Goal: Information Seeking & Learning: Learn about a topic

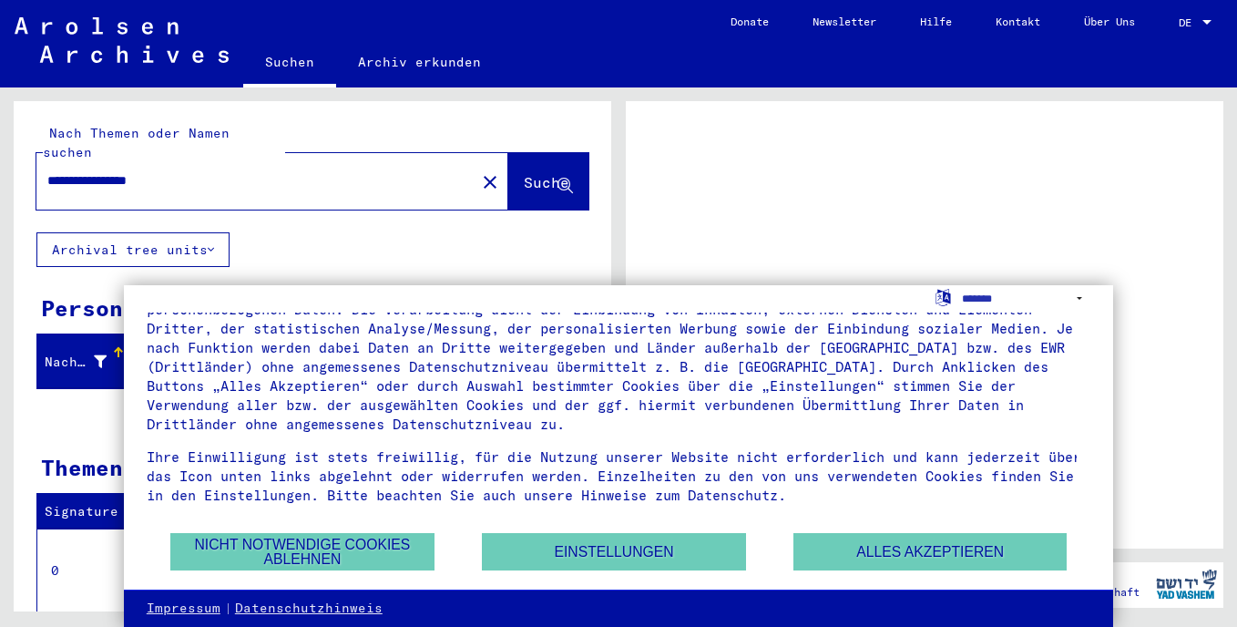
scroll to position [64, 0]
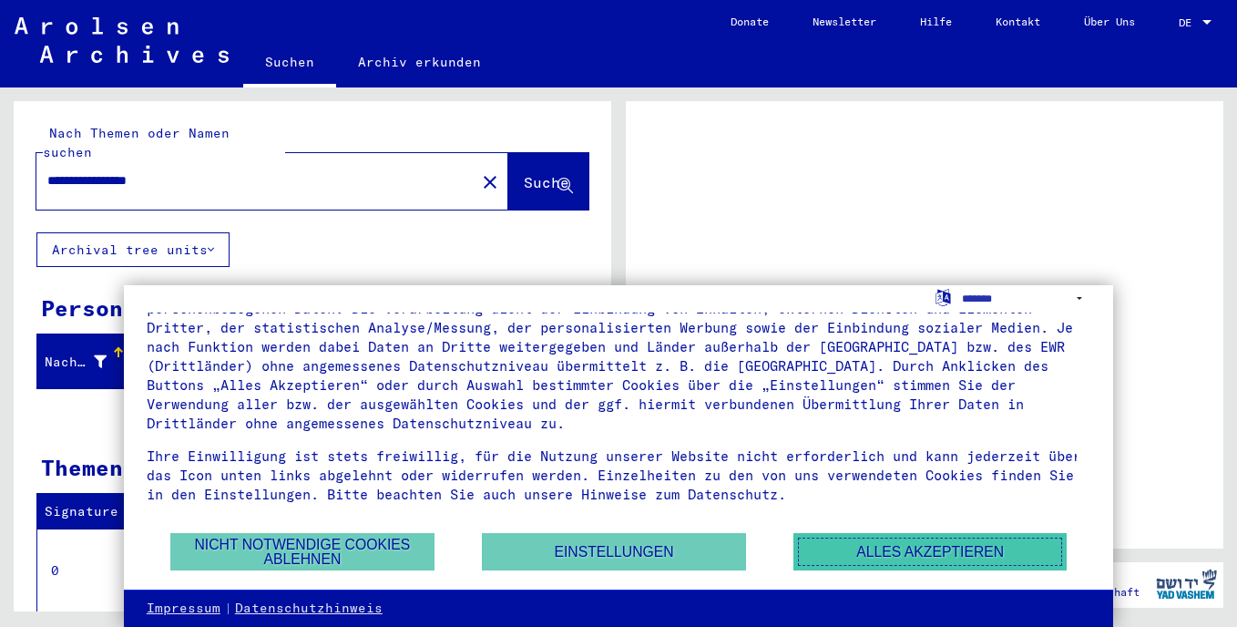
click at [884, 547] on button "Alles akzeptieren" at bounding box center [929, 551] width 273 height 37
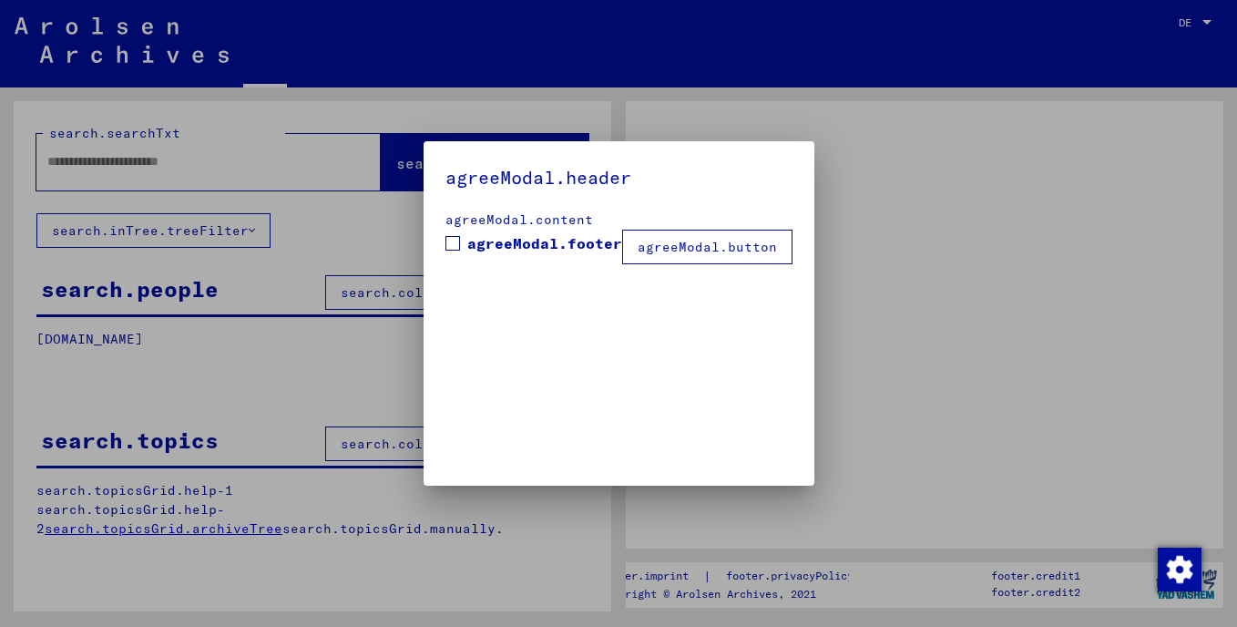
type input "**********"
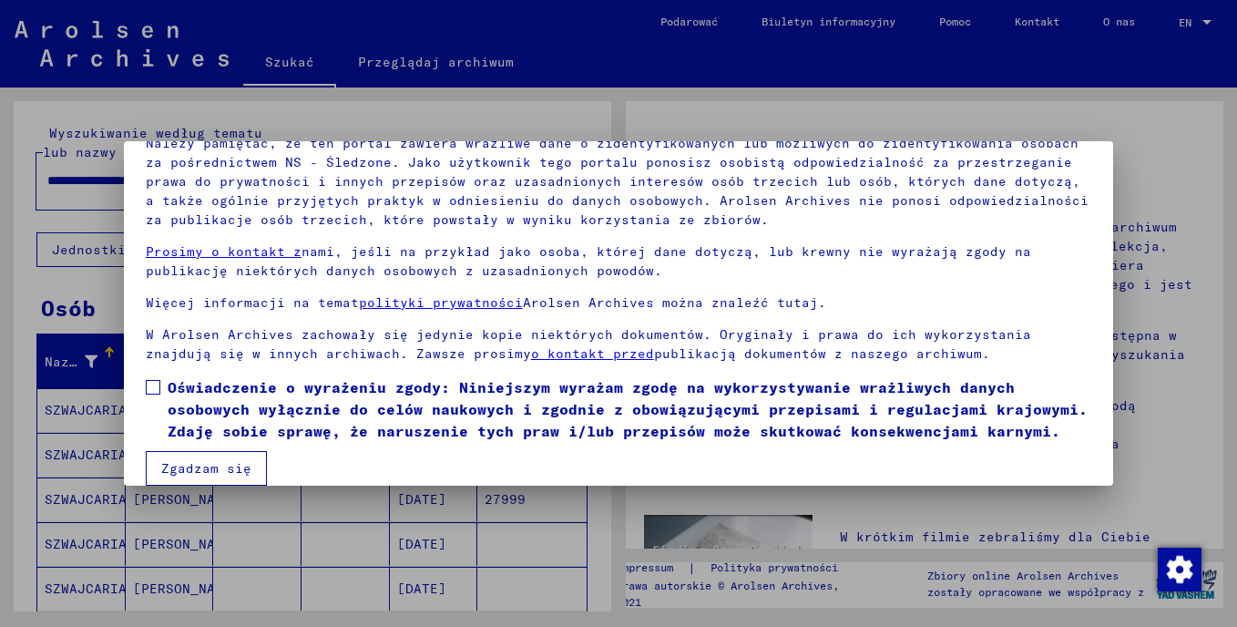
scroll to position [154, 0]
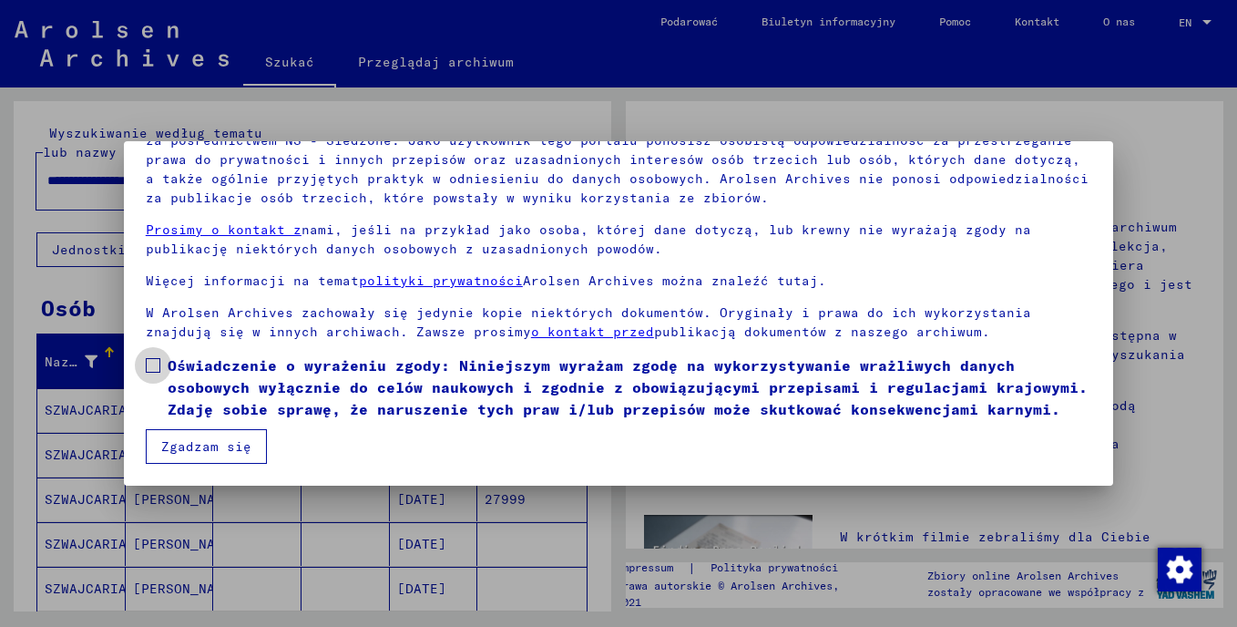
click at [154, 358] on span at bounding box center [153, 365] width 15 height 15
click at [227, 454] on button "Zgadzam się" at bounding box center [206, 446] width 121 height 35
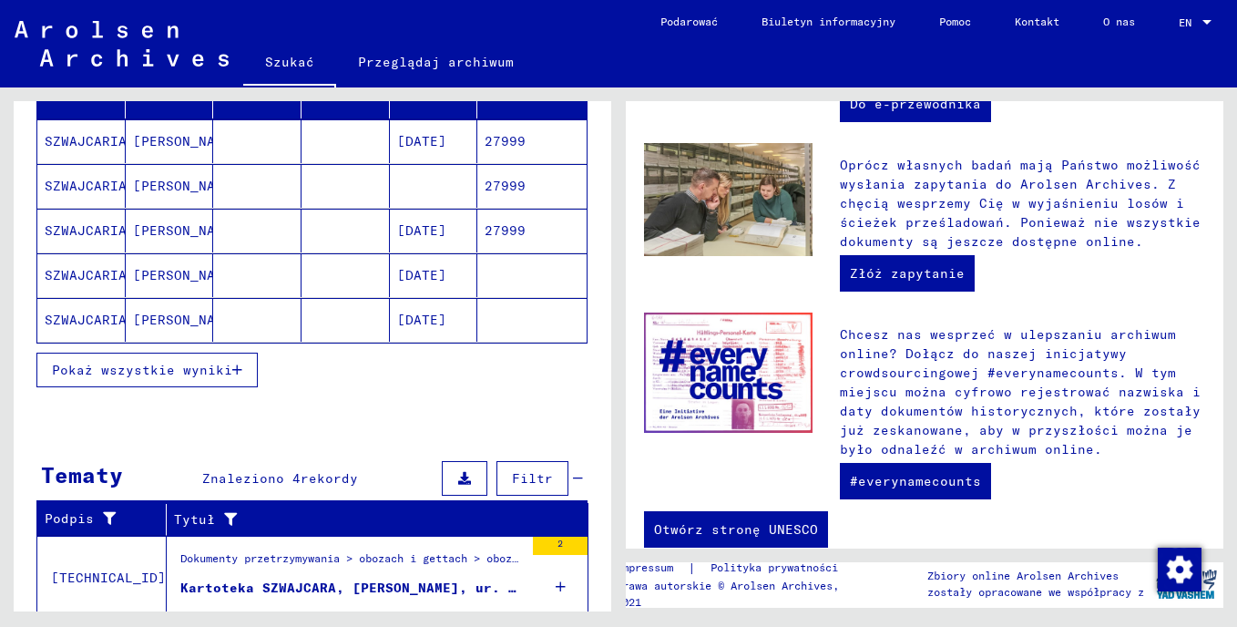
scroll to position [219, 0]
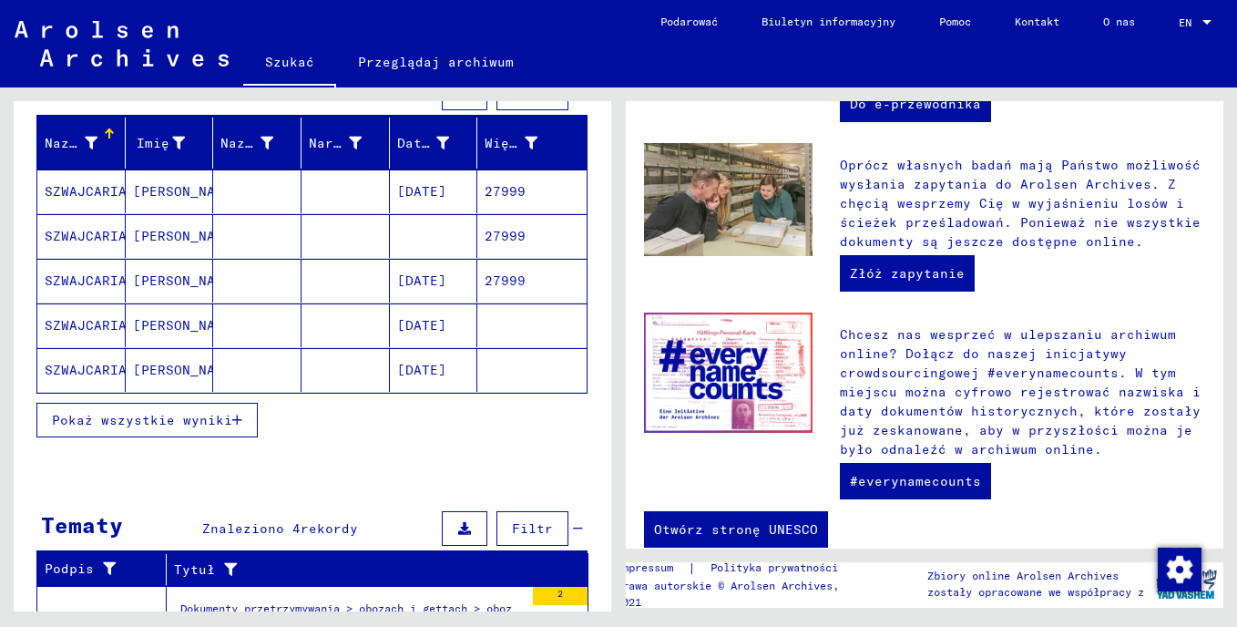
click at [230, 419] on span "Pokaż wszystkie wyniki" at bounding box center [142, 420] width 180 height 16
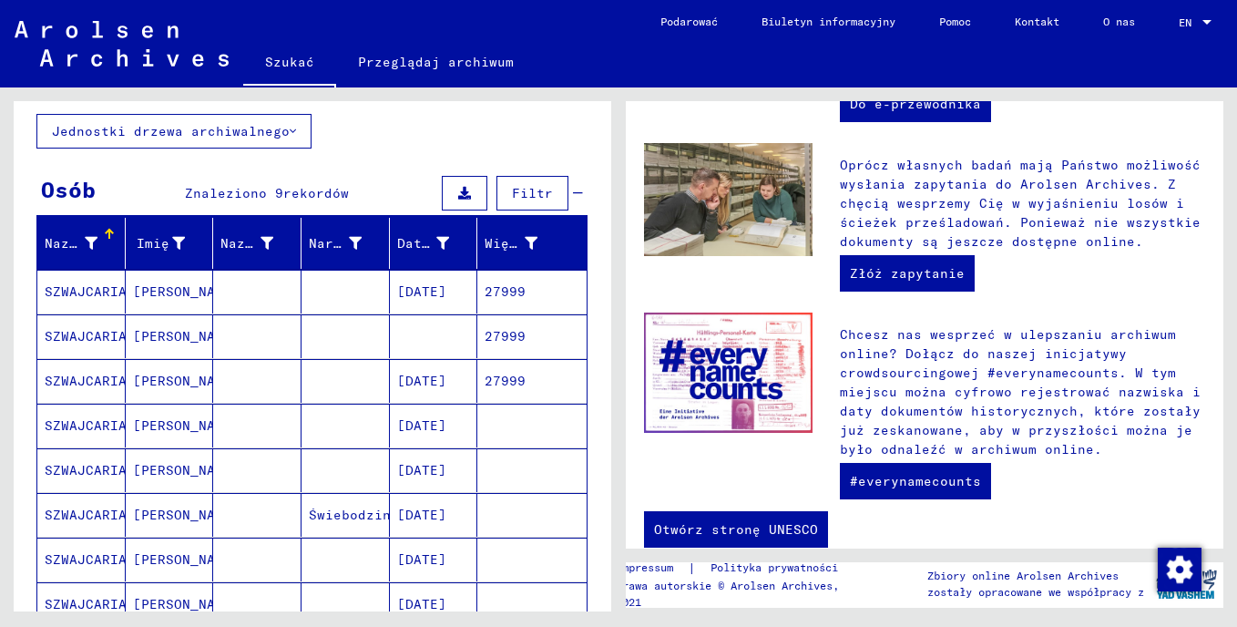
scroll to position [61, 0]
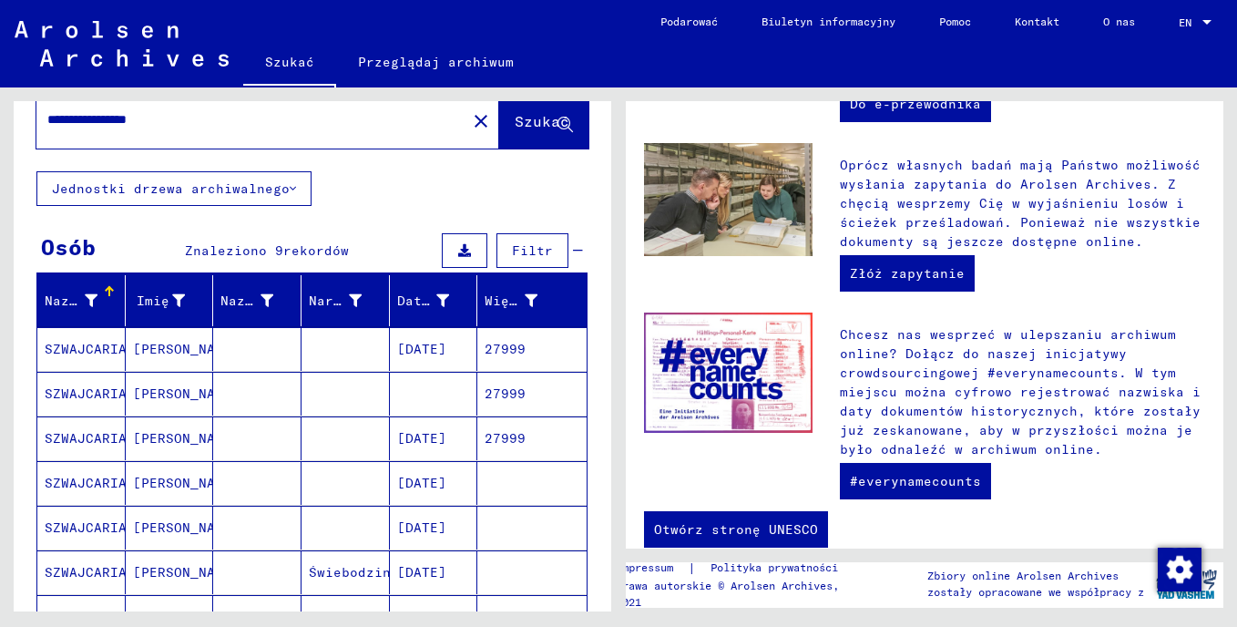
click at [63, 344] on mat-cell "SZWAJCARIA" at bounding box center [81, 349] width 88 height 44
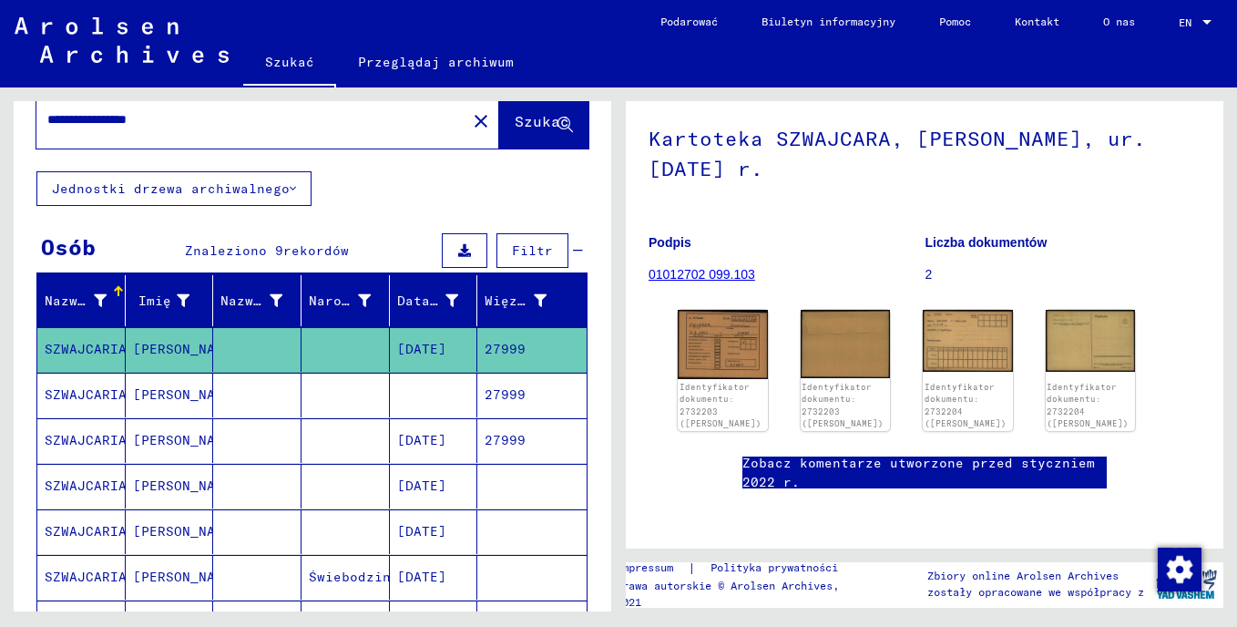
scroll to position [152, 0]
click at [705, 307] on img at bounding box center [723, 343] width 94 height 73
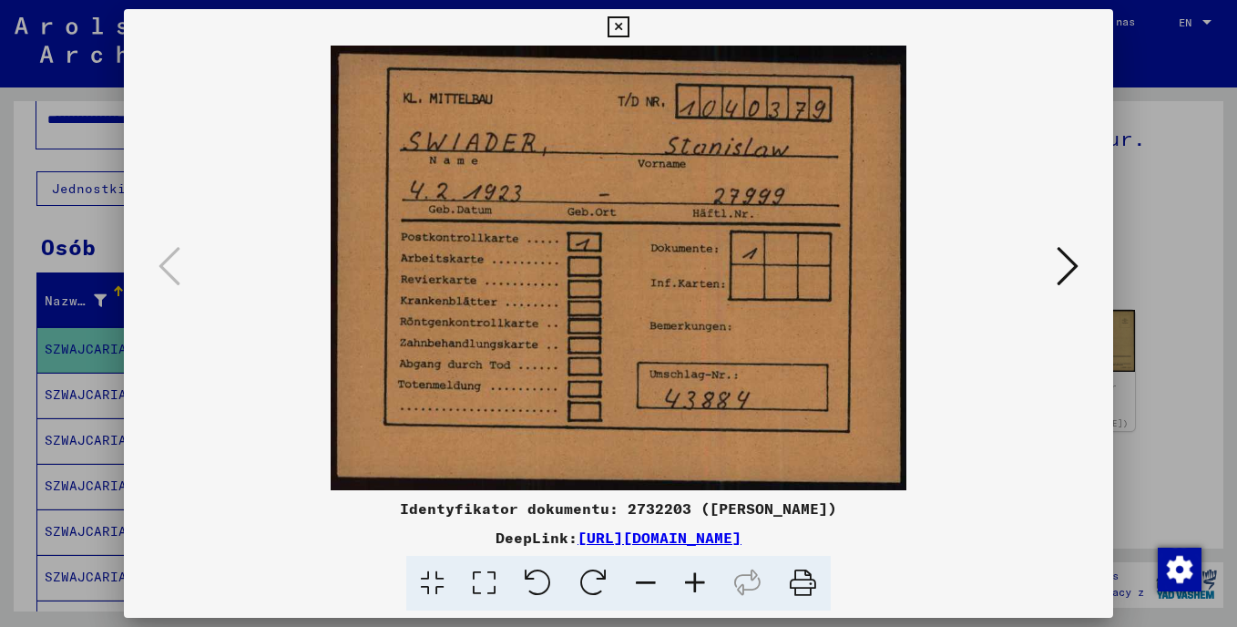
click at [1072, 262] on icon at bounding box center [1068, 266] width 22 height 44
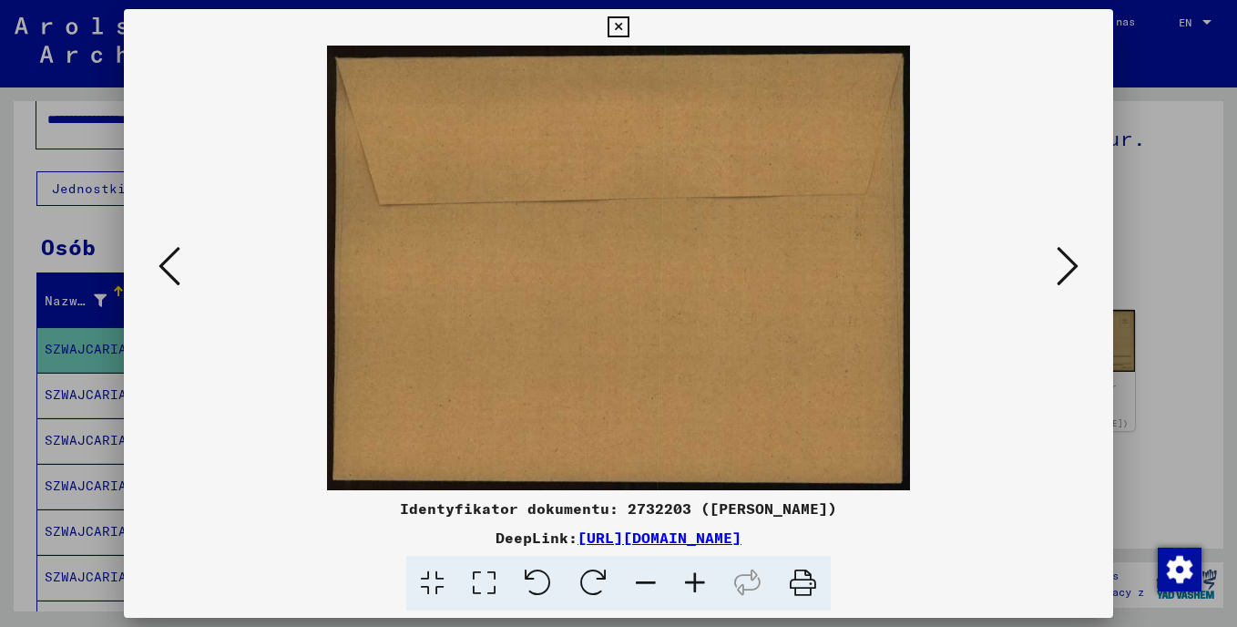
click at [177, 268] on icon at bounding box center [170, 266] width 22 height 44
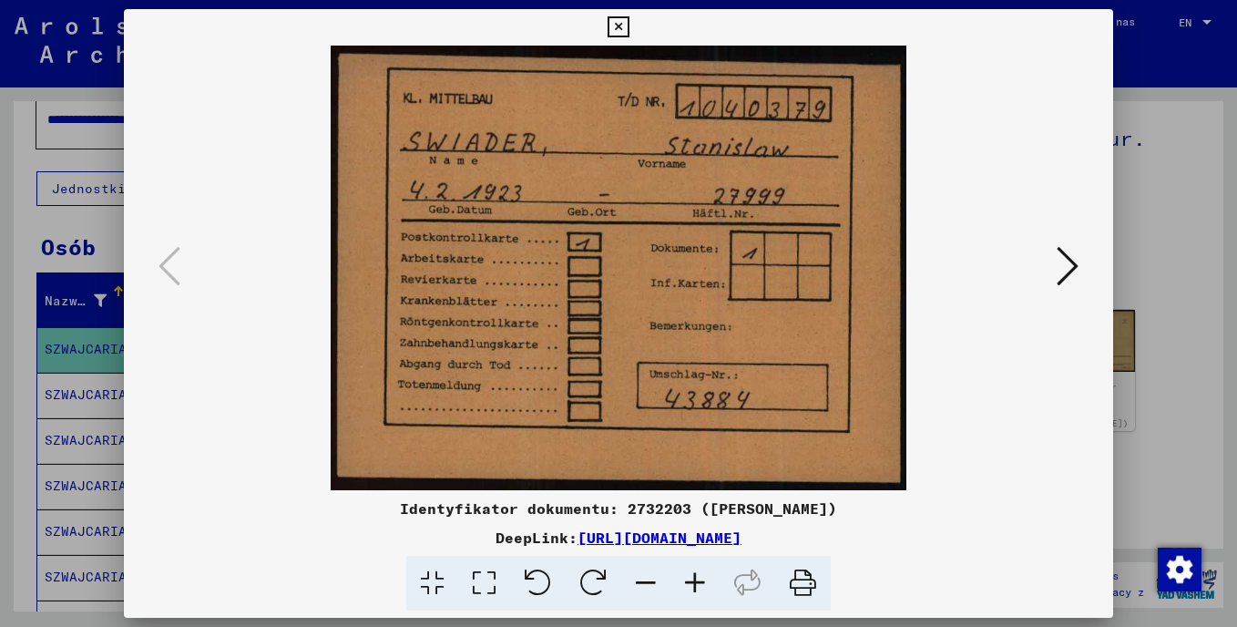
click at [1063, 259] on icon at bounding box center [1068, 266] width 22 height 44
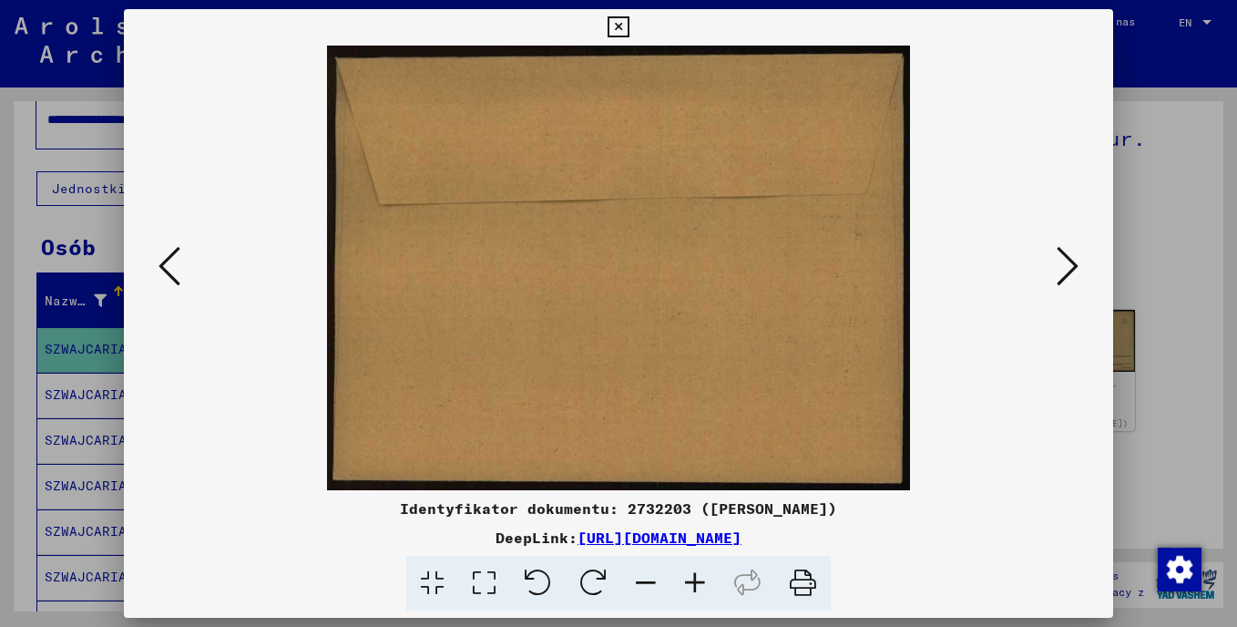
click at [1063, 259] on icon at bounding box center [1068, 266] width 22 height 44
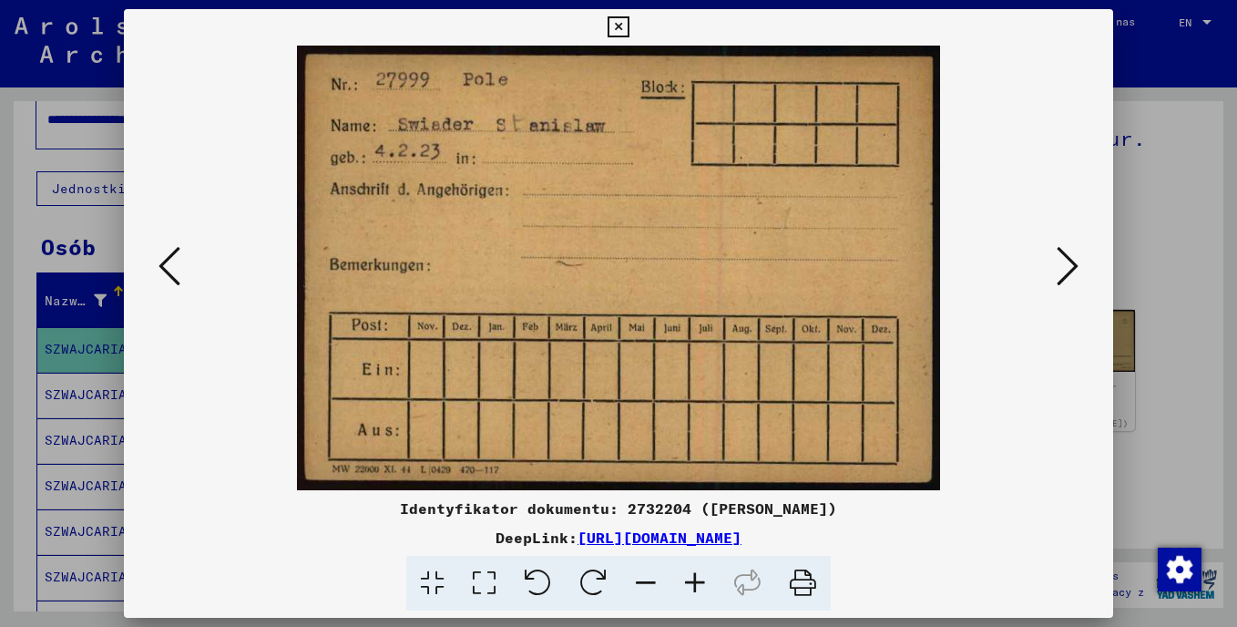
click at [1063, 259] on icon at bounding box center [1068, 266] width 22 height 44
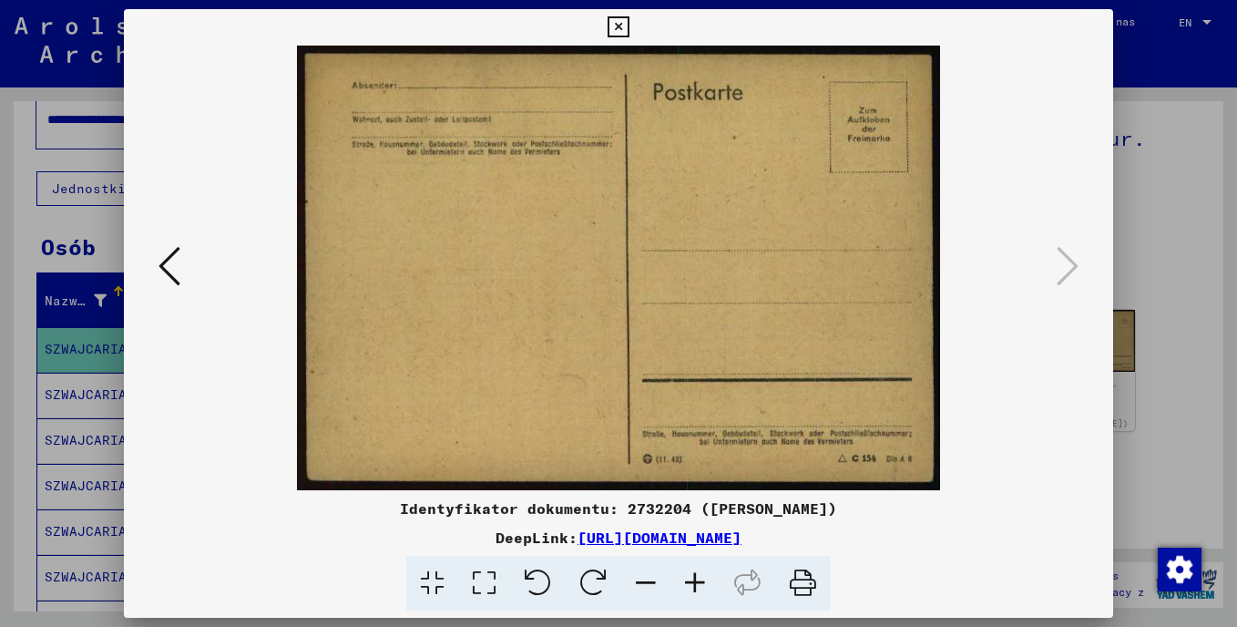
click at [165, 263] on icon at bounding box center [170, 266] width 22 height 44
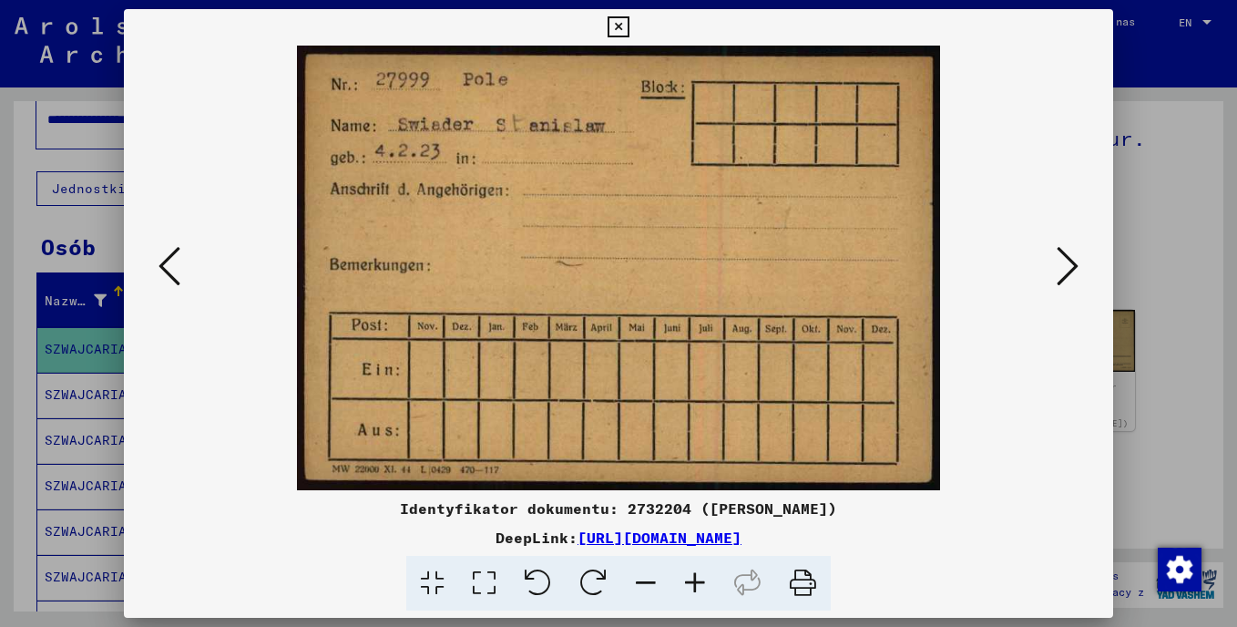
click at [165, 263] on icon at bounding box center [170, 266] width 22 height 44
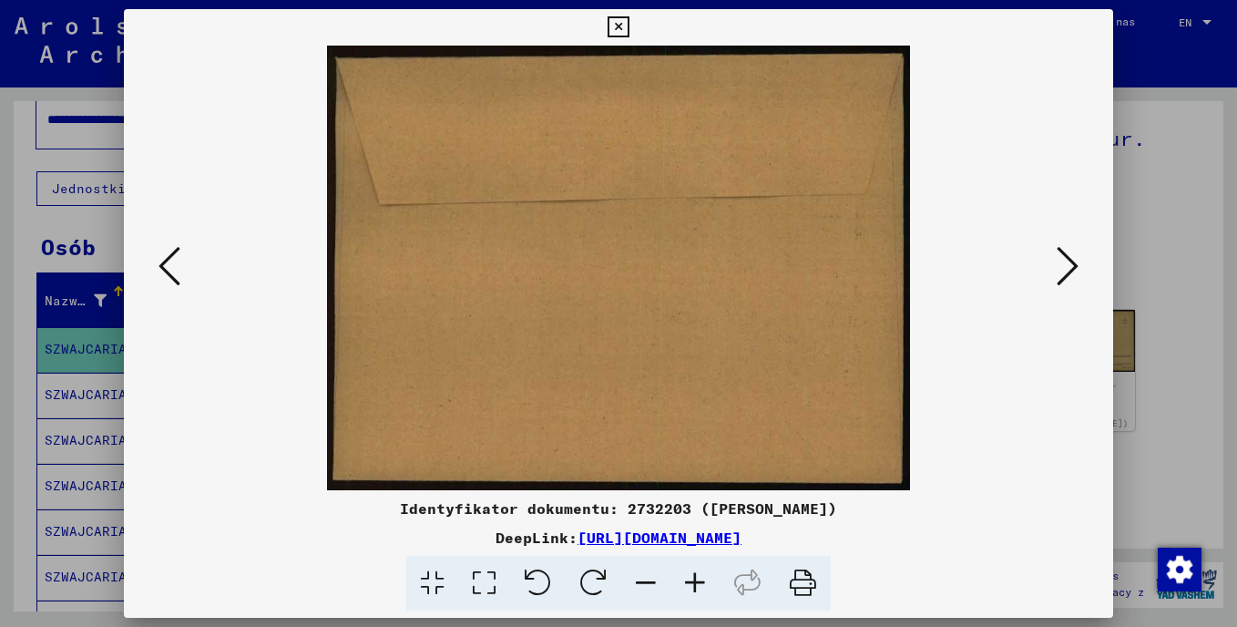
click at [165, 263] on icon at bounding box center [170, 266] width 22 height 44
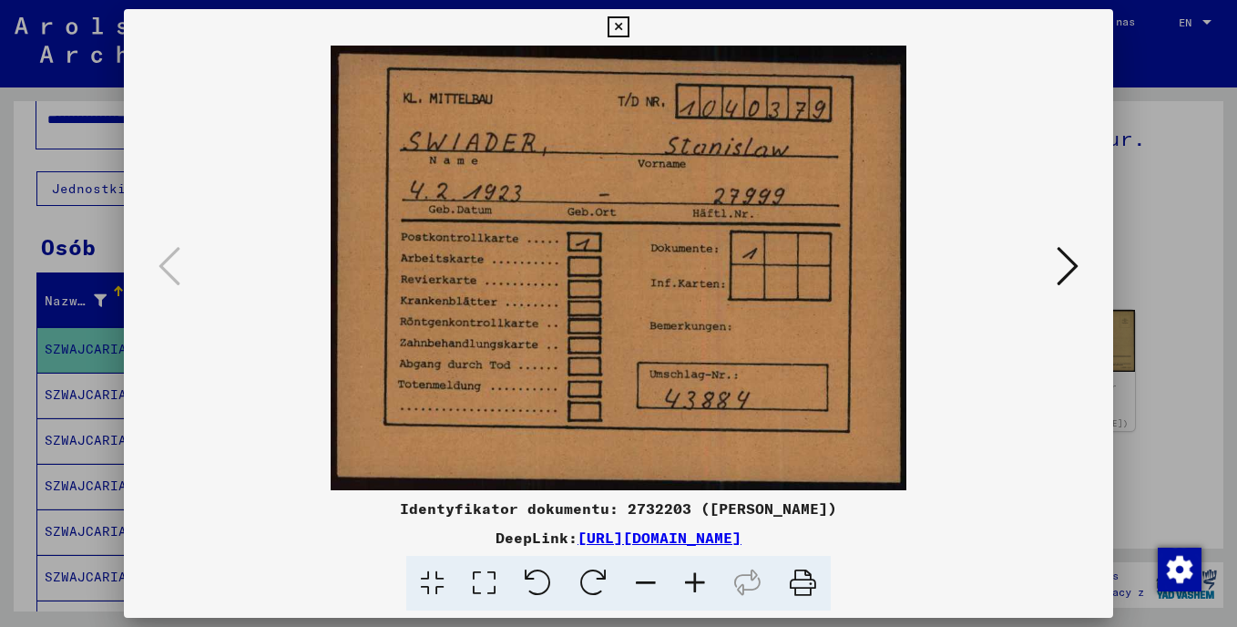
click at [614, 29] on icon at bounding box center [618, 27] width 21 height 22
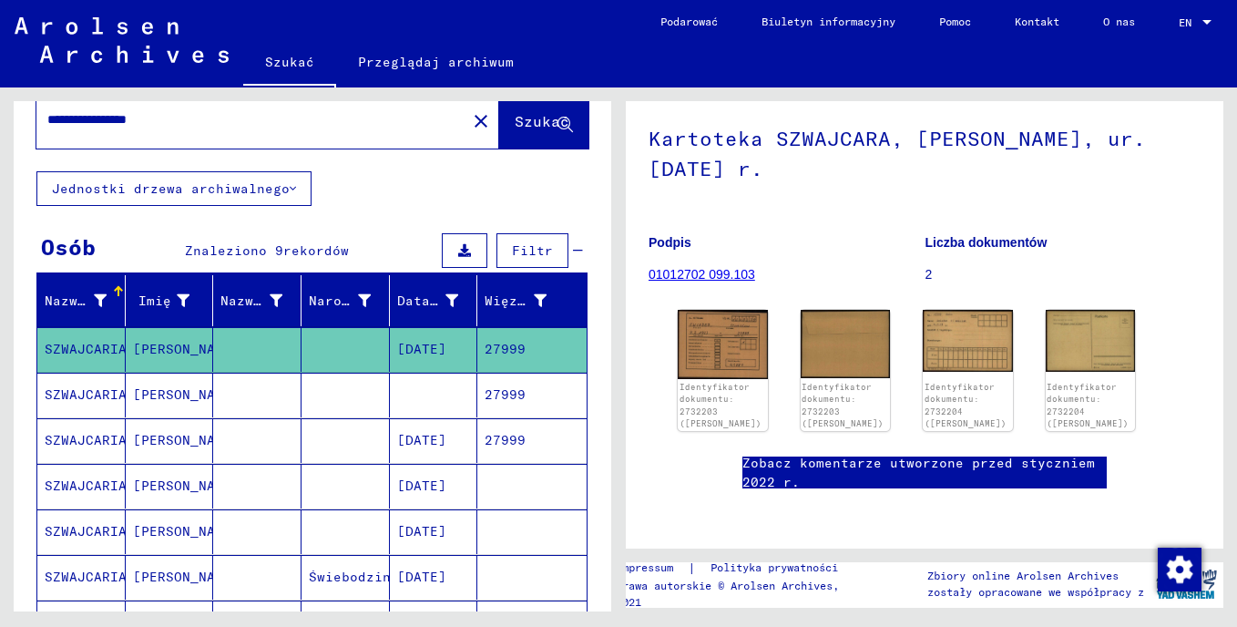
click at [134, 394] on mat-cell "[PERSON_NAME]" at bounding box center [170, 395] width 88 height 45
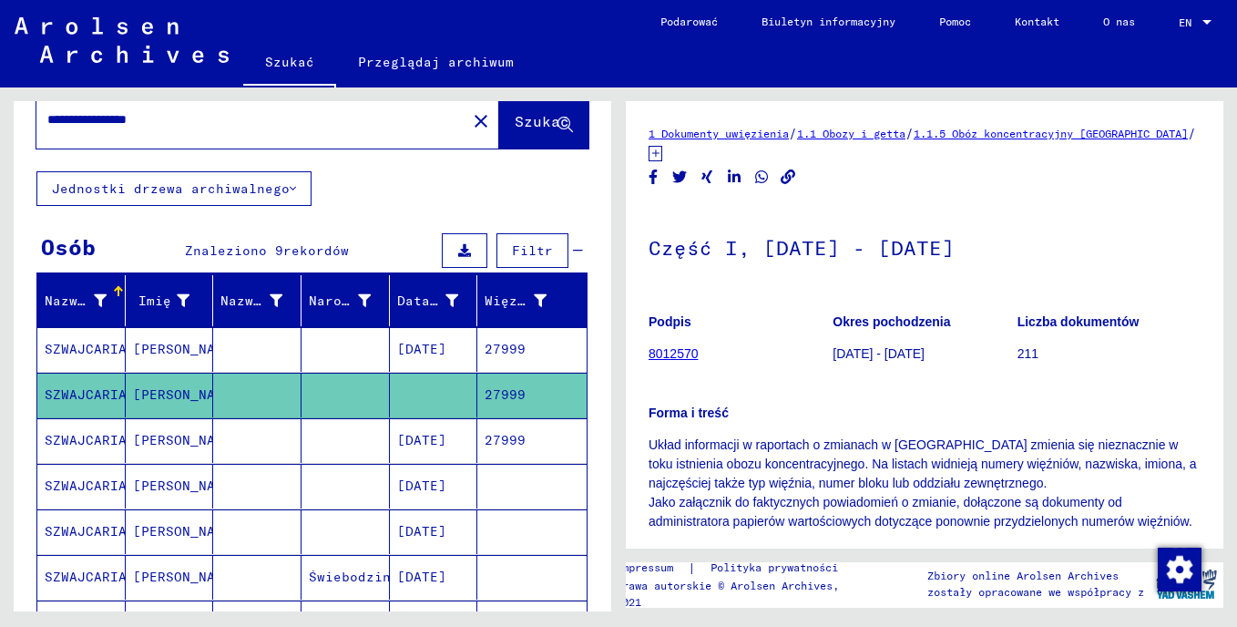
click at [63, 347] on mat-cell "SZWAJCARIA" at bounding box center [81, 349] width 88 height 45
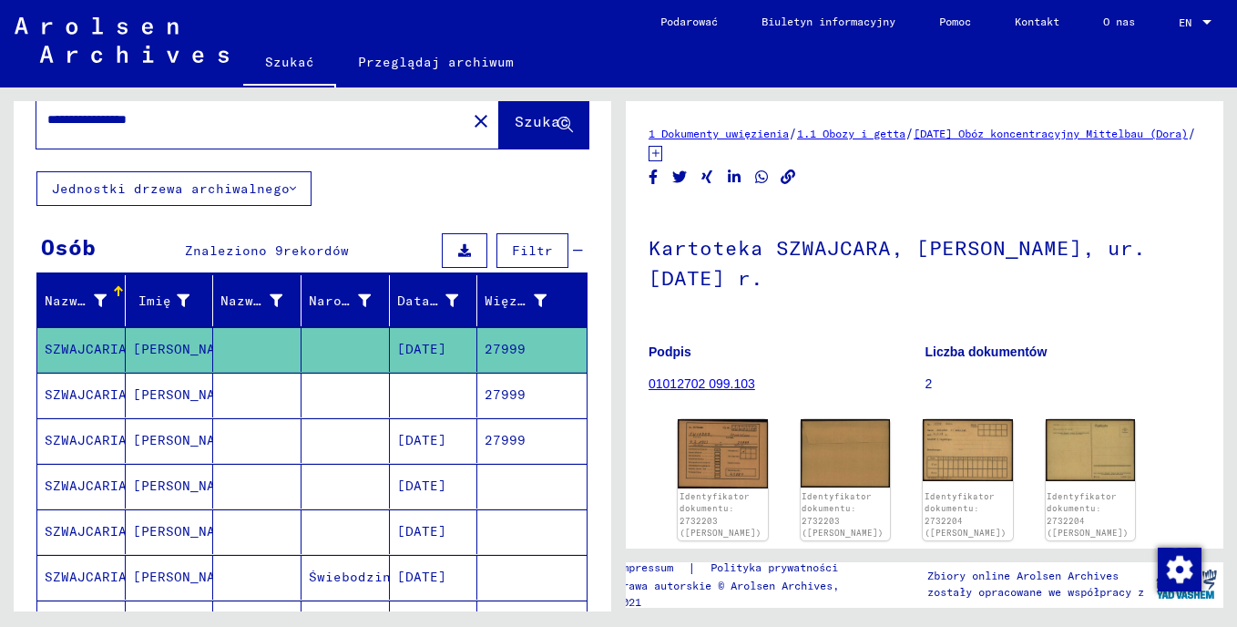
click at [76, 391] on mat-cell "SZWAJCARIA" at bounding box center [81, 395] width 88 height 45
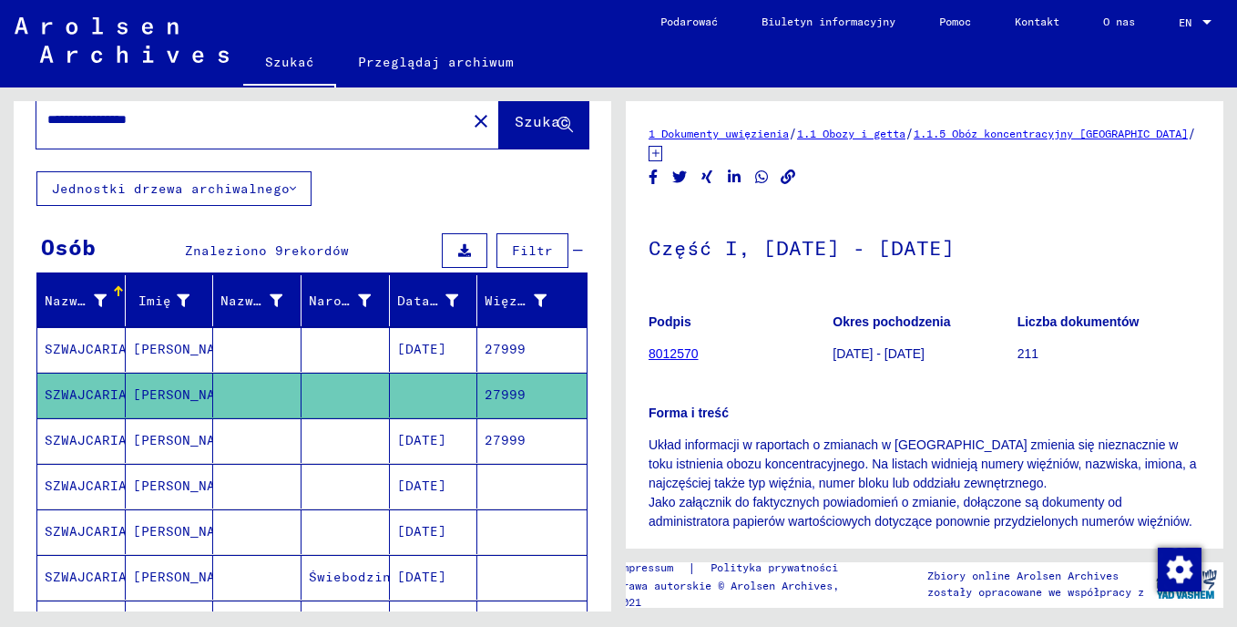
click at [79, 348] on mat-cell "SZWAJCARIA" at bounding box center [81, 349] width 88 height 45
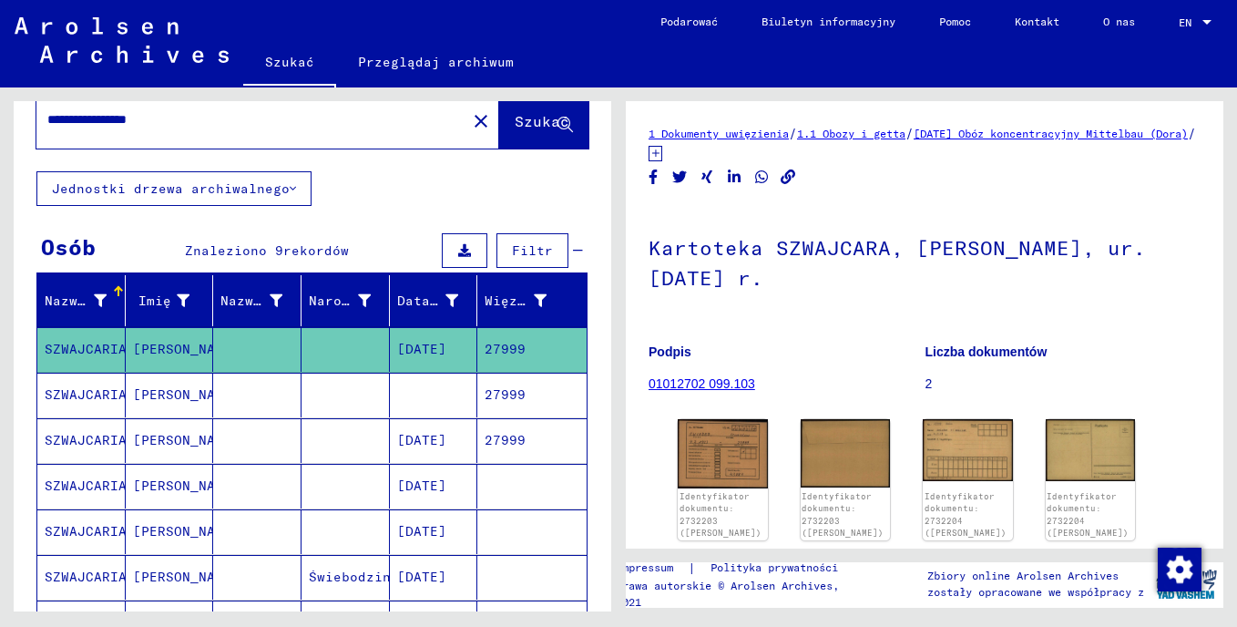
click at [79, 392] on mat-cell "SZWAJCARIA" at bounding box center [81, 395] width 88 height 45
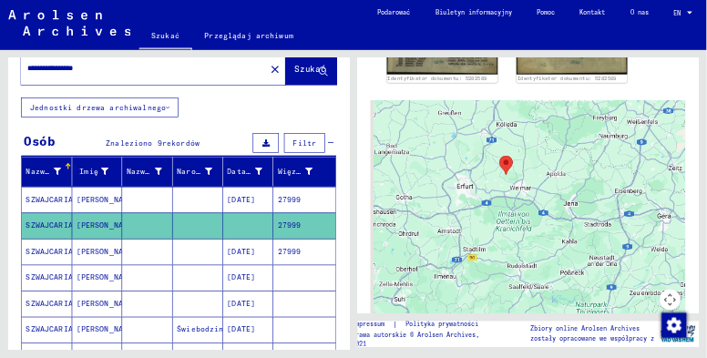
scroll to position [343, 0]
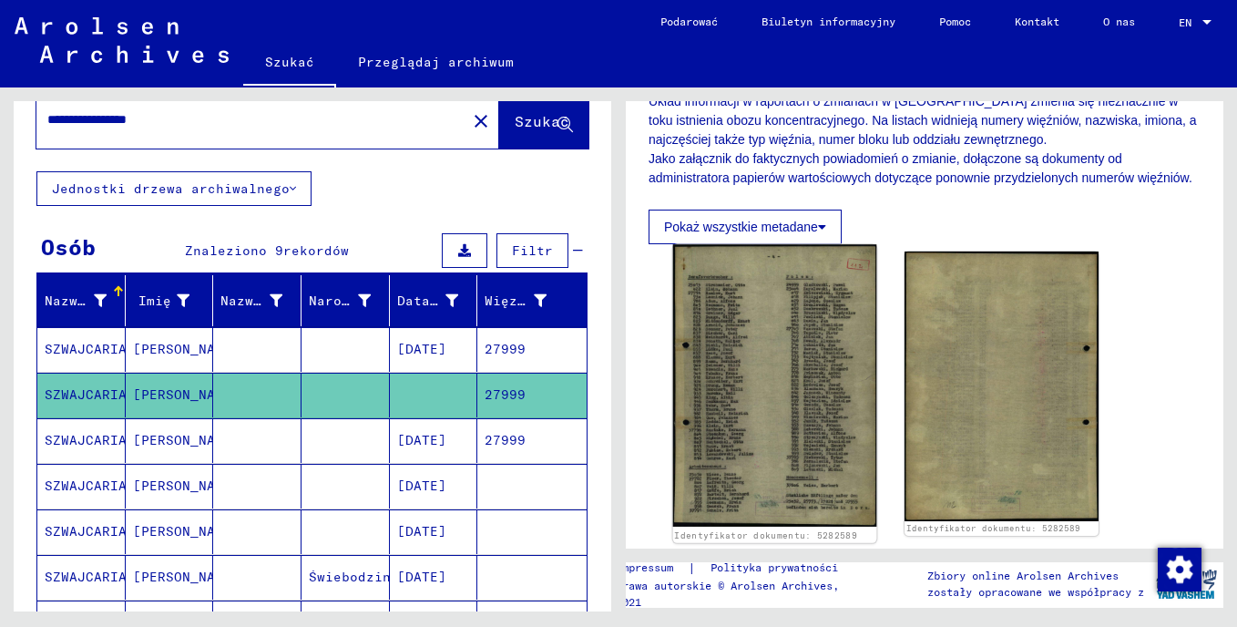
click at [752, 405] on img at bounding box center [775, 385] width 204 height 282
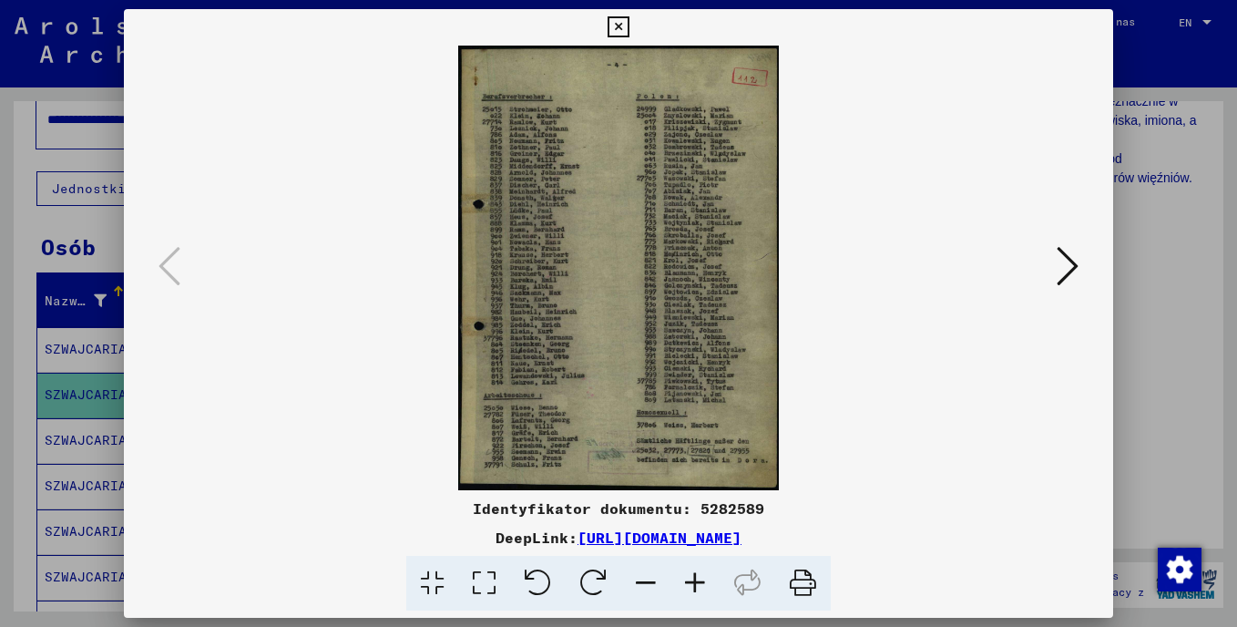
click at [617, 251] on img at bounding box center [618, 268] width 865 height 445
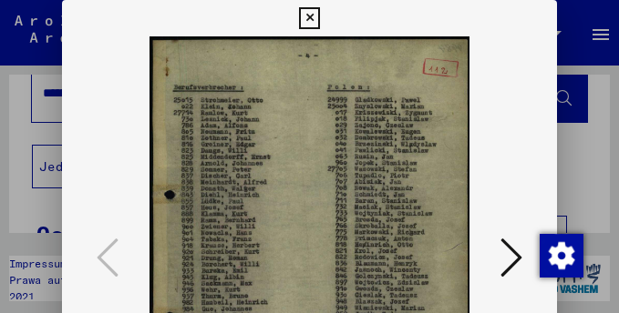
scroll to position [61, 0]
drag, startPoint x: 309, startPoint y: 145, endPoint x: 297, endPoint y: 66, distance: 80.1
click at [297, 66] on img at bounding box center [309, 258] width 371 height 445
drag, startPoint x: 616, startPoint y: 186, endPoint x: 560, endPoint y: 247, distance: 82.5
click at [612, 263] on div at bounding box center [309, 156] width 619 height 313
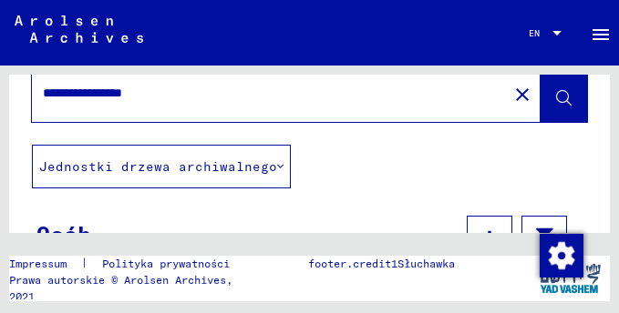
click at [393, 288] on figure "footer.credit1Słuchawka" at bounding box center [385, 278] width 300 height 44
click at [344, 34] on mat-toolbar "Szukać Przeglądaj archiwum Detailfragen/-infos zu den Dokumenten? Stelle hier e…" at bounding box center [309, 33] width 619 height 66
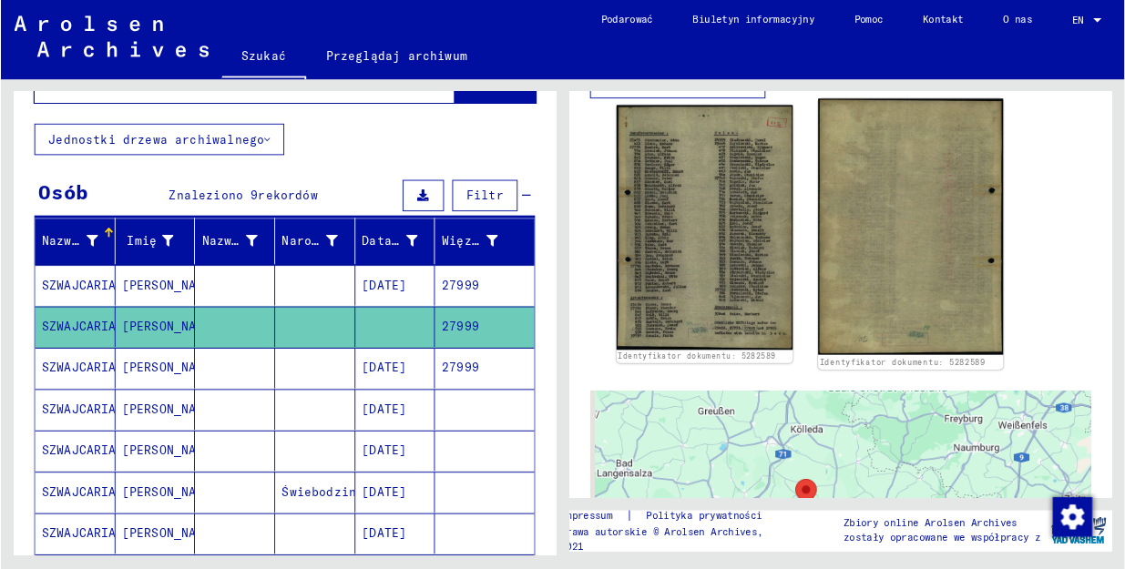
scroll to position [455, 0]
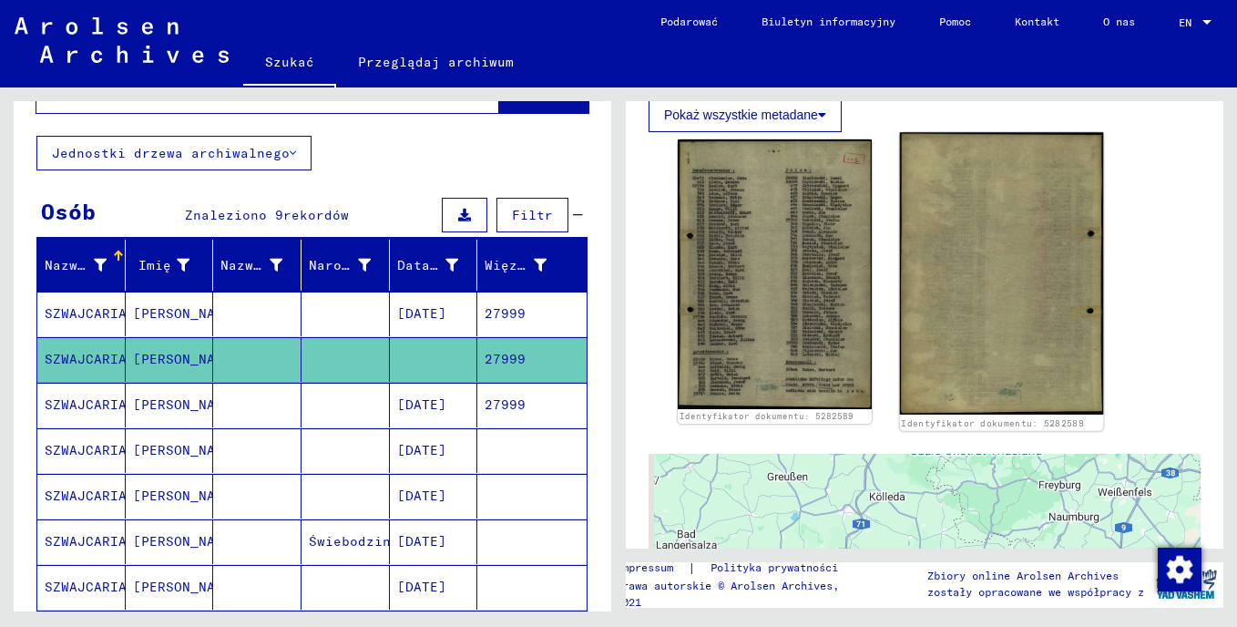
click at [1000, 225] on img at bounding box center [1002, 273] width 204 height 282
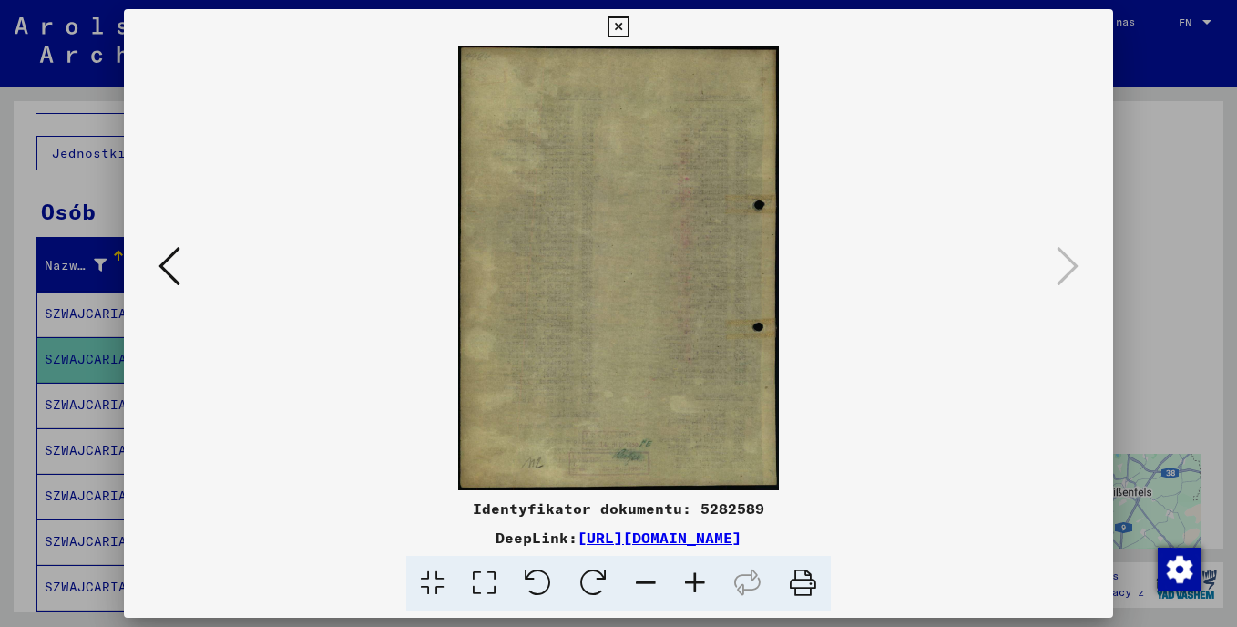
click at [169, 273] on icon at bounding box center [170, 266] width 22 height 44
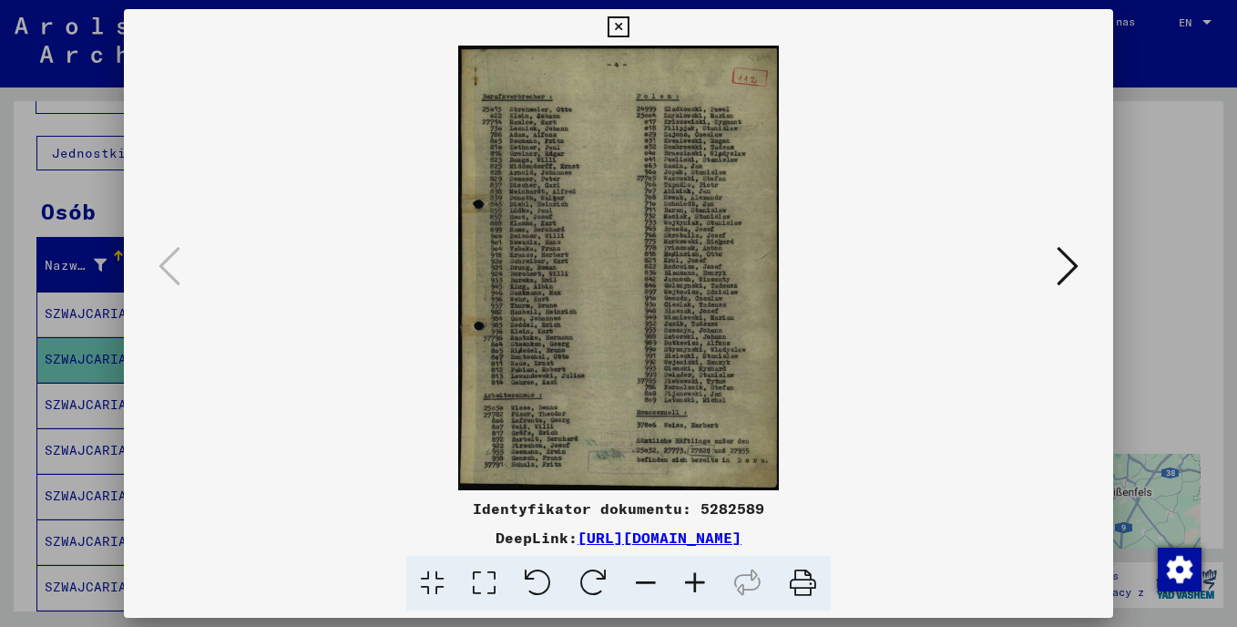
click at [1073, 259] on icon at bounding box center [1068, 266] width 22 height 44
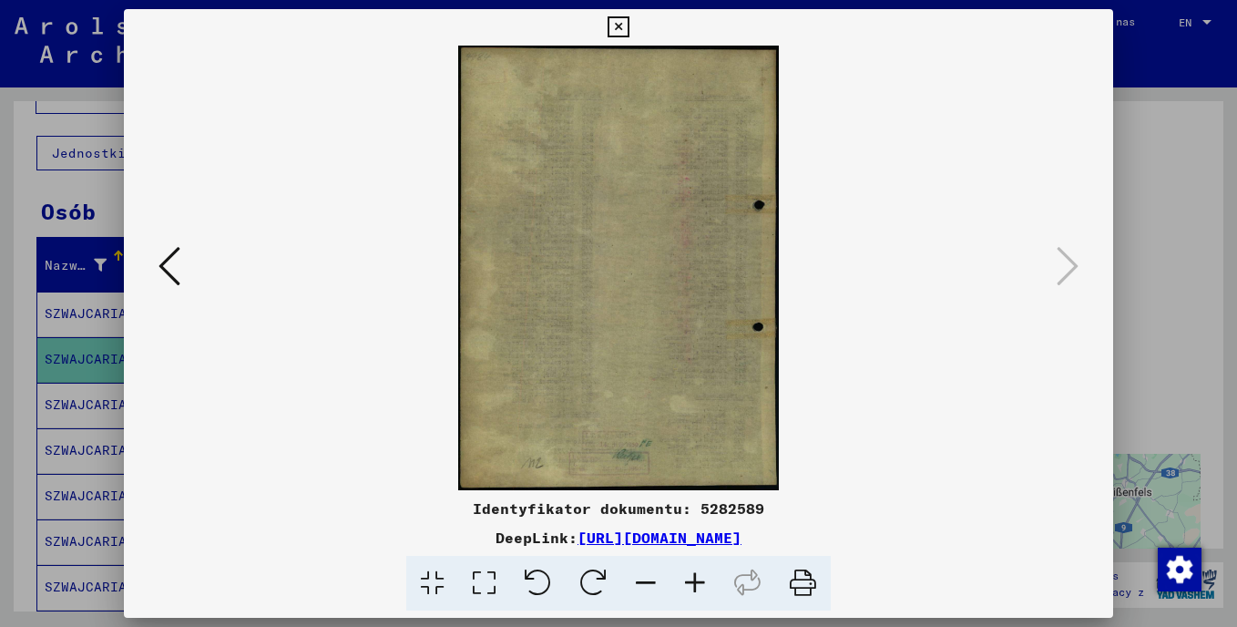
click at [163, 269] on icon at bounding box center [170, 266] width 22 height 44
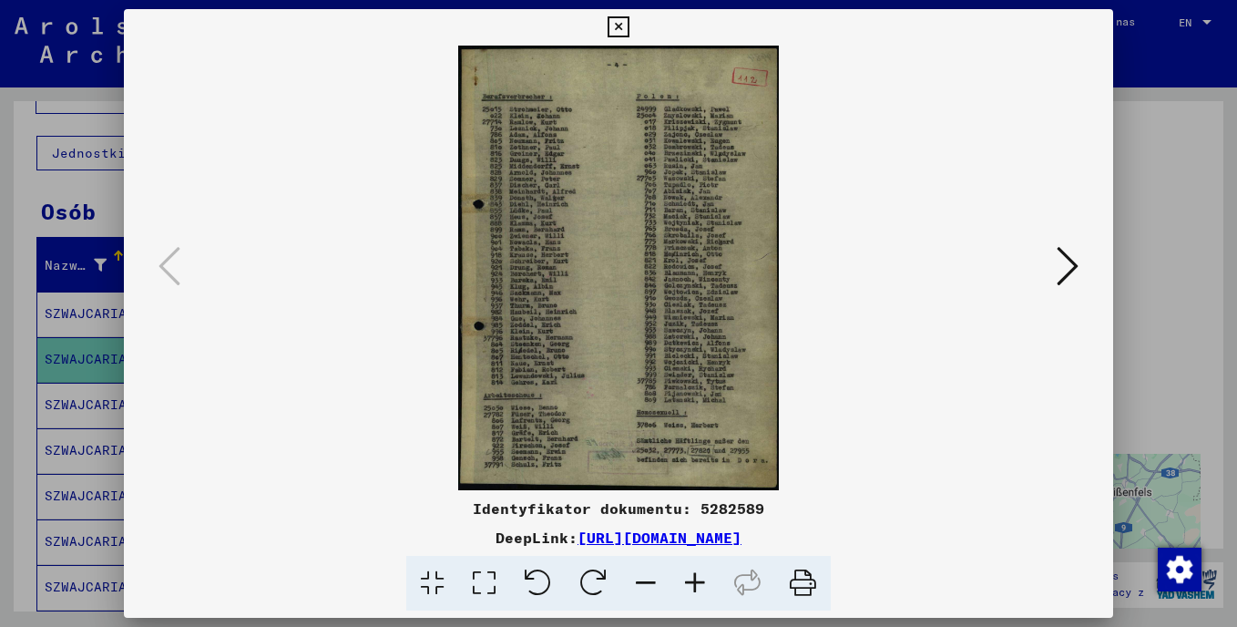
click at [431, 582] on icon at bounding box center [432, 584] width 52 height 56
click at [483, 583] on icon at bounding box center [484, 584] width 52 height 56
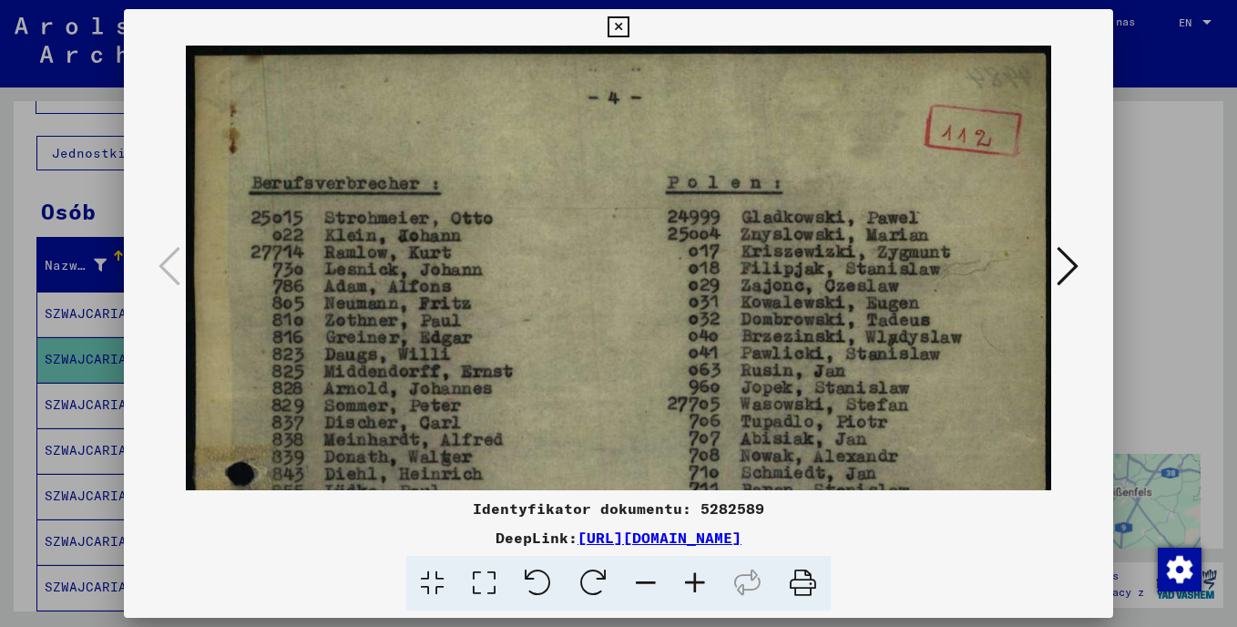
click at [1069, 269] on icon at bounding box center [1068, 266] width 22 height 44
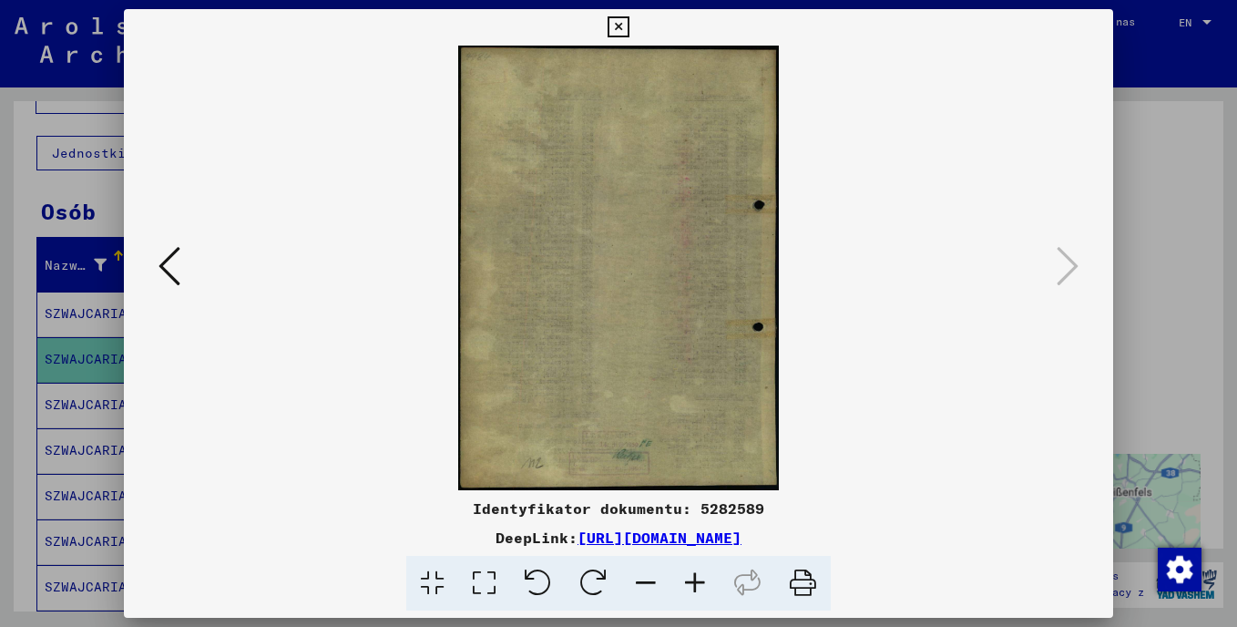
click at [165, 261] on icon at bounding box center [170, 266] width 22 height 44
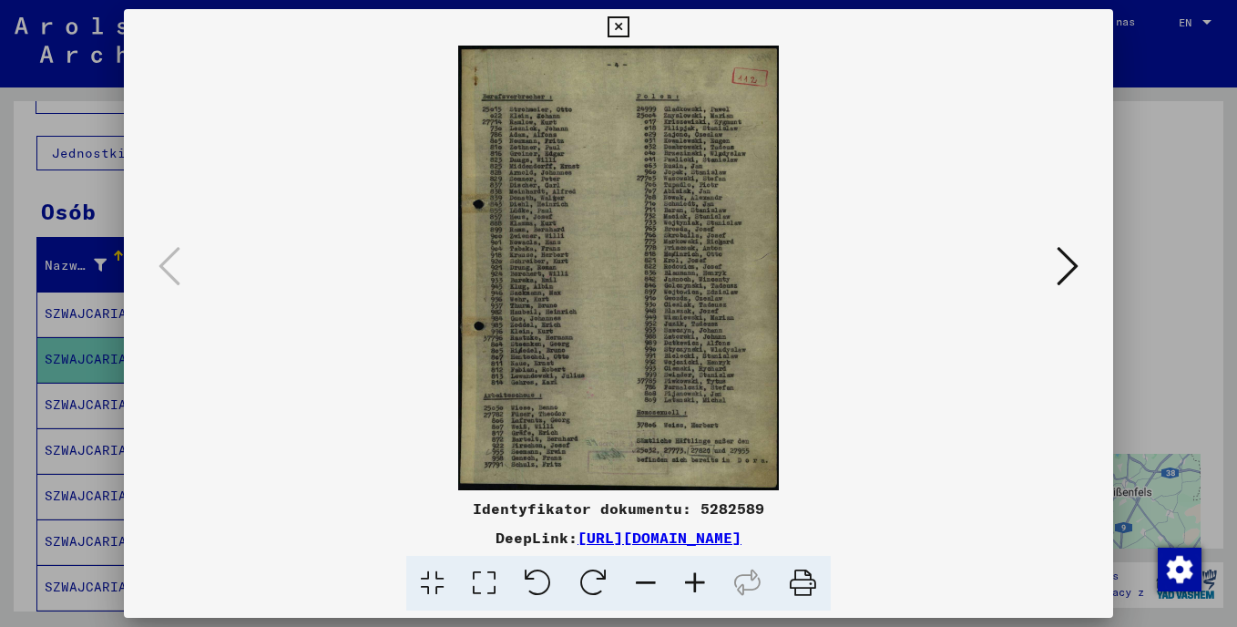
click at [543, 309] on img at bounding box center [618, 268] width 865 height 445
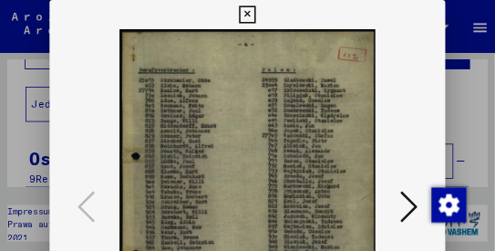
scroll to position [97, 0]
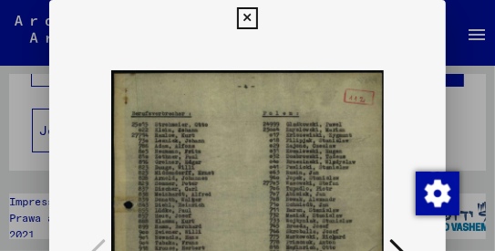
drag, startPoint x: 229, startPoint y: 138, endPoint x: 237, endPoint y: 36, distance: 101.4
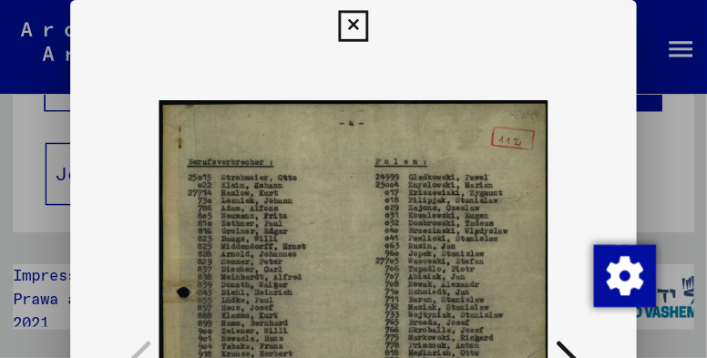
scroll to position [0, 0]
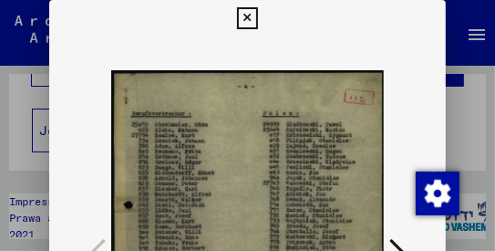
drag, startPoint x: 356, startPoint y: 101, endPoint x: 345, endPoint y: 111, distance: 14.8
drag, startPoint x: 314, startPoint y: 97, endPoint x: 310, endPoint y: 77, distance: 20.6
drag, startPoint x: 243, startPoint y: 161, endPoint x: 237, endPoint y: 115, distance: 46.9
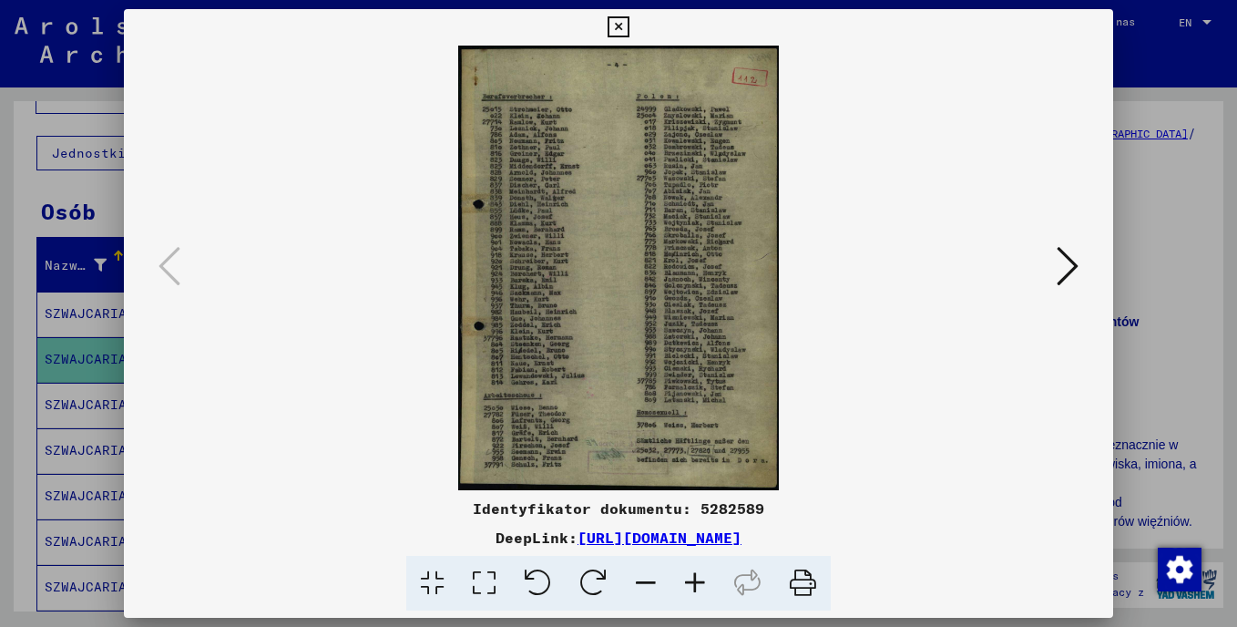
click at [1064, 263] on icon at bounding box center [1068, 266] width 22 height 44
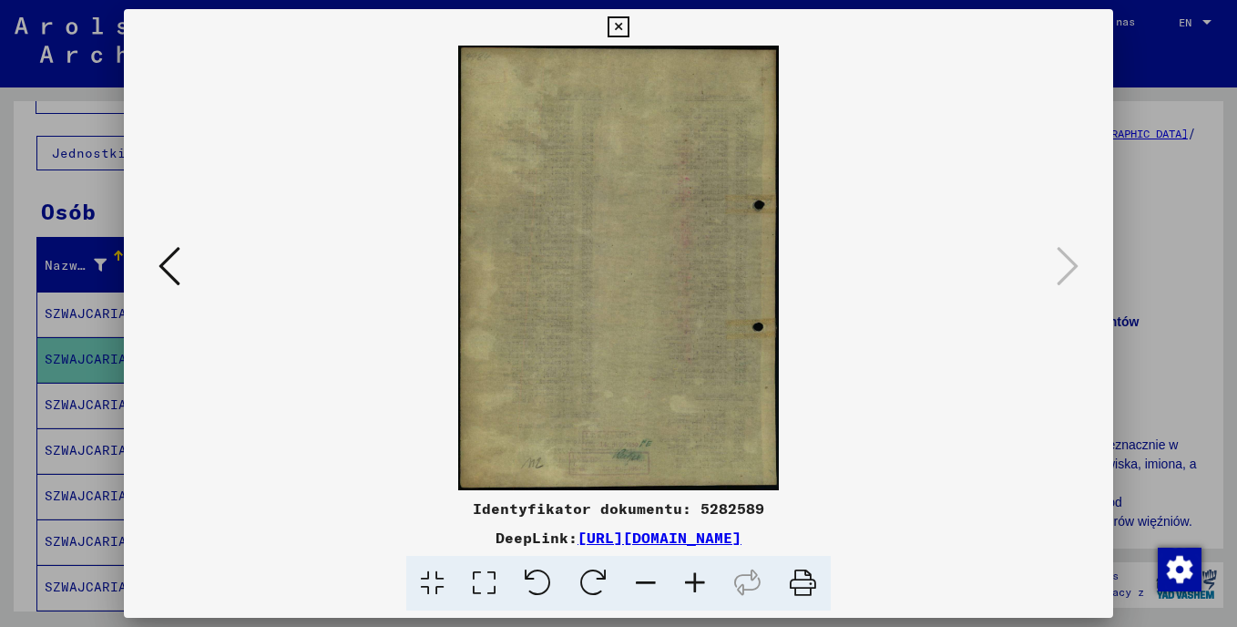
click at [178, 251] on icon at bounding box center [170, 266] width 22 height 44
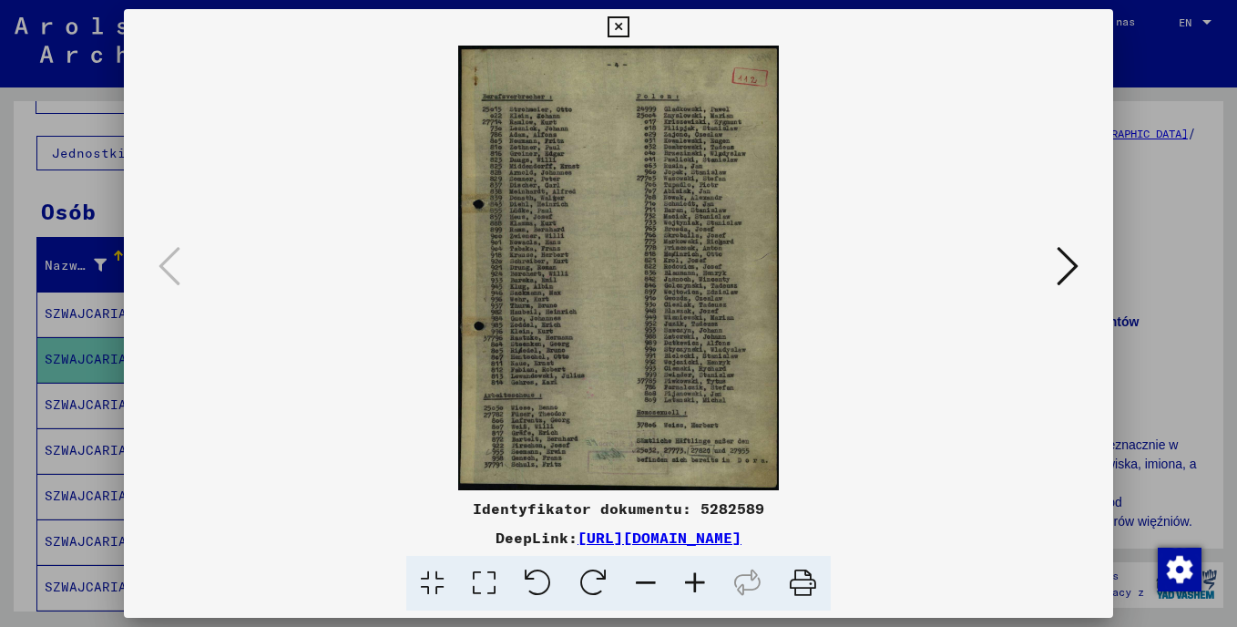
click at [622, 27] on icon at bounding box center [618, 27] width 21 height 22
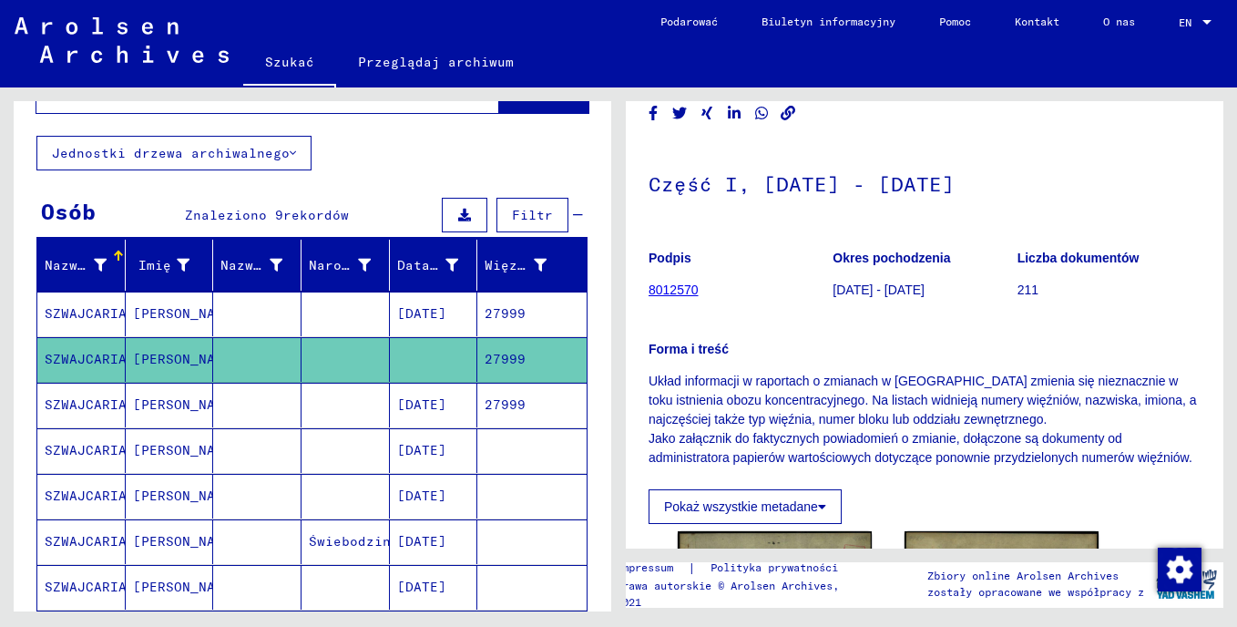
scroll to position [61, 0]
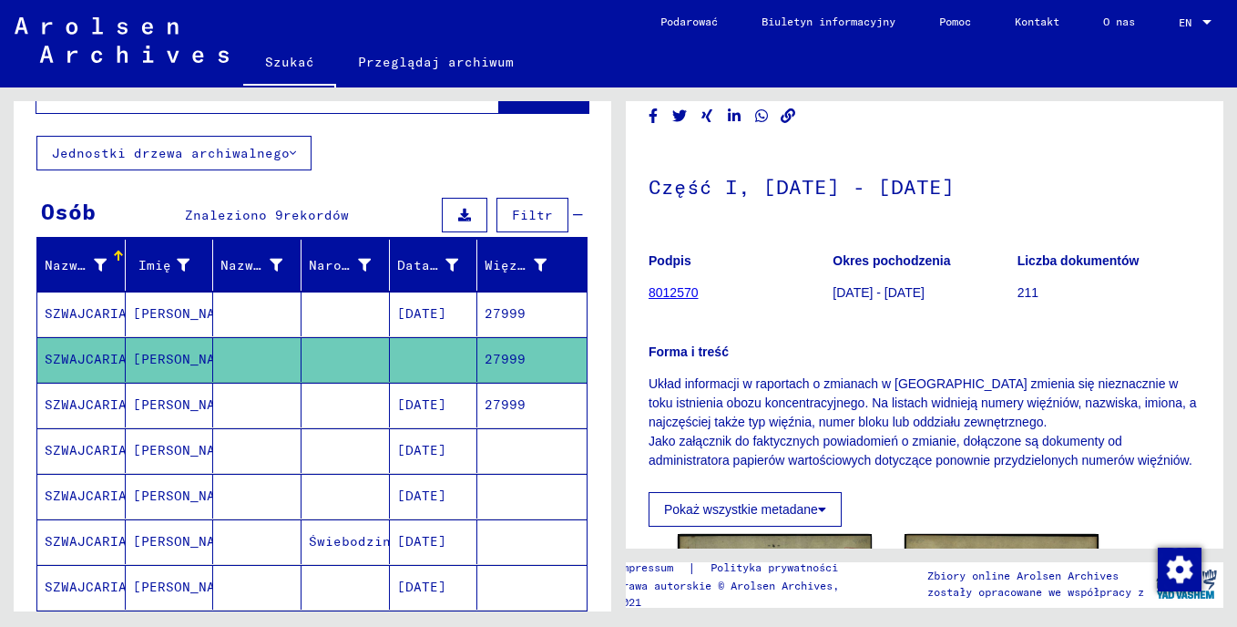
click at [1018, 291] on p "211" at bounding box center [1109, 292] width 183 height 19
click at [1047, 254] on b "Liczba dokumentów" at bounding box center [1079, 260] width 122 height 15
click at [1044, 259] on b "Liczba dokumentów" at bounding box center [1079, 260] width 122 height 15
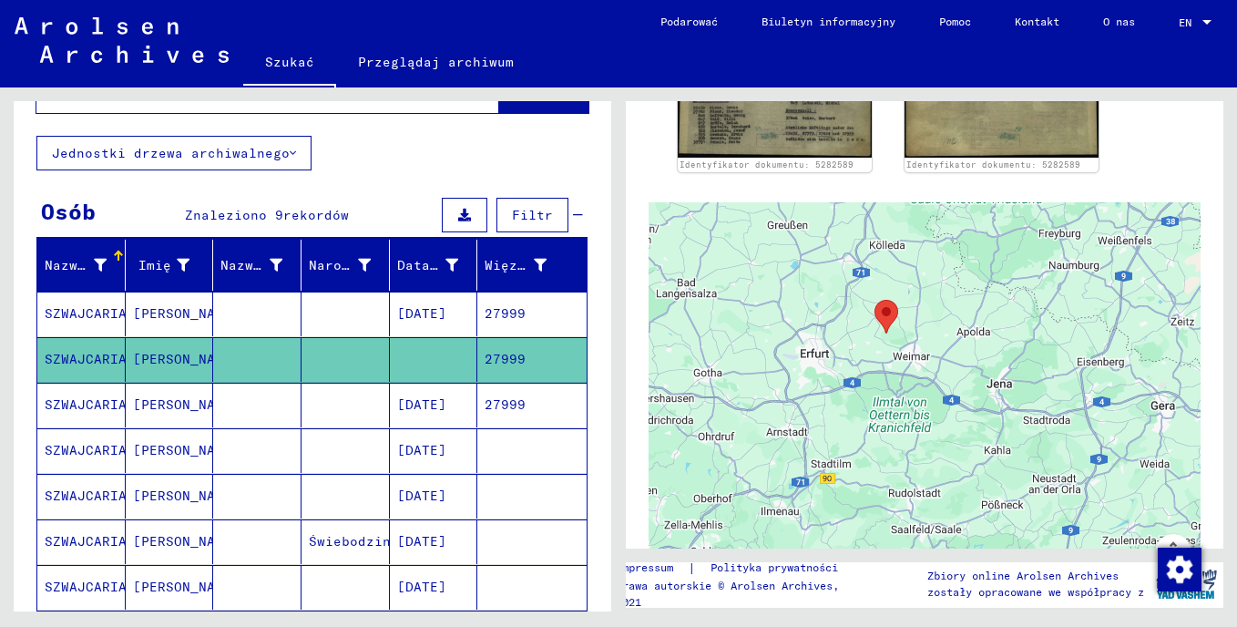
scroll to position [724, 0]
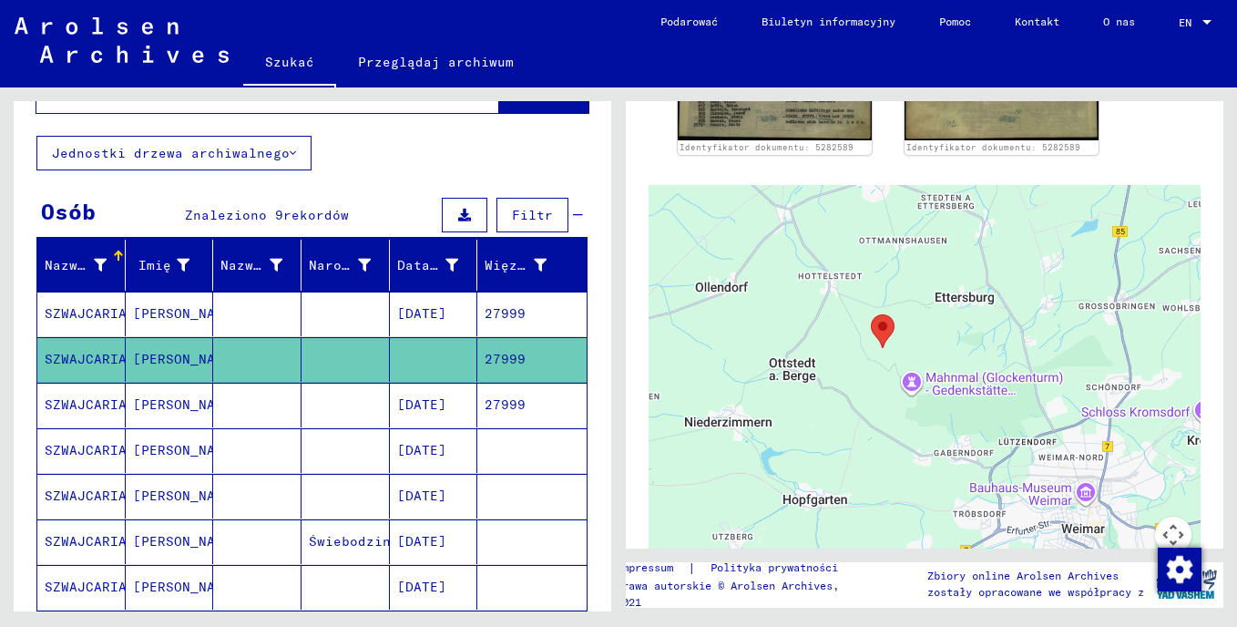
drag, startPoint x: 1005, startPoint y: 295, endPoint x: 807, endPoint y: 486, distance: 275.1
click at [807, 486] on div at bounding box center [925, 412] width 552 height 455
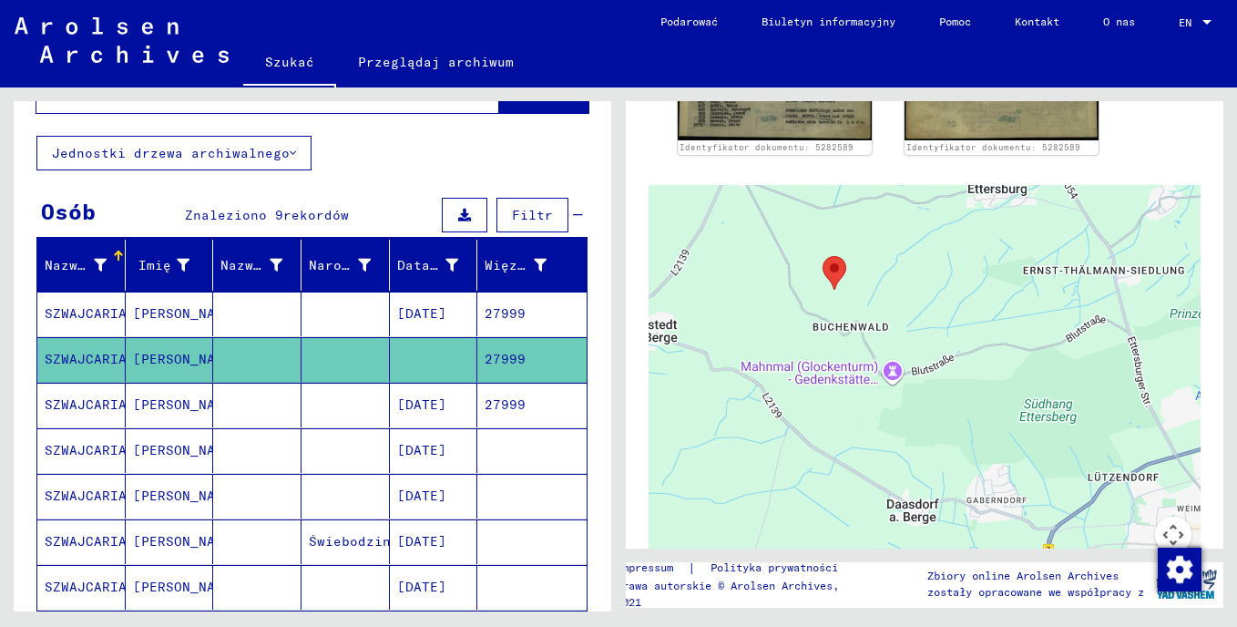
drag, startPoint x: 940, startPoint y: 435, endPoint x: 855, endPoint y: 480, distance: 95.8
click at [855, 480] on div at bounding box center [925, 412] width 552 height 455
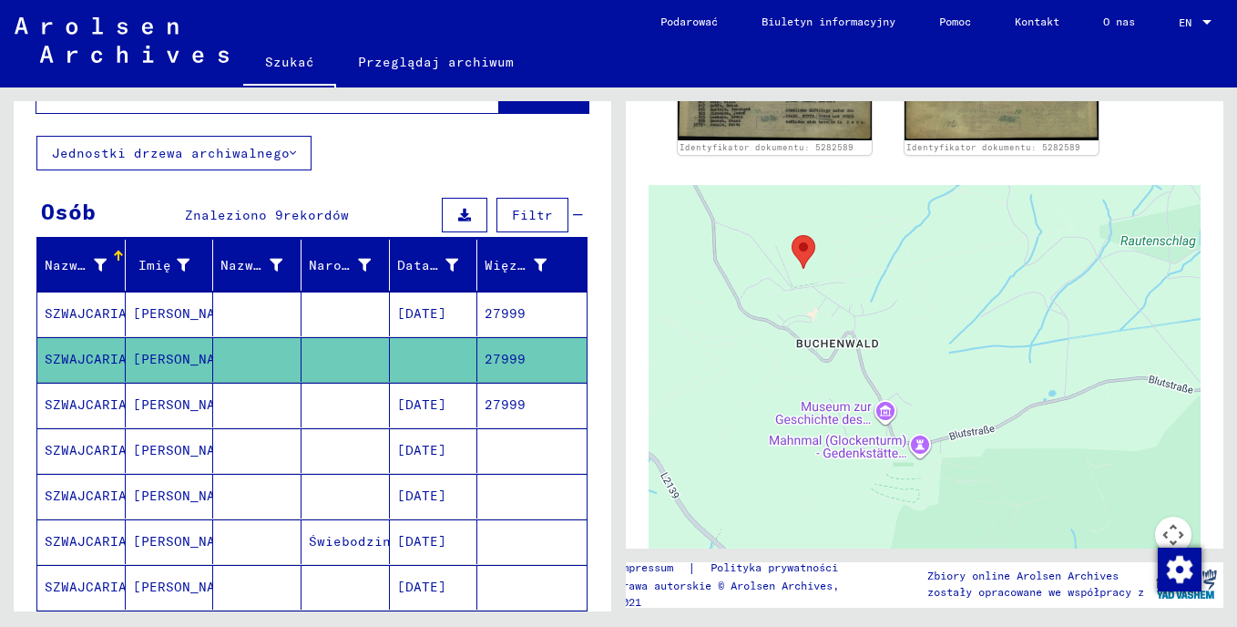
drag, startPoint x: 854, startPoint y: 381, endPoint x: 848, endPoint y: 534, distance: 153.2
click at [848, 534] on div at bounding box center [925, 412] width 552 height 455
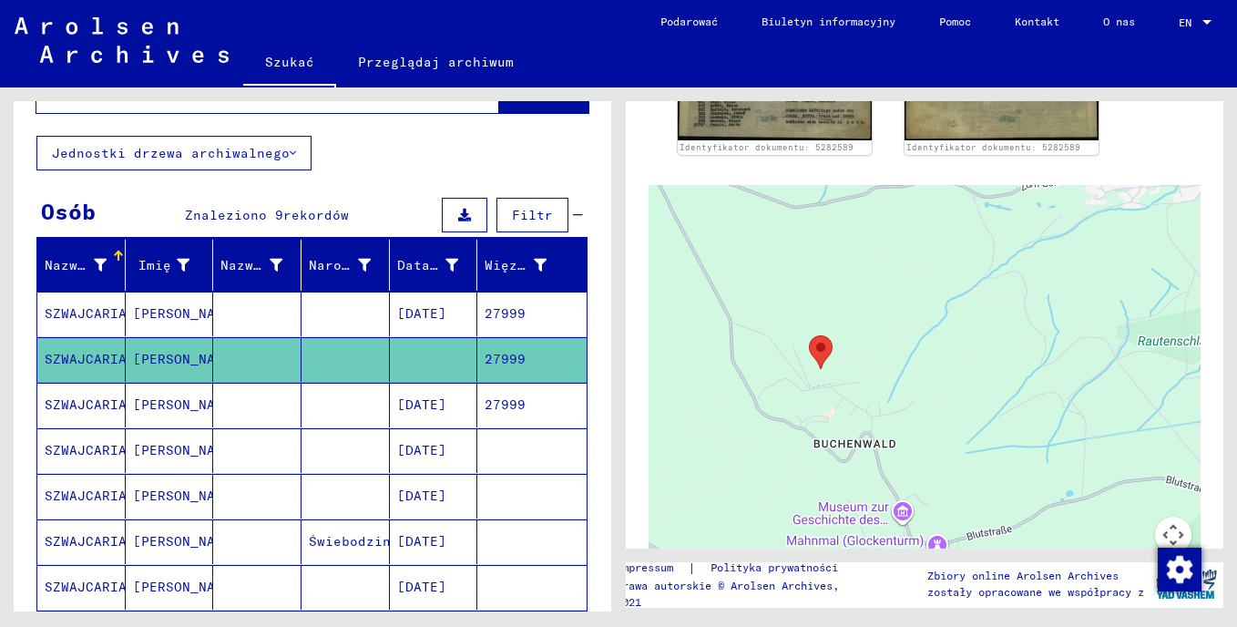
drag, startPoint x: 763, startPoint y: 383, endPoint x: 780, endPoint y: 486, distance: 104.2
click at [780, 486] on div at bounding box center [925, 412] width 552 height 455
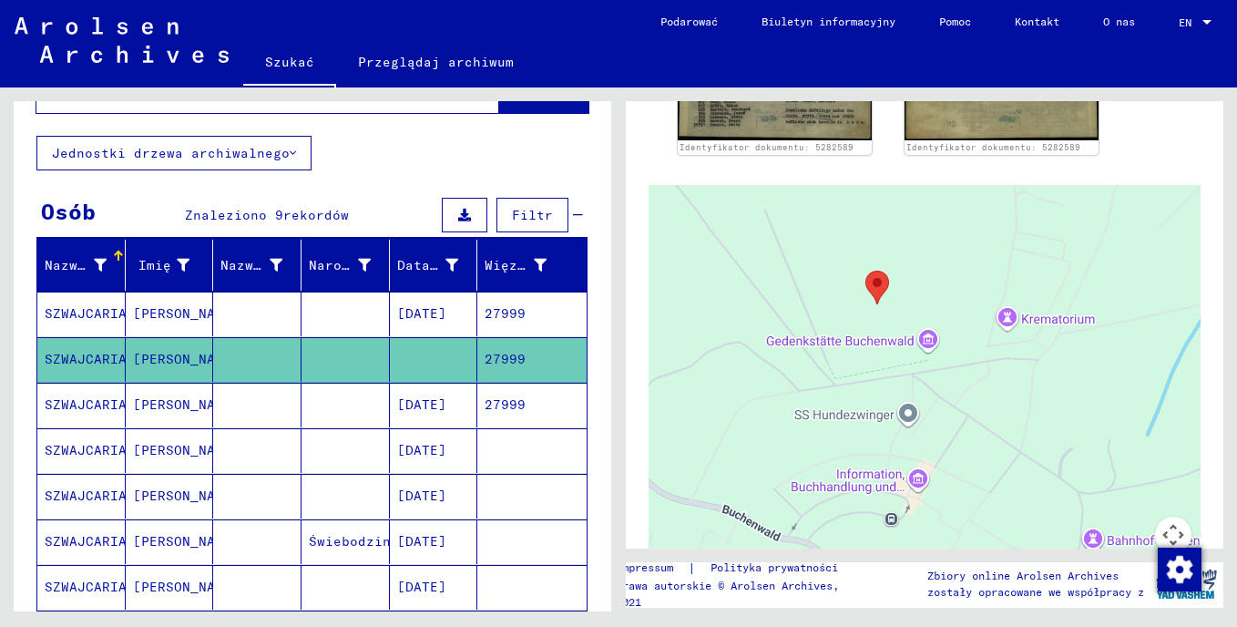
drag, startPoint x: 772, startPoint y: 444, endPoint x: 752, endPoint y: 536, distance: 94.2
click at [752, 536] on div at bounding box center [925, 412] width 552 height 455
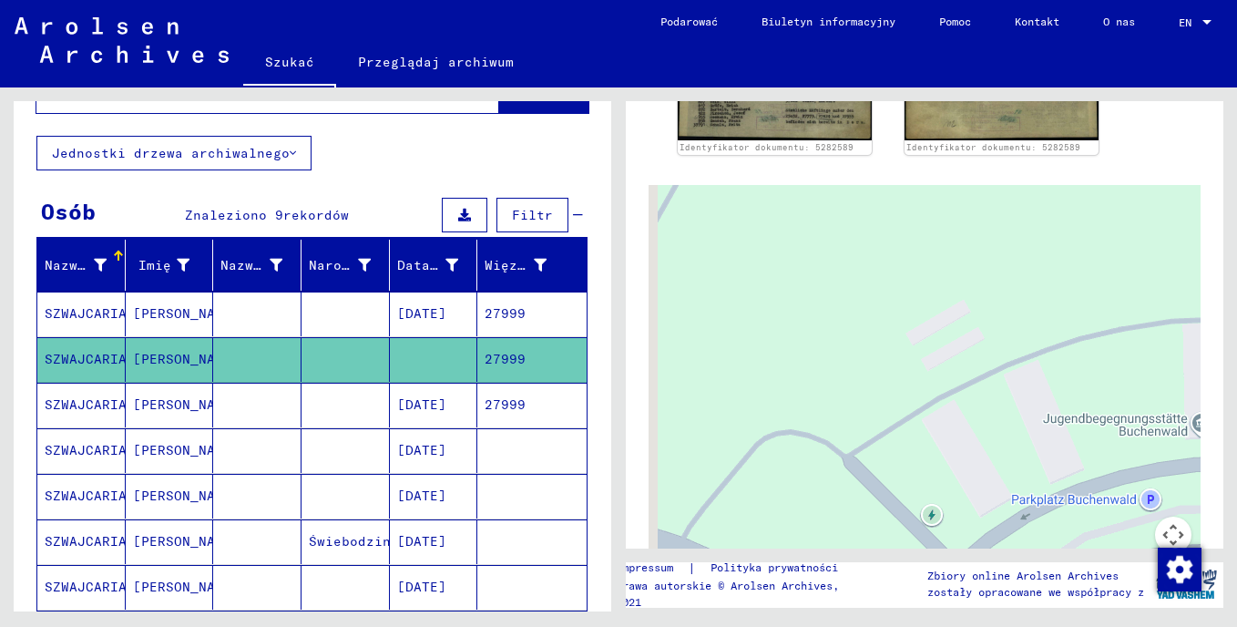
drag, startPoint x: 785, startPoint y: 457, endPoint x: 977, endPoint y: 218, distance: 307.1
click at [977, 218] on div at bounding box center [925, 412] width 552 height 455
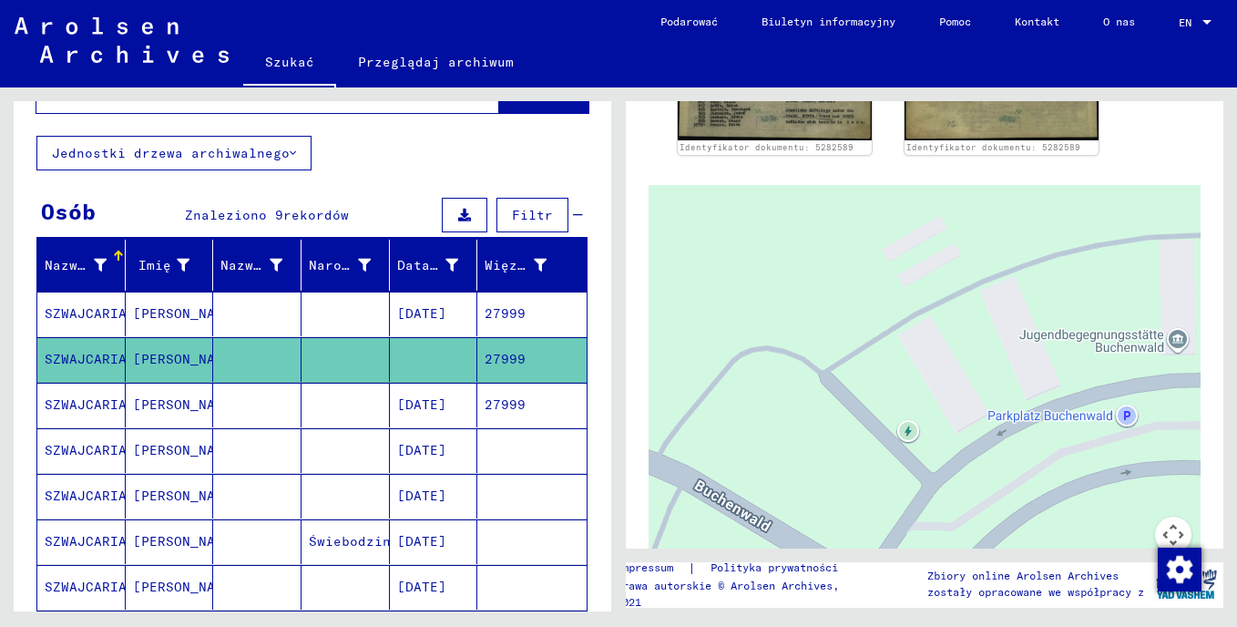
drag, startPoint x: 849, startPoint y: 421, endPoint x: 765, endPoint y: 416, distance: 83.9
click at [749, 429] on div at bounding box center [925, 412] width 552 height 455
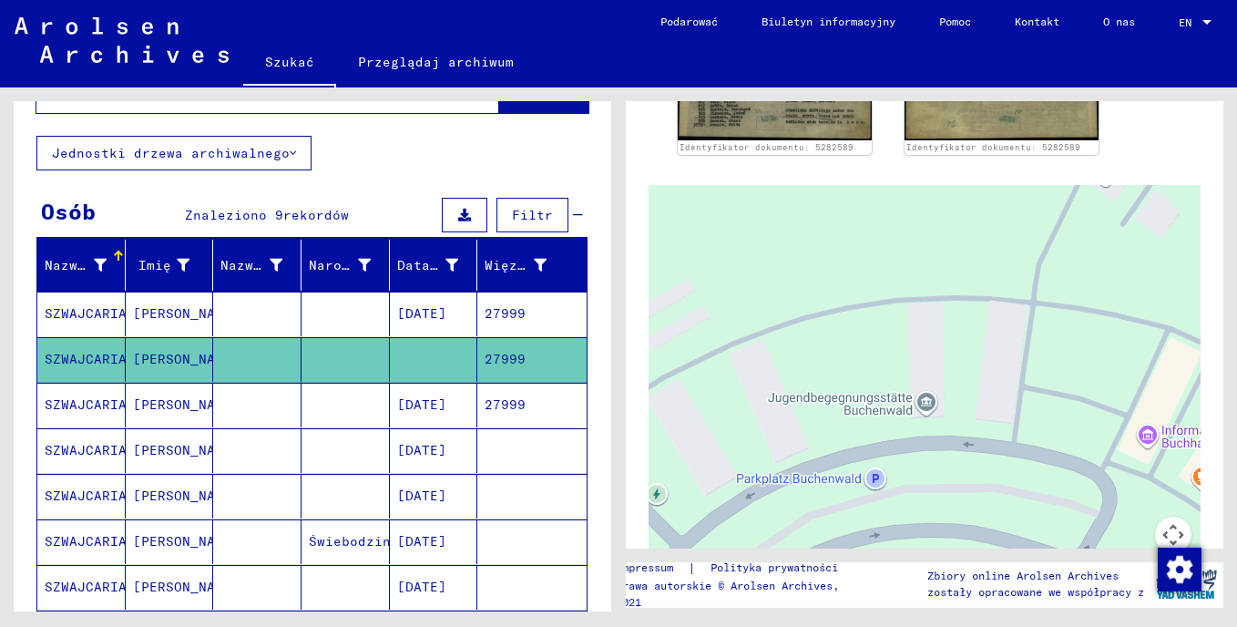
drag, startPoint x: 955, startPoint y: 394, endPoint x: 712, endPoint y: 437, distance: 246.1
click at [712, 437] on div at bounding box center [925, 412] width 552 height 455
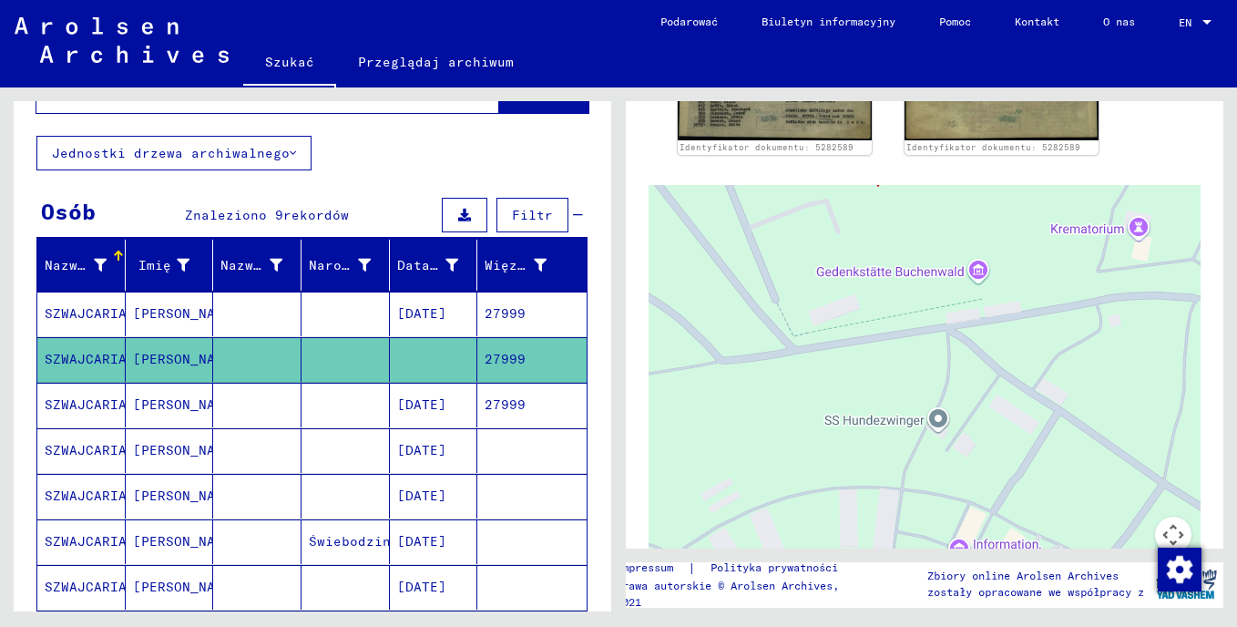
drag, startPoint x: 873, startPoint y: 332, endPoint x: 829, endPoint y: 536, distance: 208.7
click at [829, 536] on div at bounding box center [925, 412] width 552 height 455
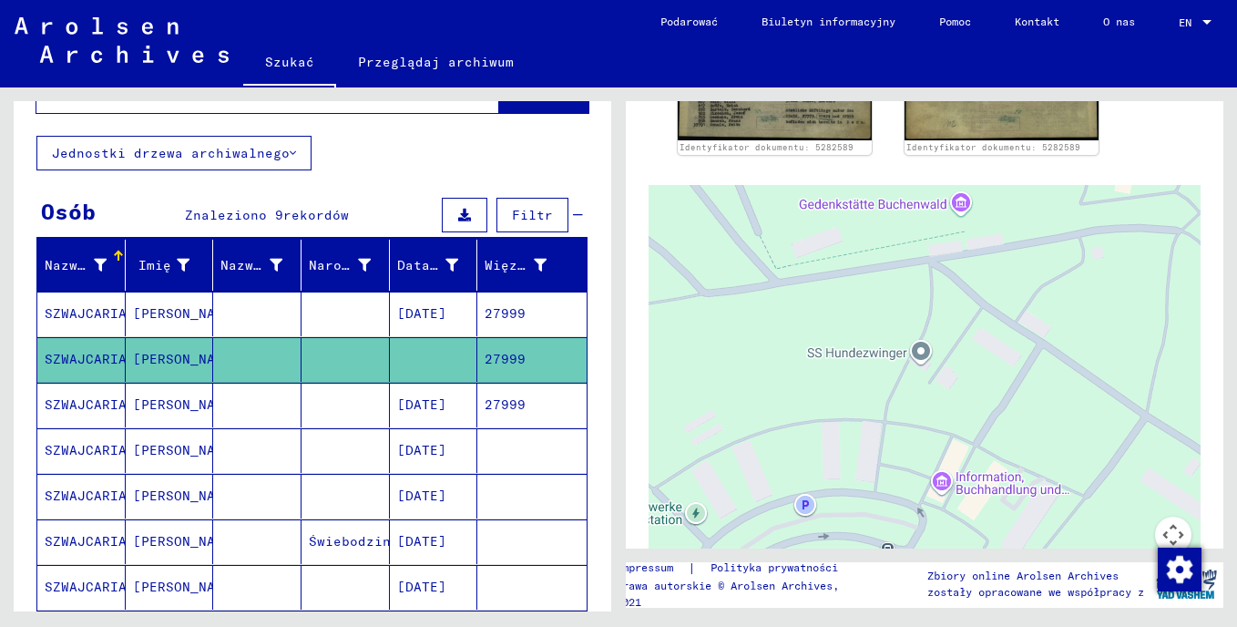
drag, startPoint x: 844, startPoint y: 452, endPoint x: 837, endPoint y: 278, distance: 174.1
click at [837, 278] on div at bounding box center [925, 412] width 552 height 455
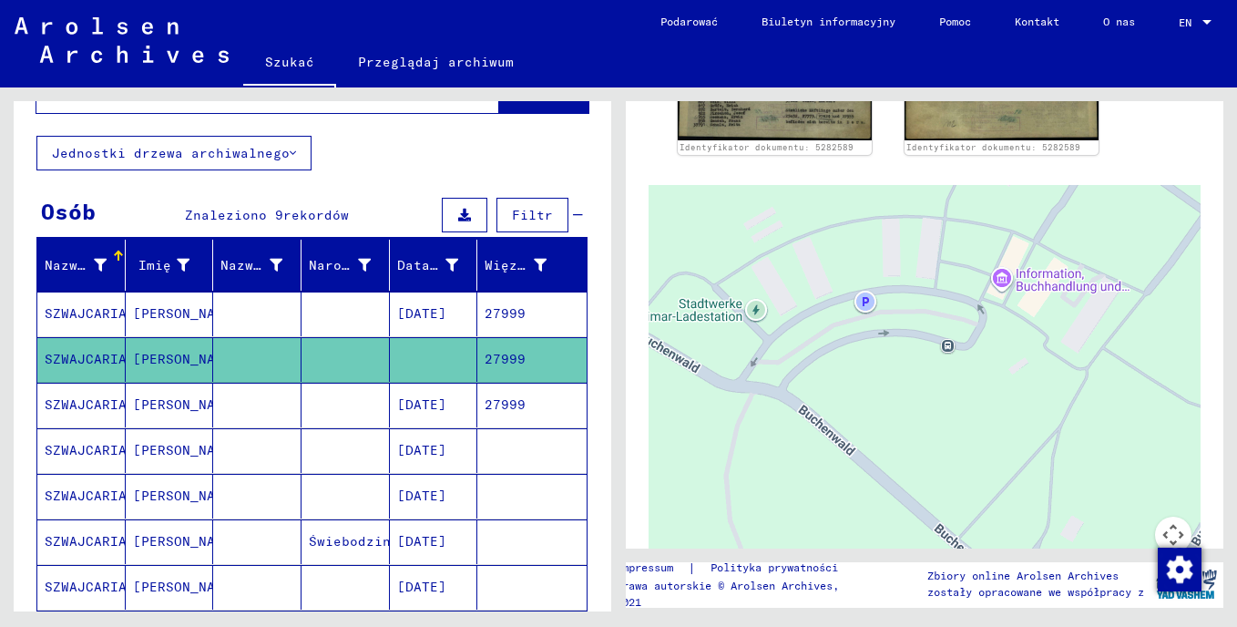
drag, startPoint x: 806, startPoint y: 446, endPoint x: 866, endPoint y: 245, distance: 210.1
click at [866, 245] on div at bounding box center [925, 412] width 552 height 455
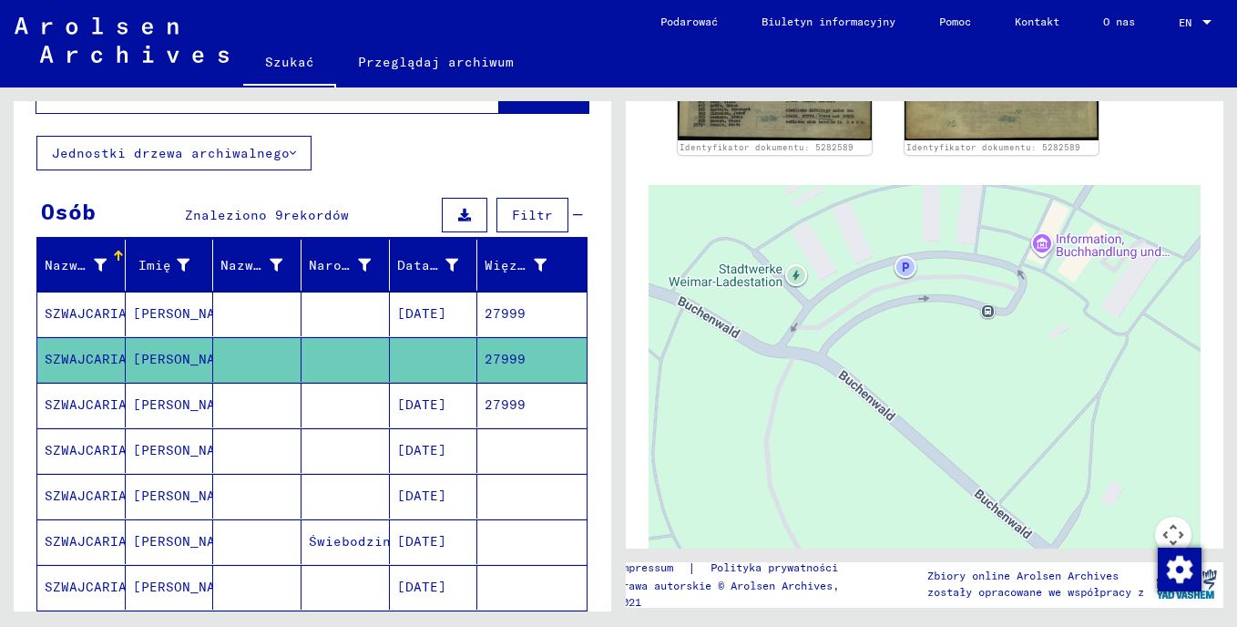
drag, startPoint x: 758, startPoint y: 367, endPoint x: 800, endPoint y: 331, distance: 55.5
click at [800, 331] on div at bounding box center [925, 412] width 552 height 455
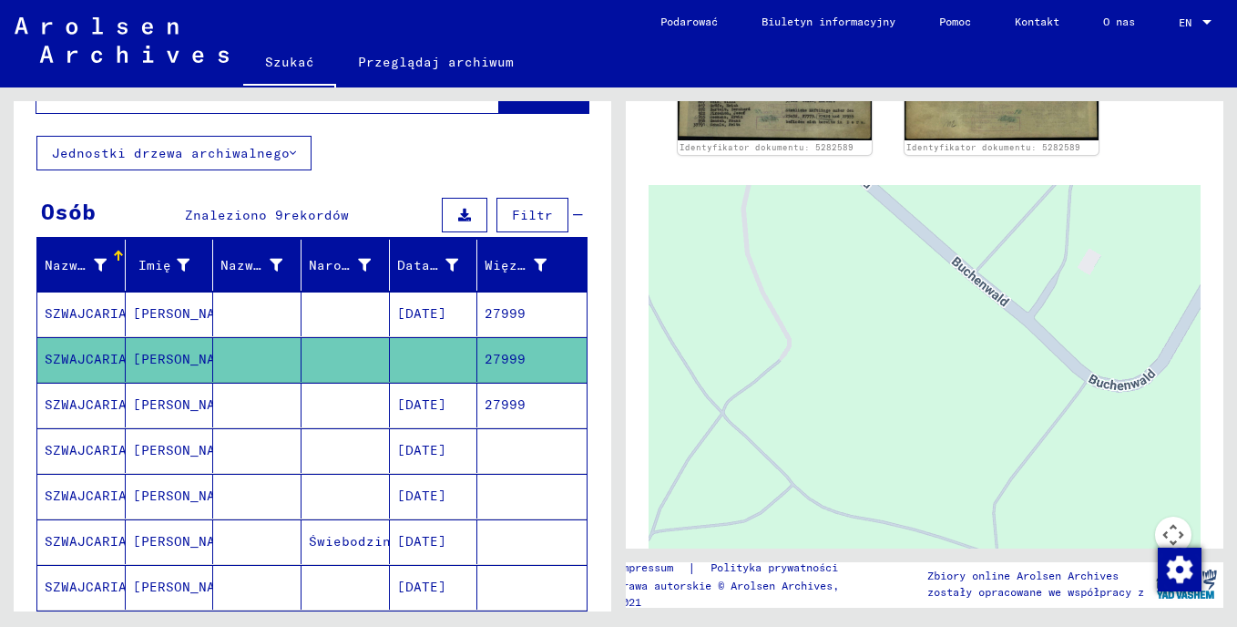
drag, startPoint x: 992, startPoint y: 411, endPoint x: 977, endPoint y: 196, distance: 215.5
click at [977, 196] on div at bounding box center [925, 412] width 552 height 455
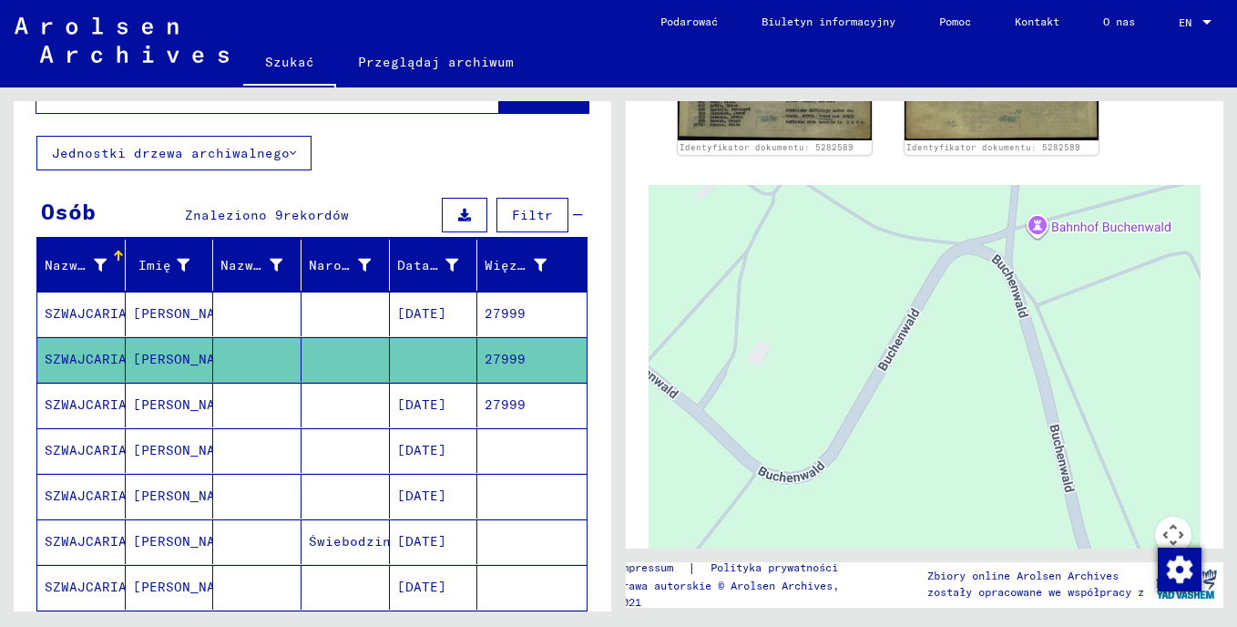
drag, startPoint x: 982, startPoint y: 360, endPoint x: 658, endPoint y: 445, distance: 335.2
click at [656, 446] on div at bounding box center [925, 412] width 552 height 455
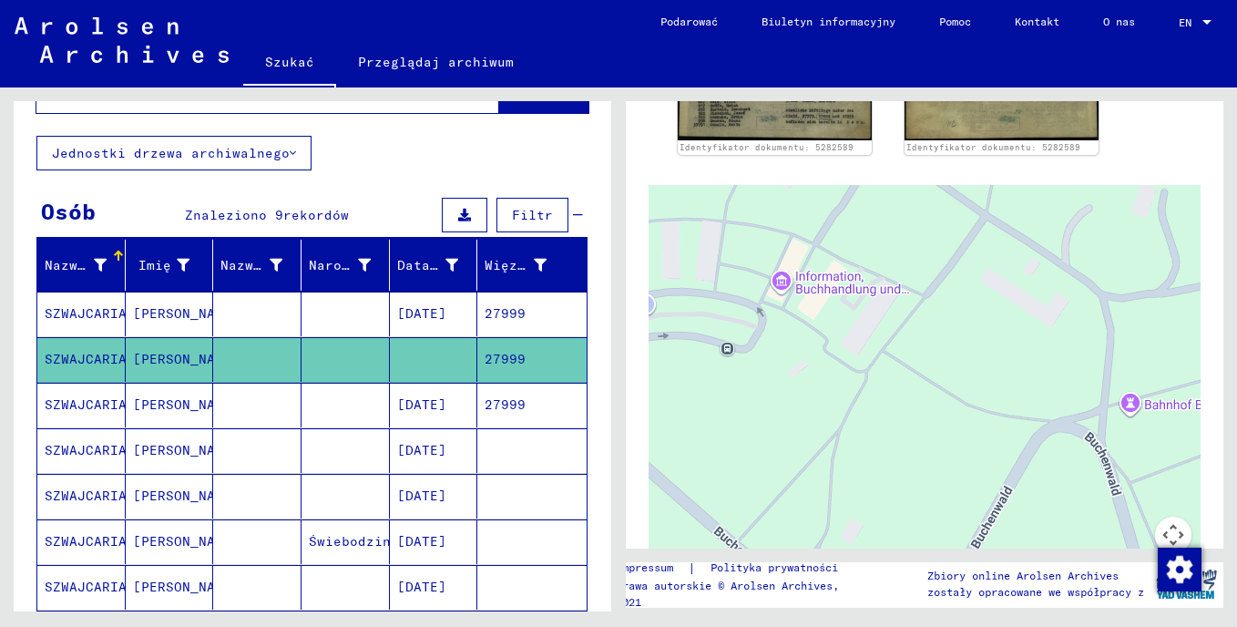
drag, startPoint x: 931, startPoint y: 352, endPoint x: 1033, endPoint y: 514, distance: 191.6
click at [1033, 514] on div at bounding box center [925, 412] width 552 height 455
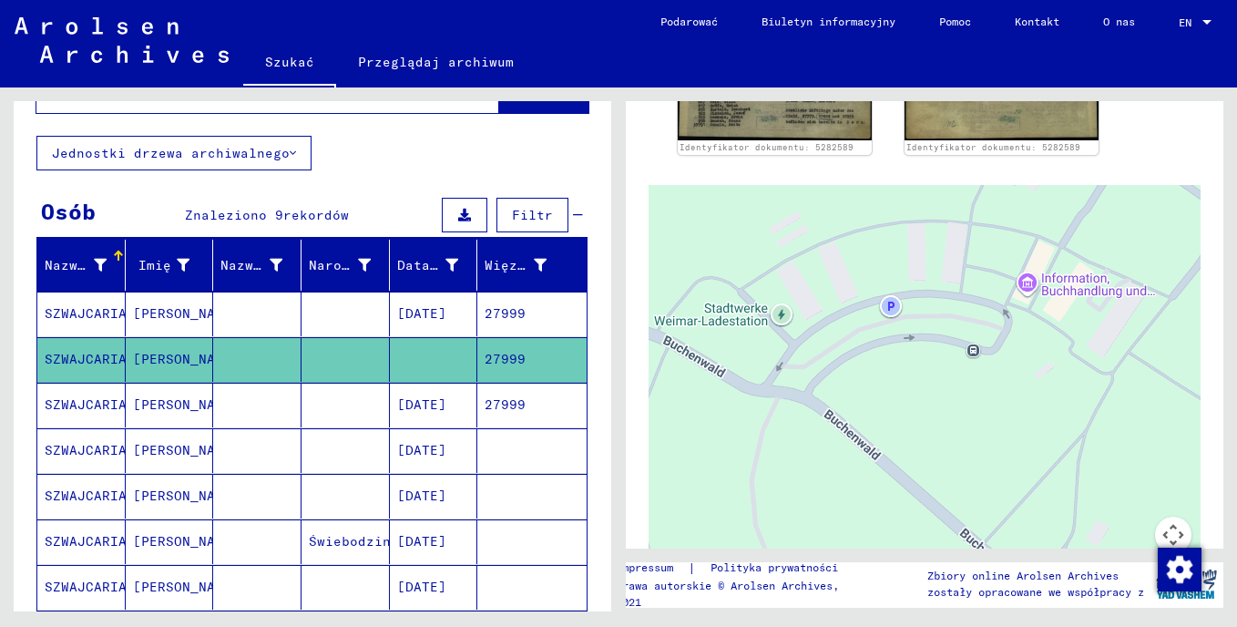
drag, startPoint x: 811, startPoint y: 397, endPoint x: 1067, endPoint y: 389, distance: 256.1
click at [1067, 389] on div at bounding box center [925, 412] width 552 height 455
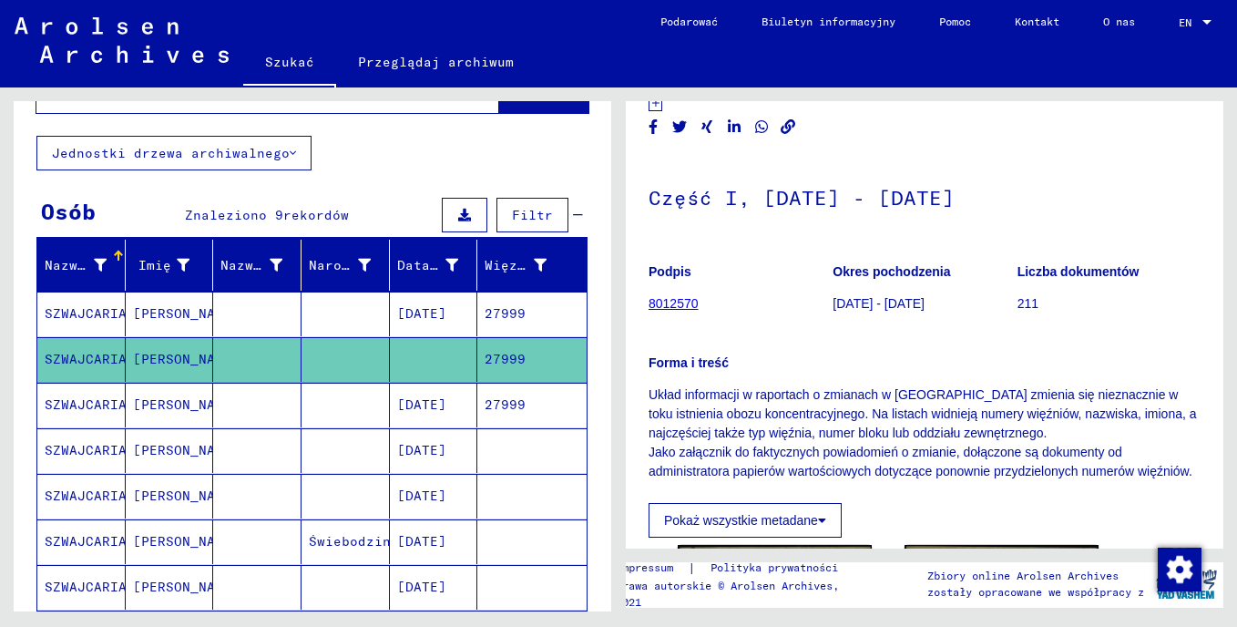
scroll to position [0, 0]
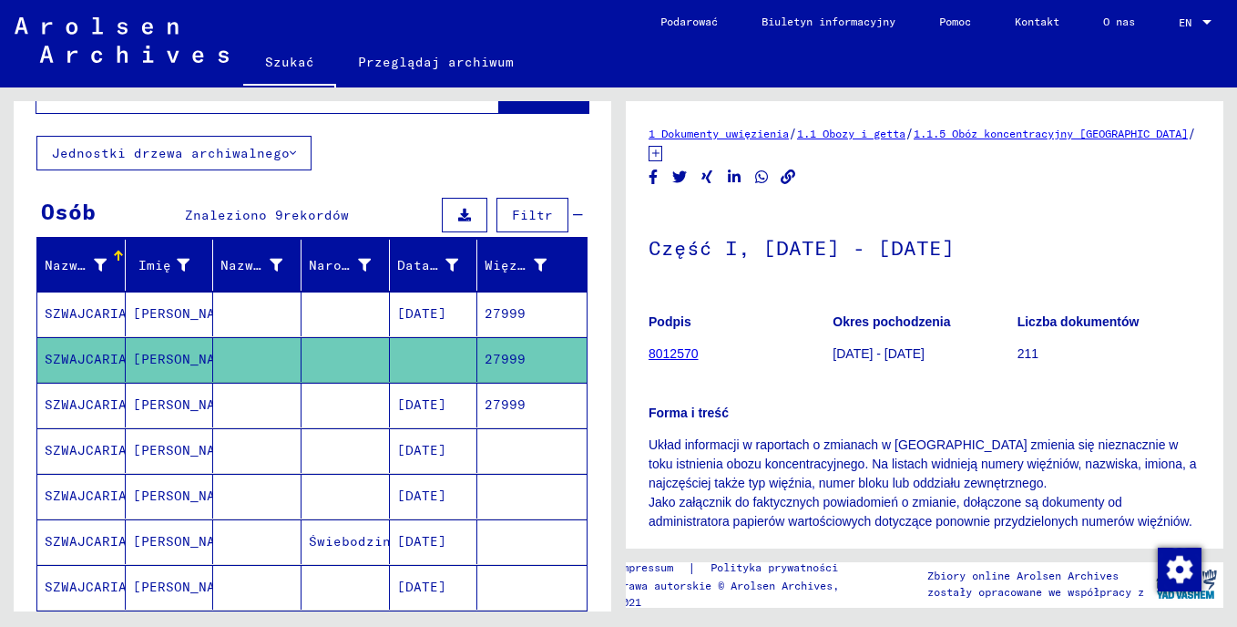
click at [74, 405] on mat-cell "SZWAJCARIA" at bounding box center [81, 405] width 88 height 45
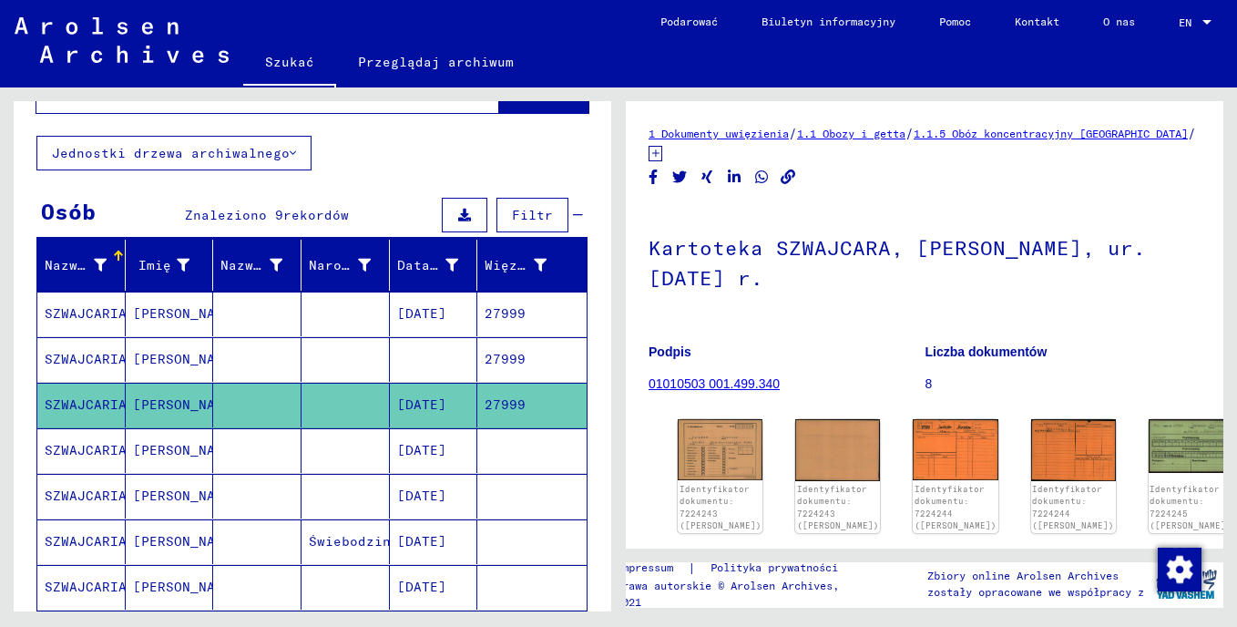
click at [82, 305] on mat-cell "SZWAJCARIA" at bounding box center [81, 313] width 88 height 45
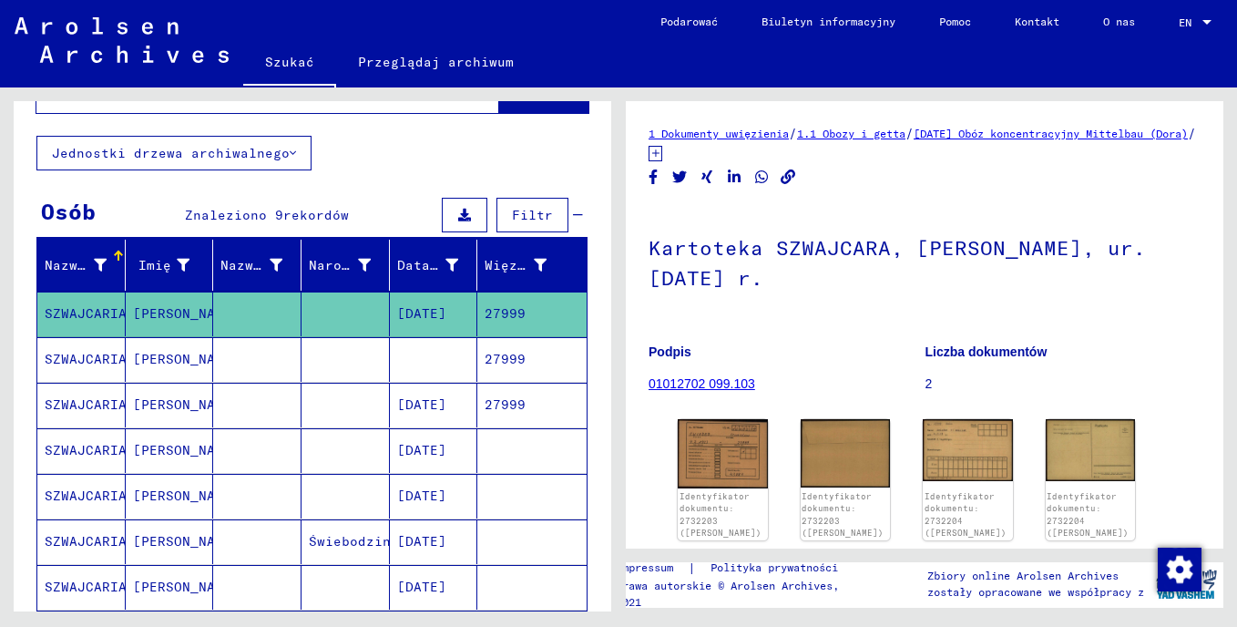
click at [69, 407] on mat-cell "SZWAJCARIA" at bounding box center [81, 405] width 88 height 45
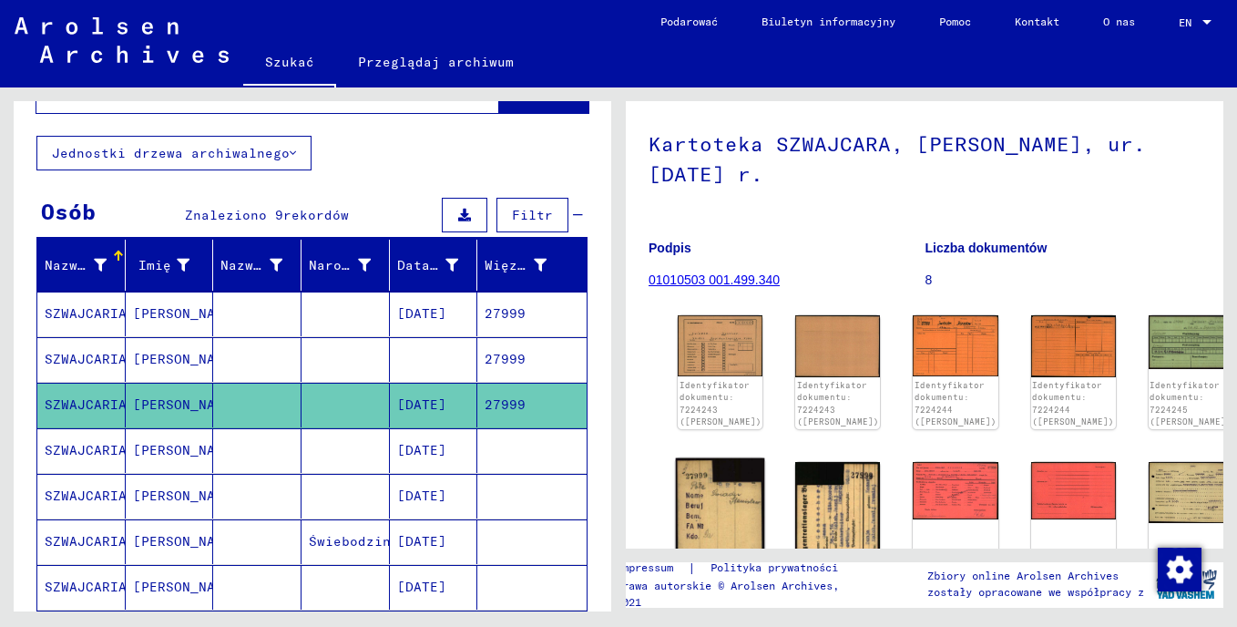
scroll to position [61, 0]
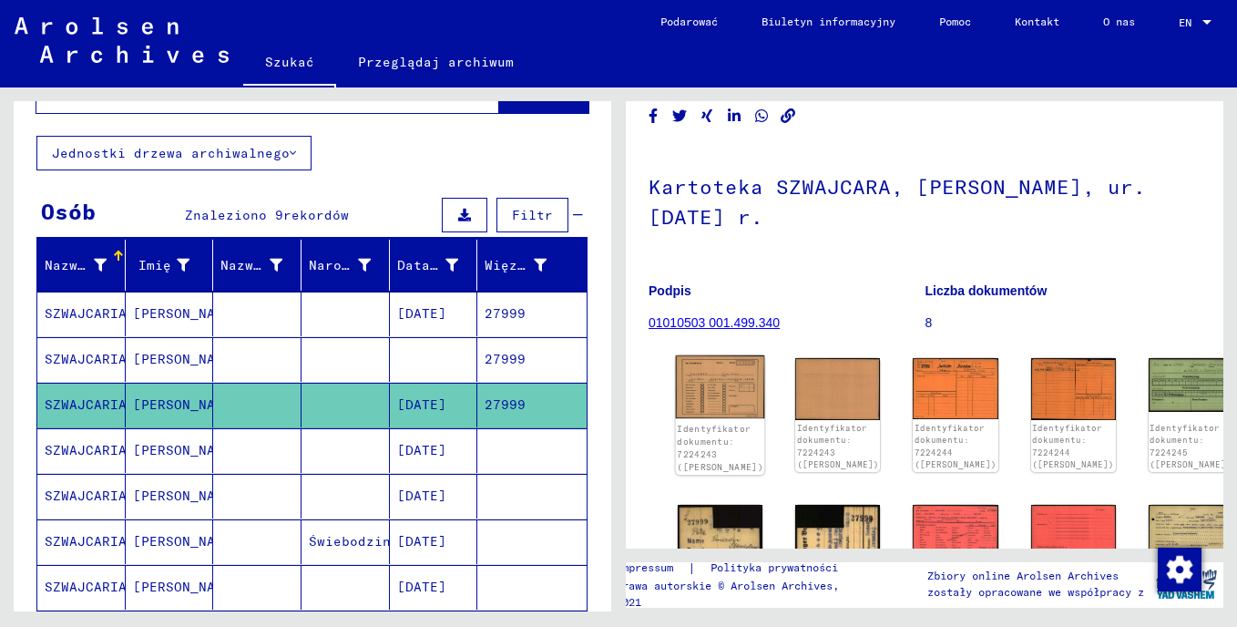
click at [720, 378] on img at bounding box center [720, 387] width 89 height 64
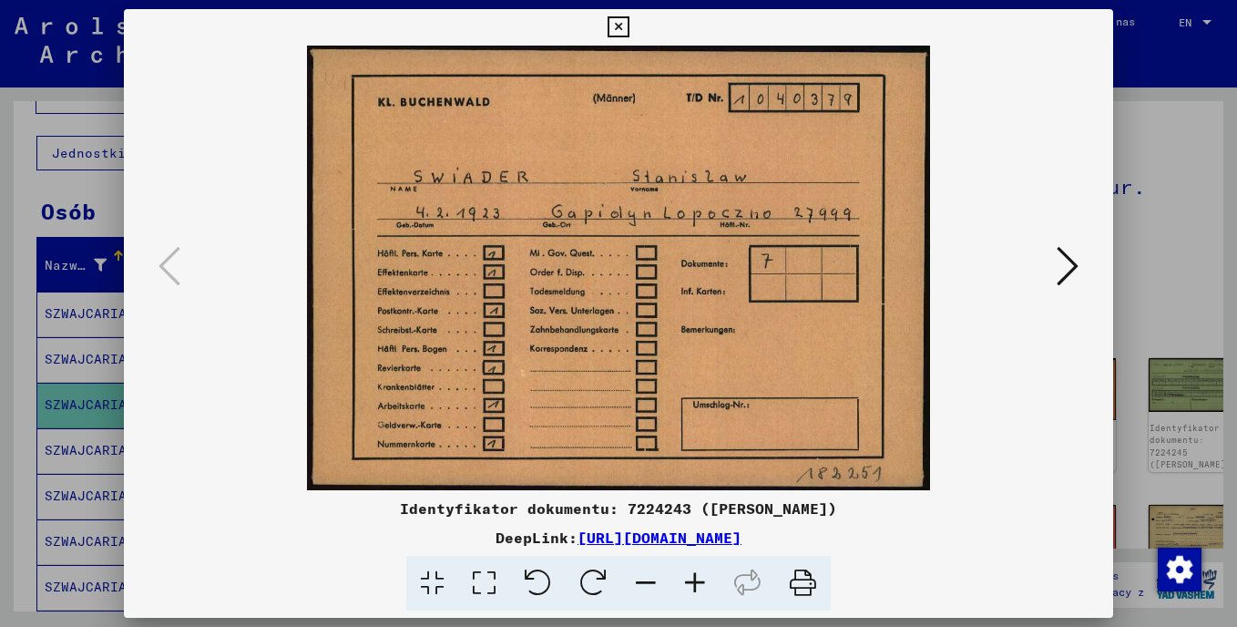
click at [1073, 259] on icon at bounding box center [1068, 266] width 22 height 44
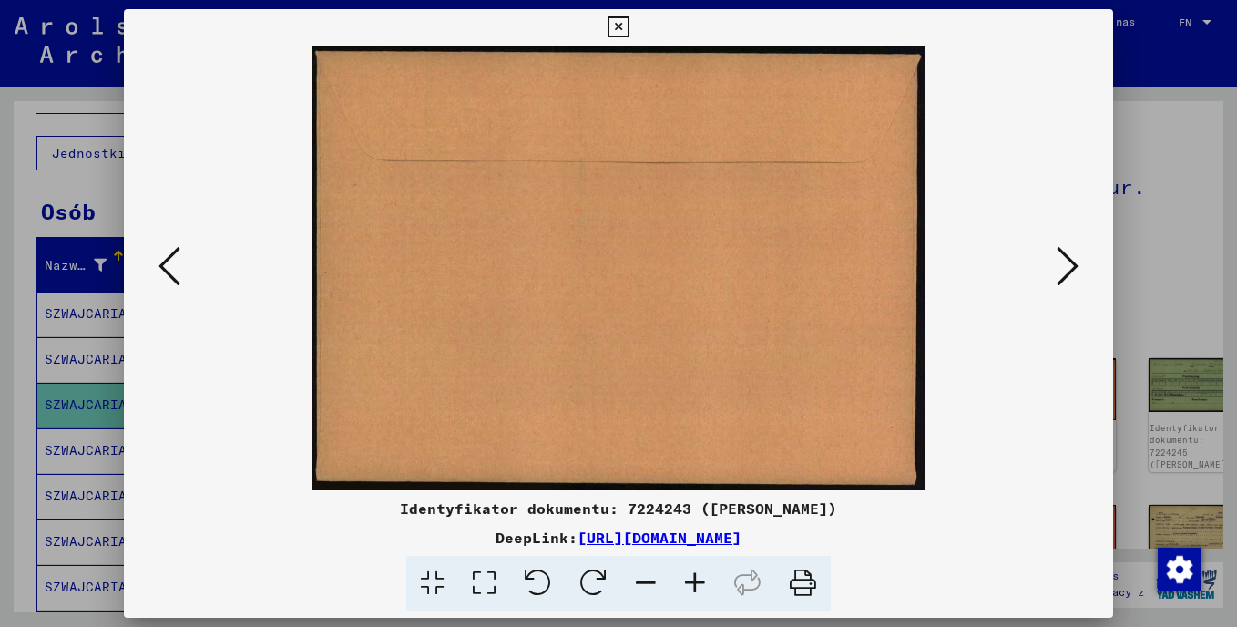
click at [1073, 259] on icon at bounding box center [1068, 266] width 22 height 44
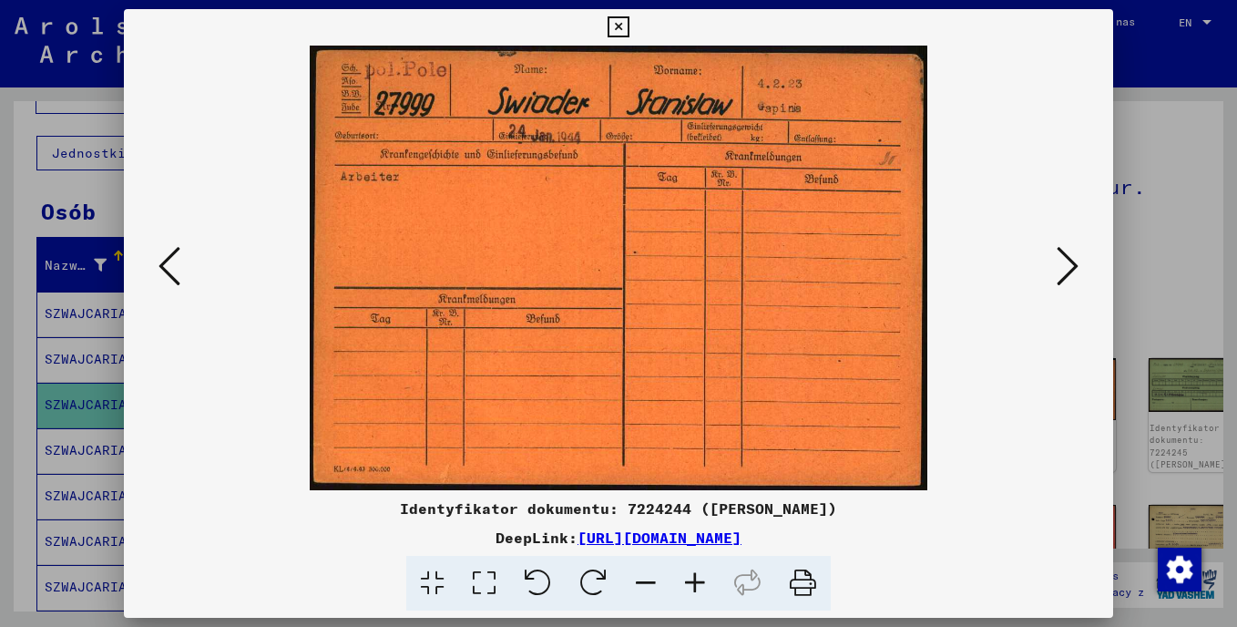
drag, startPoint x: 730, startPoint y: 202, endPoint x: 707, endPoint y: 226, distance: 32.9
click at [705, 232] on img at bounding box center [618, 268] width 865 height 445
click at [1070, 265] on icon at bounding box center [1068, 266] width 22 height 44
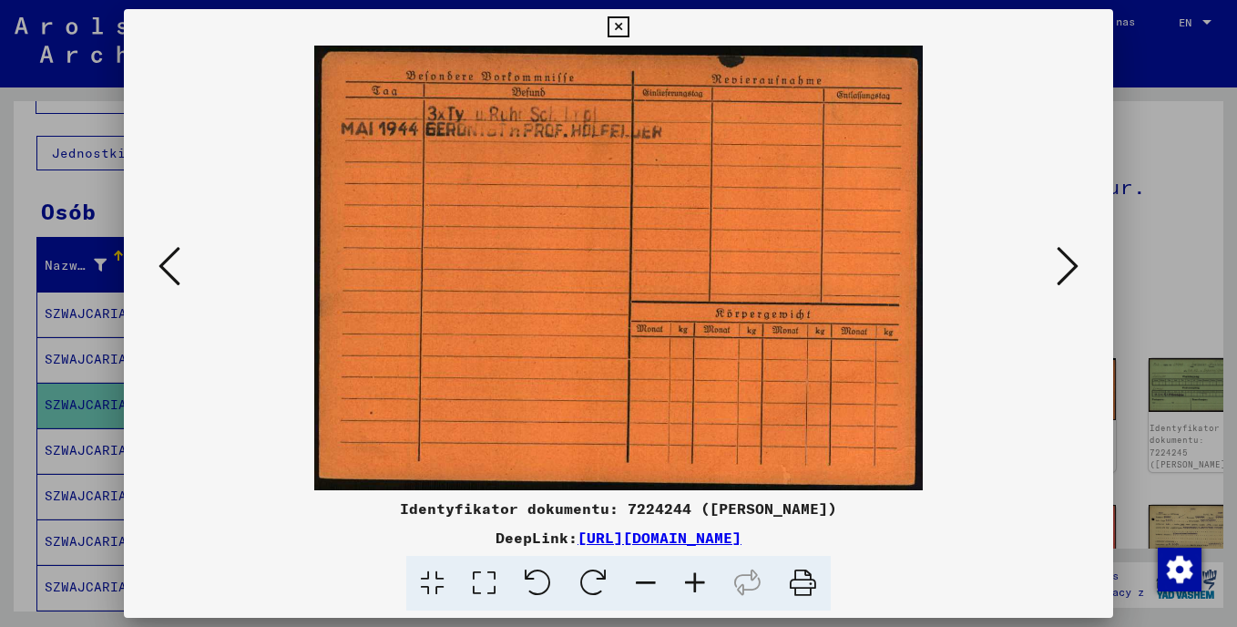
click at [1055, 267] on button at bounding box center [1067, 267] width 33 height 52
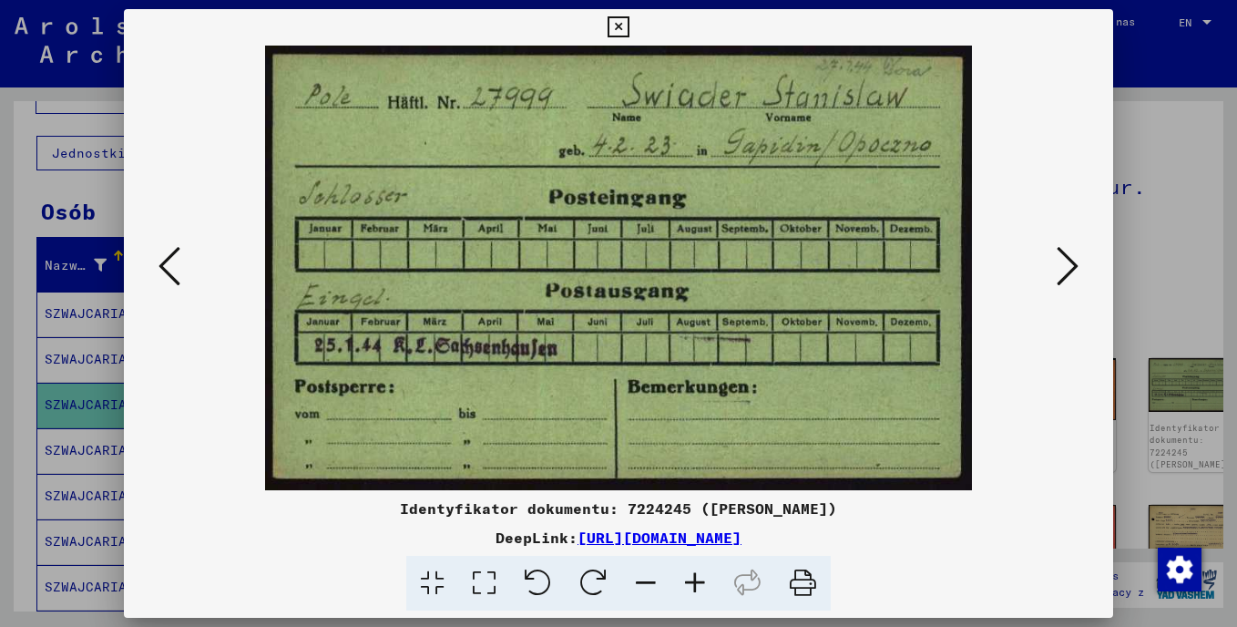
click at [1068, 267] on icon at bounding box center [1068, 266] width 22 height 44
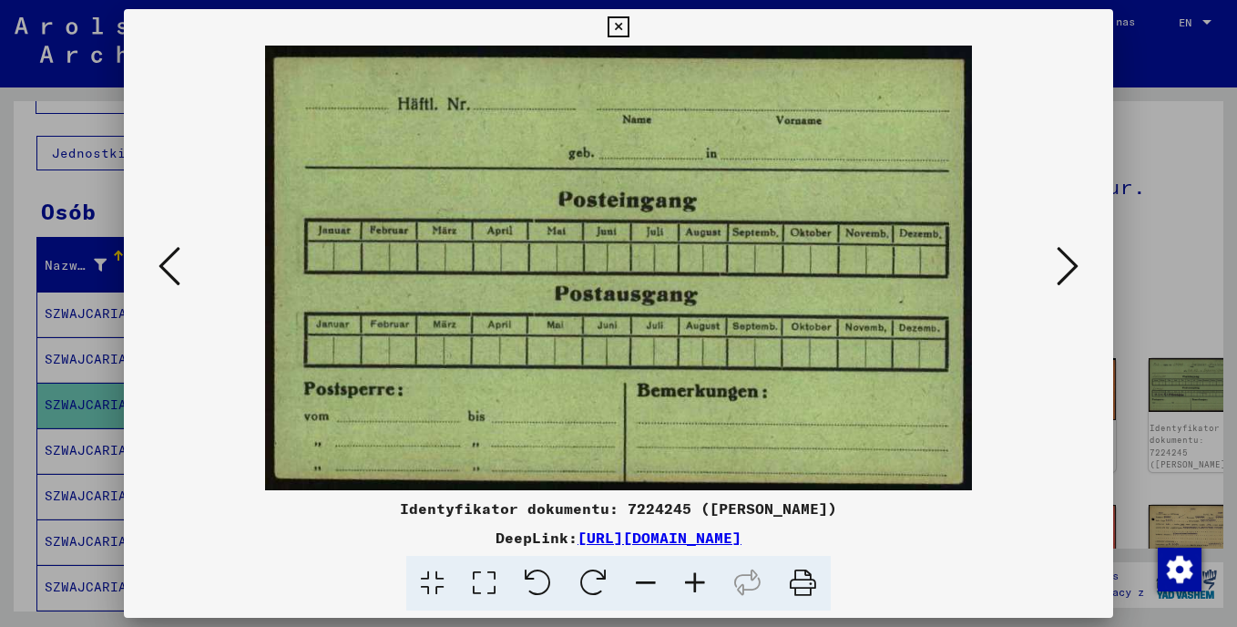
click at [1068, 267] on icon at bounding box center [1068, 266] width 22 height 44
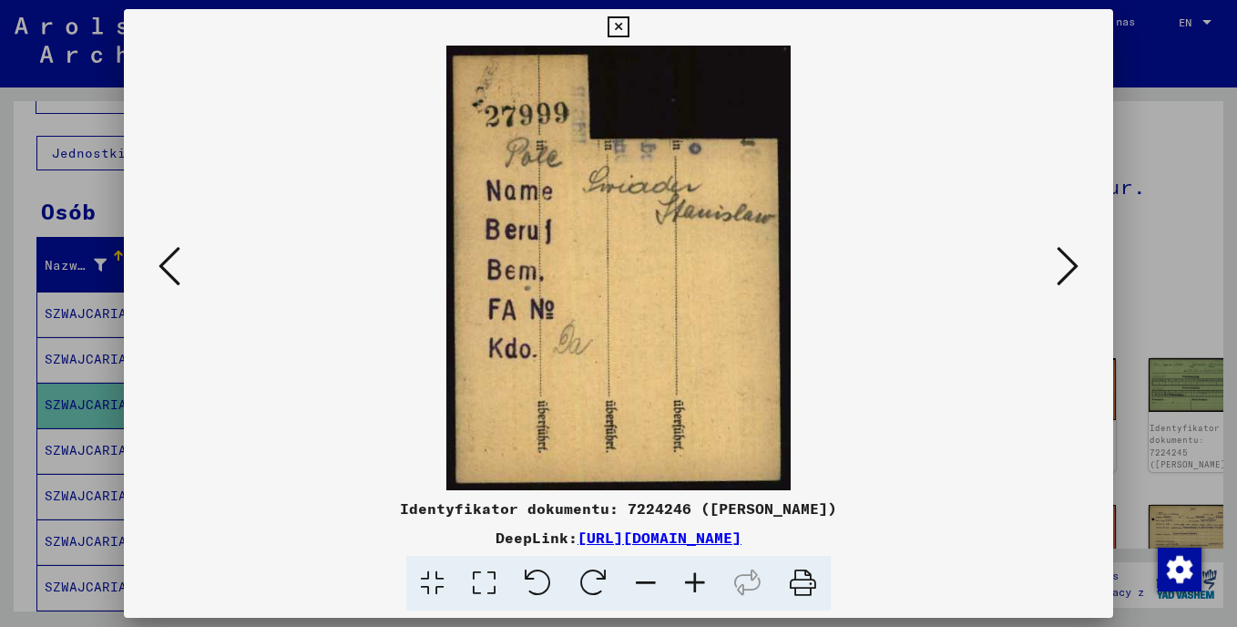
click at [1070, 269] on icon at bounding box center [1068, 266] width 22 height 44
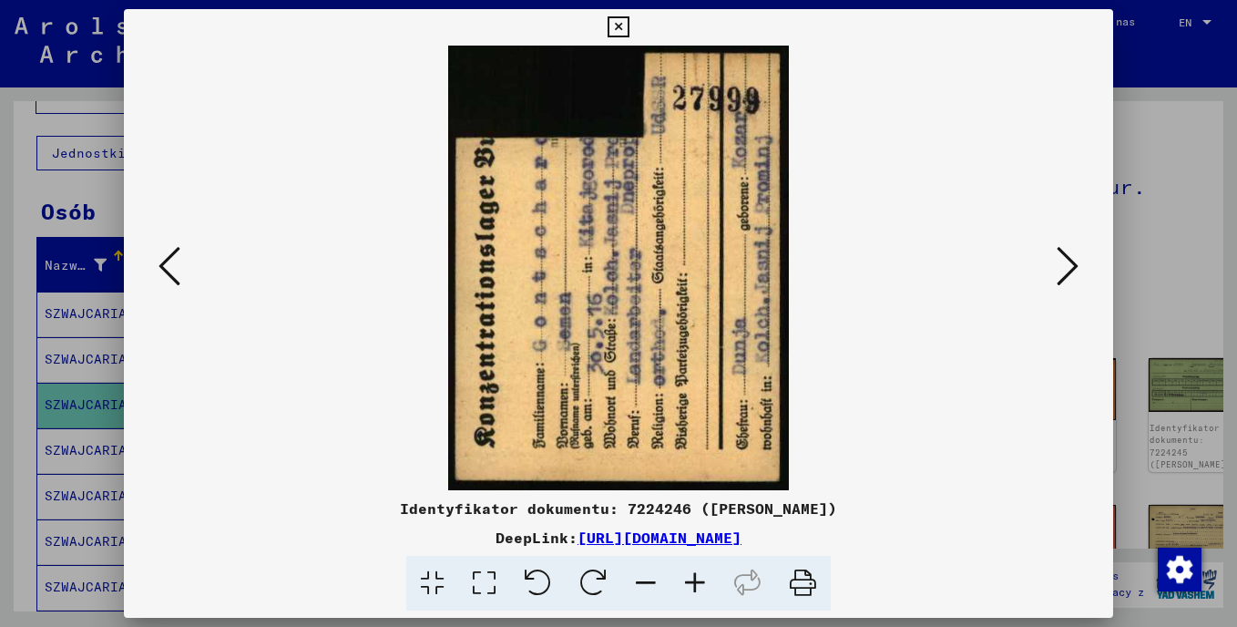
click at [1061, 267] on icon at bounding box center [1068, 266] width 22 height 44
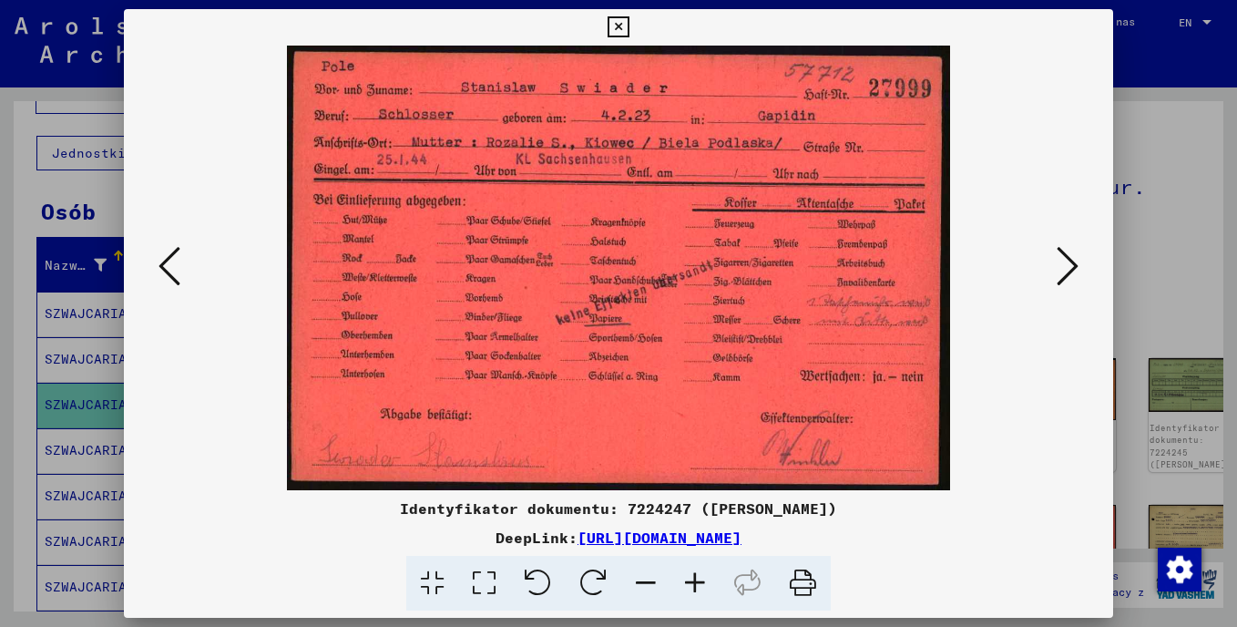
click at [1065, 262] on icon at bounding box center [1068, 266] width 22 height 44
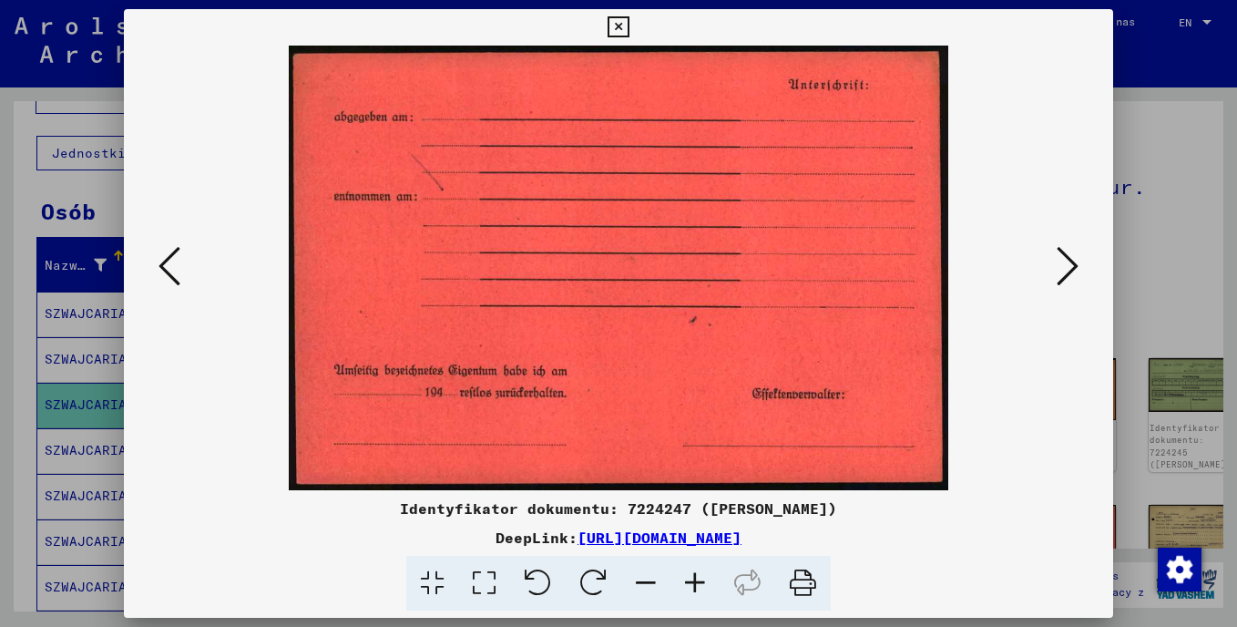
click at [1065, 262] on icon at bounding box center [1068, 266] width 22 height 44
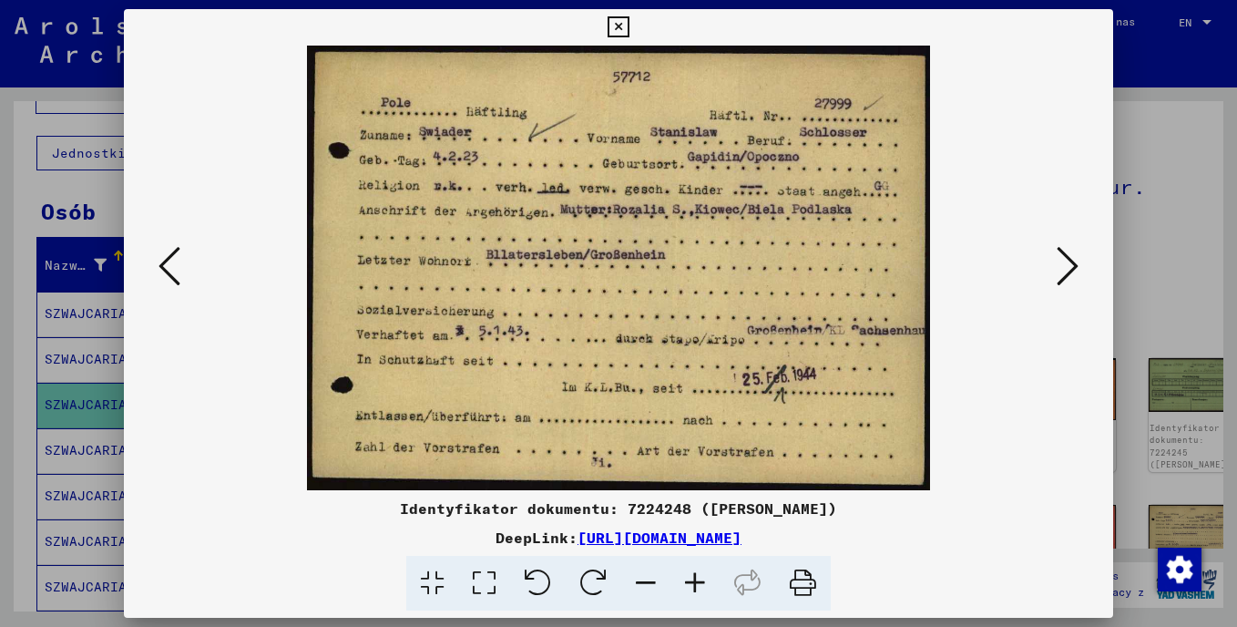
click at [1067, 262] on icon at bounding box center [1068, 266] width 22 height 44
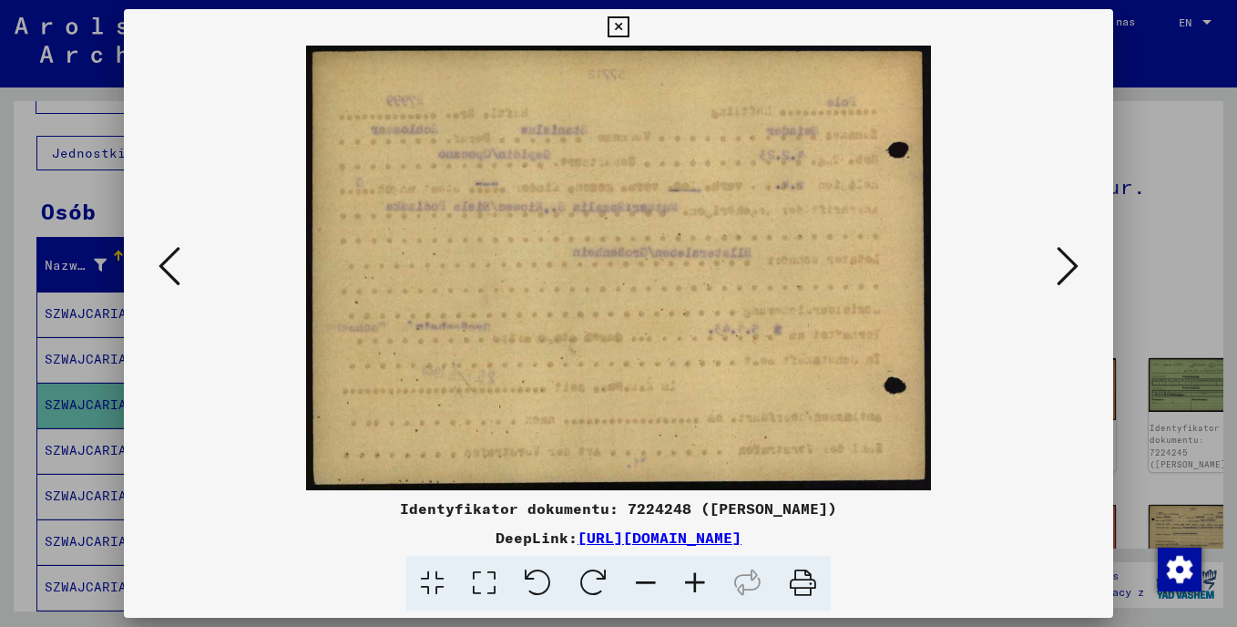
click at [164, 263] on icon at bounding box center [170, 266] width 22 height 44
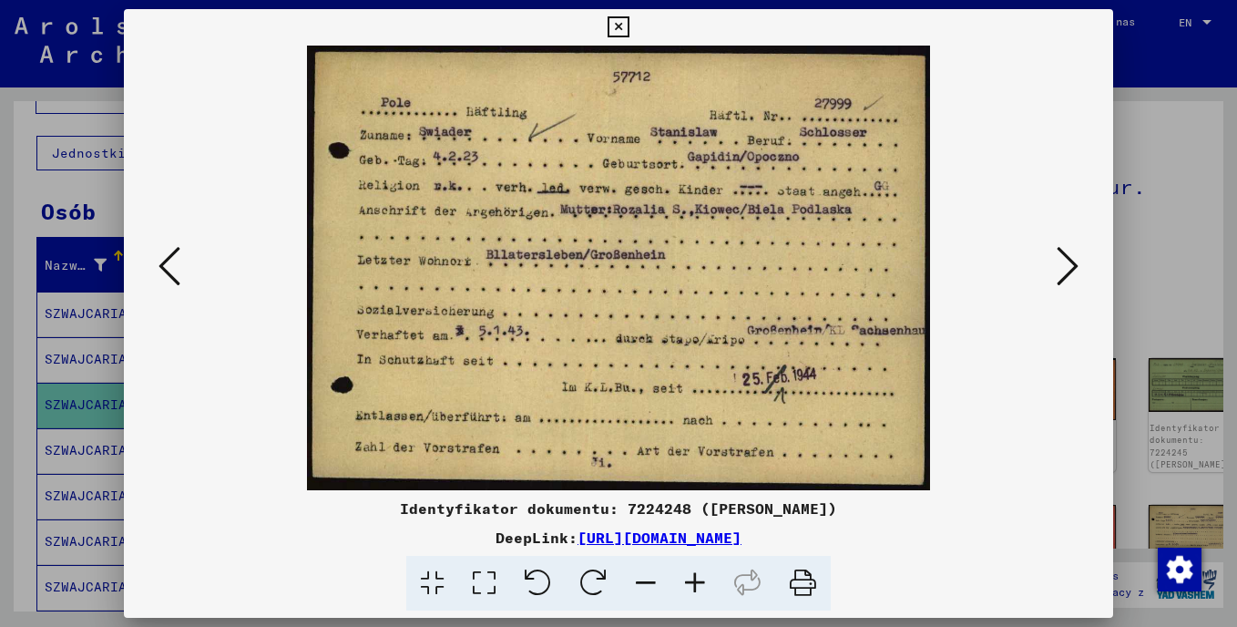
click at [1059, 260] on icon at bounding box center [1068, 266] width 22 height 44
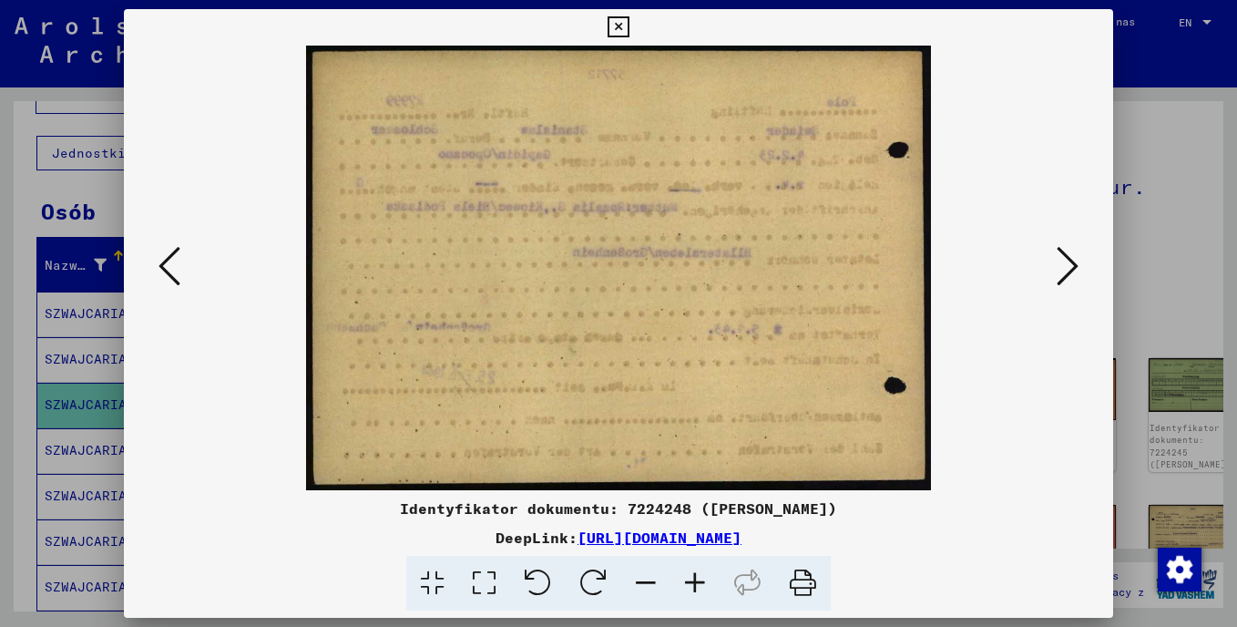
click at [1064, 258] on icon at bounding box center [1068, 266] width 22 height 44
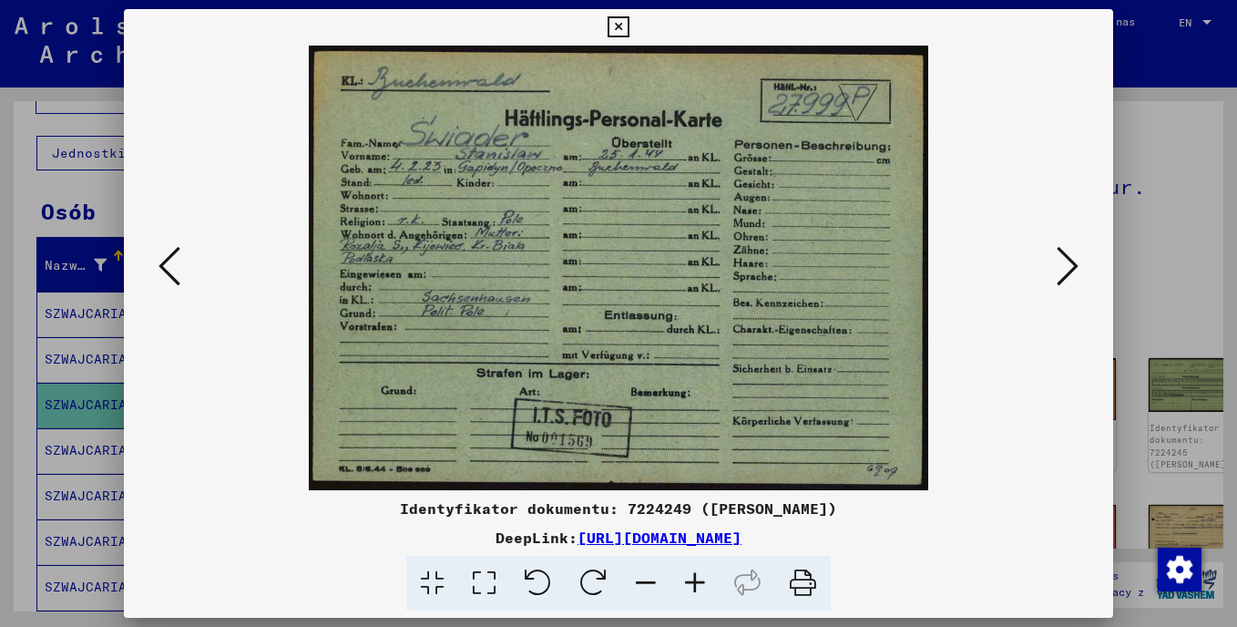
click at [1069, 263] on icon at bounding box center [1068, 266] width 22 height 44
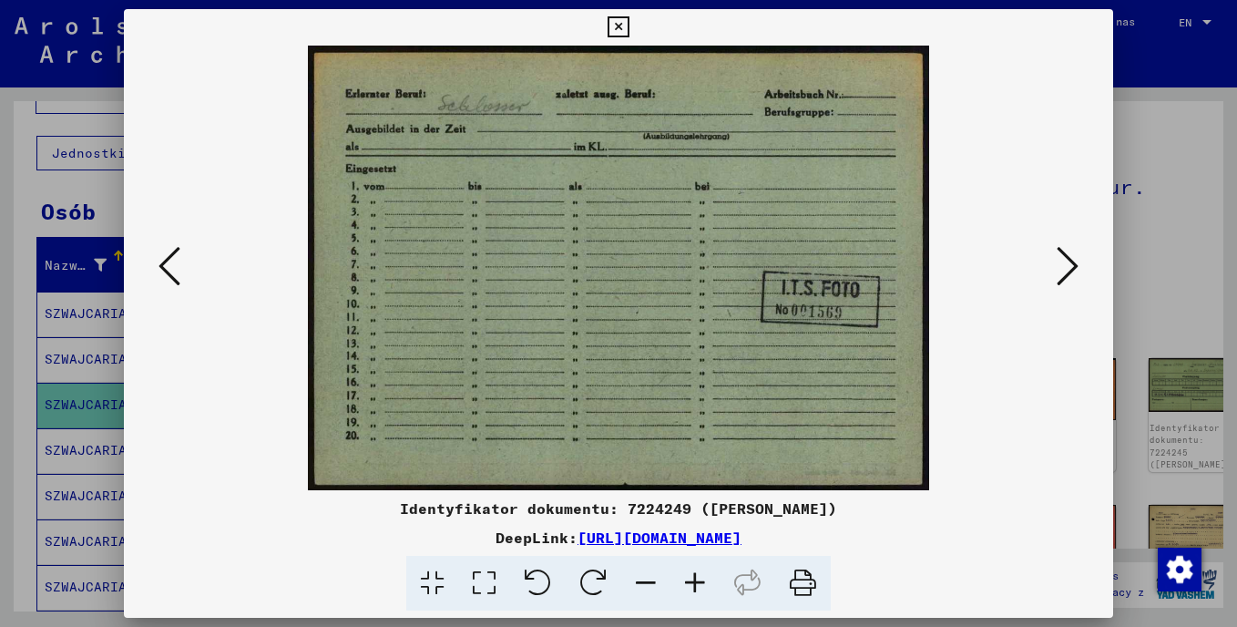
click at [1069, 263] on icon at bounding box center [1068, 266] width 22 height 44
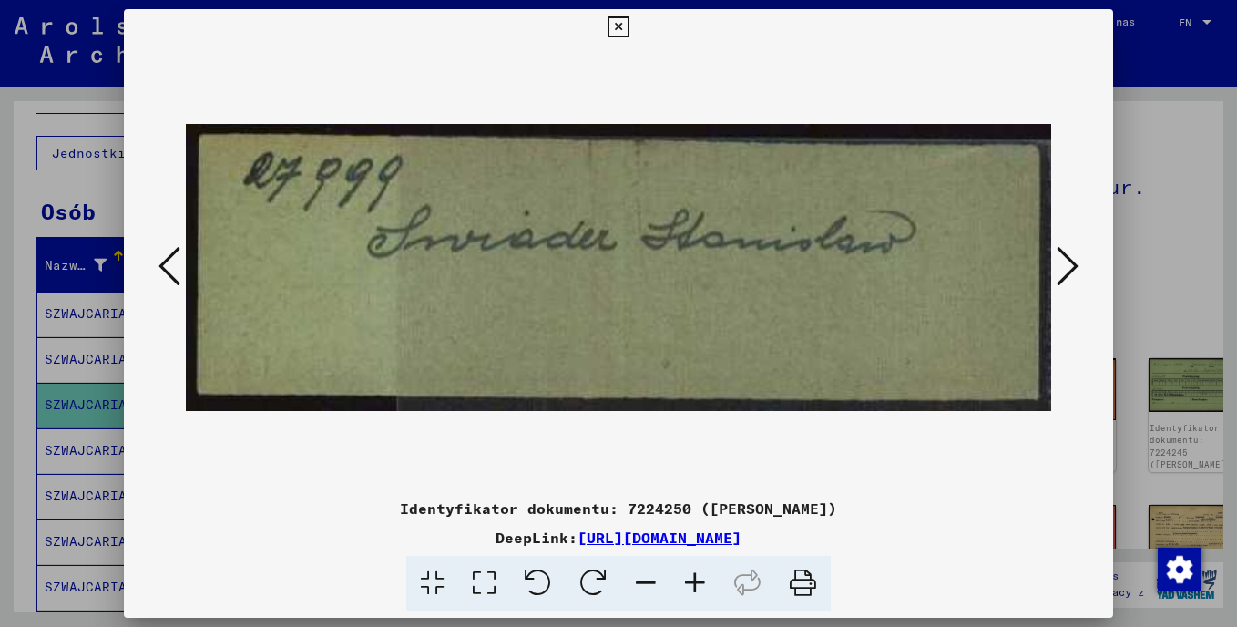
click at [1069, 263] on icon at bounding box center [1068, 266] width 22 height 44
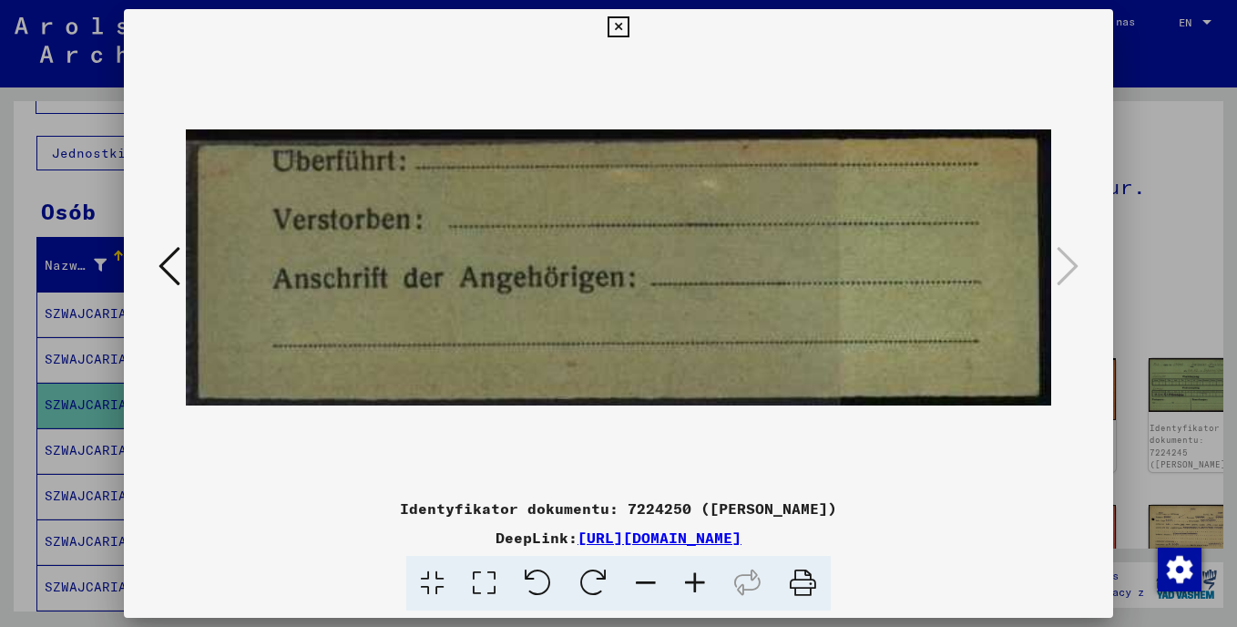
click at [170, 256] on icon at bounding box center [170, 266] width 22 height 44
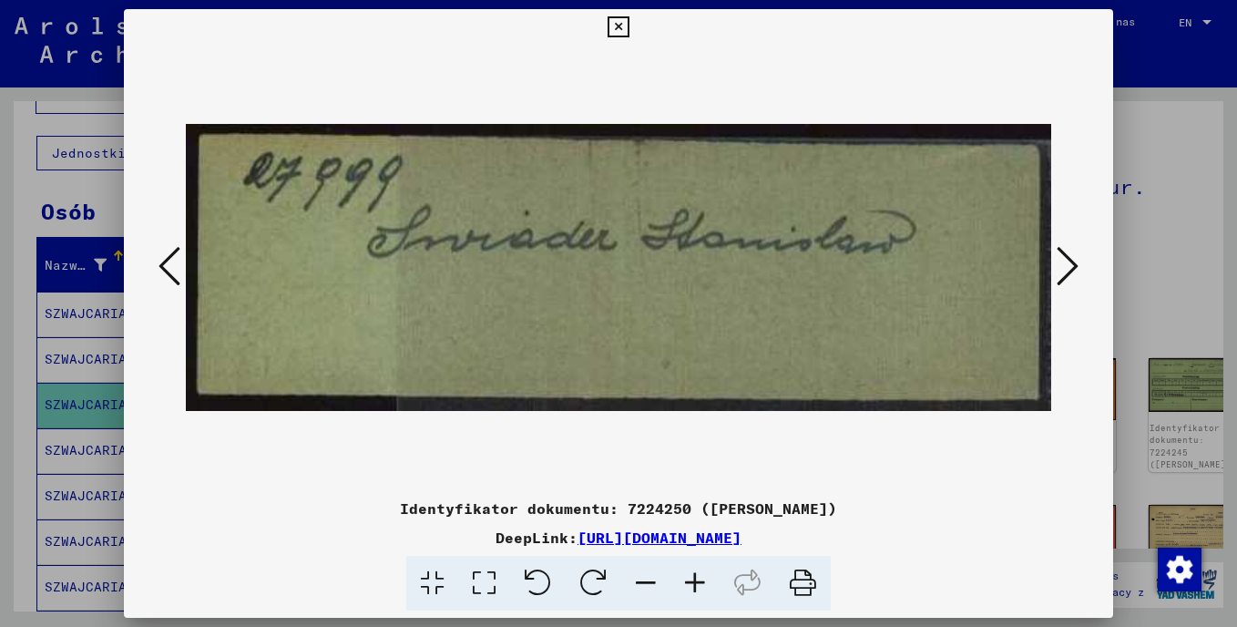
click at [619, 26] on icon at bounding box center [618, 27] width 21 height 22
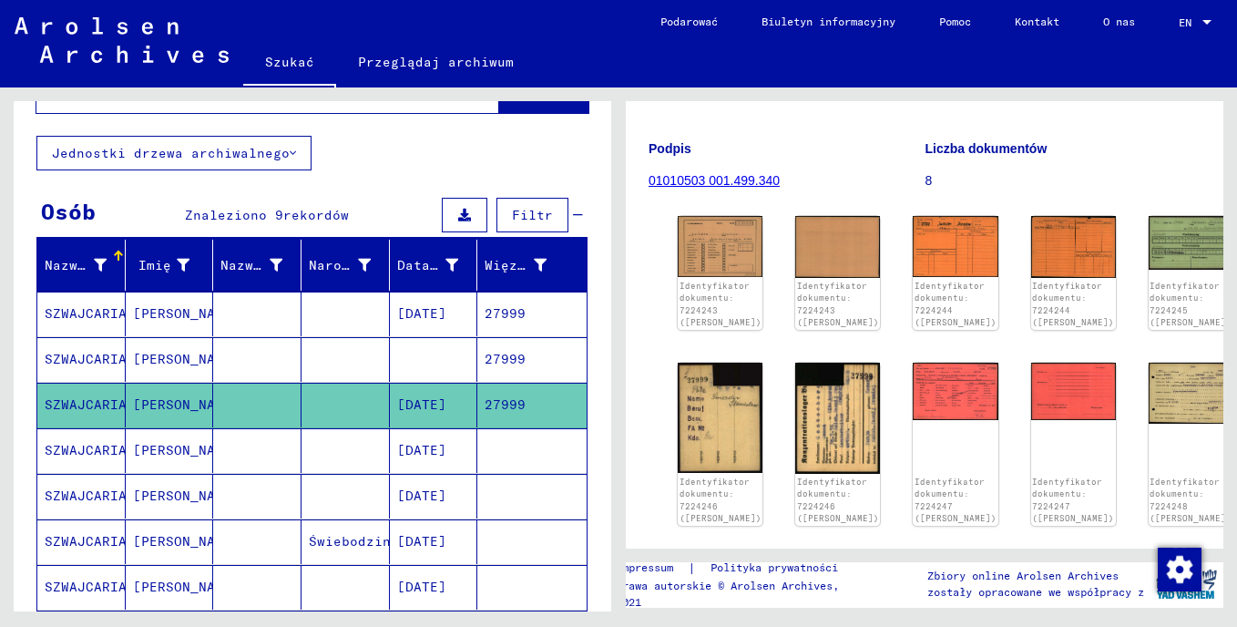
scroll to position [180, 0]
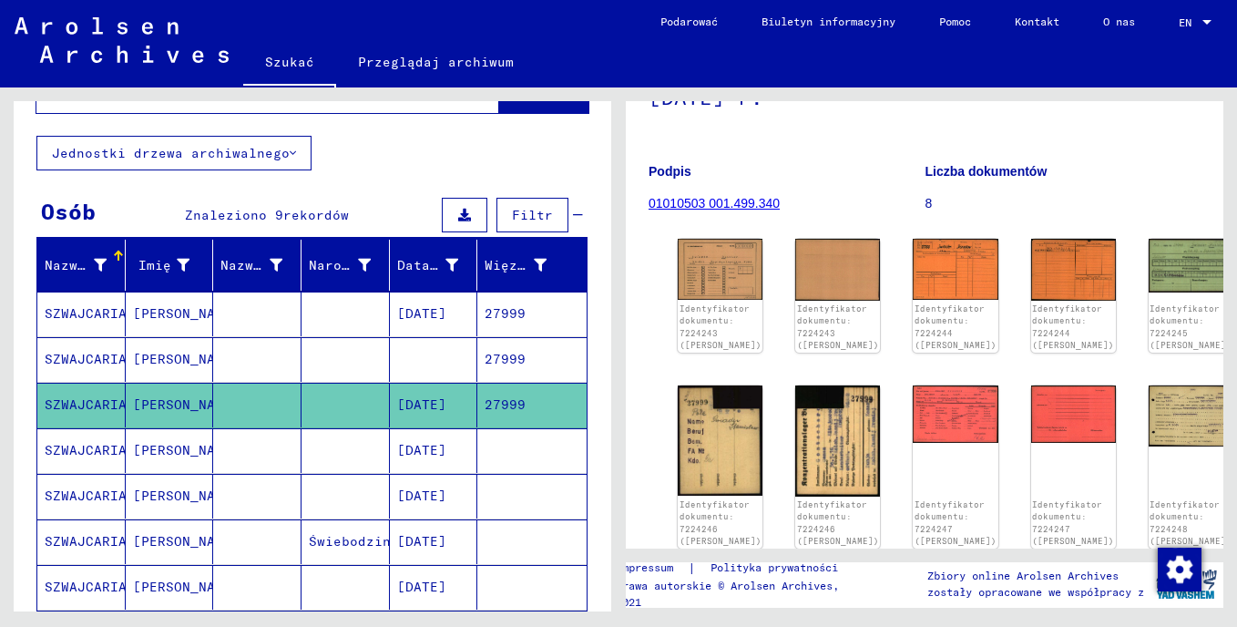
click at [107, 449] on mat-cell "SZWAJCARIA" at bounding box center [81, 450] width 88 height 45
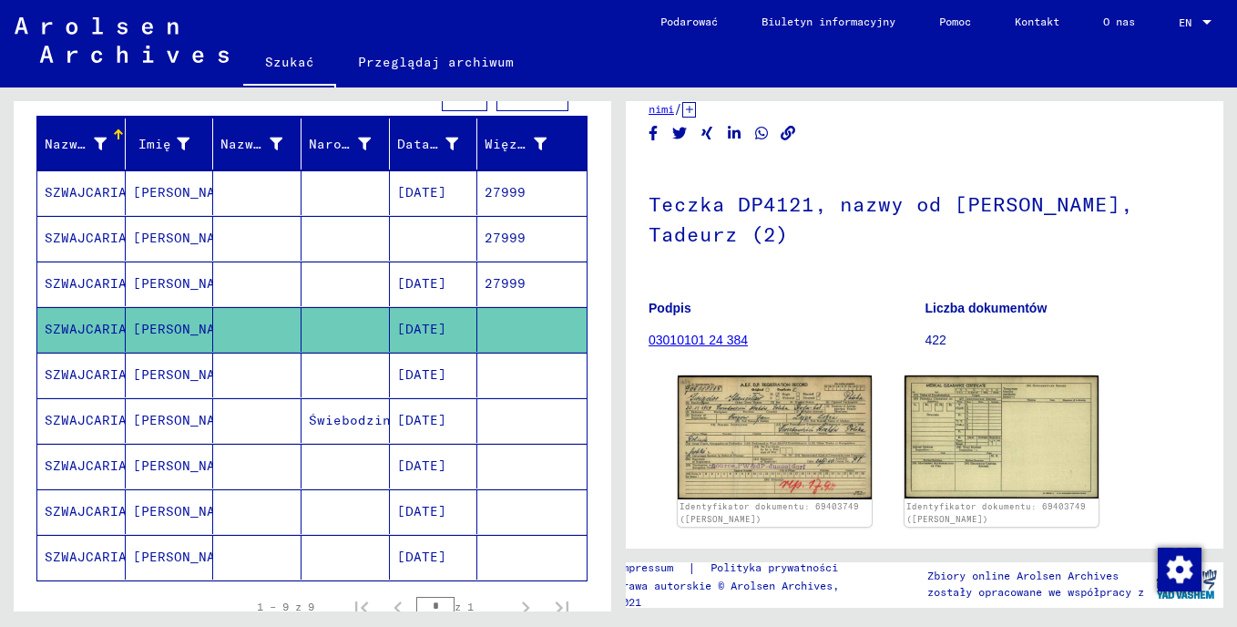
scroll to position [61, 0]
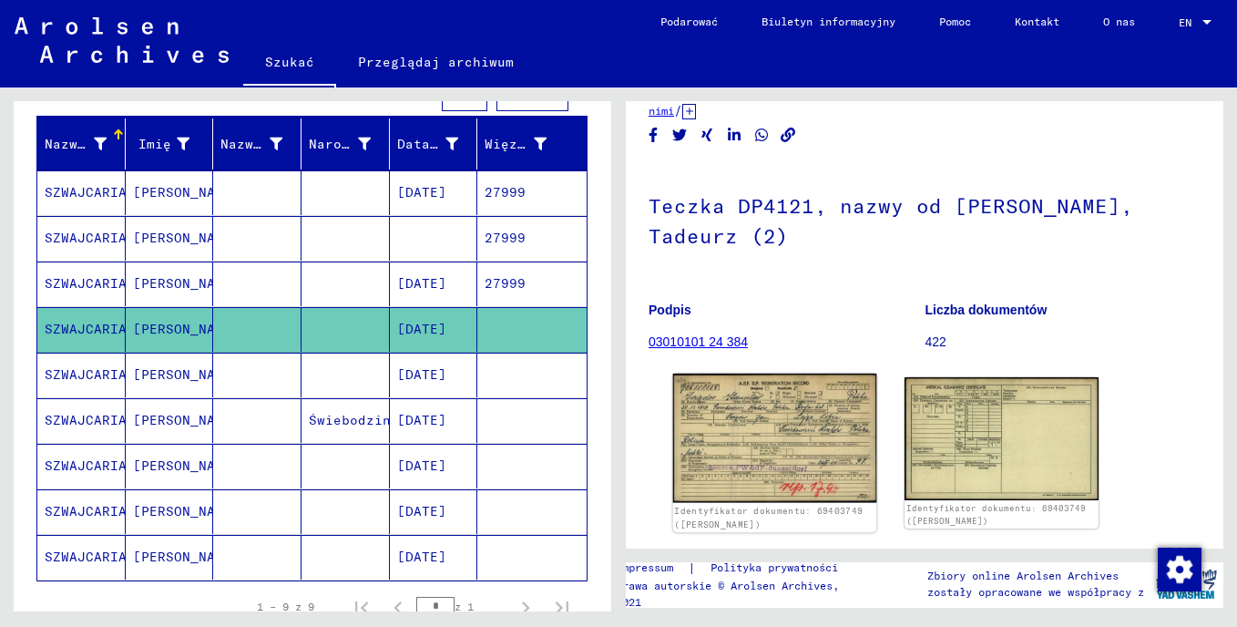
click at [821, 445] on img at bounding box center [775, 437] width 204 height 129
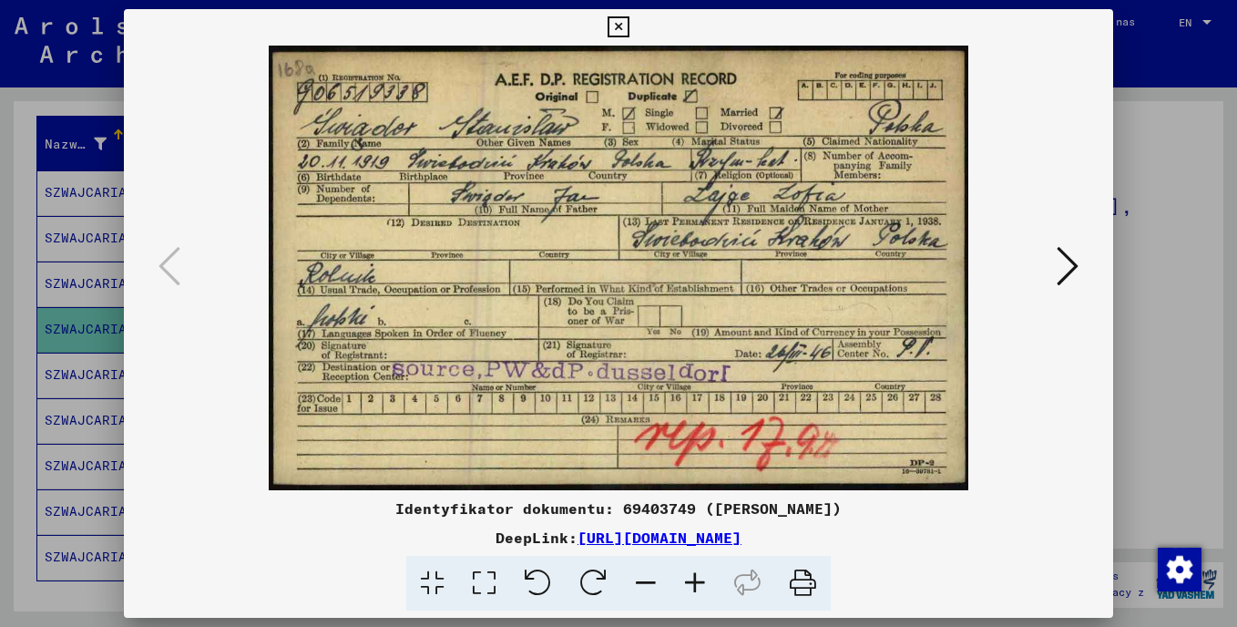
click at [1066, 265] on icon at bounding box center [1068, 266] width 22 height 44
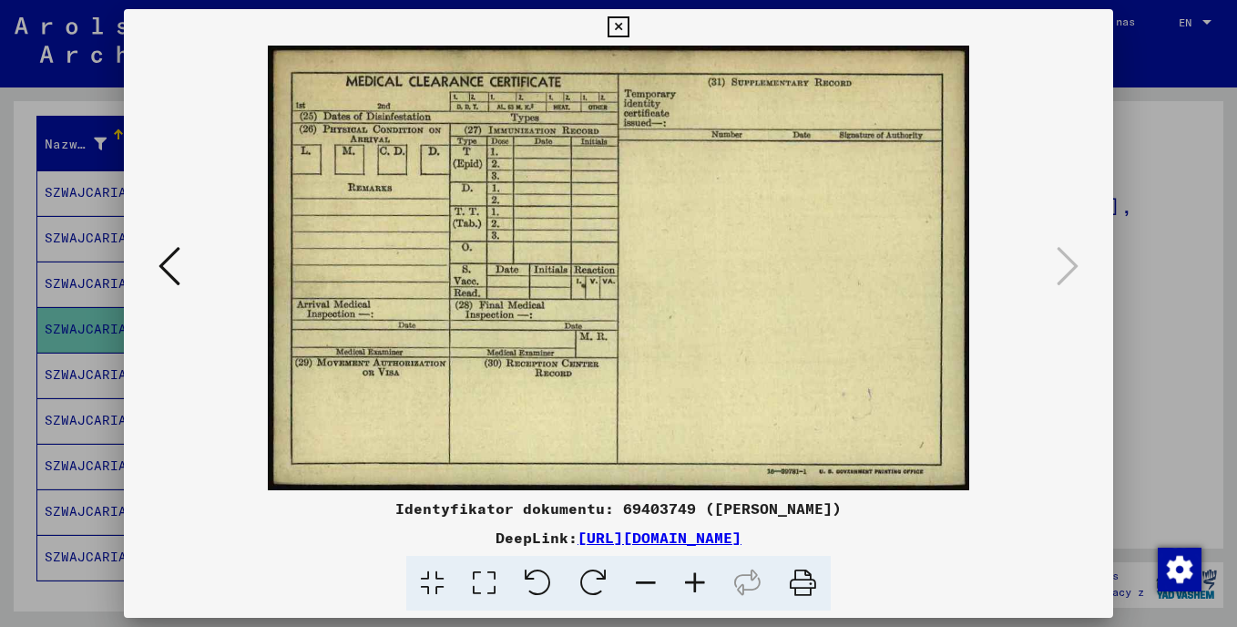
click at [613, 31] on icon at bounding box center [618, 27] width 21 height 22
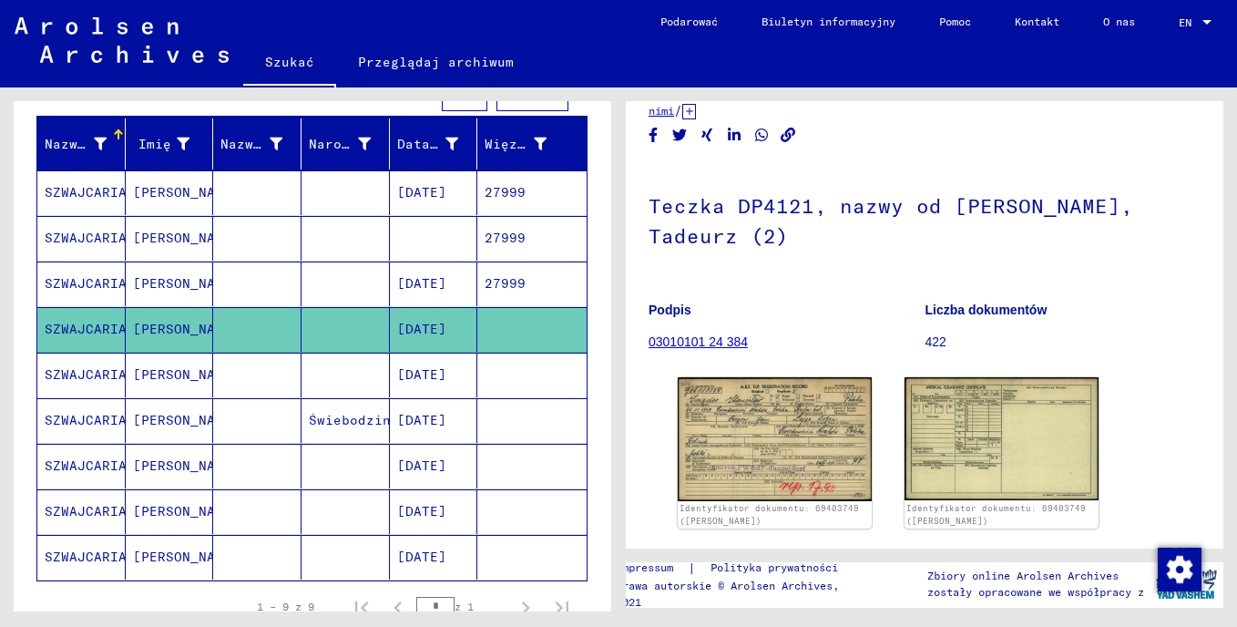
click at [56, 371] on mat-cell "SZWAJCARIA" at bounding box center [81, 375] width 88 height 45
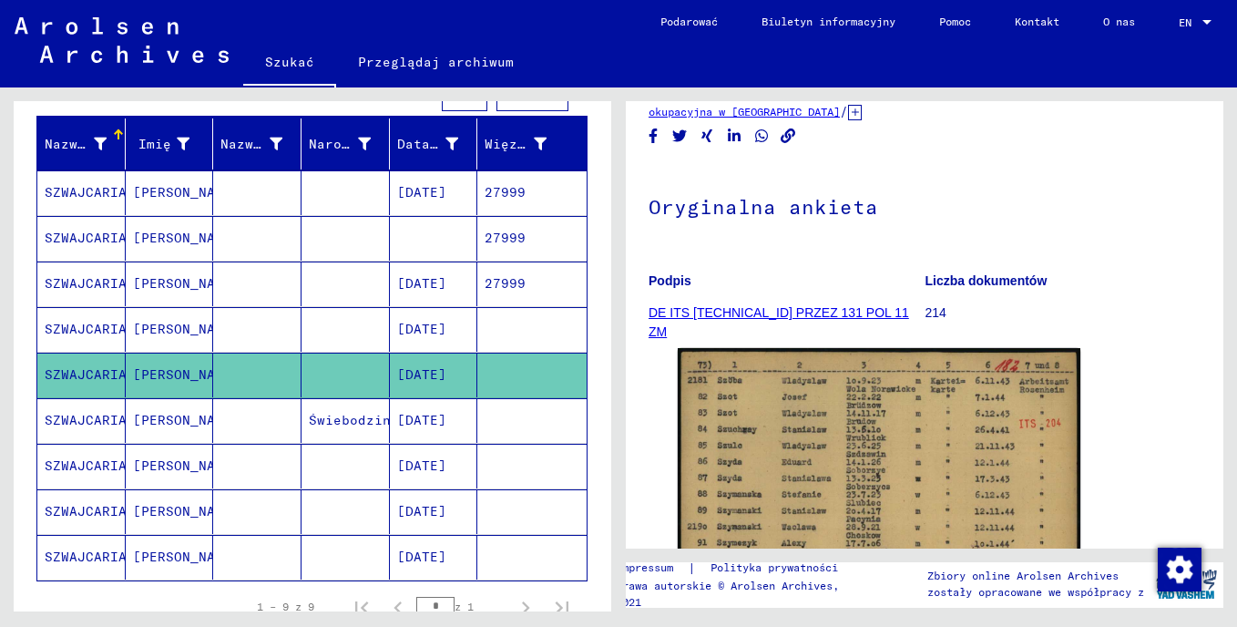
scroll to position [91, 0]
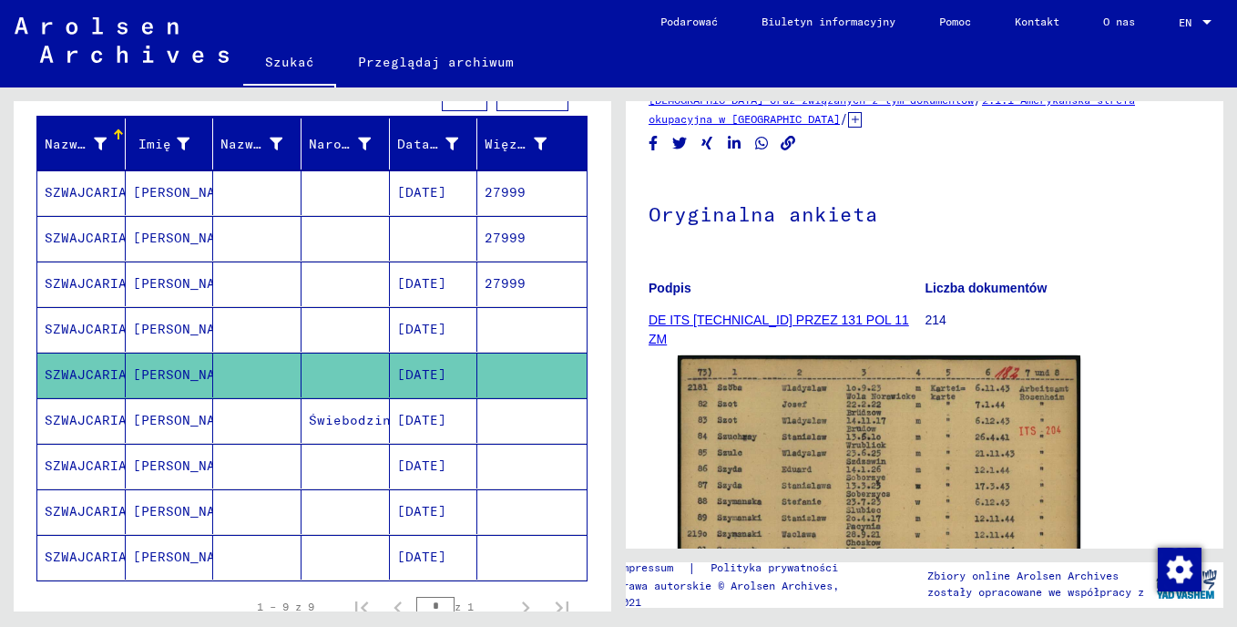
click at [104, 427] on mat-cell "SZWAJCARIA" at bounding box center [81, 420] width 88 height 45
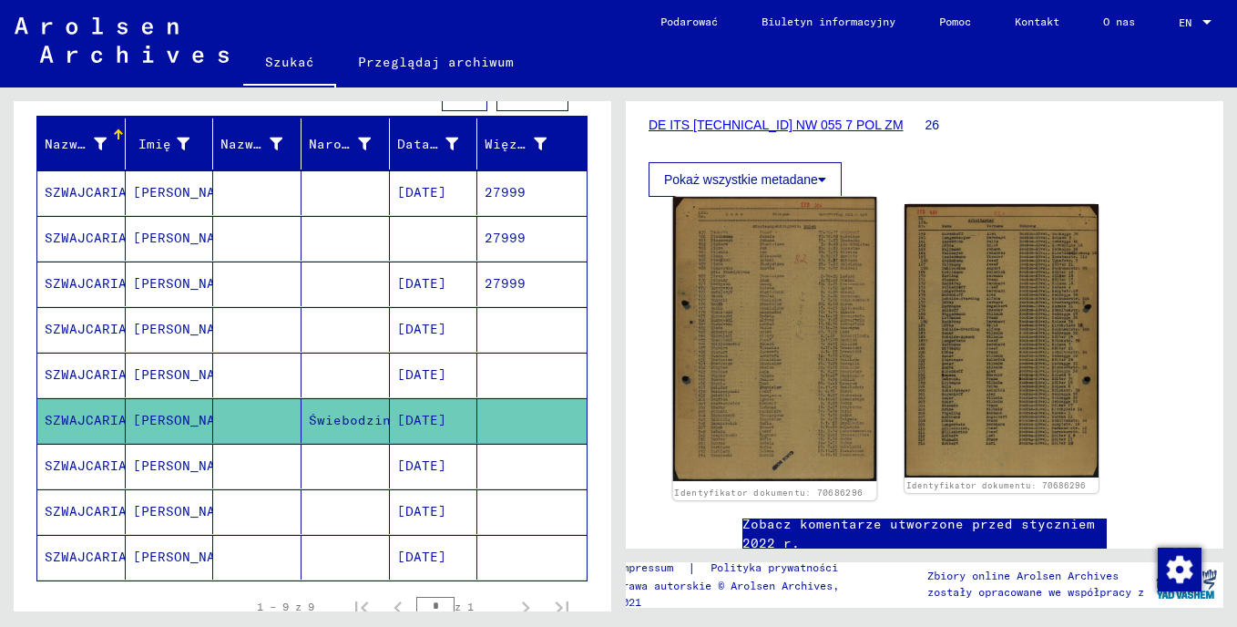
scroll to position [273, 0]
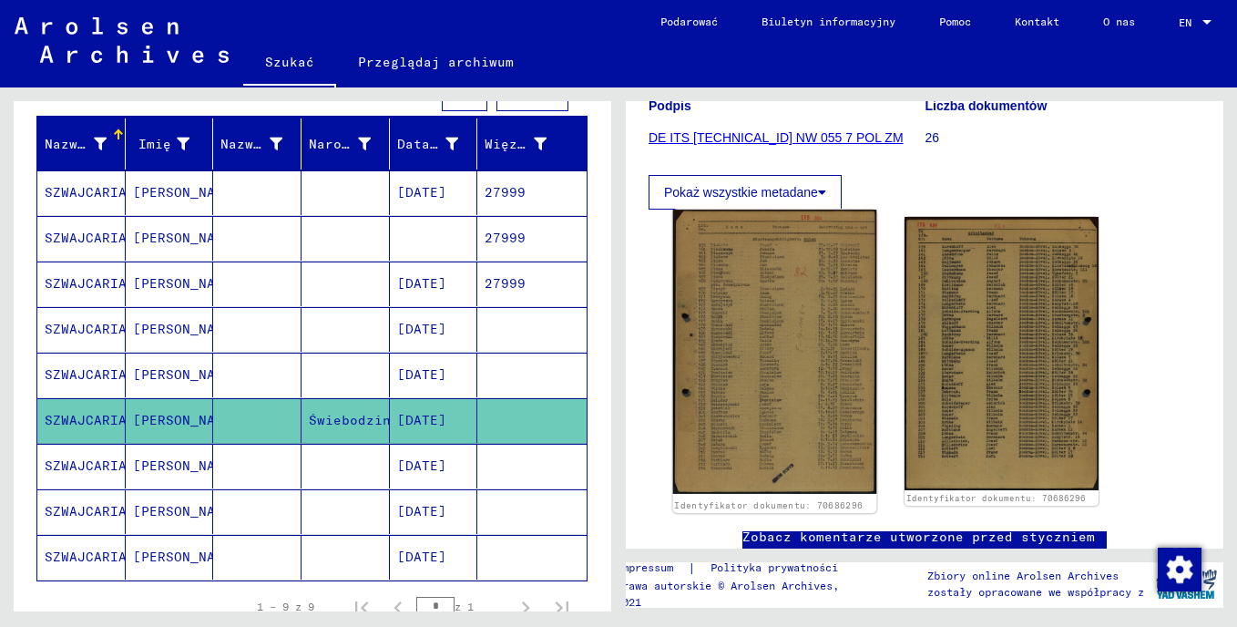
click at [822, 361] on img at bounding box center [775, 352] width 204 height 284
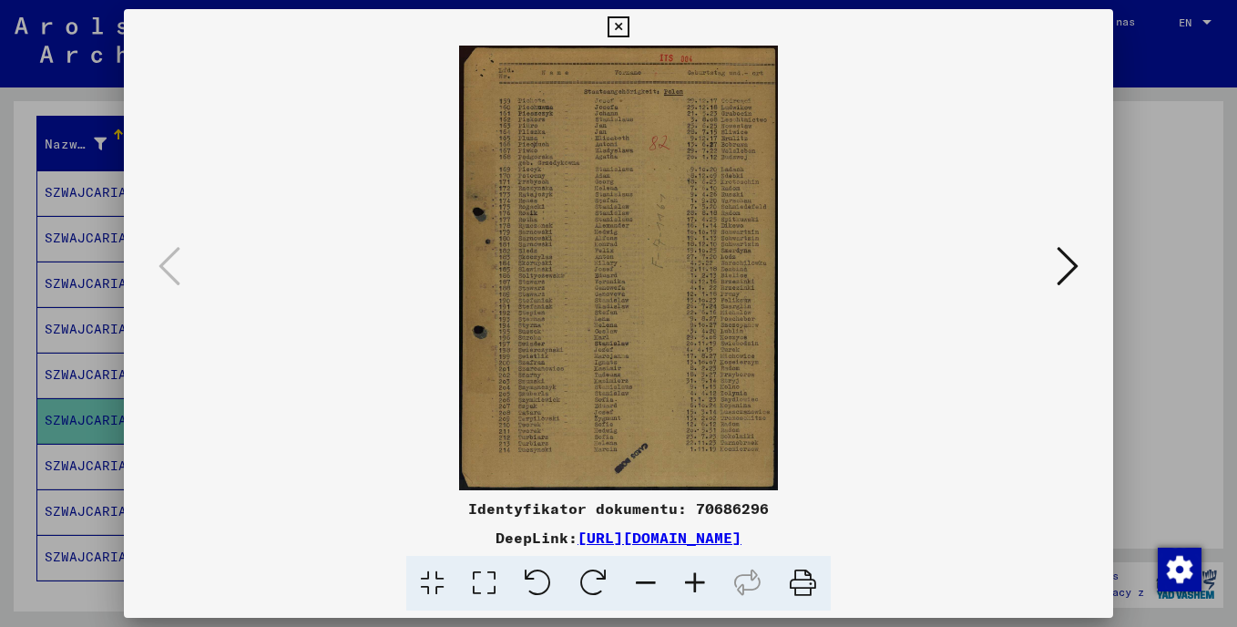
click at [1065, 261] on icon at bounding box center [1068, 266] width 22 height 44
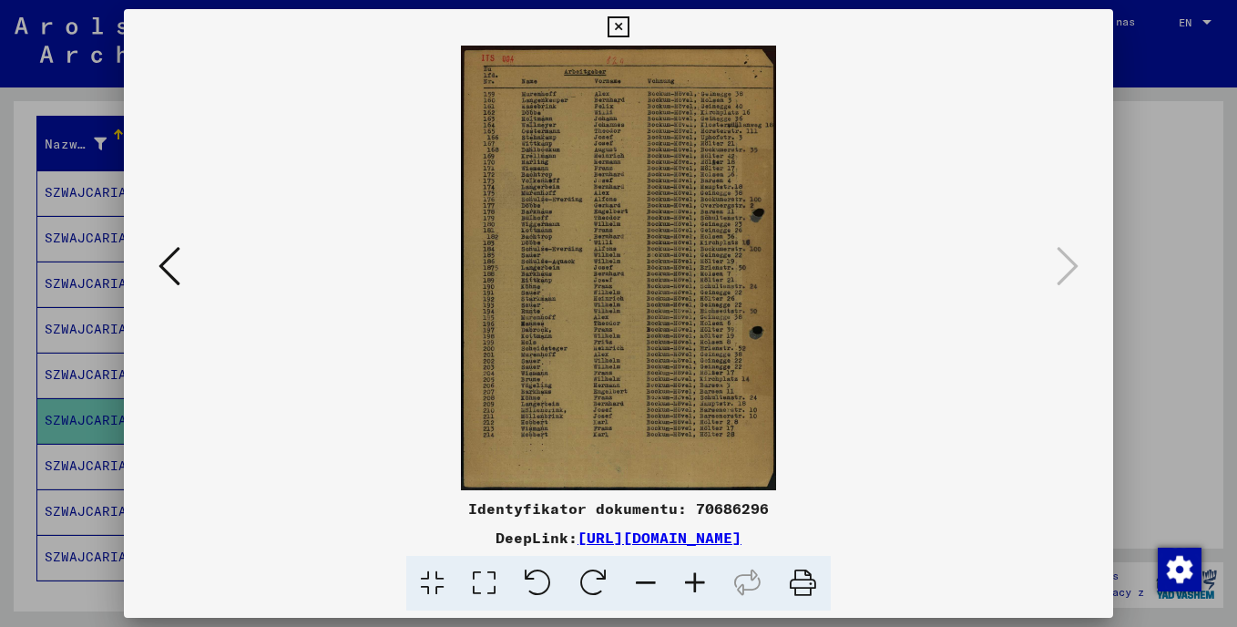
click at [617, 24] on icon at bounding box center [618, 27] width 21 height 22
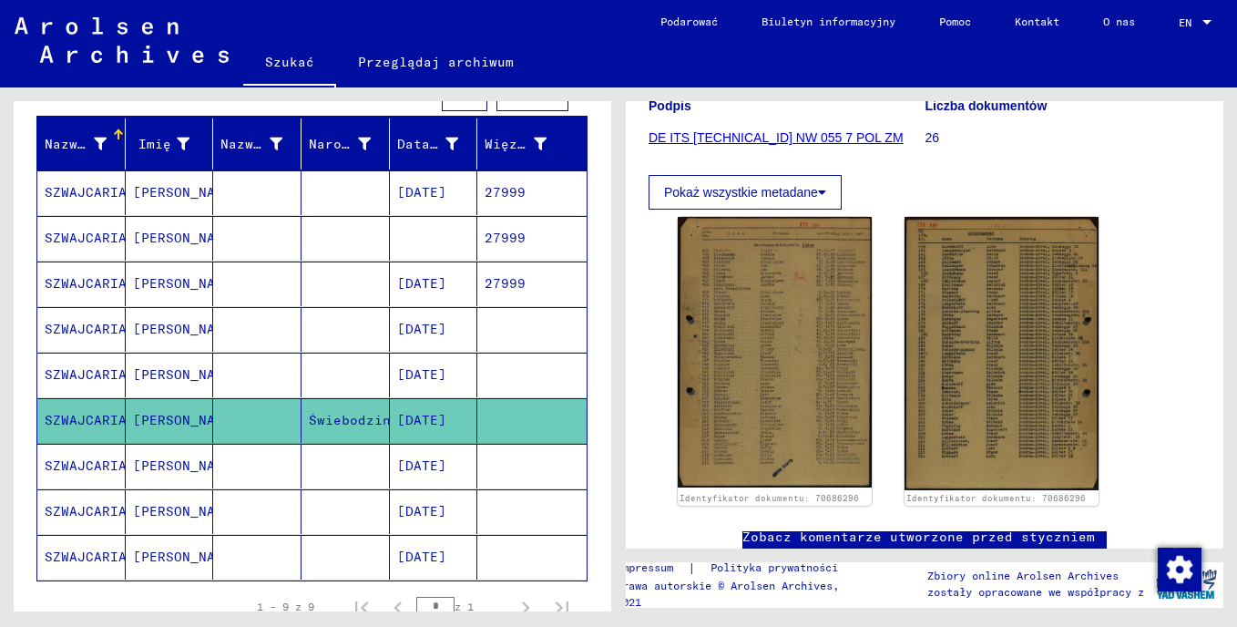
click at [97, 461] on mat-cell "SZWAJCARIA" at bounding box center [81, 466] width 88 height 45
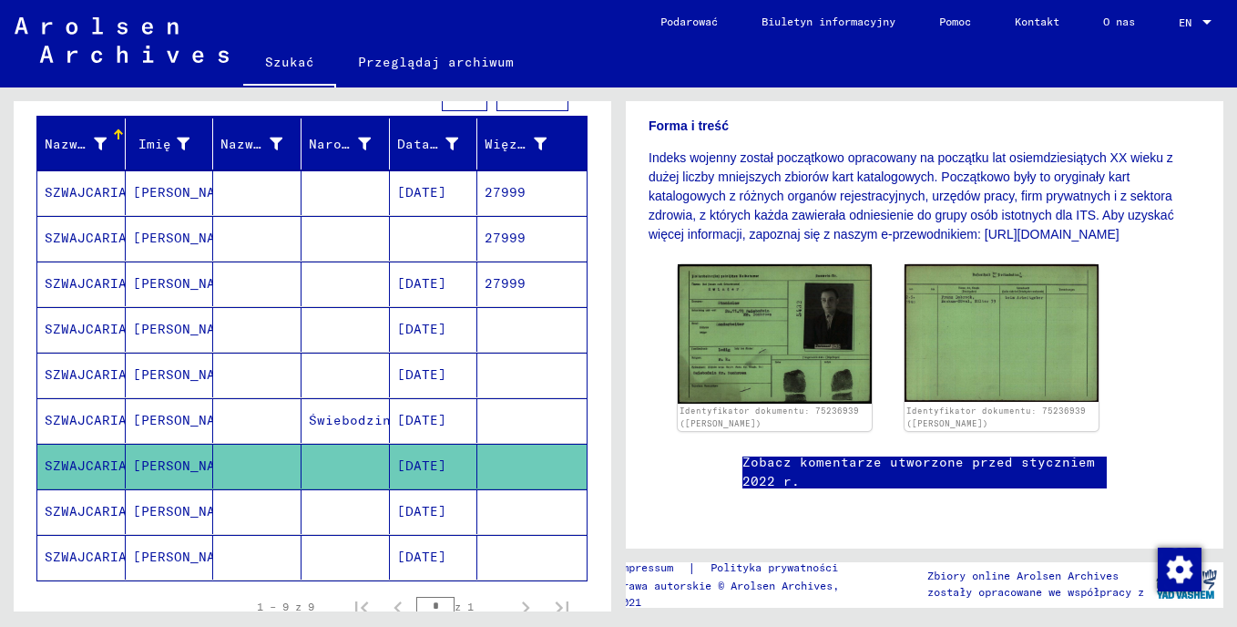
scroll to position [425, 0]
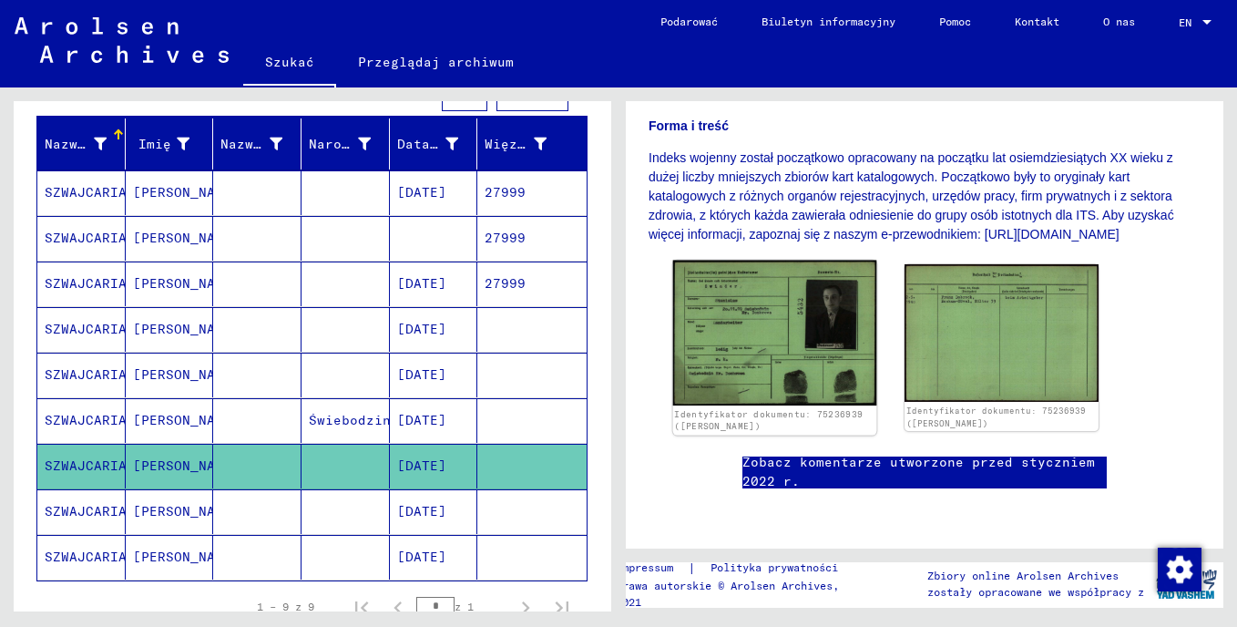
click at [784, 262] on img at bounding box center [775, 334] width 204 height 146
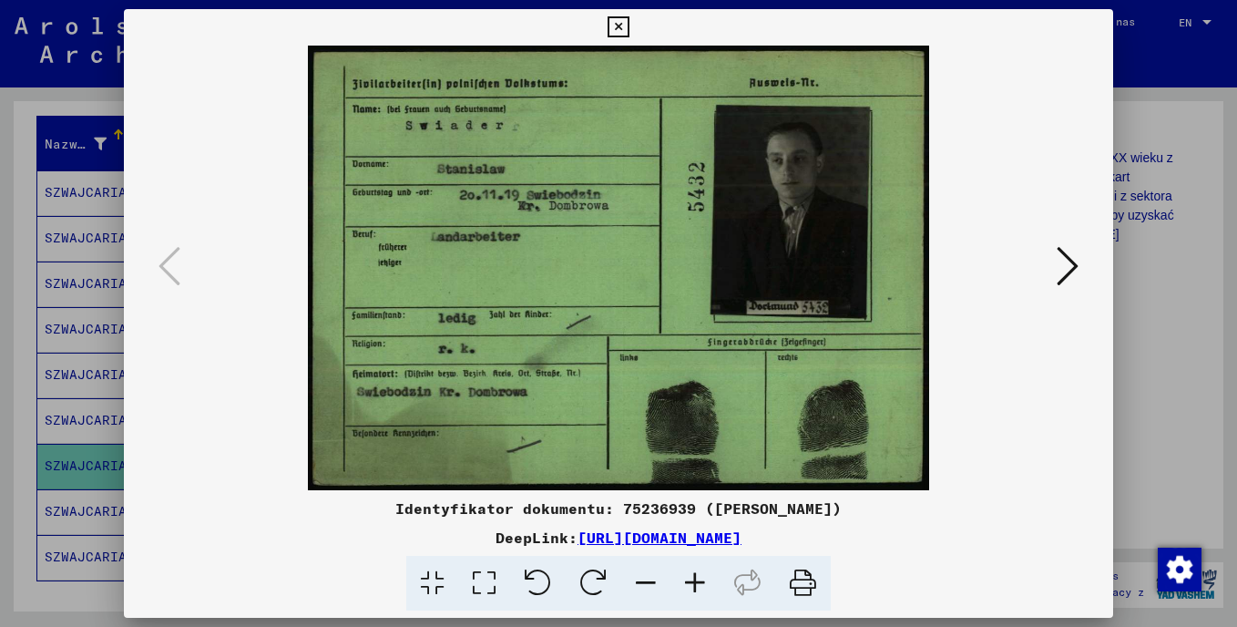
click at [1069, 271] on icon at bounding box center [1068, 266] width 22 height 44
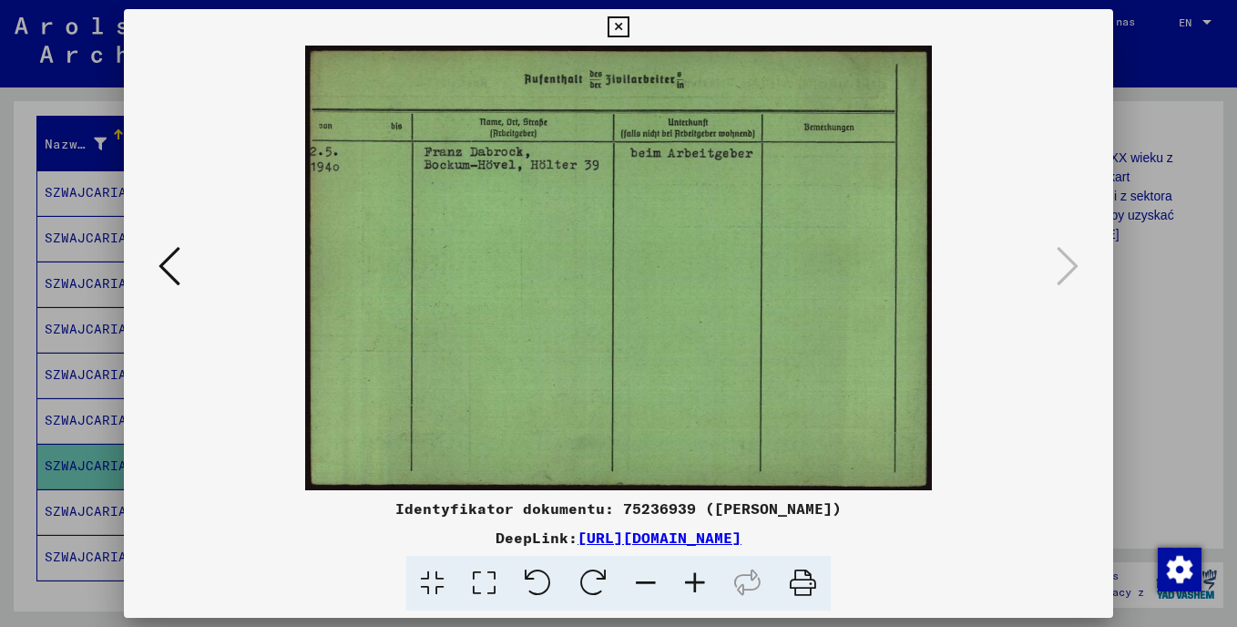
click at [620, 21] on icon at bounding box center [618, 27] width 21 height 22
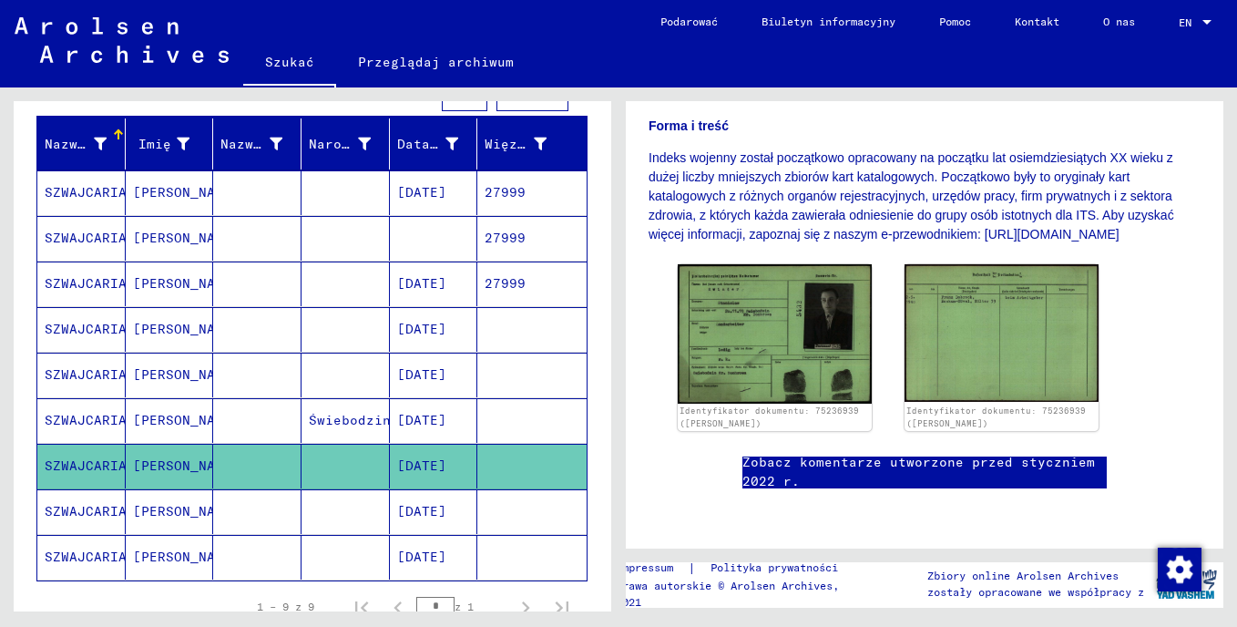
click at [59, 506] on mat-cell "SZWAJCARIA" at bounding box center [81, 511] width 88 height 45
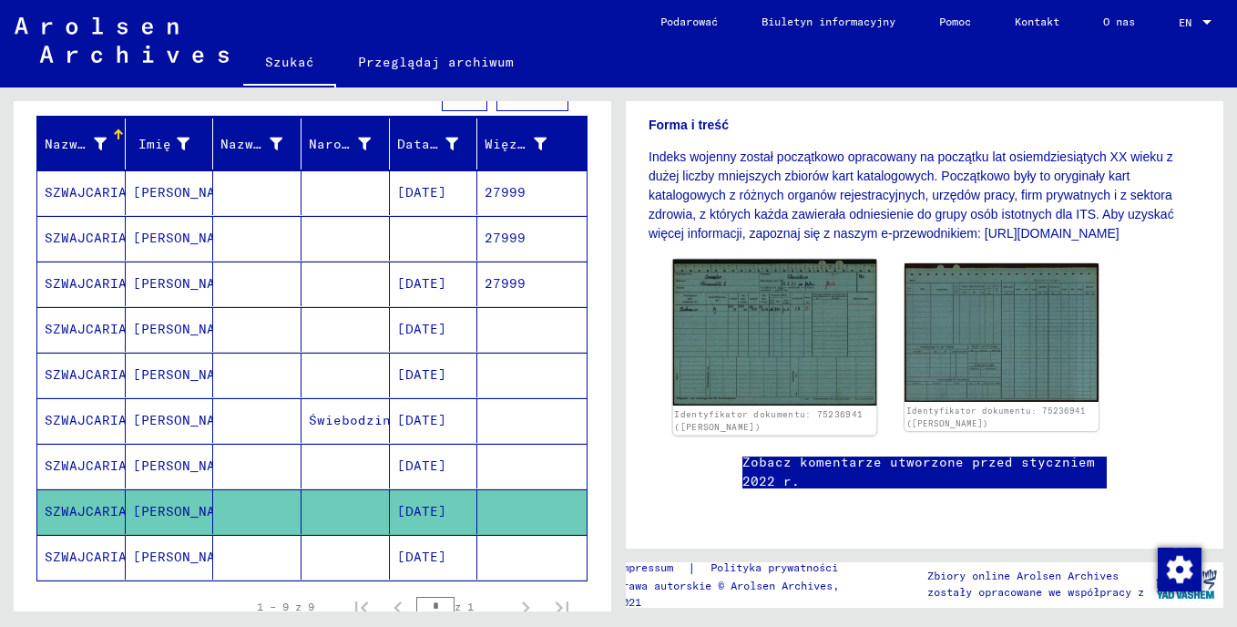
scroll to position [303, 0]
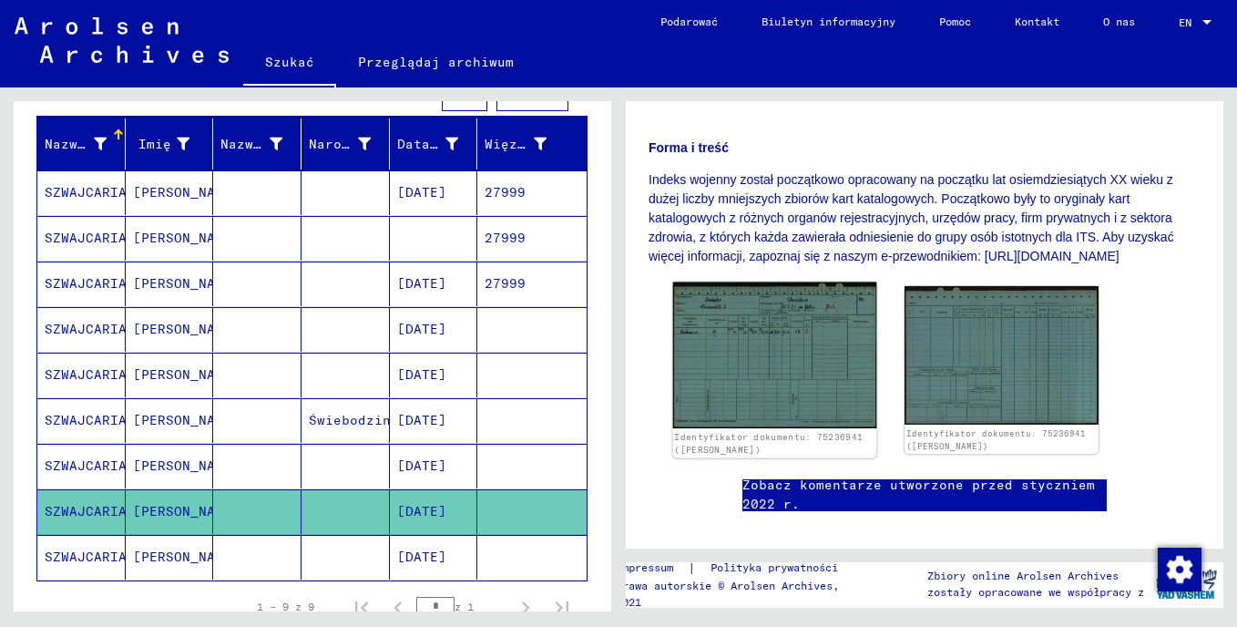
click at [737, 398] on img at bounding box center [775, 355] width 204 height 147
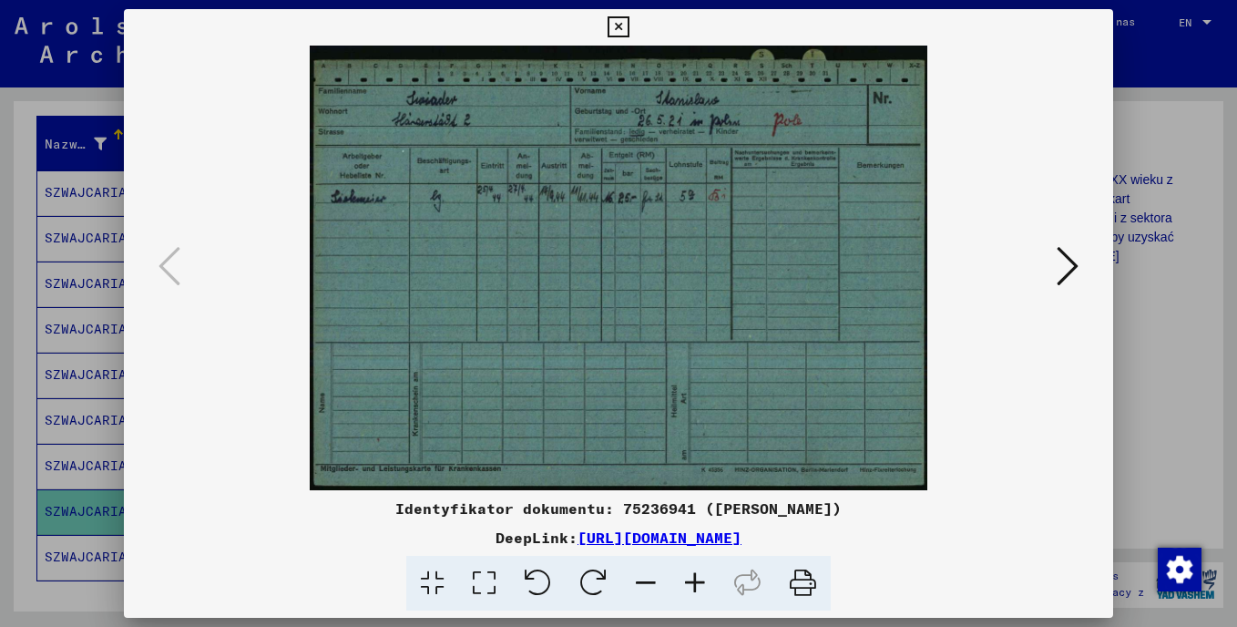
click at [1074, 277] on icon at bounding box center [1068, 266] width 22 height 44
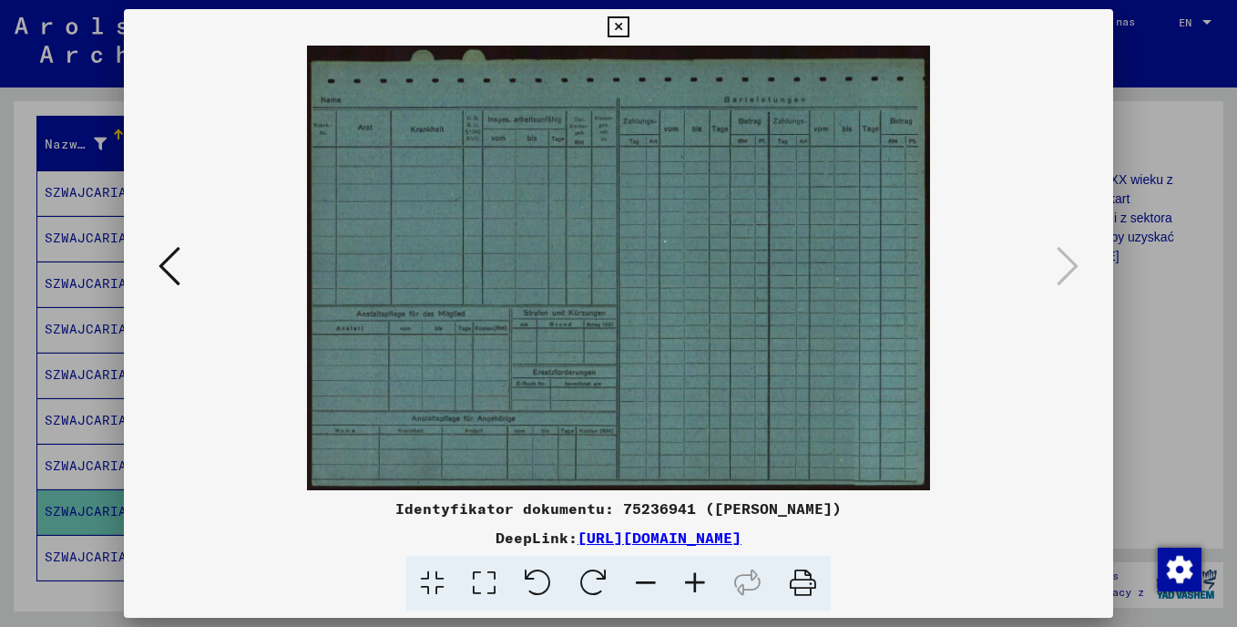
click at [613, 25] on icon at bounding box center [618, 27] width 21 height 22
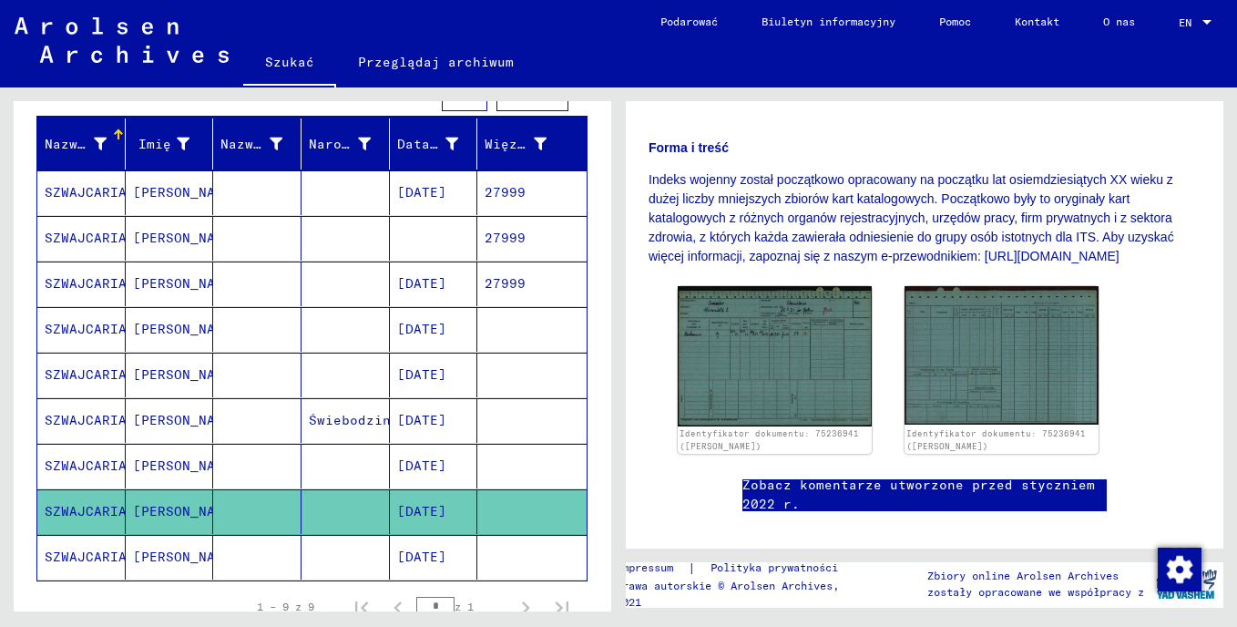
click at [139, 554] on mat-cell "[PERSON_NAME]" at bounding box center [170, 557] width 88 height 45
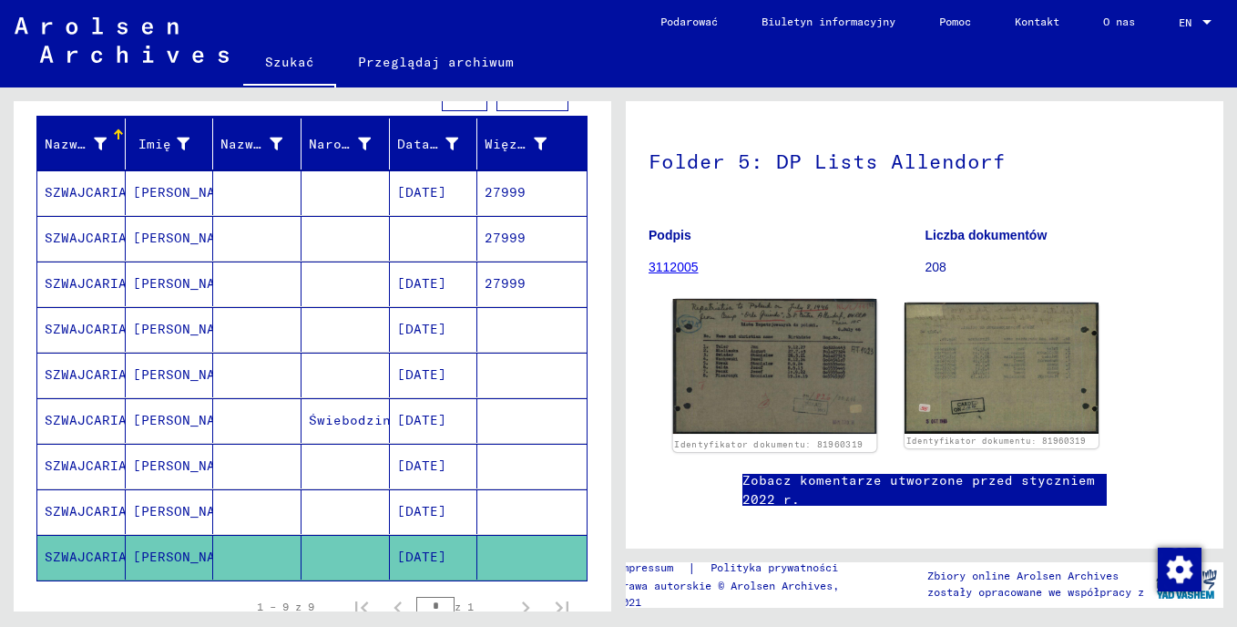
scroll to position [121, 0]
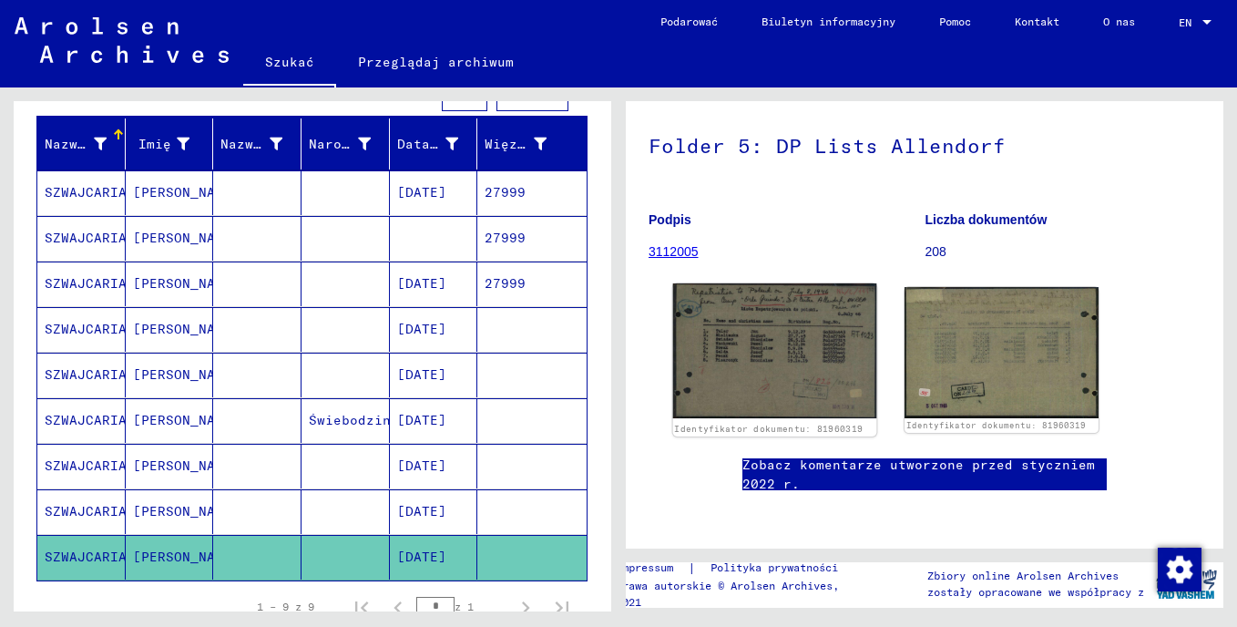
click at [786, 341] on img at bounding box center [775, 350] width 204 height 135
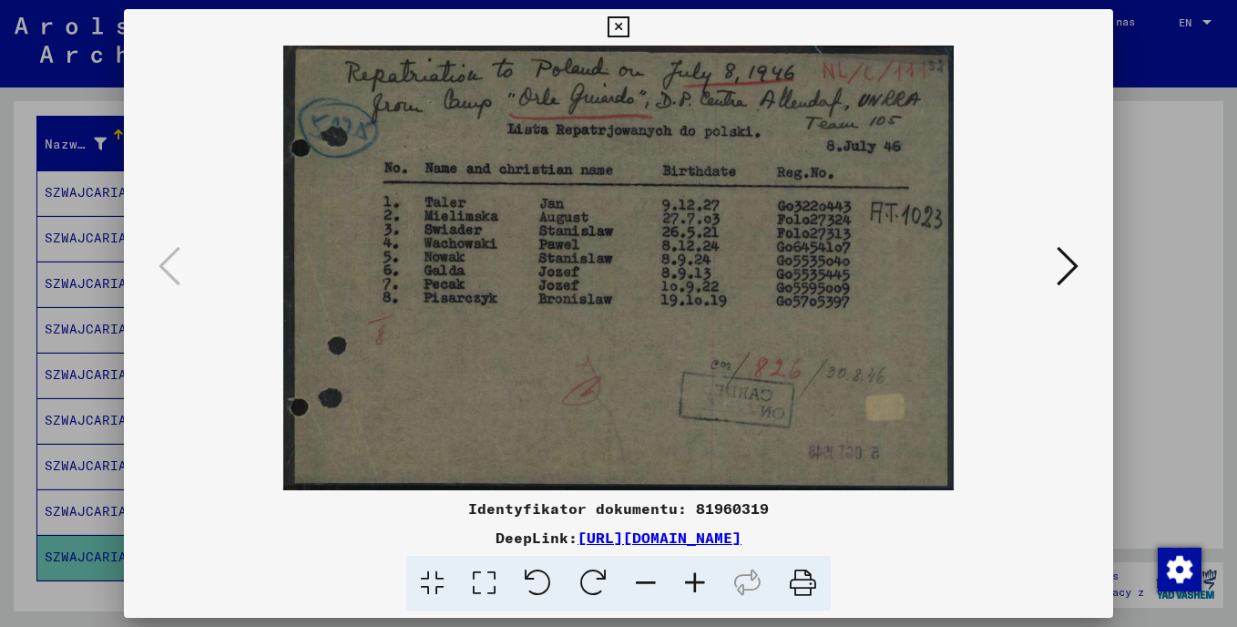
click at [1069, 260] on icon at bounding box center [1068, 266] width 22 height 44
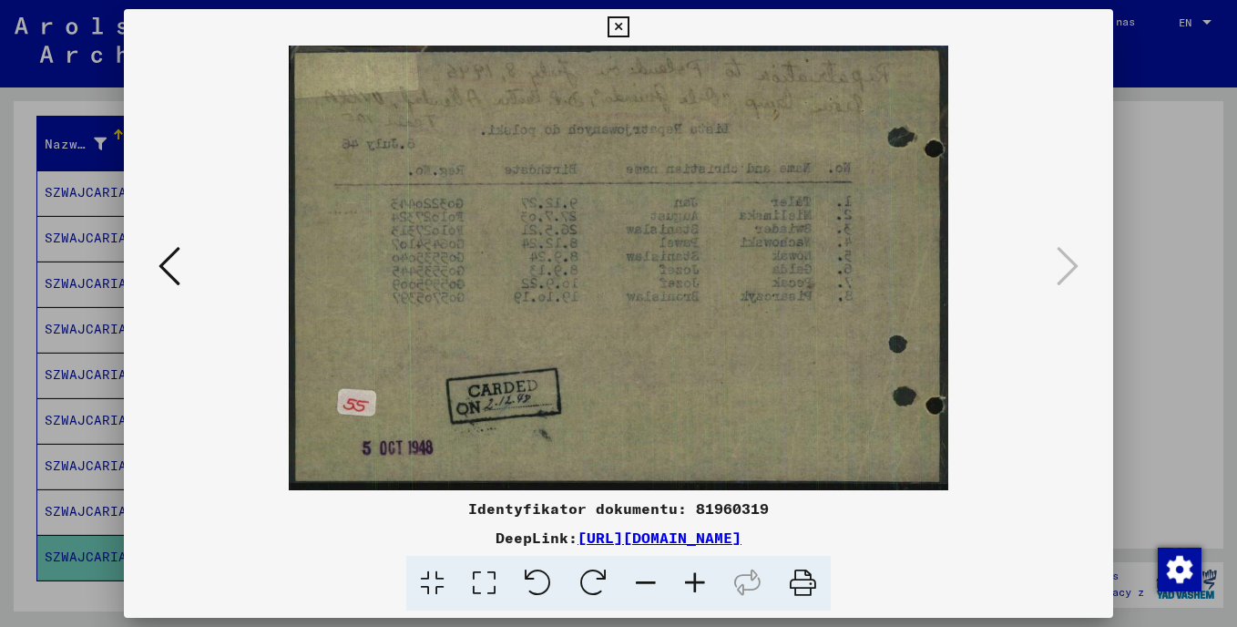
click at [618, 33] on icon at bounding box center [618, 27] width 21 height 22
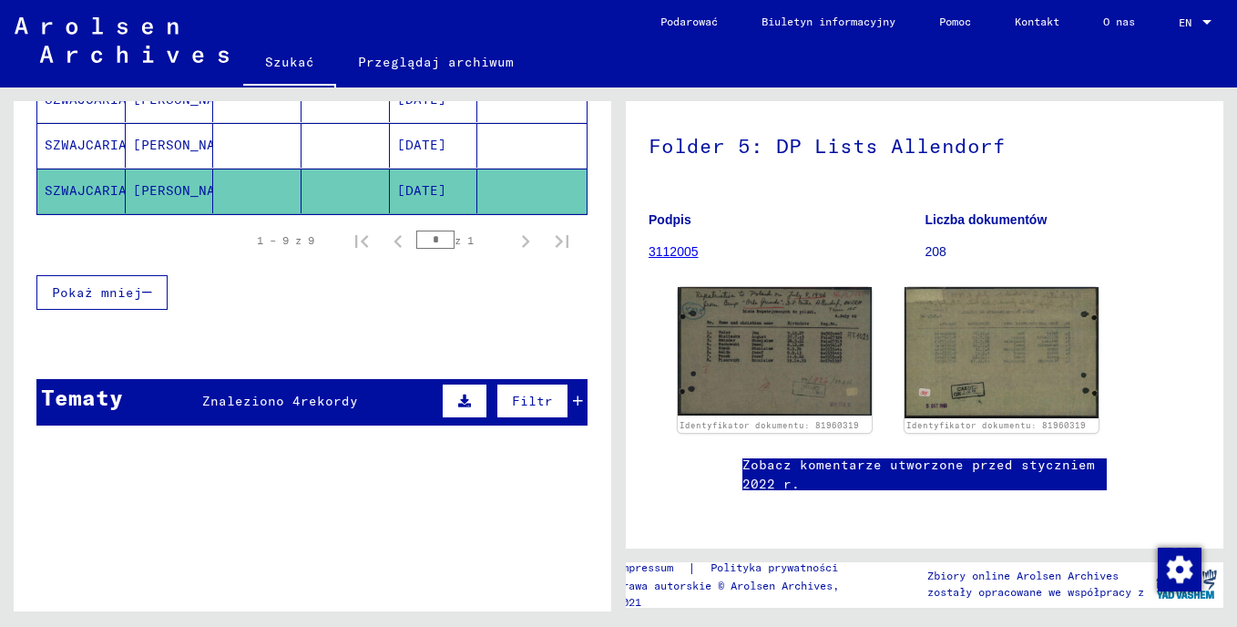
scroll to position [612, 0]
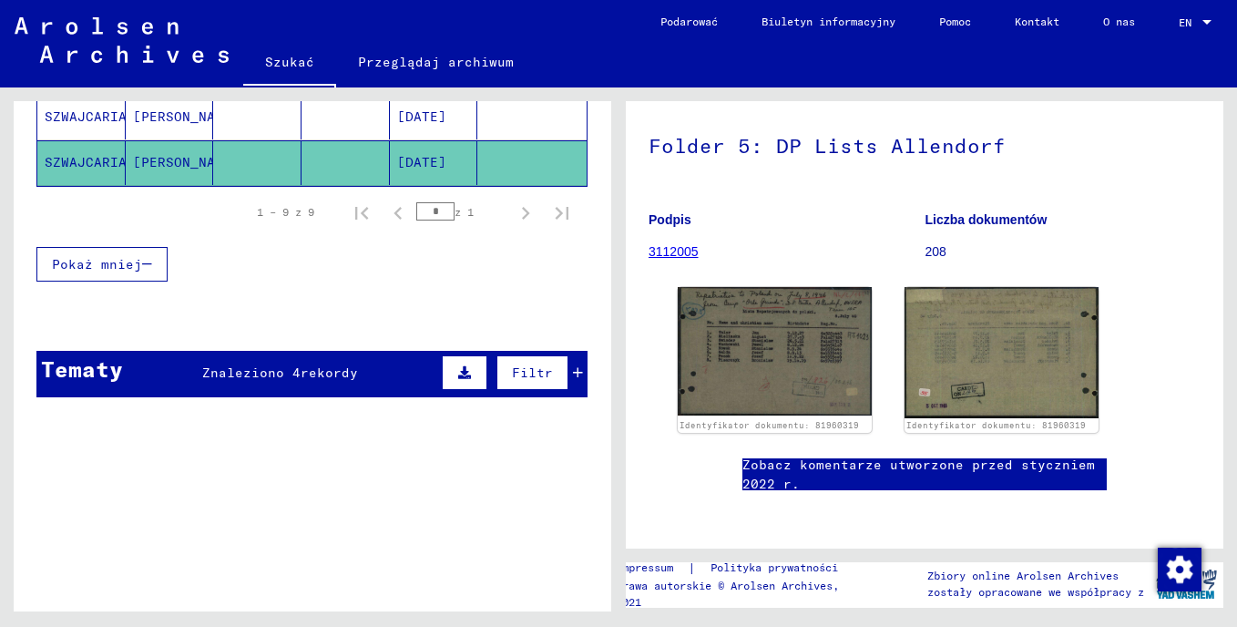
click at [458, 370] on icon at bounding box center [464, 372] width 13 height 13
click at [517, 374] on span "Filtr" at bounding box center [532, 372] width 41 height 16
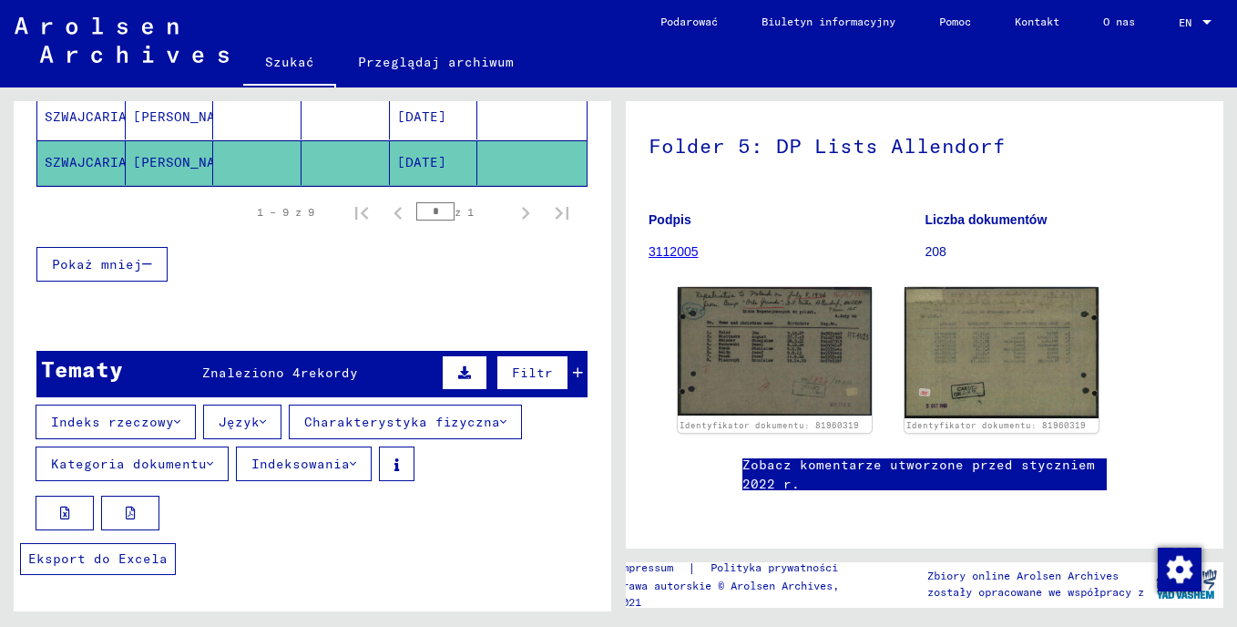
click at [69, 511] on icon at bounding box center [65, 512] width 10 height 13
click at [132, 507] on icon at bounding box center [131, 512] width 10 height 13
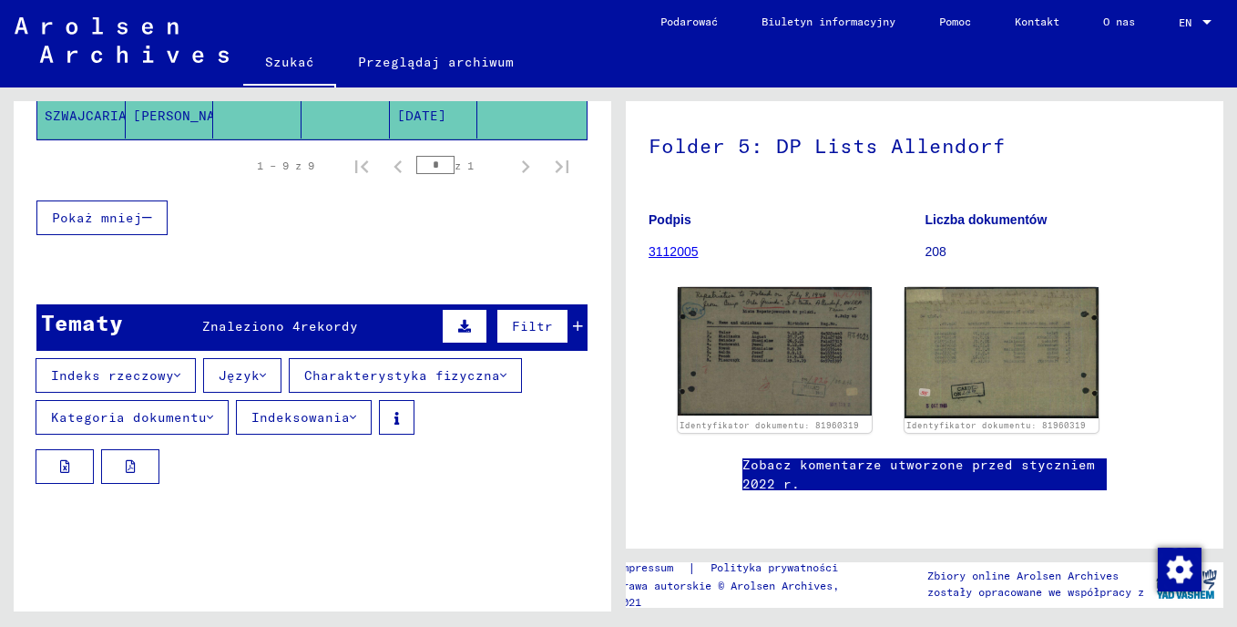
scroll to position [643, 0]
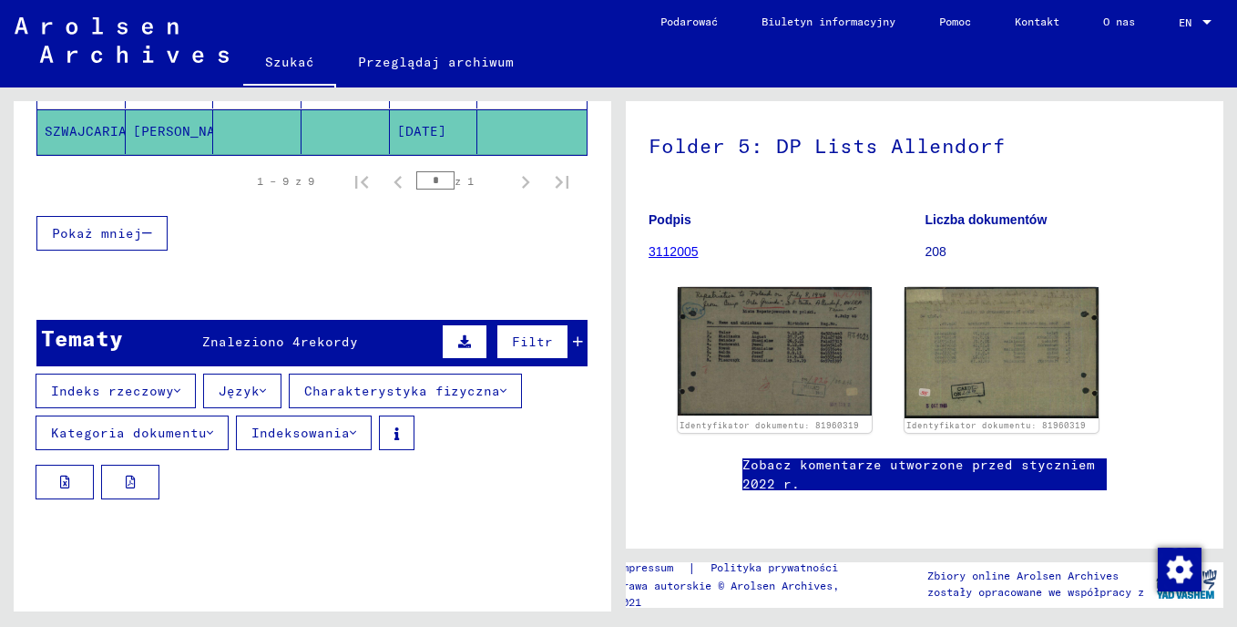
click at [158, 437] on font "Kategoria dokumentu" at bounding box center [129, 432] width 156 height 16
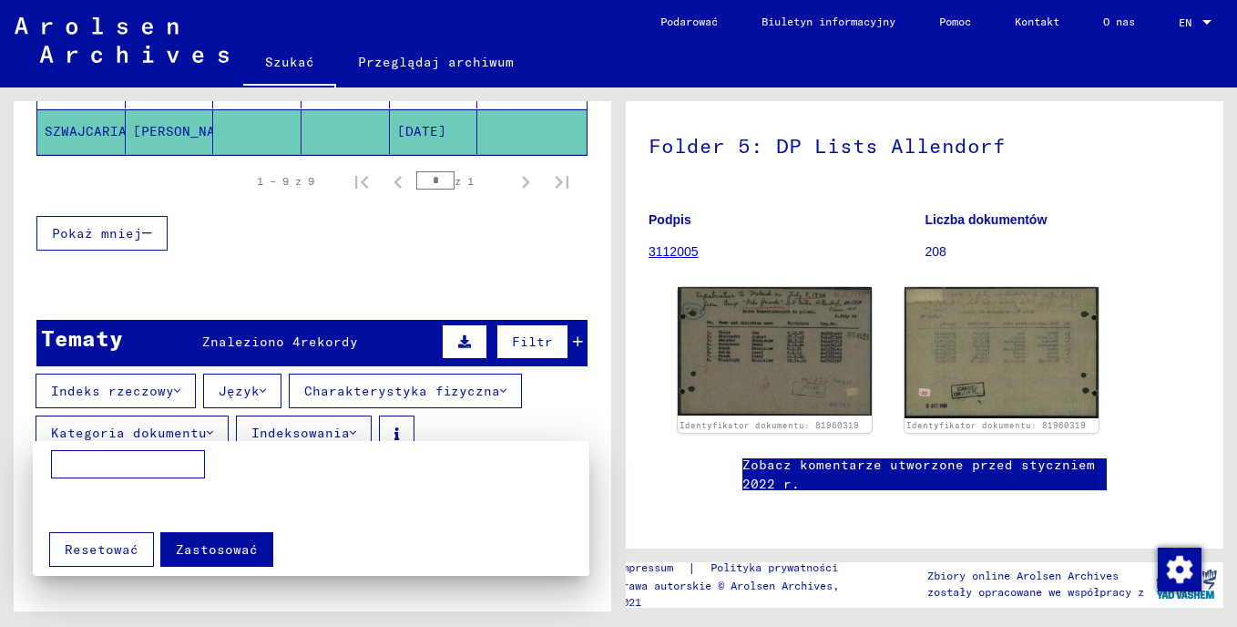
click at [158, 437] on div at bounding box center [618, 313] width 1237 height 627
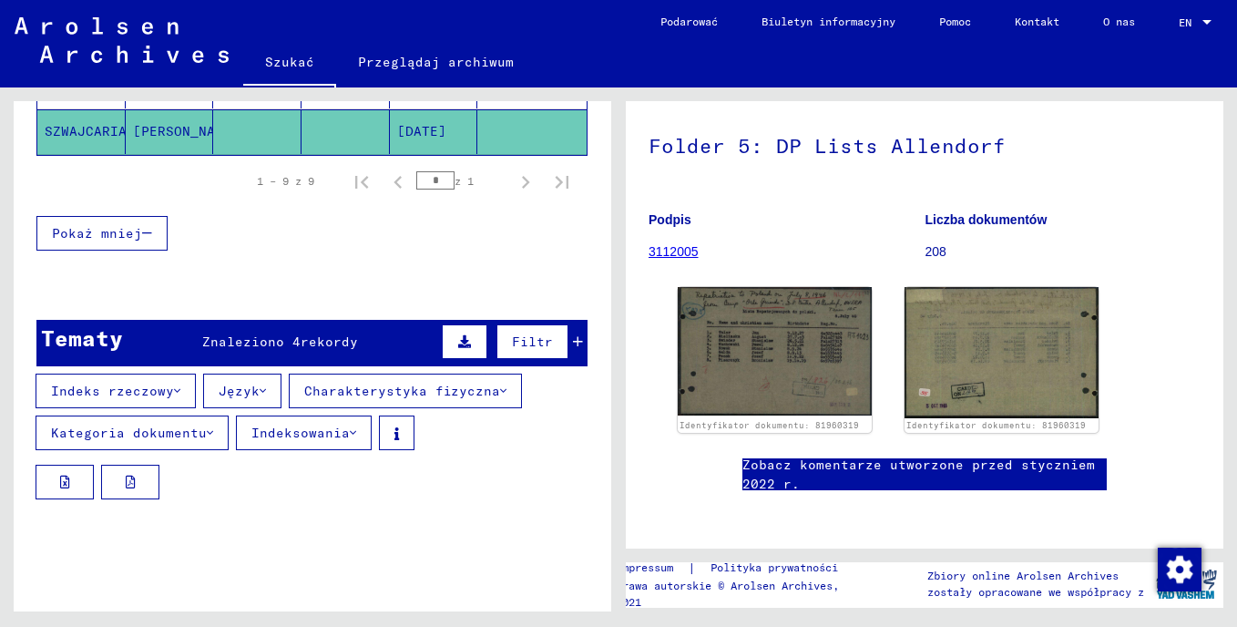
click at [322, 436] on font "Indeksowania" at bounding box center [300, 432] width 98 height 16
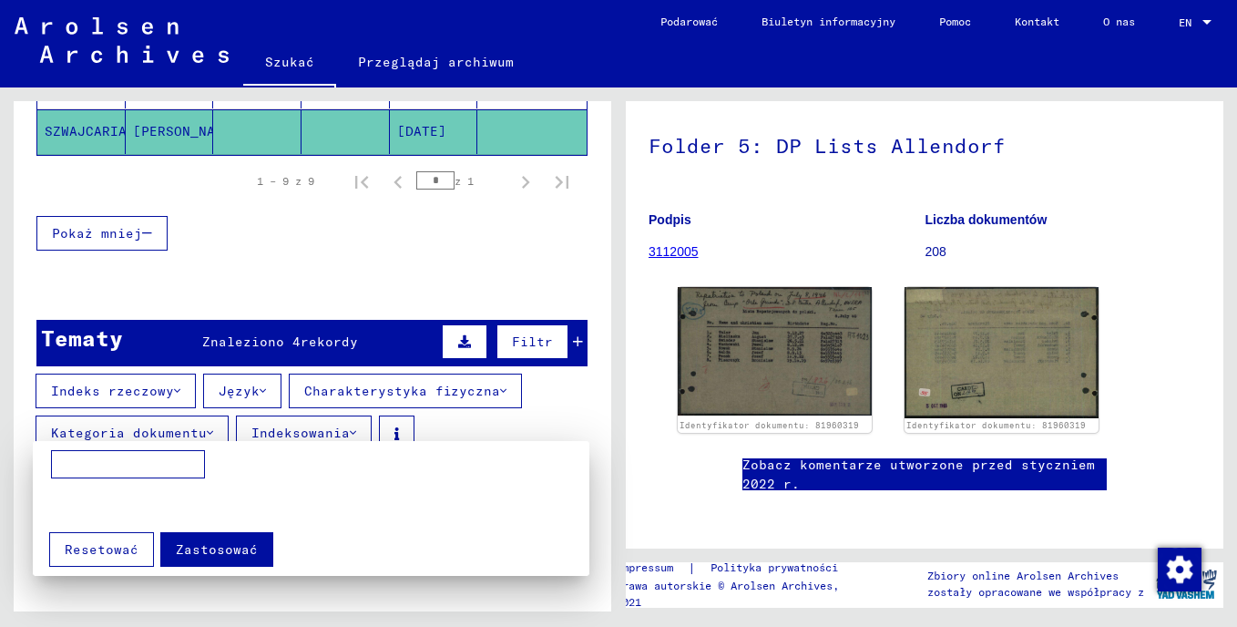
click at [322, 436] on div at bounding box center [618, 313] width 1237 height 627
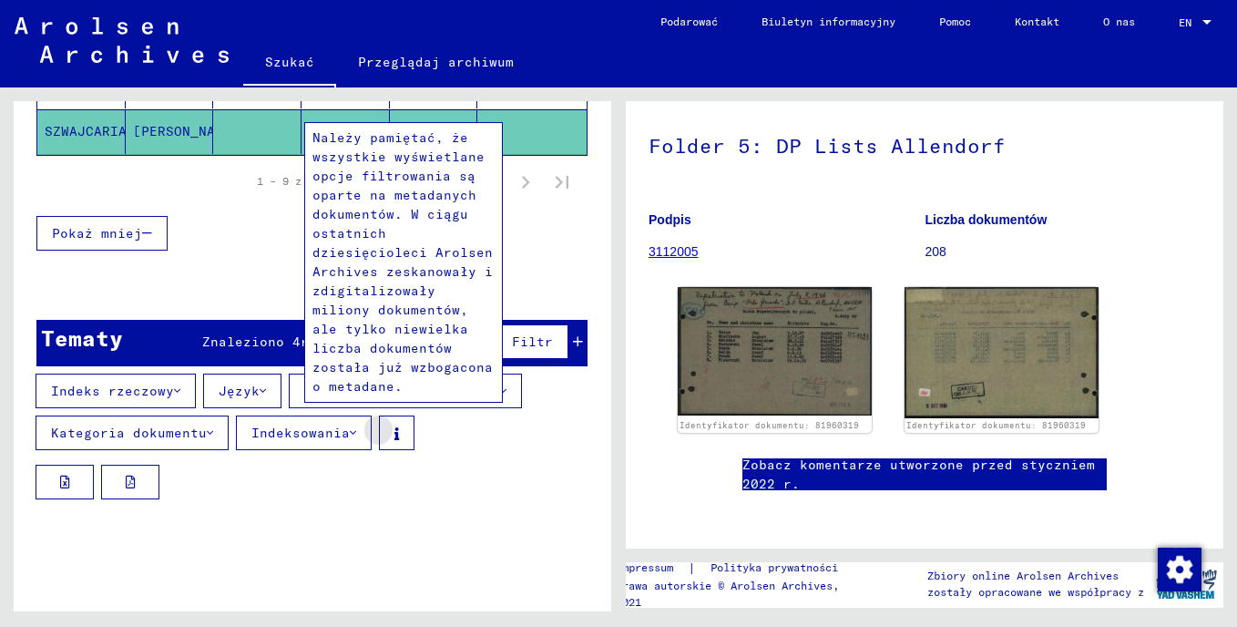
click at [399, 438] on icon at bounding box center [396, 433] width 5 height 13
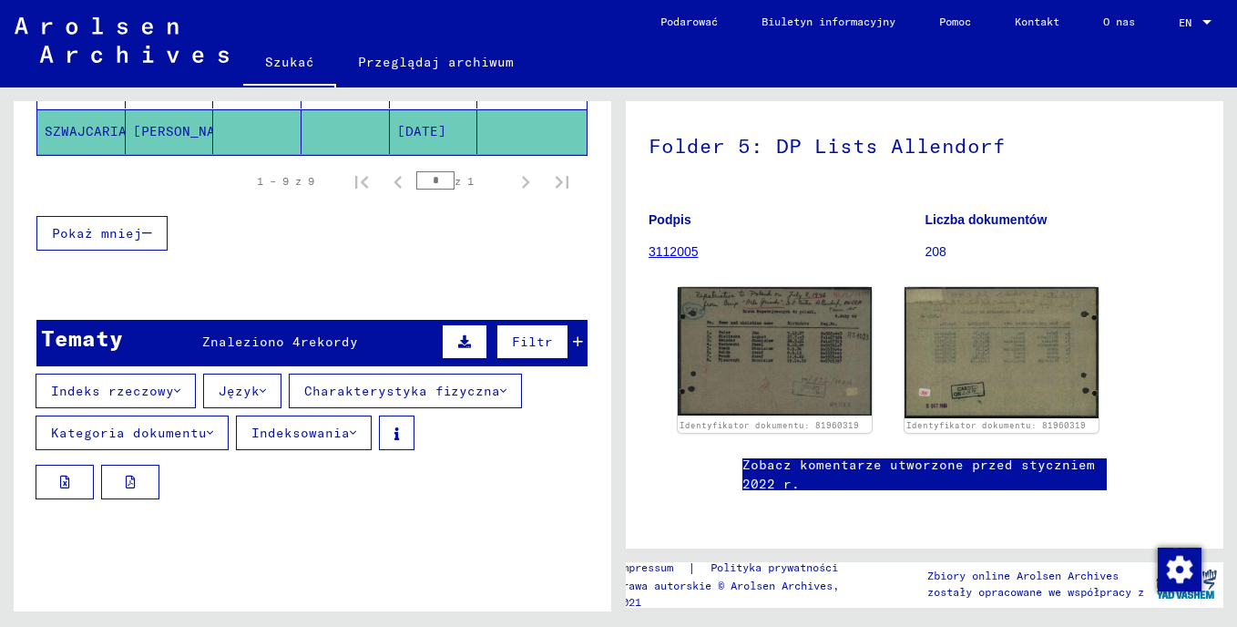
click at [458, 343] on icon at bounding box center [464, 341] width 13 height 13
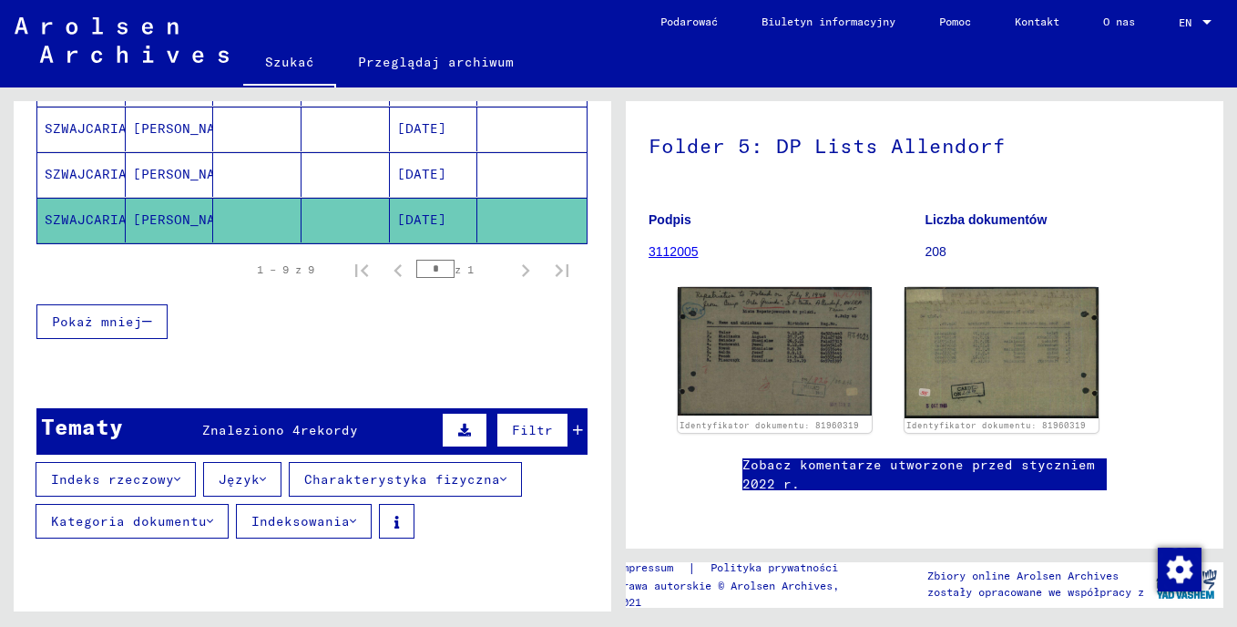
scroll to position [577, 0]
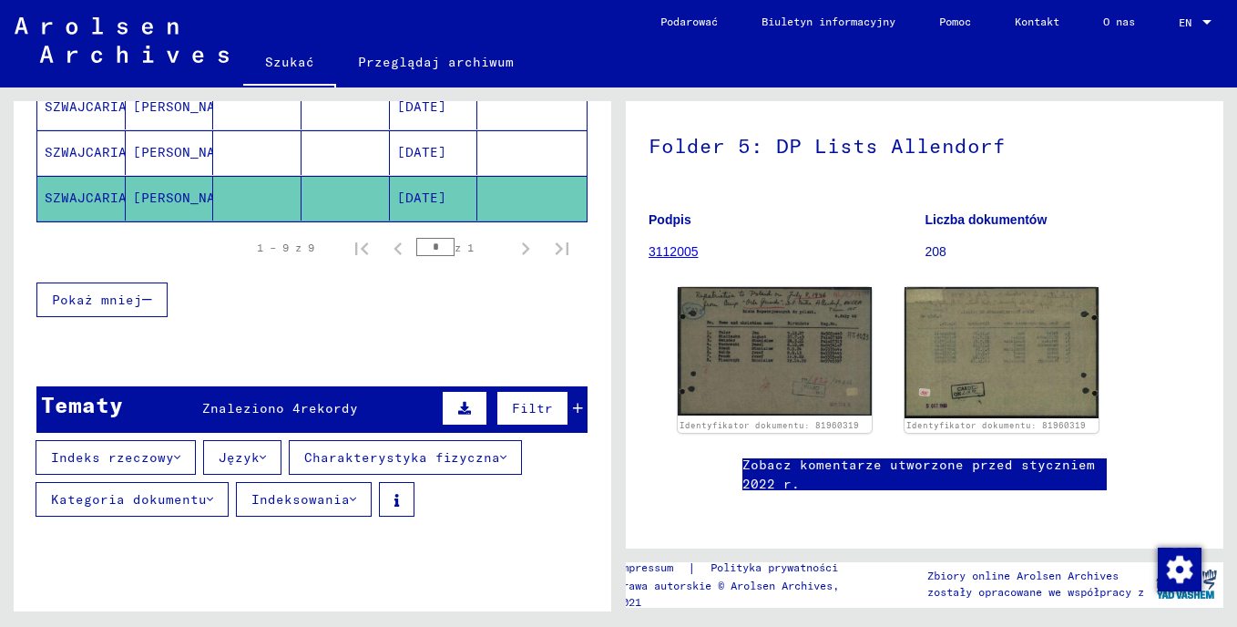
click at [275, 449] on button "Język" at bounding box center [242, 457] width 78 height 35
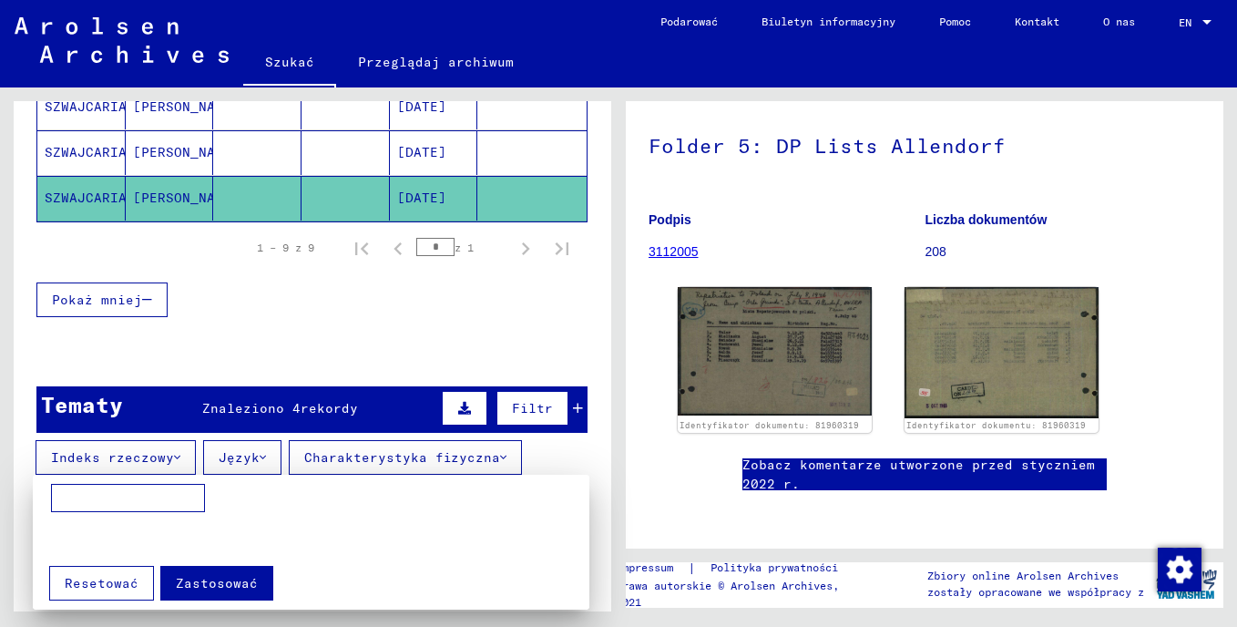
click at [275, 449] on div at bounding box center [618, 313] width 1237 height 627
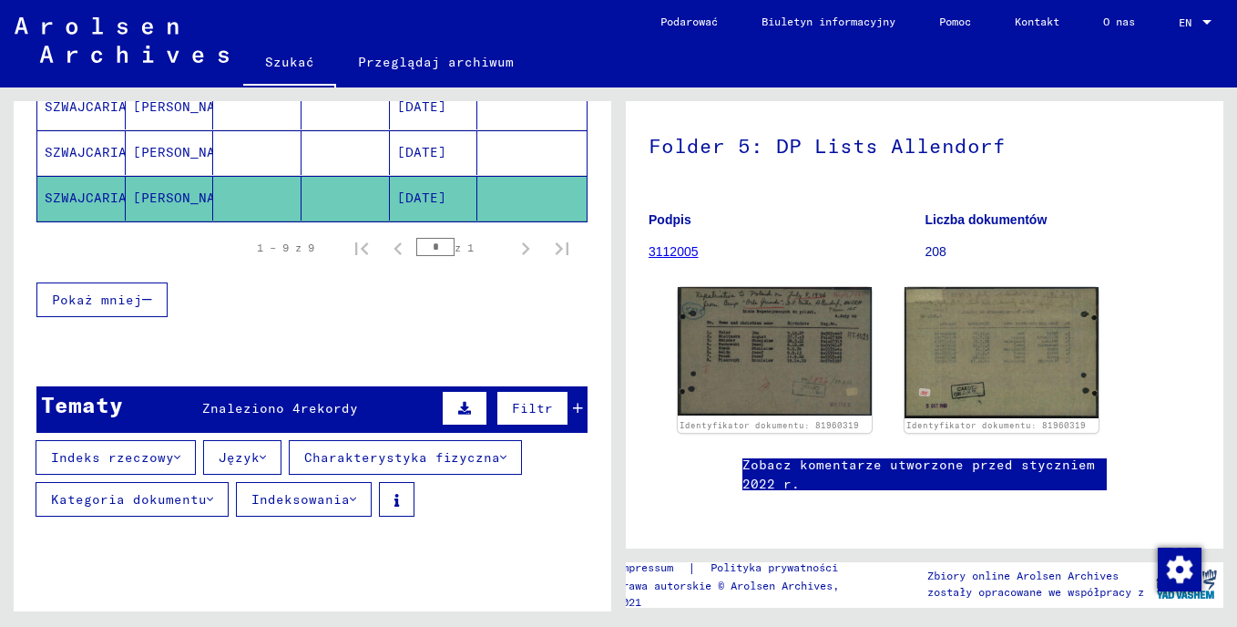
click at [180, 456] on icon at bounding box center [177, 457] width 6 height 13
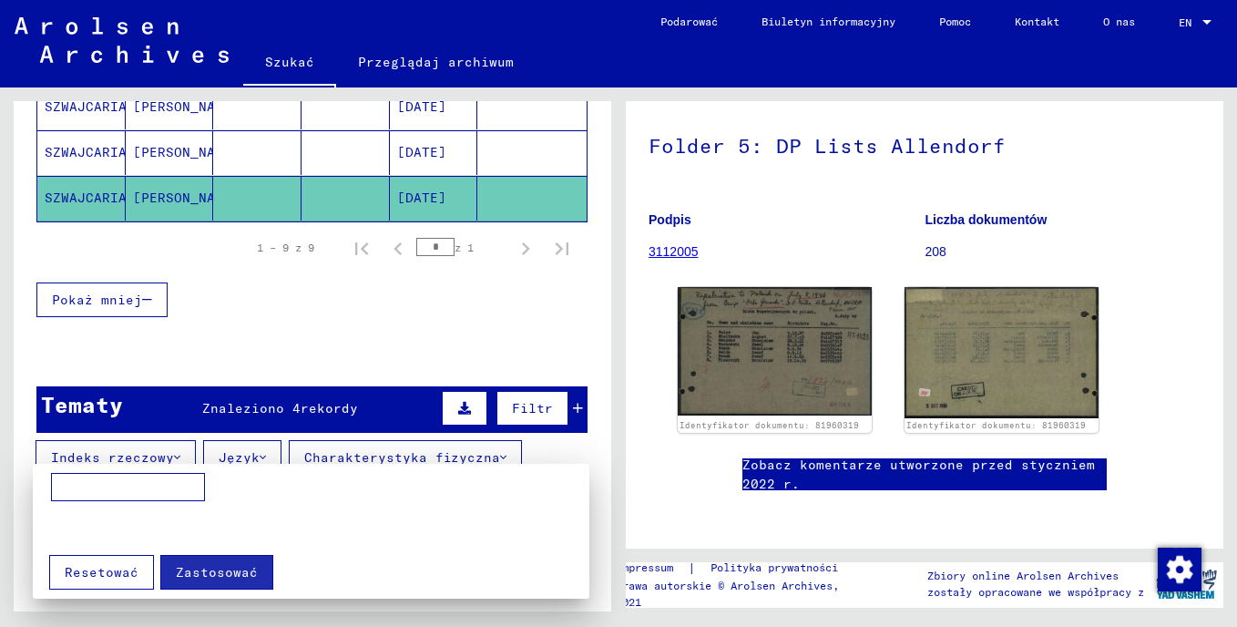
click at [181, 456] on div at bounding box center [618, 313] width 1237 height 627
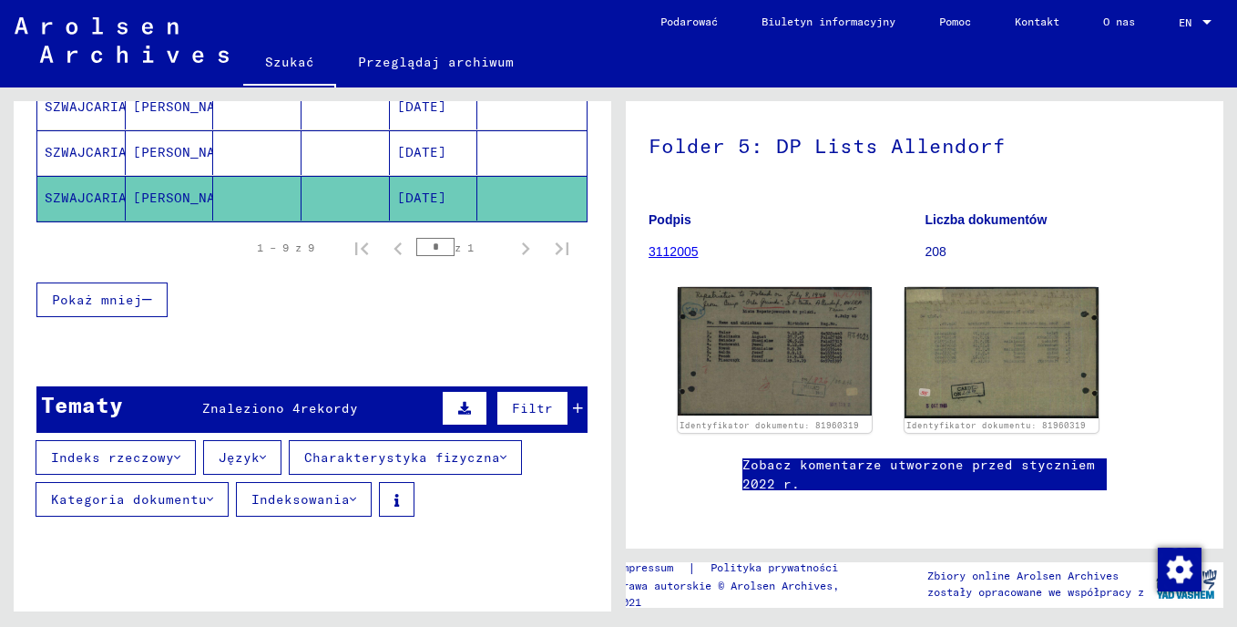
click at [377, 473] on button "Charakterystyka fizyczna" at bounding box center [405, 457] width 233 height 35
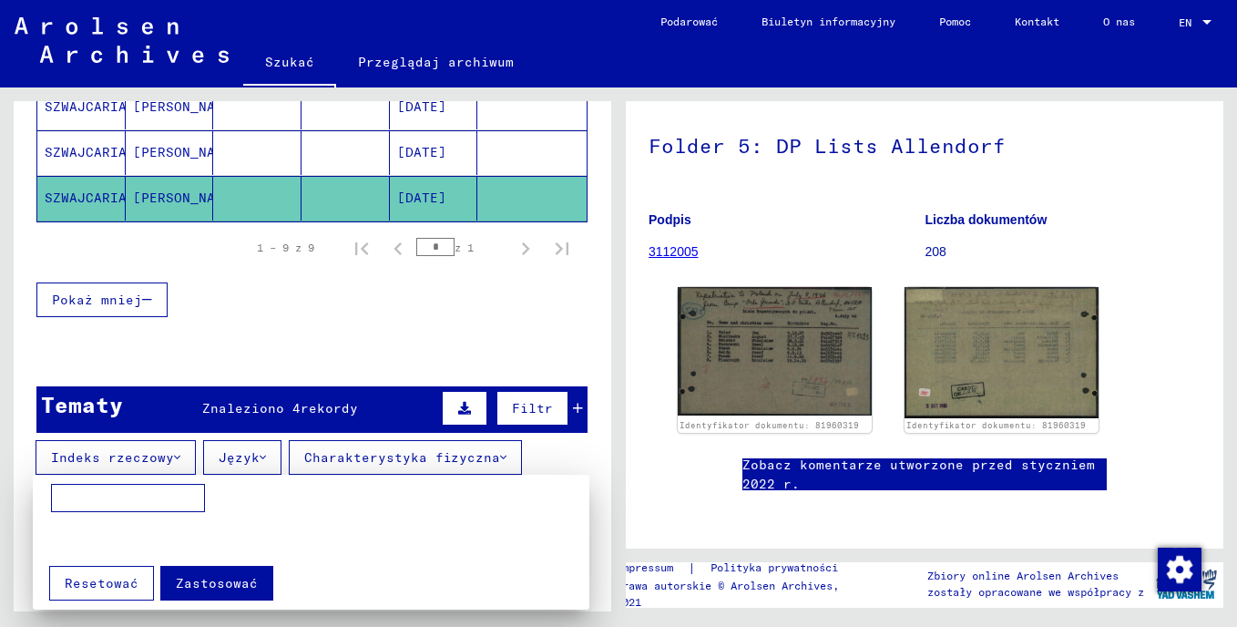
click at [389, 455] on div at bounding box center [618, 313] width 1237 height 627
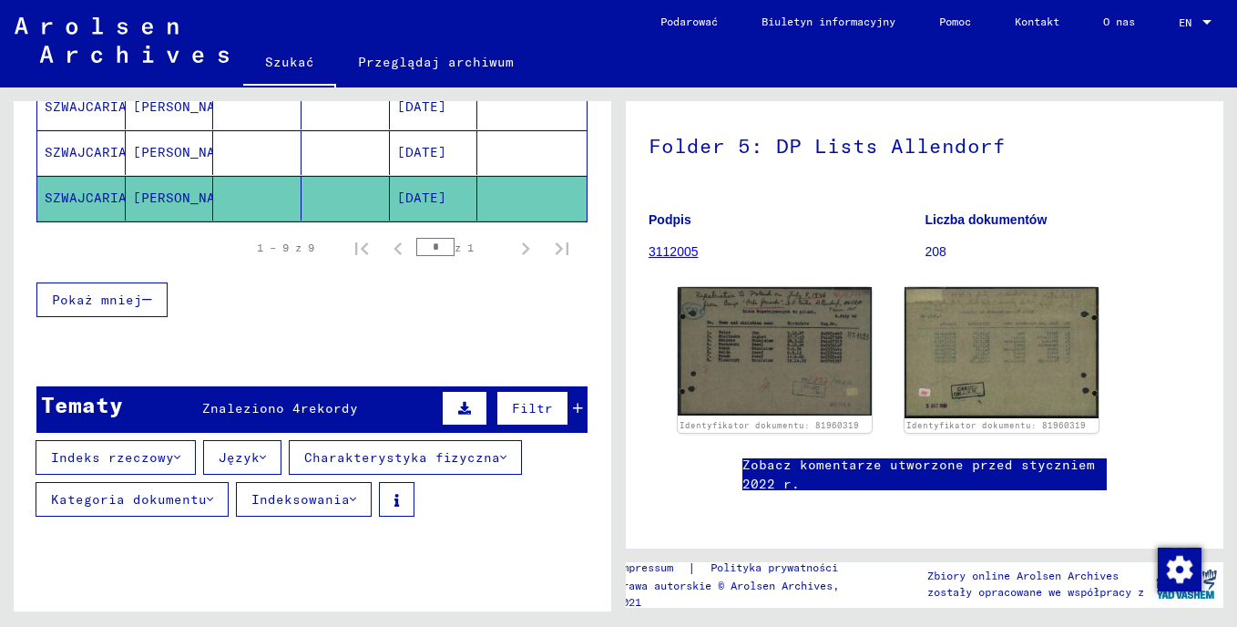
click at [389, 455] on font "Charakterystyka fizyczna" at bounding box center [402, 457] width 196 height 16
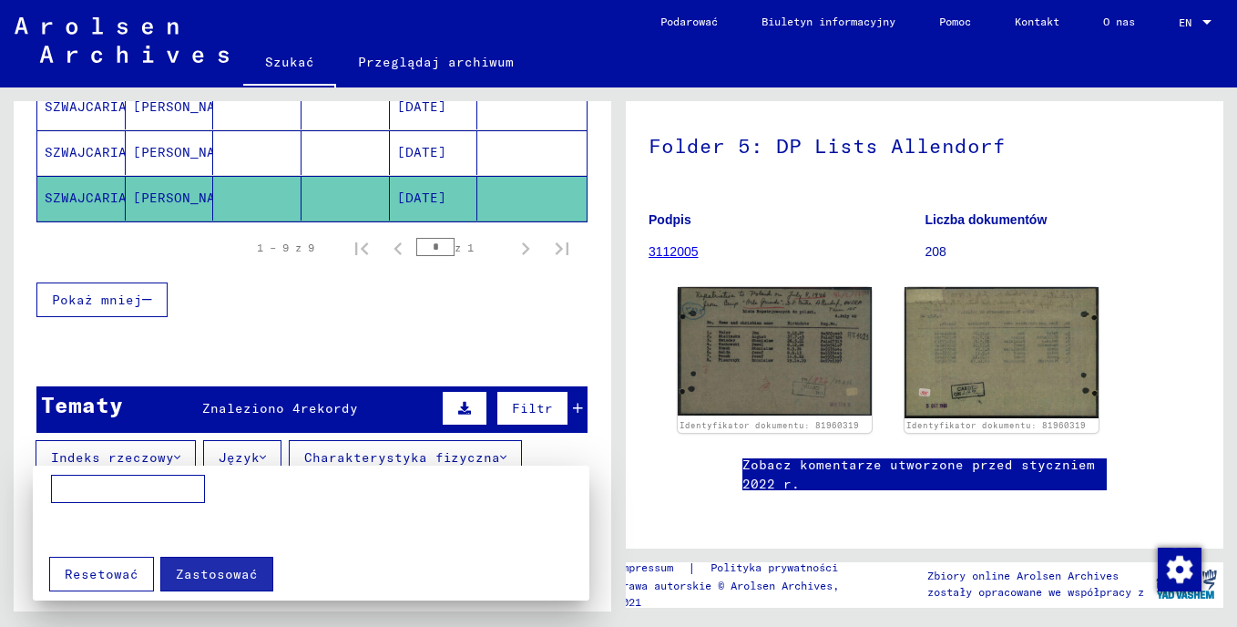
click at [389, 455] on div at bounding box center [618, 313] width 1237 height 627
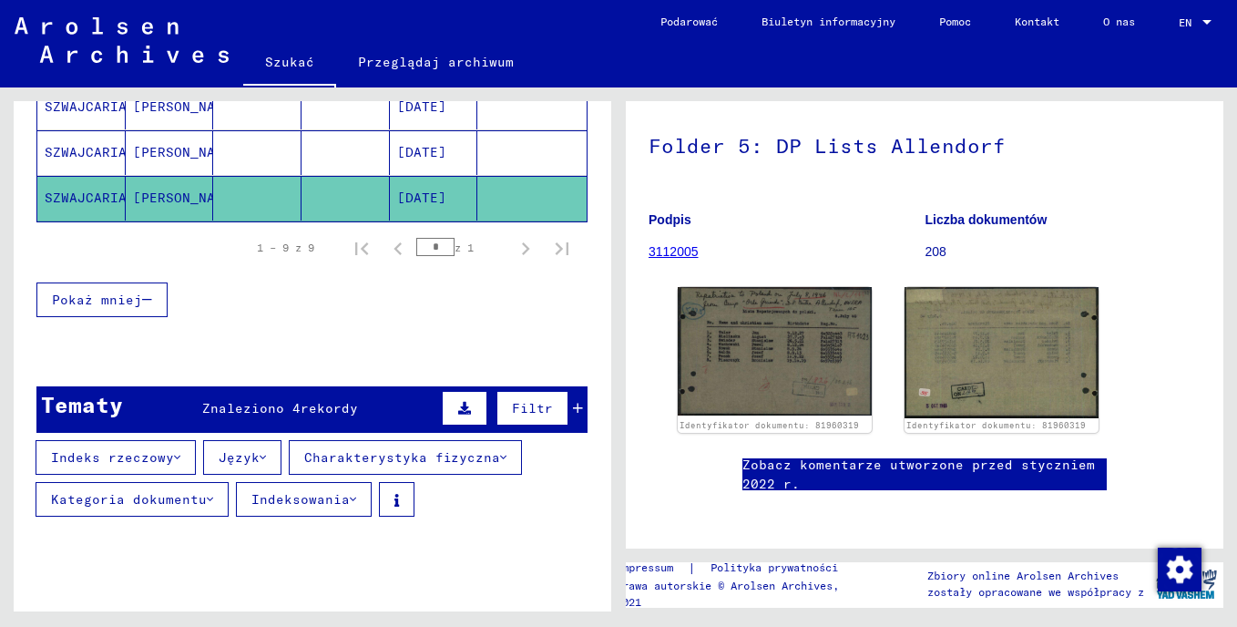
click at [202, 506] on font "Kategoria dokumentu" at bounding box center [129, 499] width 156 height 16
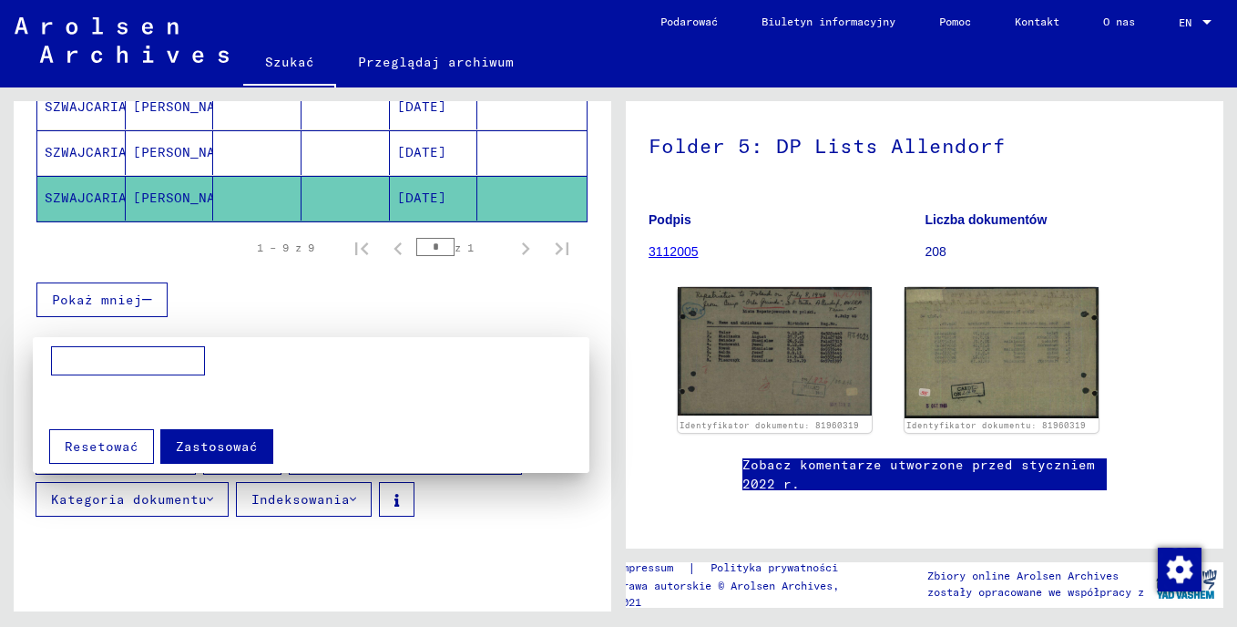
click at [202, 506] on div at bounding box center [618, 313] width 1237 height 627
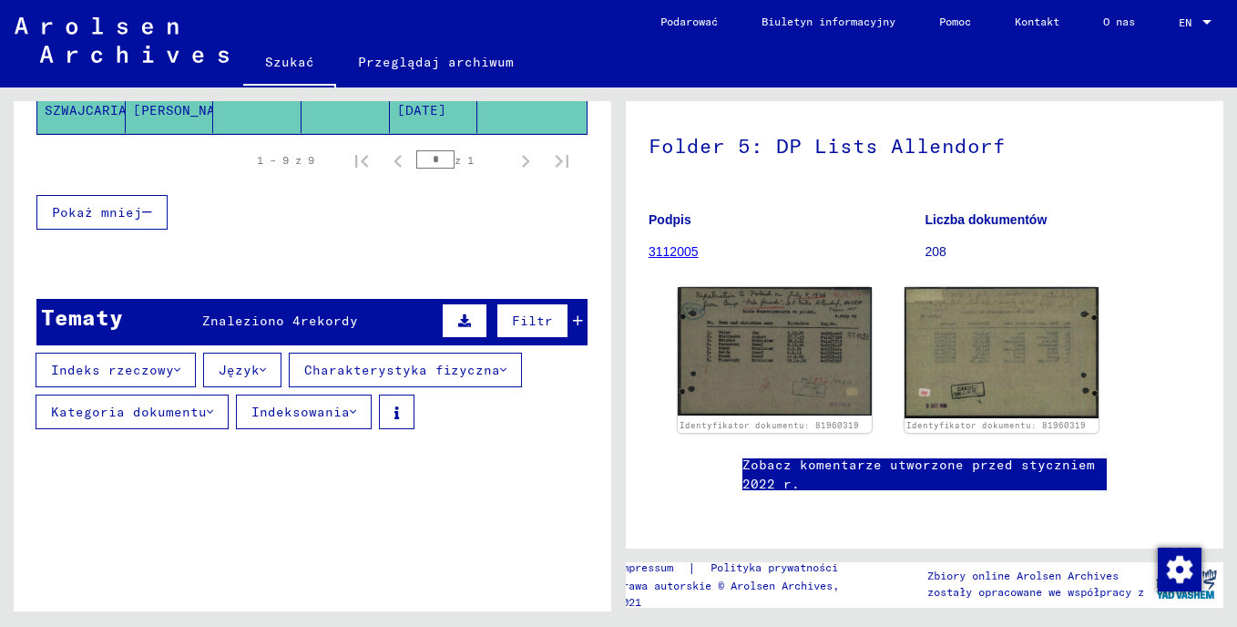
scroll to position [654, 0]
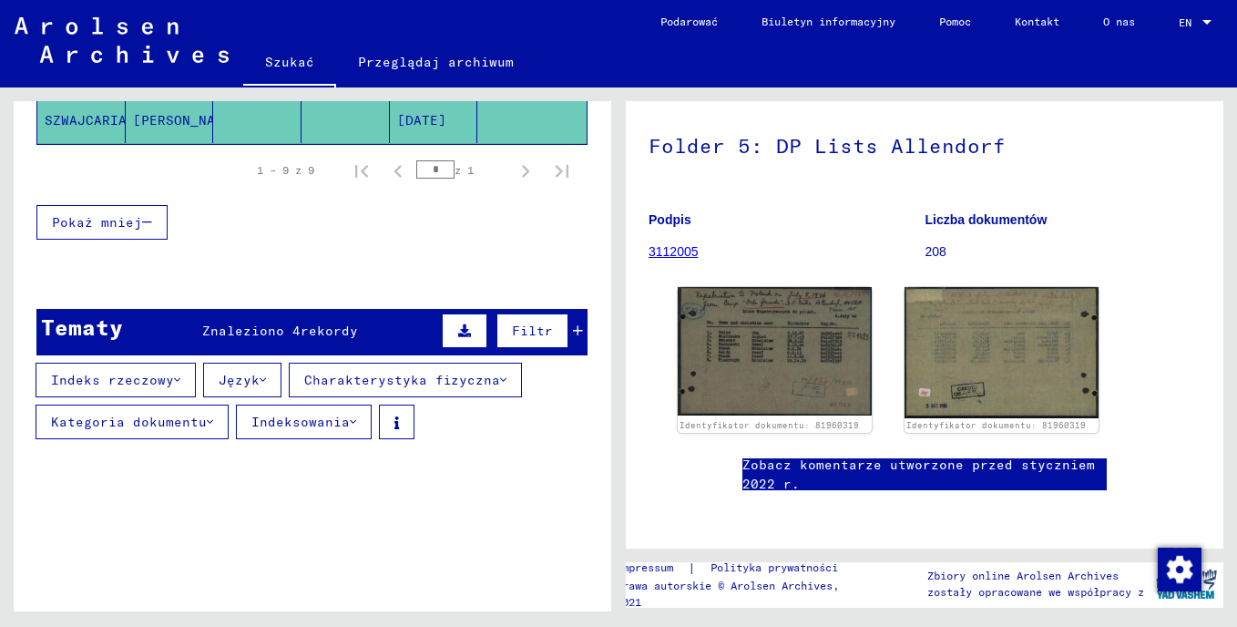
click at [498, 329] on button "Filtr" at bounding box center [532, 330] width 72 height 35
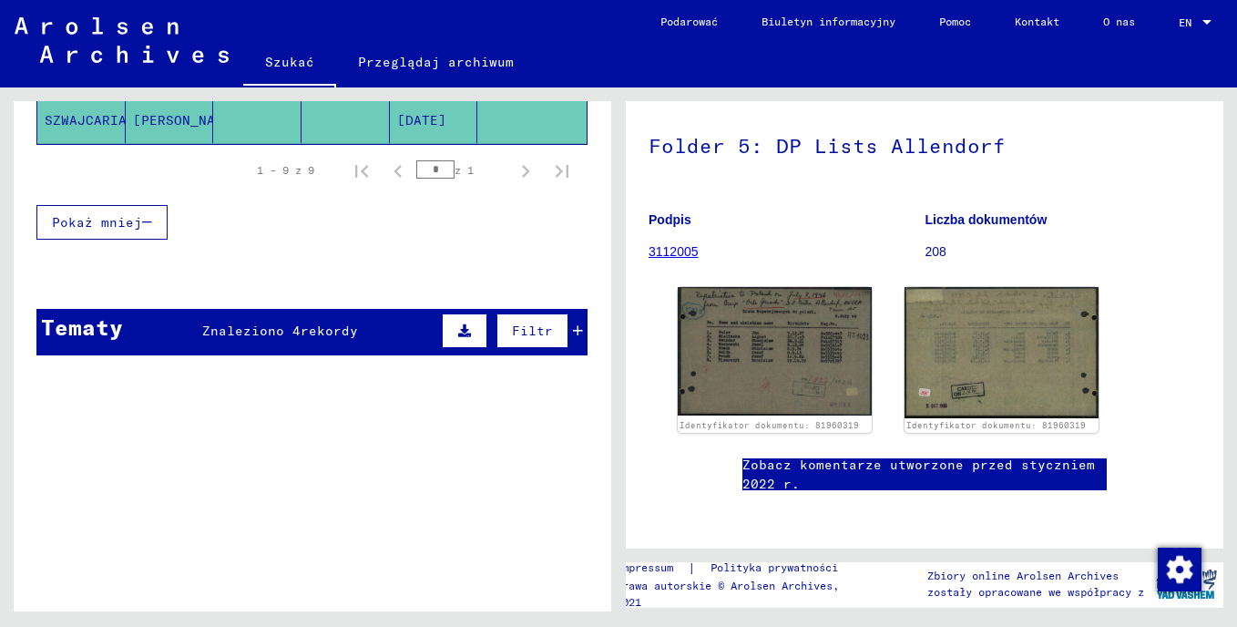
click at [498, 329] on button "Filtr" at bounding box center [532, 330] width 72 height 35
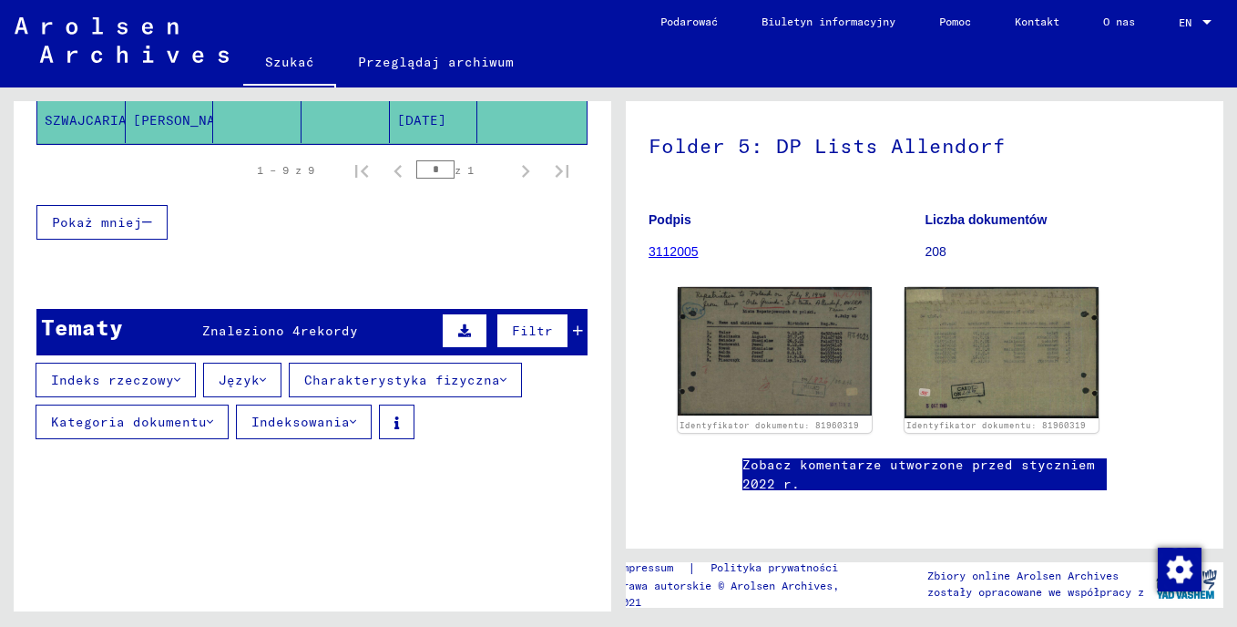
click at [458, 324] on icon at bounding box center [464, 330] width 13 height 13
click at [573, 330] on icon at bounding box center [578, 330] width 10 height 13
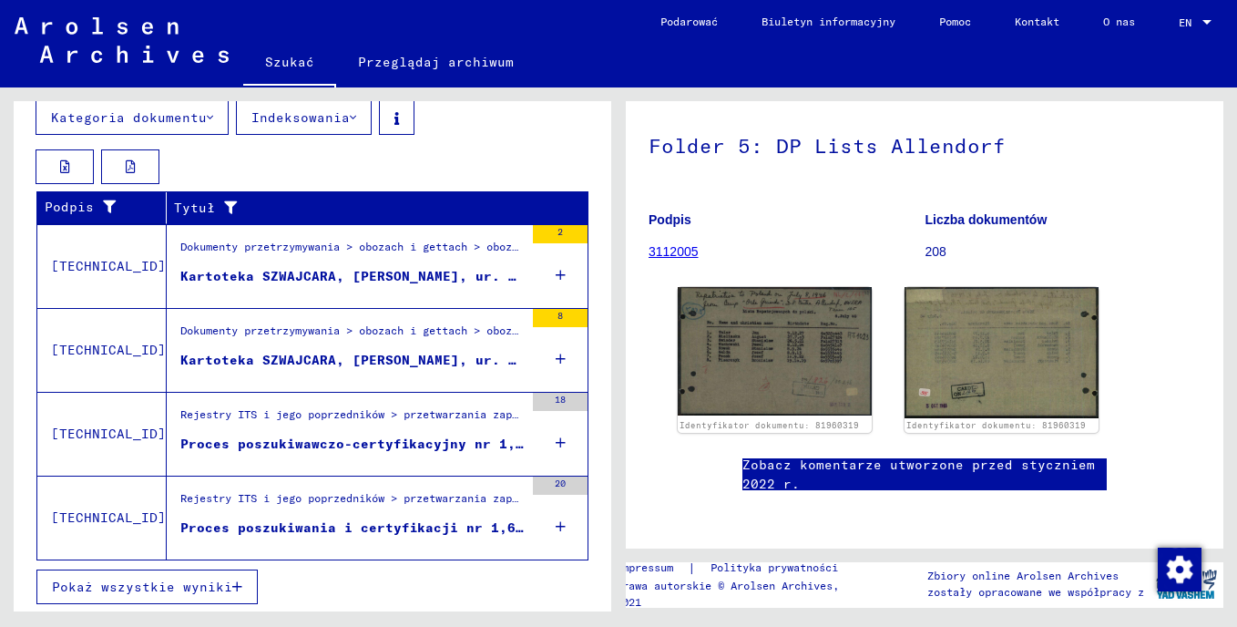
scroll to position [961, 0]
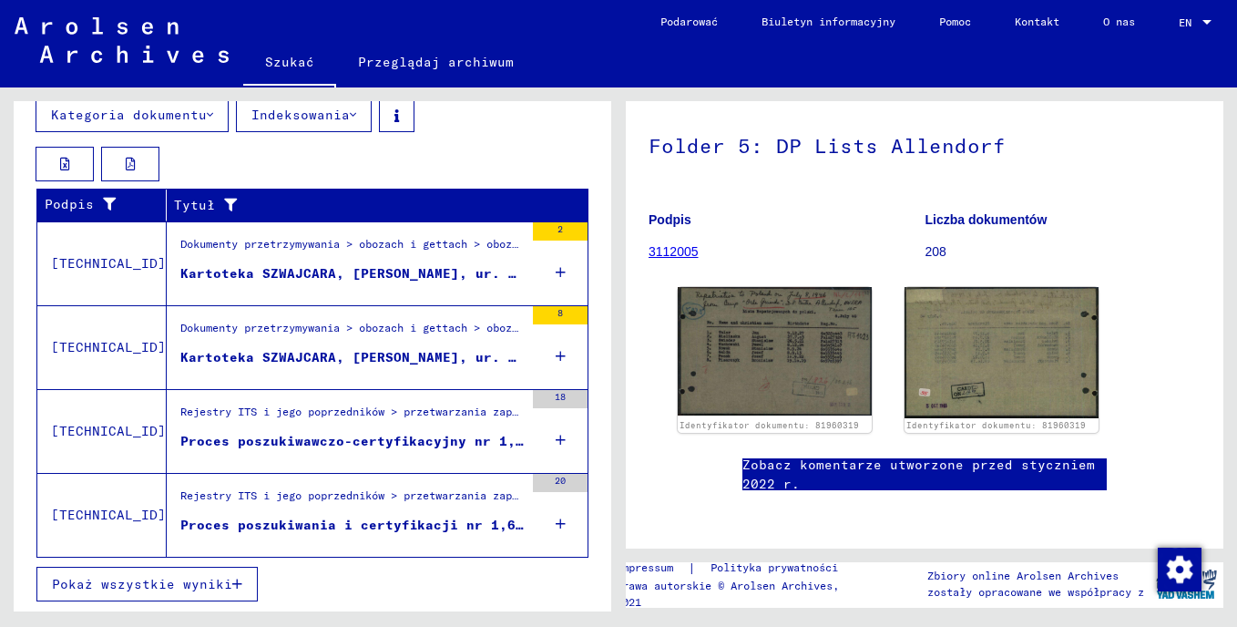
click at [208, 583] on span "Pokaż wszystkie wyniki" at bounding box center [142, 584] width 180 height 16
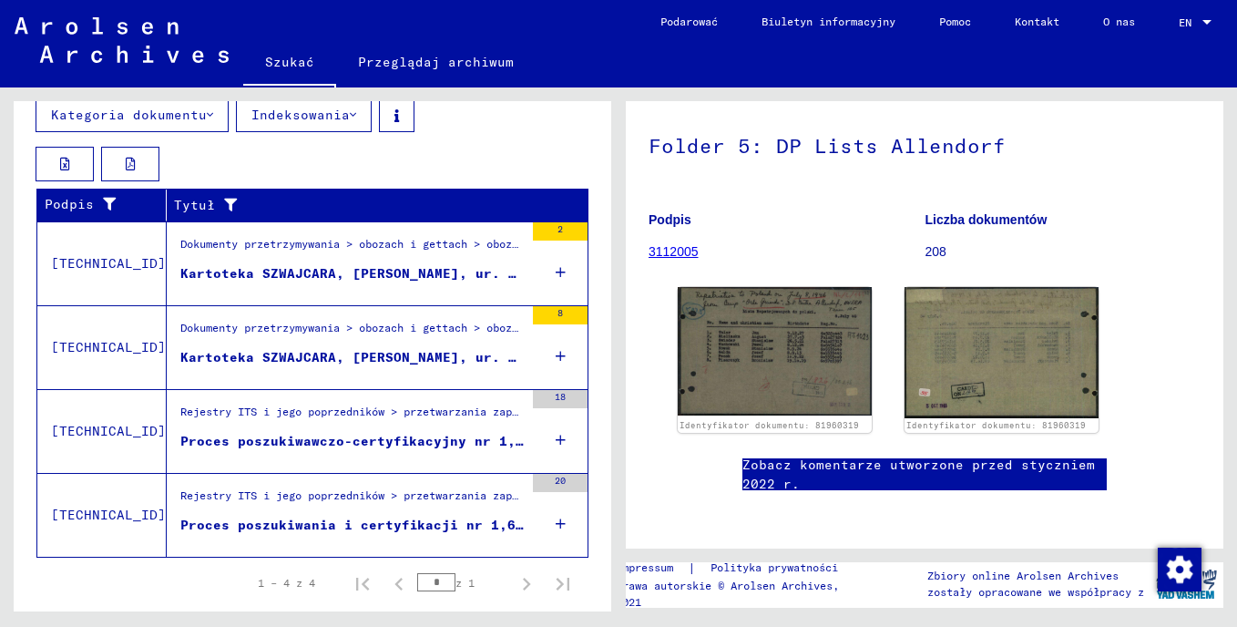
scroll to position [415, 0]
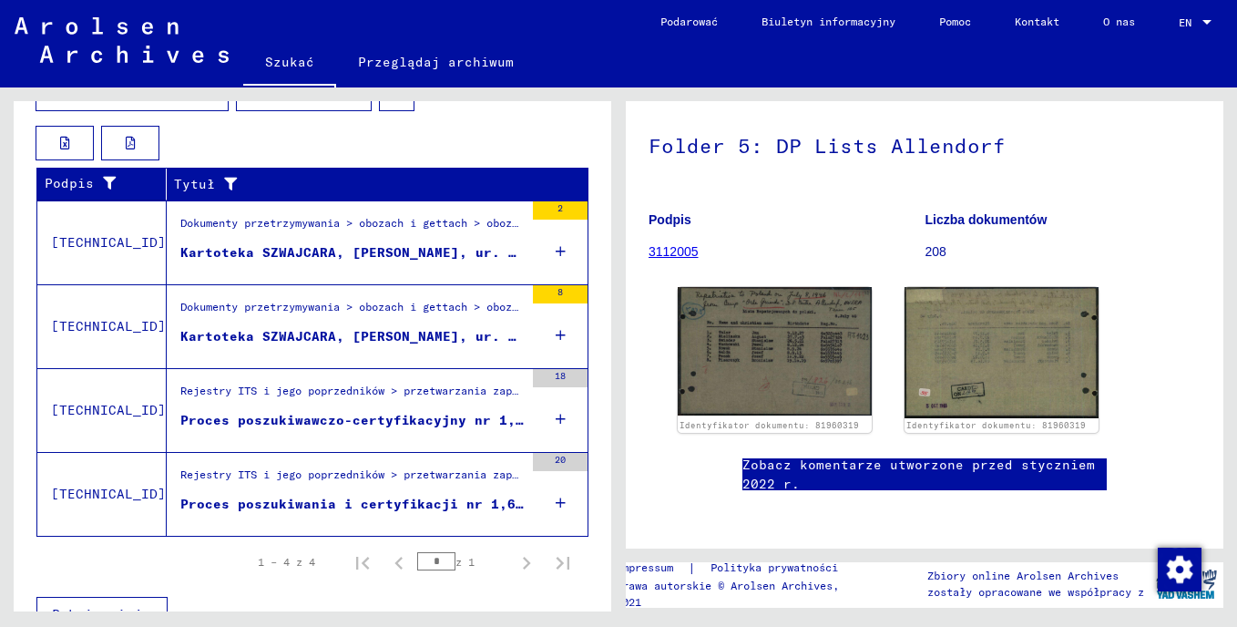
click at [363, 500] on div "Proces poszukiwania i certyfikacji nr 1,663,351 dla [PERSON_NAME]. [DATE]" at bounding box center [351, 504] width 343 height 19
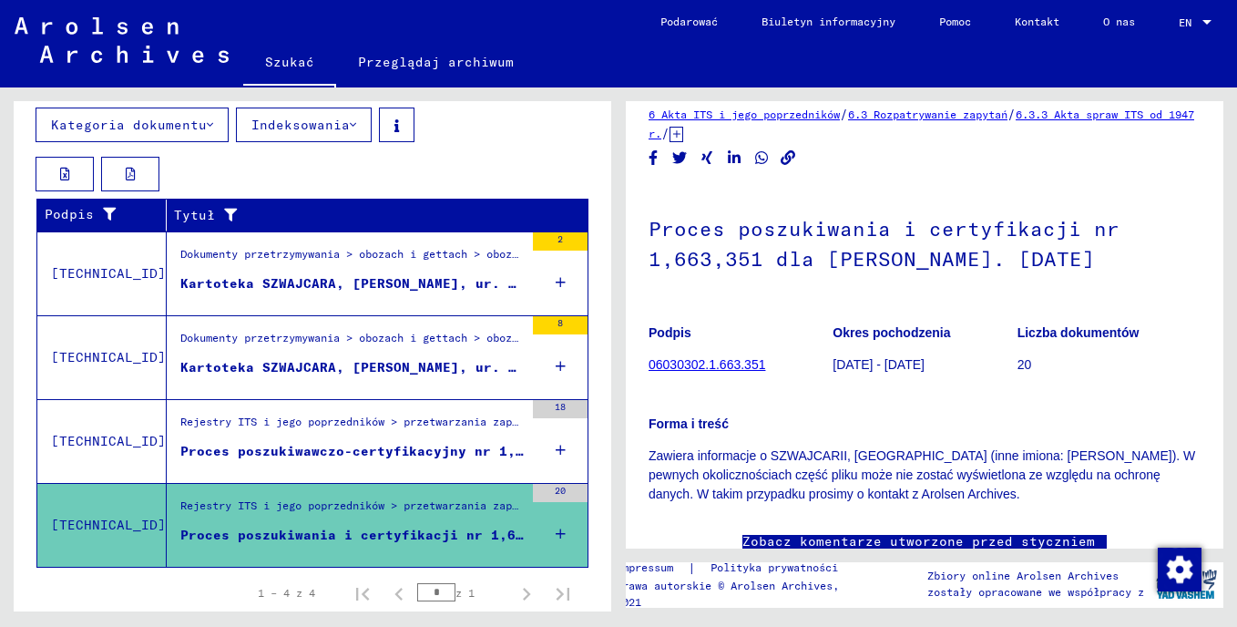
scroll to position [8, 0]
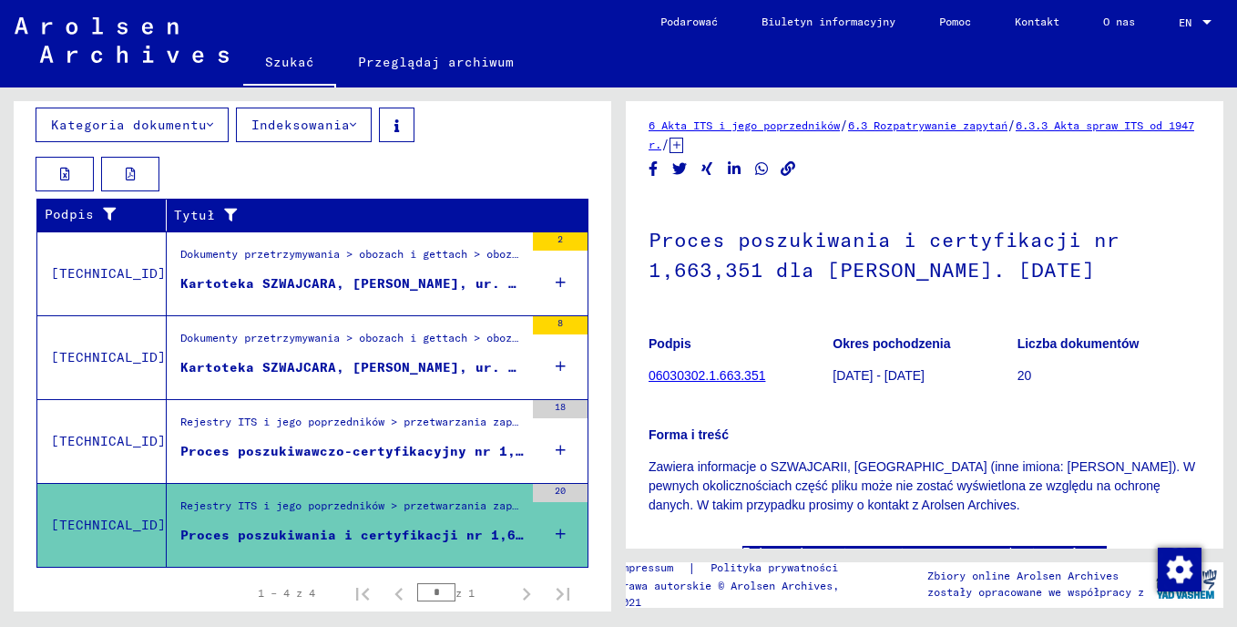
click at [1019, 385] on p "20" at bounding box center [1109, 375] width 183 height 19
click at [1035, 351] on b "Liczba dokumentów" at bounding box center [1079, 343] width 122 height 15
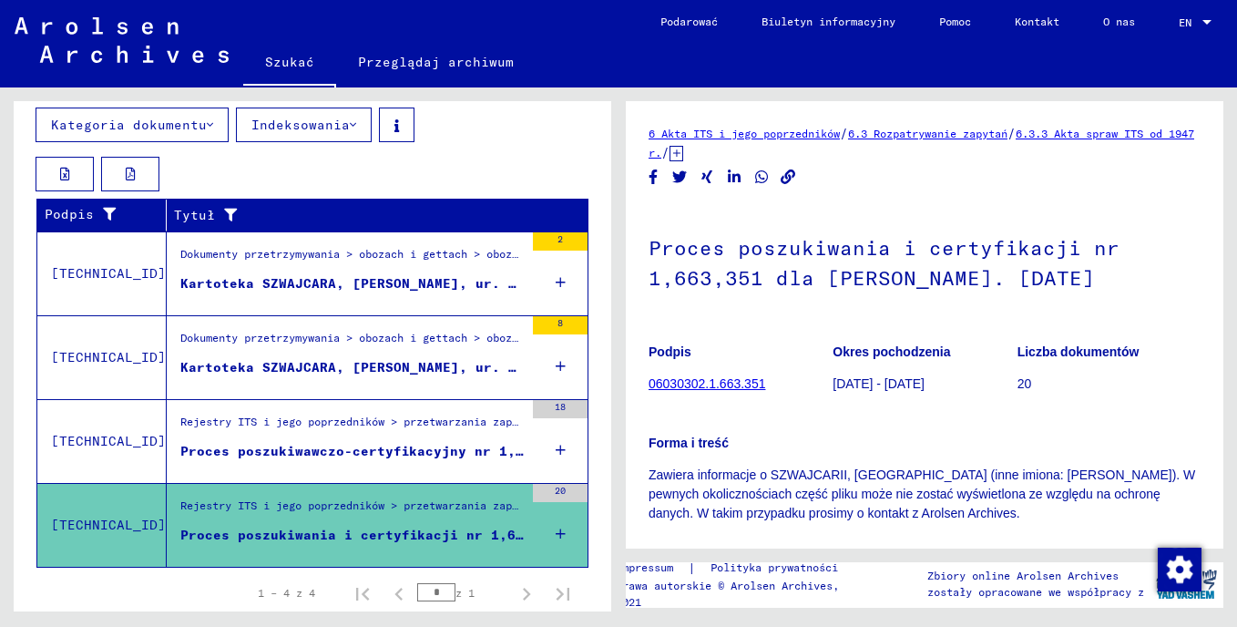
click at [550, 242] on mat-cell at bounding box center [531, 253] width 109 height 45
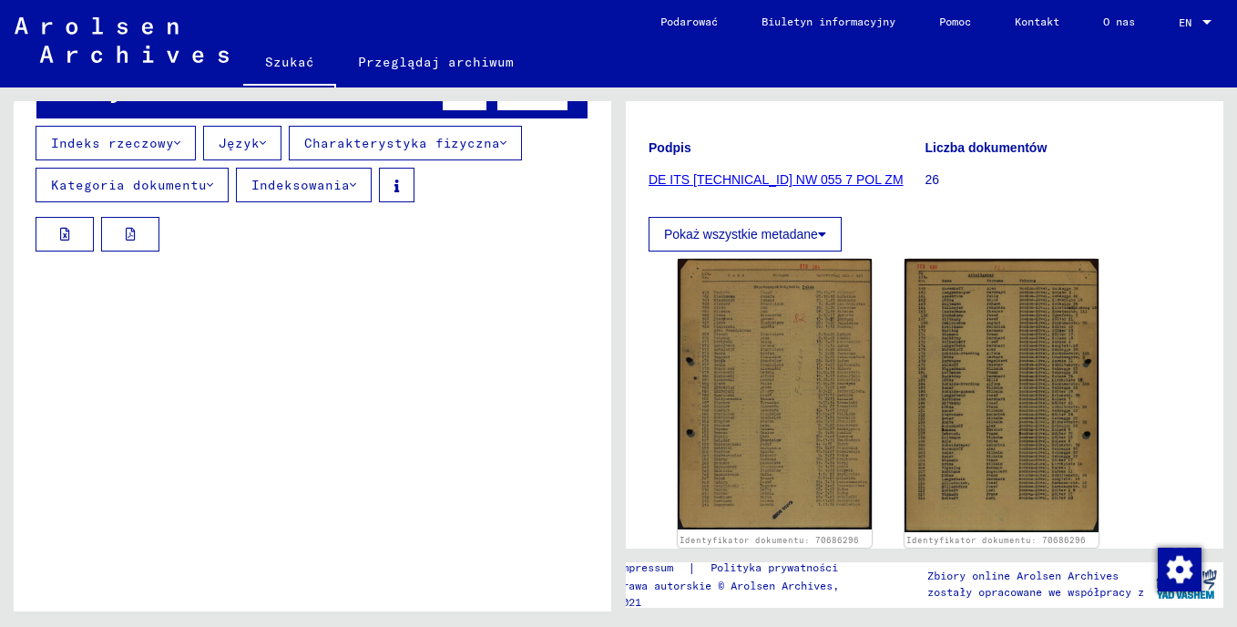
scroll to position [243, 0]
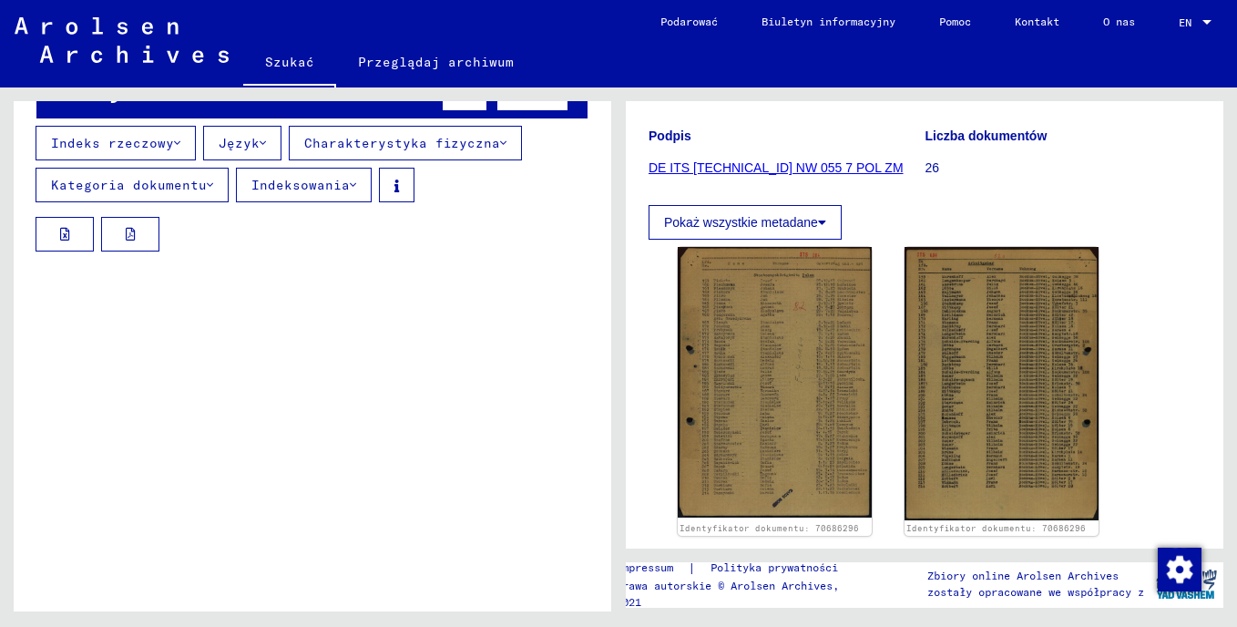
click at [932, 170] on p "26" at bounding box center [1064, 168] width 276 height 19
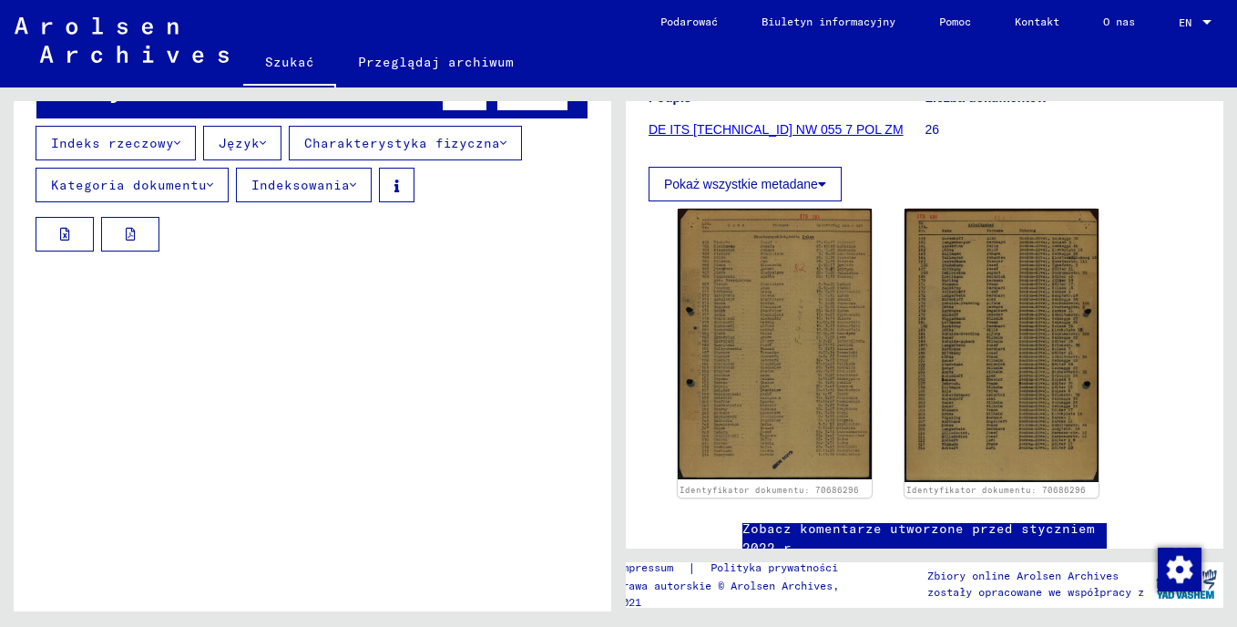
scroll to position [273, 0]
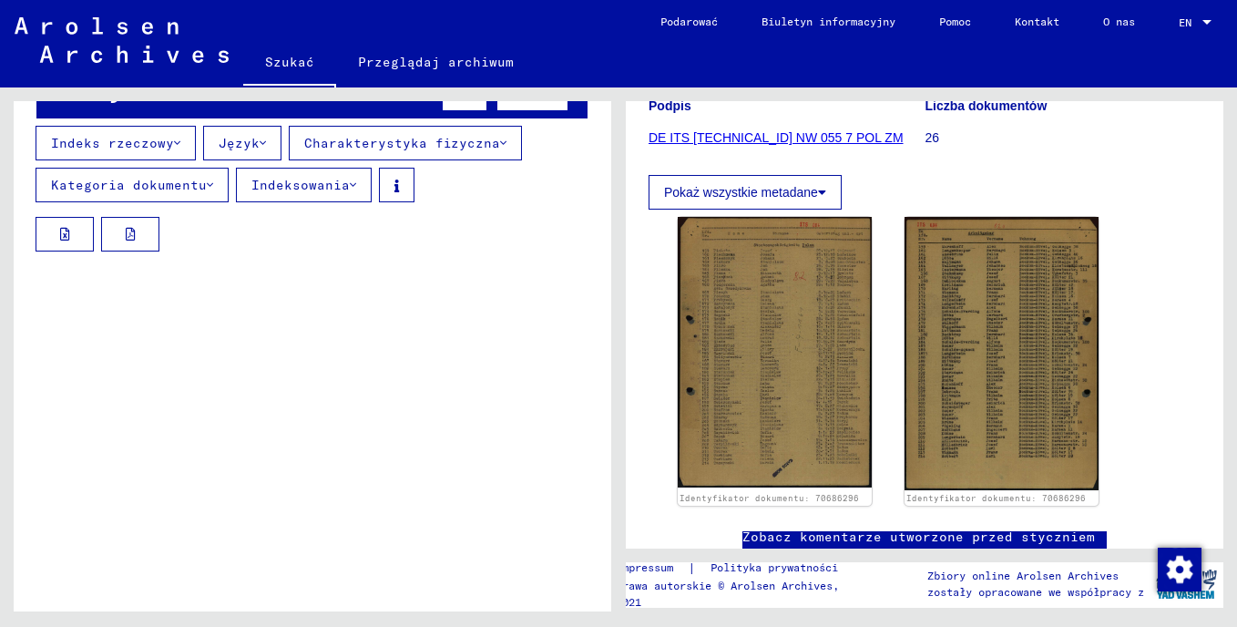
click at [752, 190] on font "Pokaż wszystkie metadane" at bounding box center [741, 192] width 154 height 15
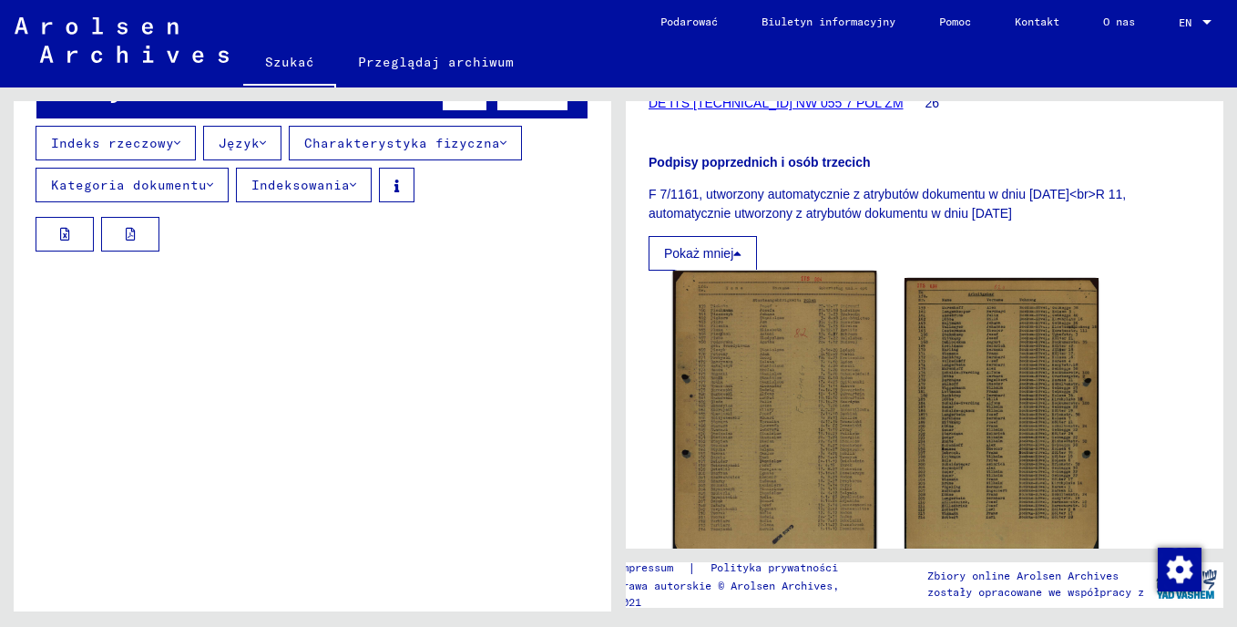
scroll to position [163, 0]
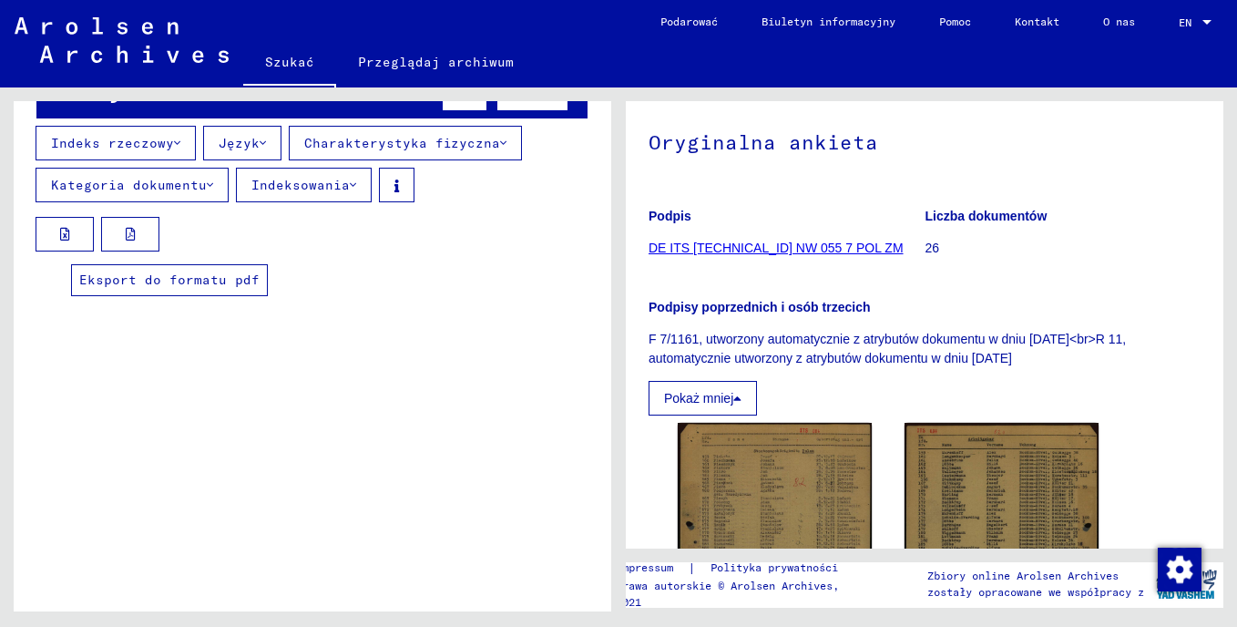
click at [145, 233] on button at bounding box center [130, 234] width 58 height 35
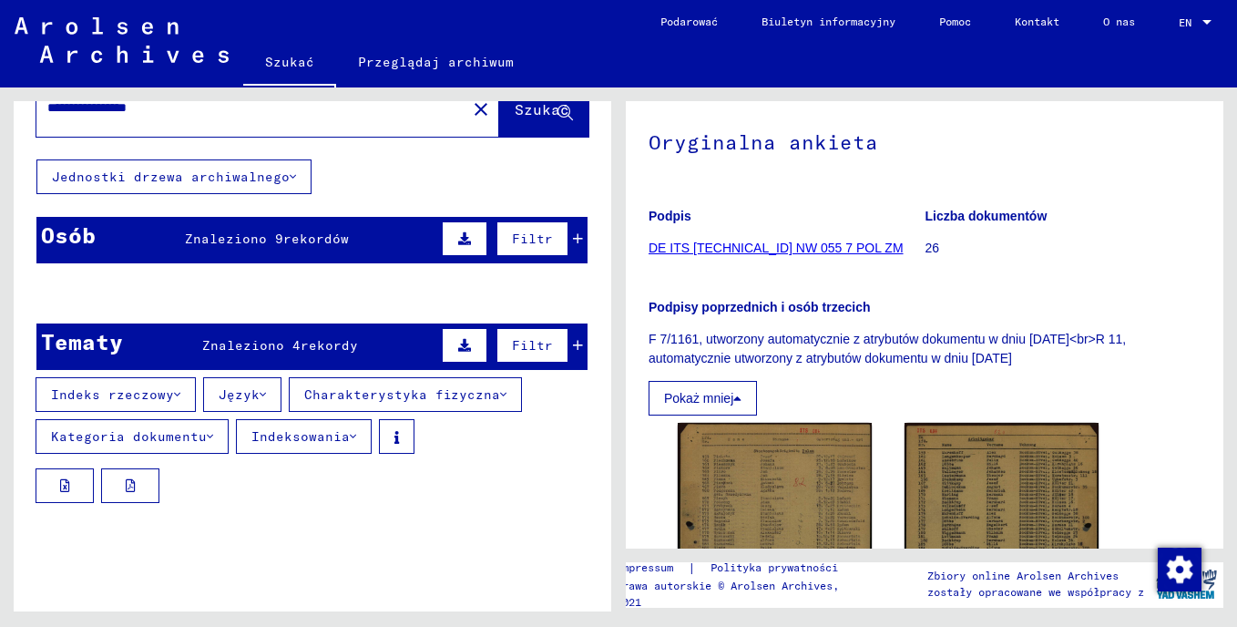
scroll to position [0, 0]
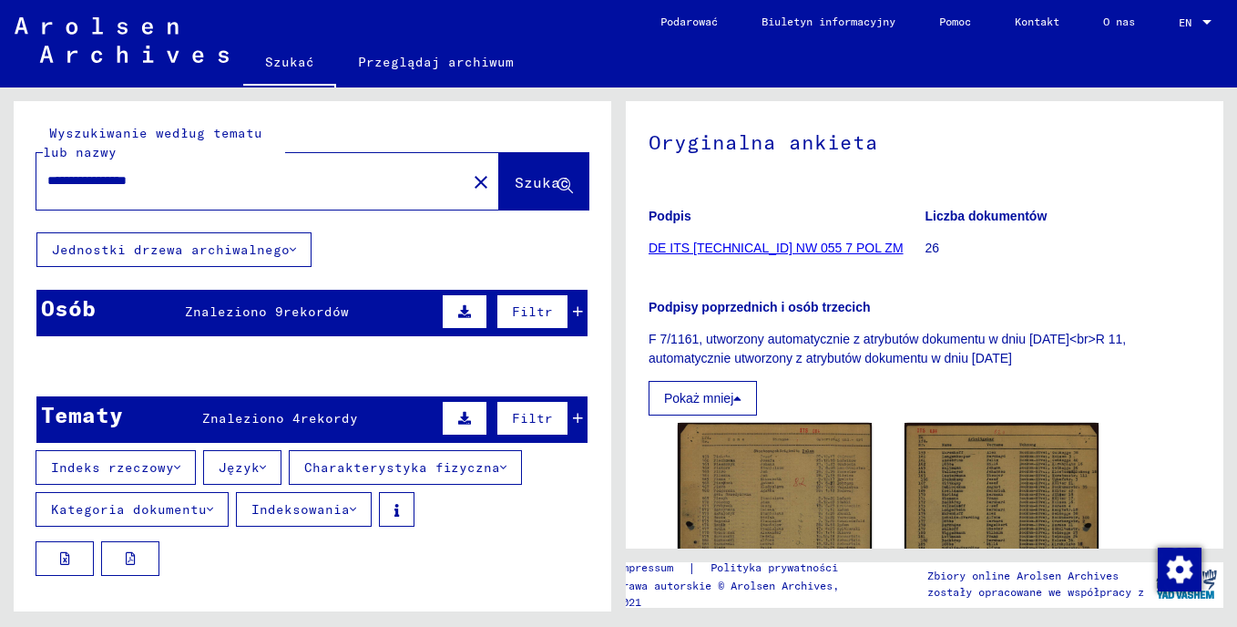
click at [283, 311] on span "rekordów" at bounding box center [316, 311] width 66 height 16
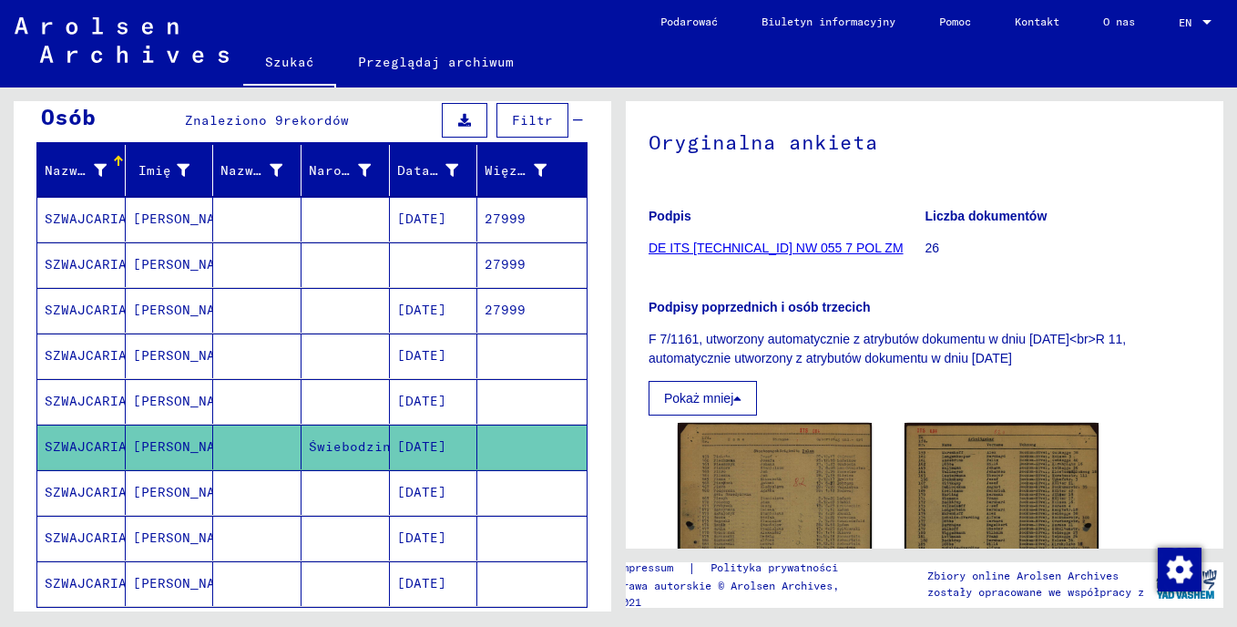
scroll to position [152, 0]
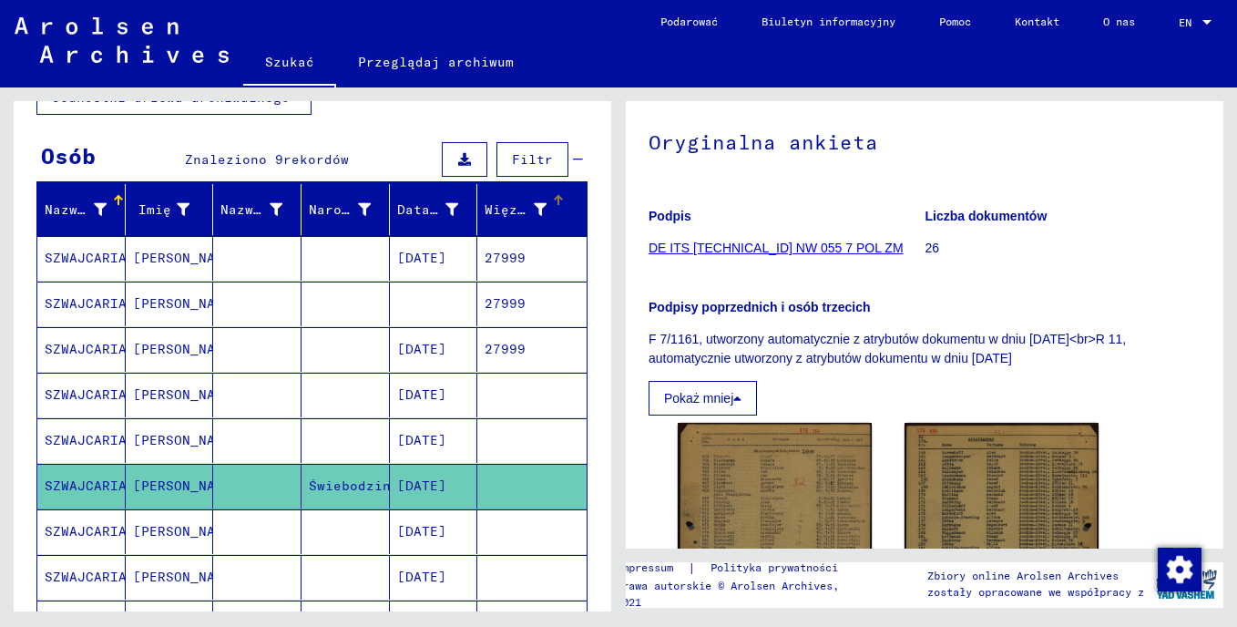
drag, startPoint x: 496, startPoint y: 209, endPoint x: 485, endPoint y: 213, distance: 12.7
click at [485, 213] on font "Więzień #" at bounding box center [522, 209] width 74 height 16
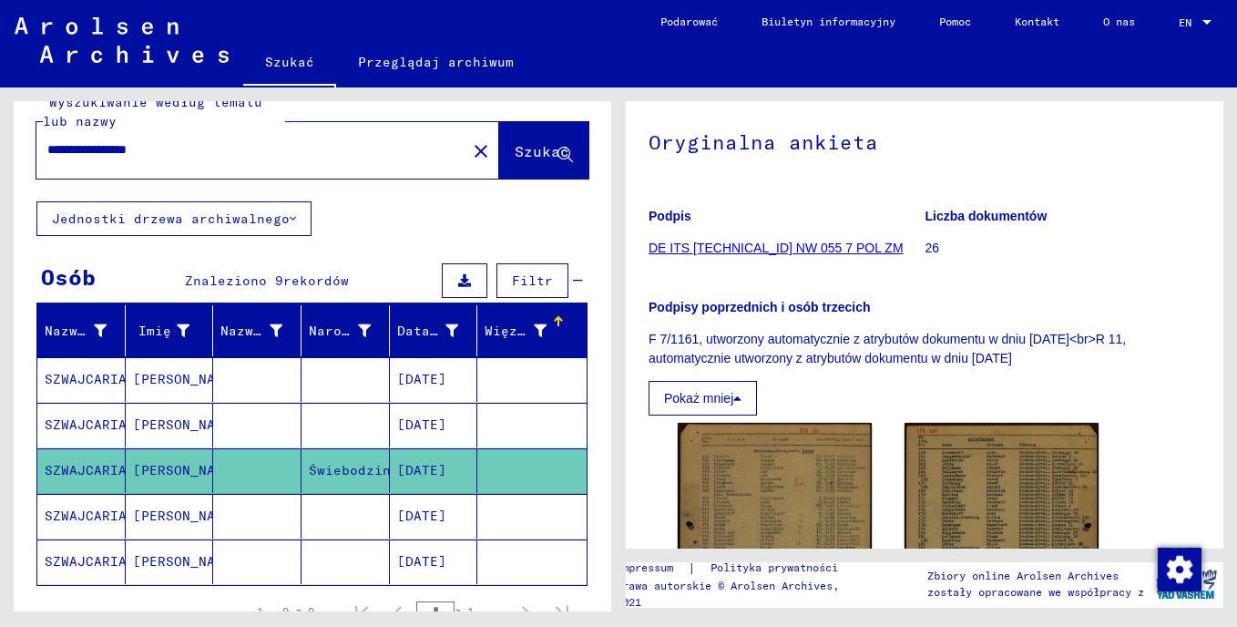
scroll to position [121, 0]
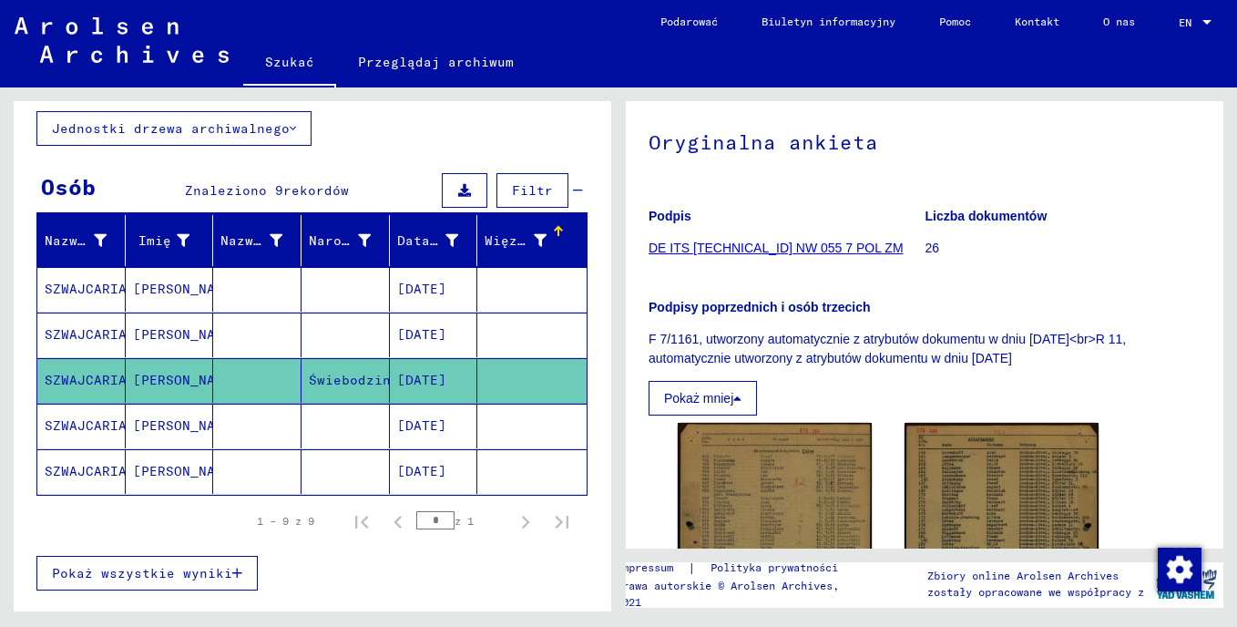
click at [194, 578] on span "Pokaż wszystkie wyniki" at bounding box center [142, 573] width 180 height 16
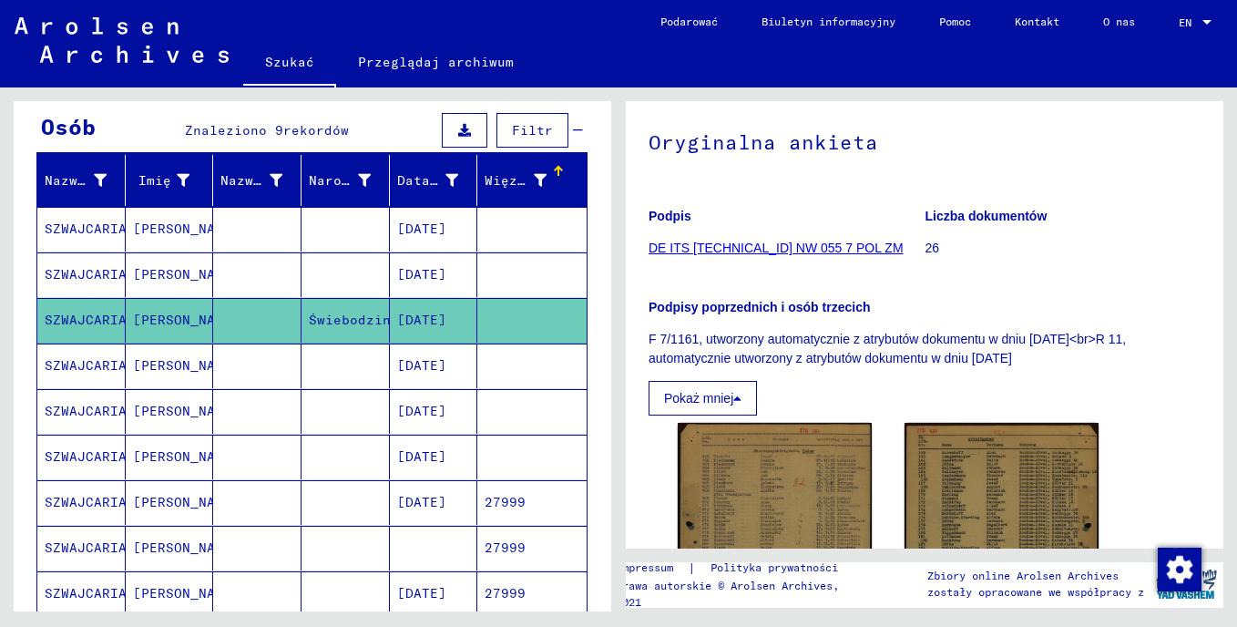
scroll to position [212, 0]
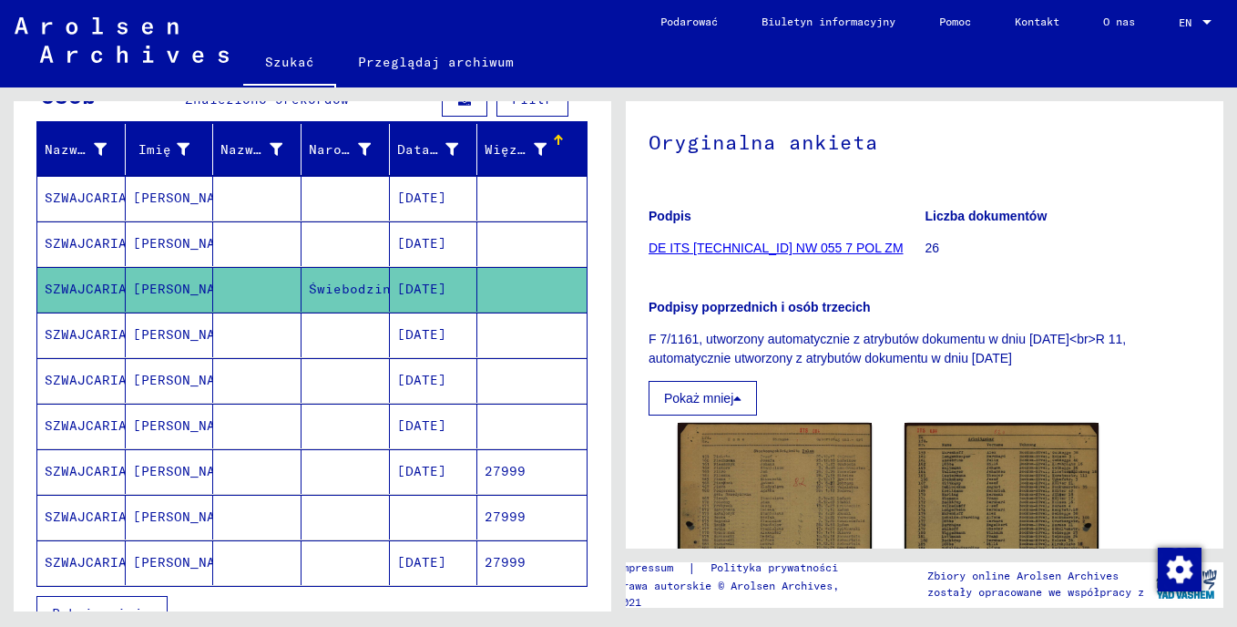
click at [554, 139] on div at bounding box center [556, 137] width 5 height 5
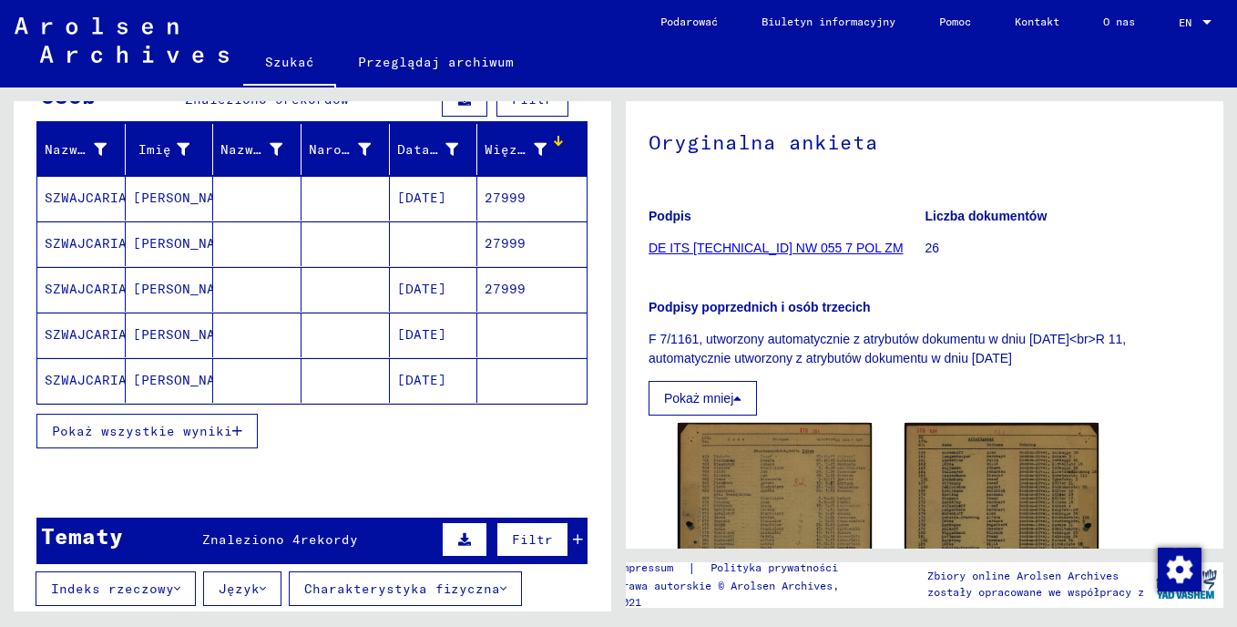
click at [198, 428] on span "Pokaż wszystkie wyniki" at bounding box center [142, 431] width 180 height 16
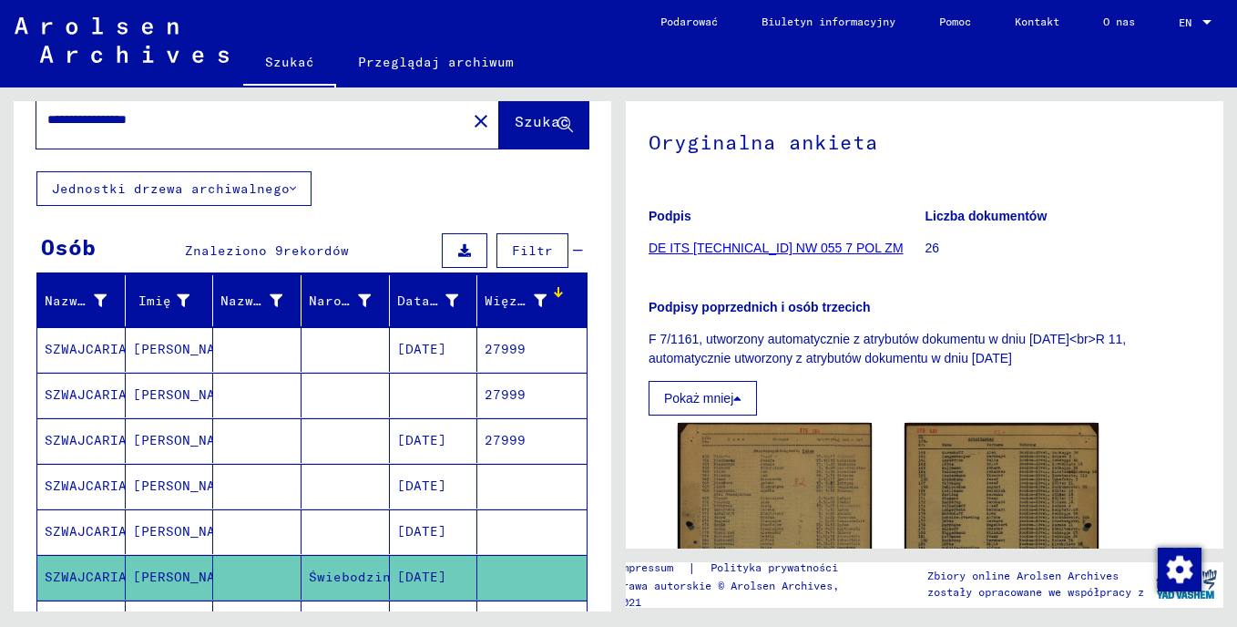
scroll to position [0, 0]
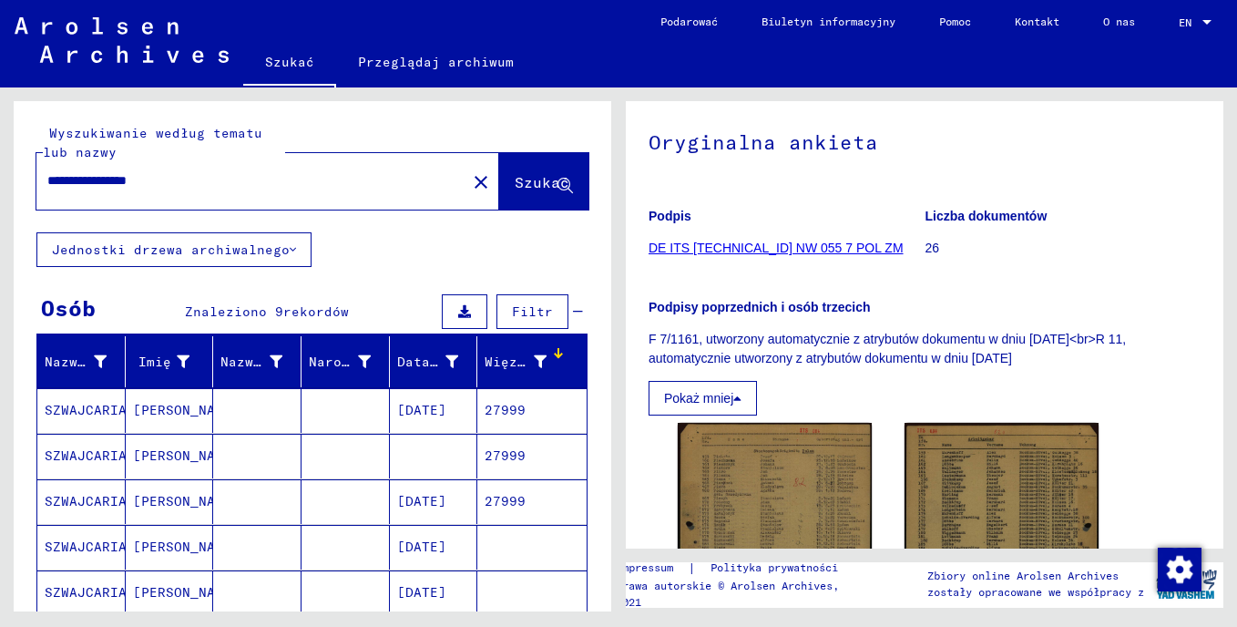
click at [291, 248] on icon at bounding box center [293, 249] width 6 height 13
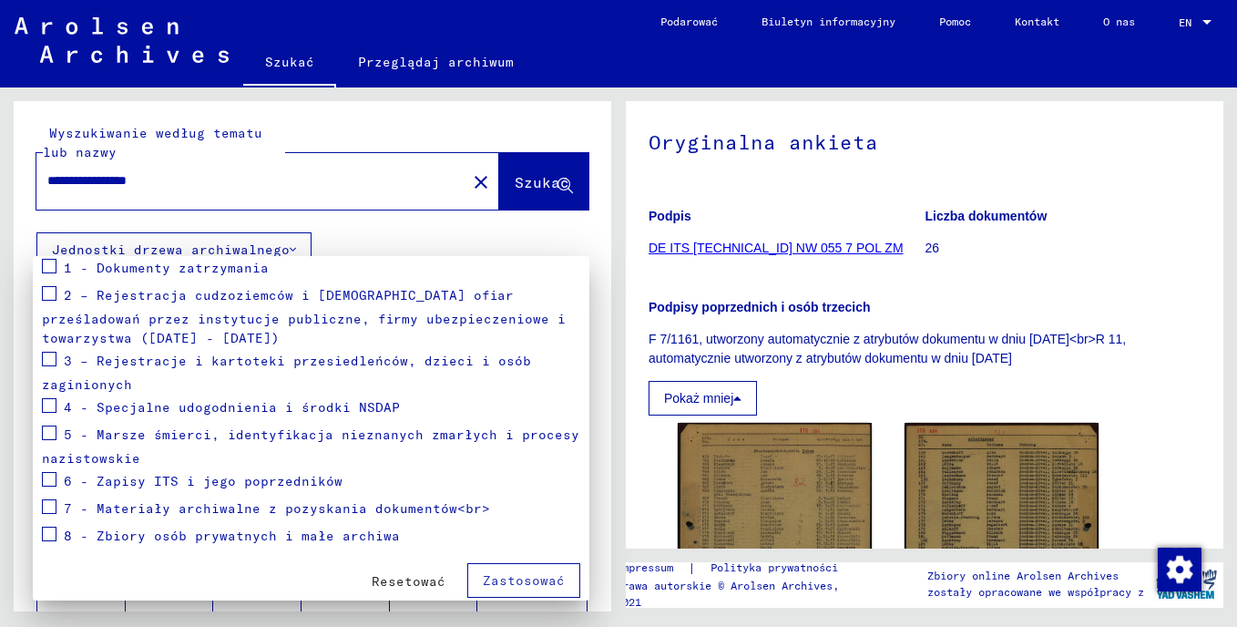
scroll to position [262, 0]
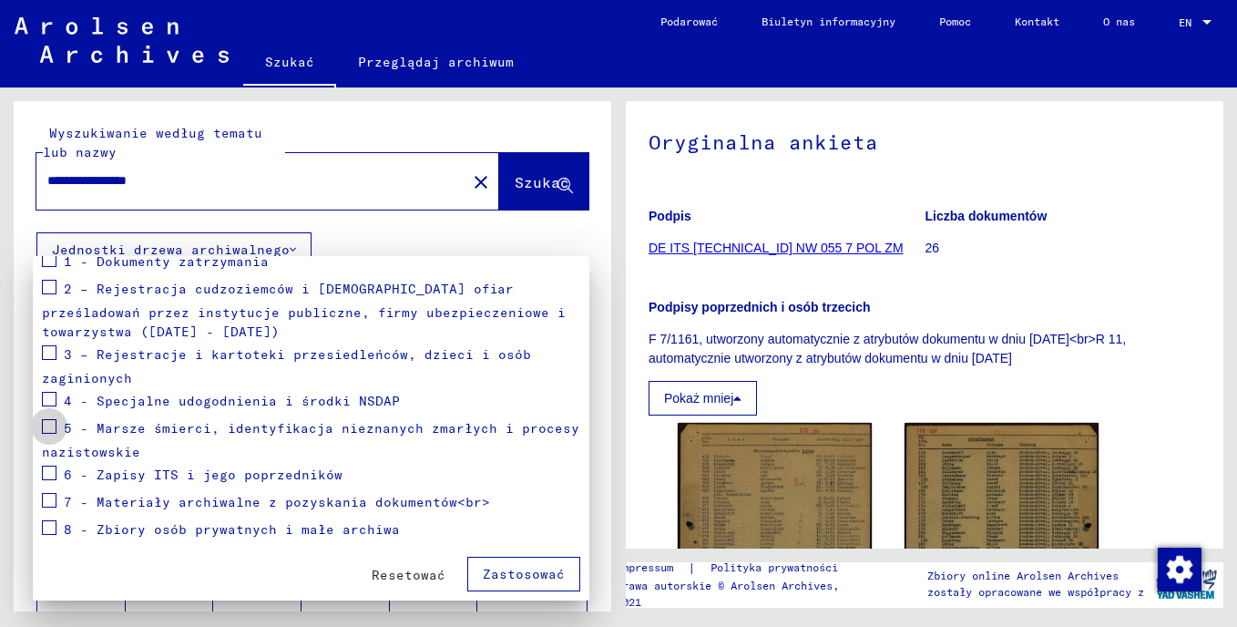
click at [47, 424] on span at bounding box center [49, 426] width 15 height 15
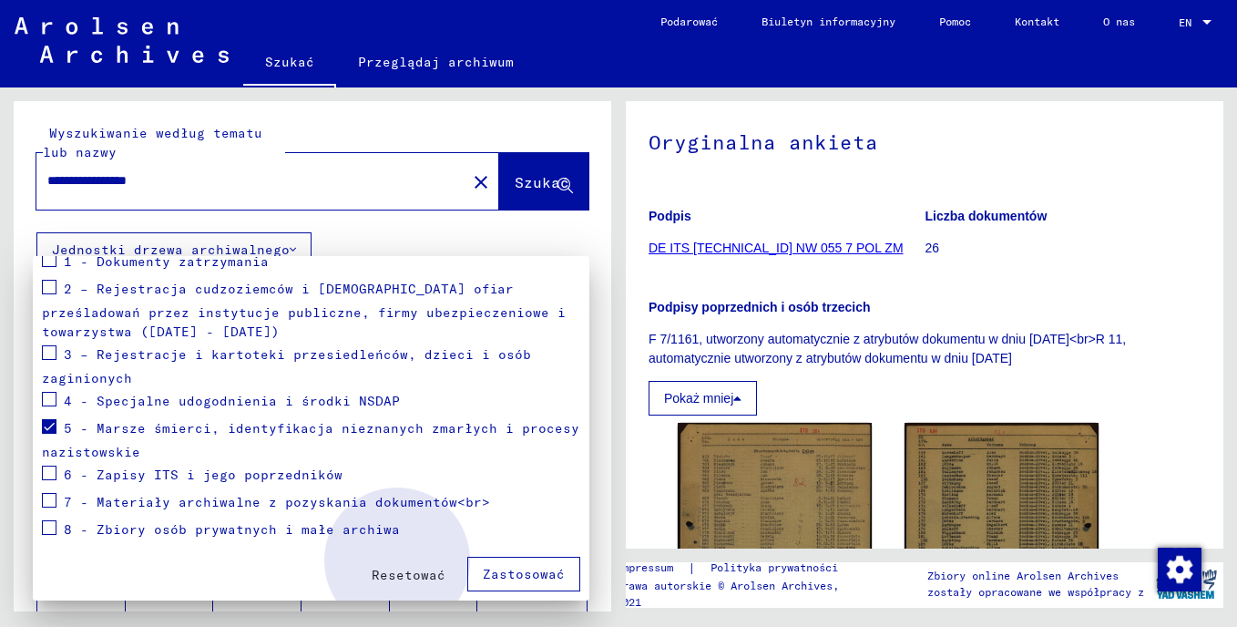
click at [483, 568] on span "Zastosować" at bounding box center [524, 574] width 82 height 16
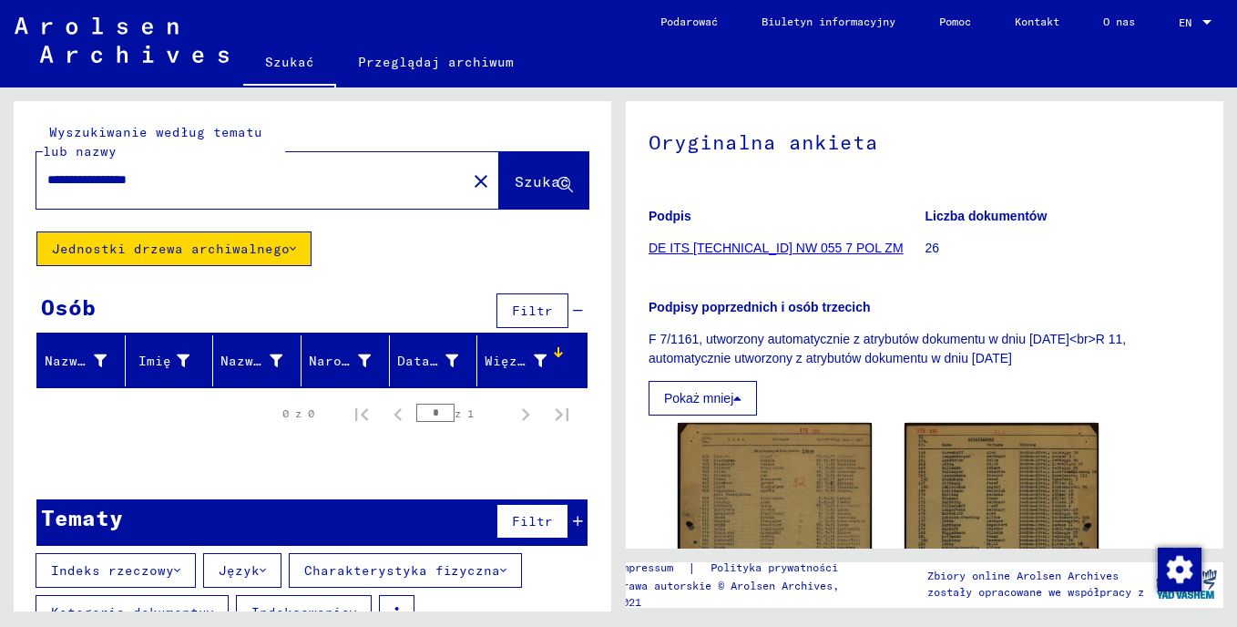
scroll to position [0, 0]
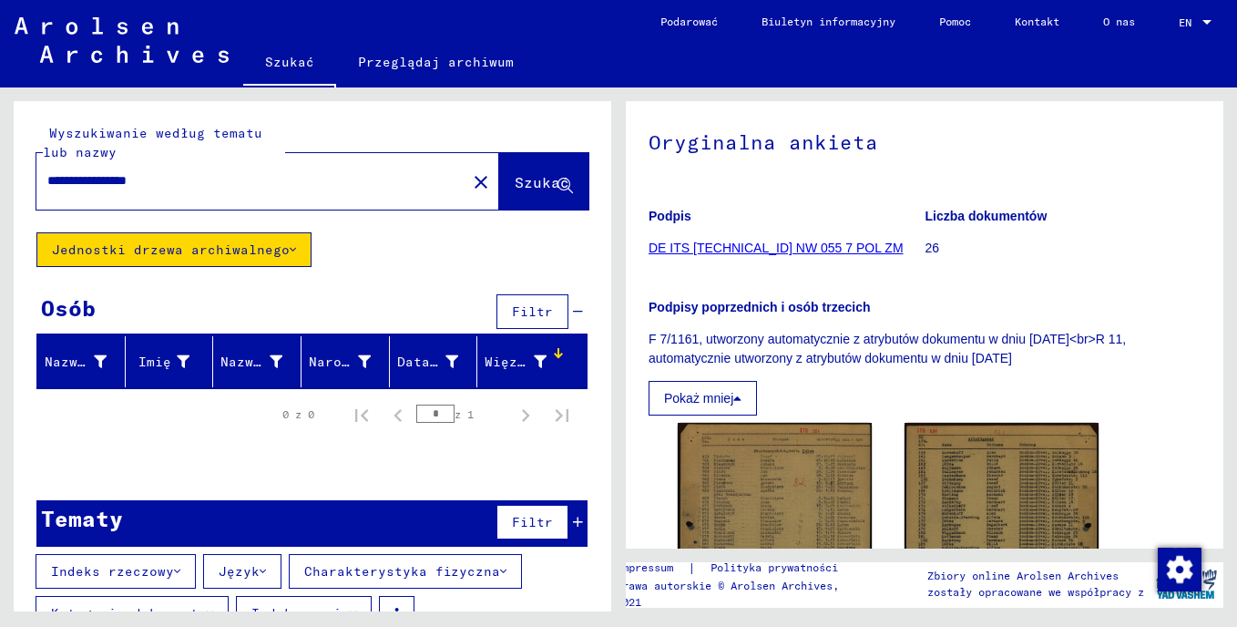
click at [419, 416] on input "*" at bounding box center [435, 413] width 38 height 18
click at [287, 414] on div "0 z 0" at bounding box center [298, 414] width 32 height 16
click at [462, 423] on div "* z 1" at bounding box center [461, 413] width 91 height 17
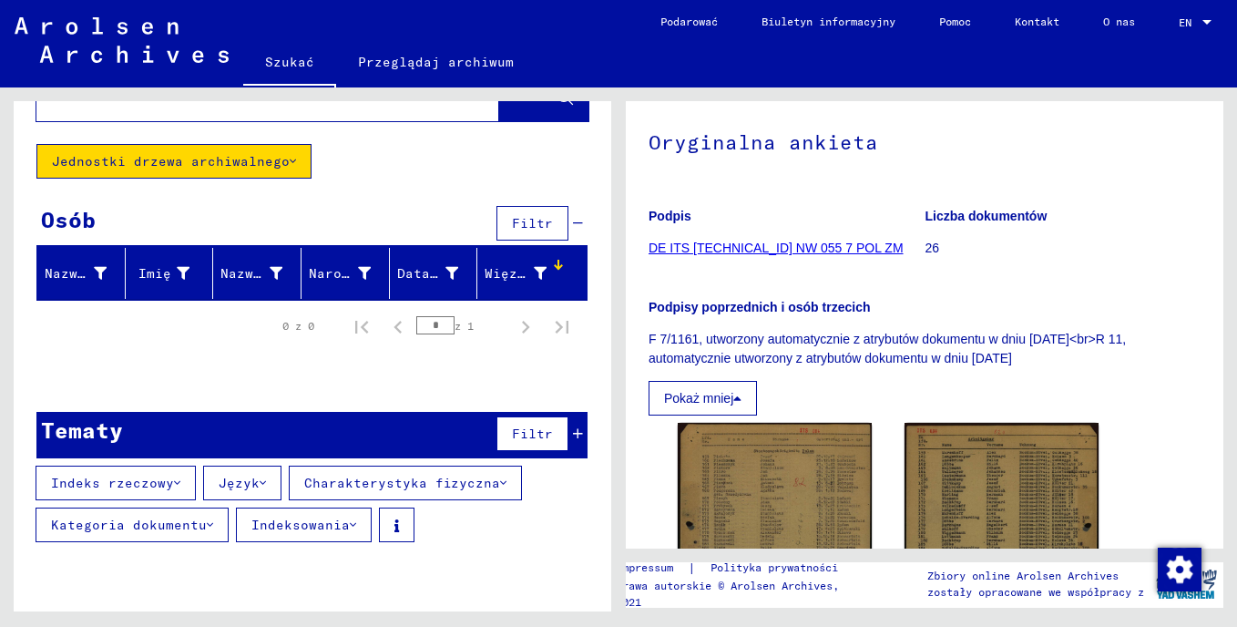
scroll to position [97, 0]
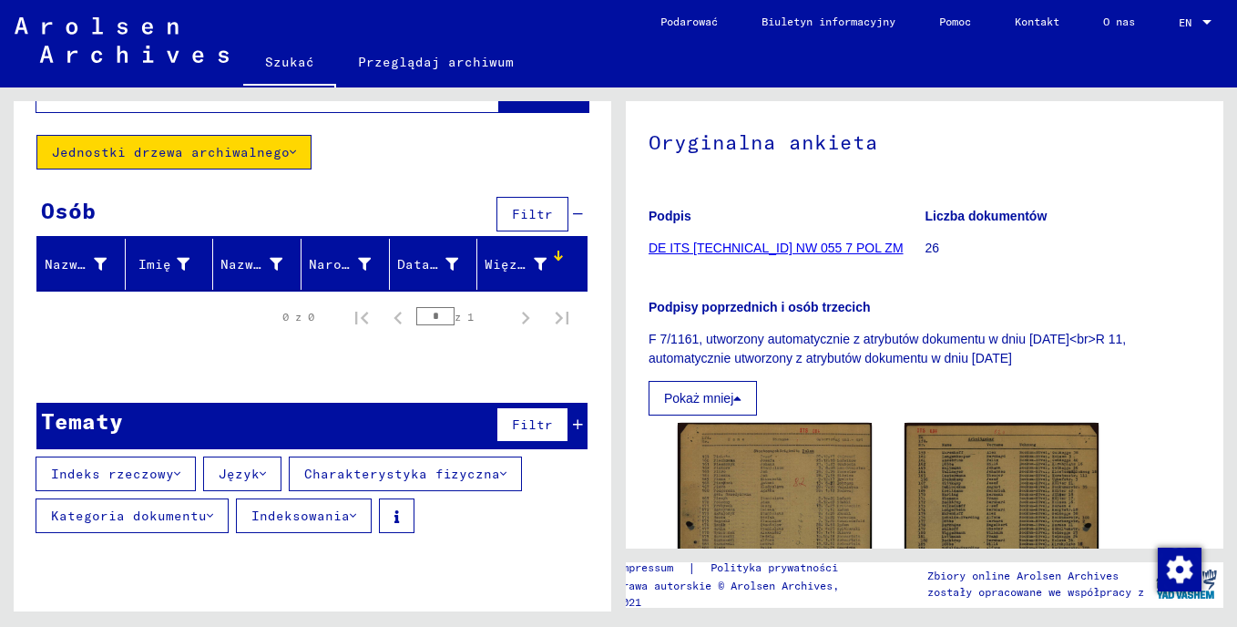
click at [512, 209] on span "Filtr" at bounding box center [532, 214] width 41 height 16
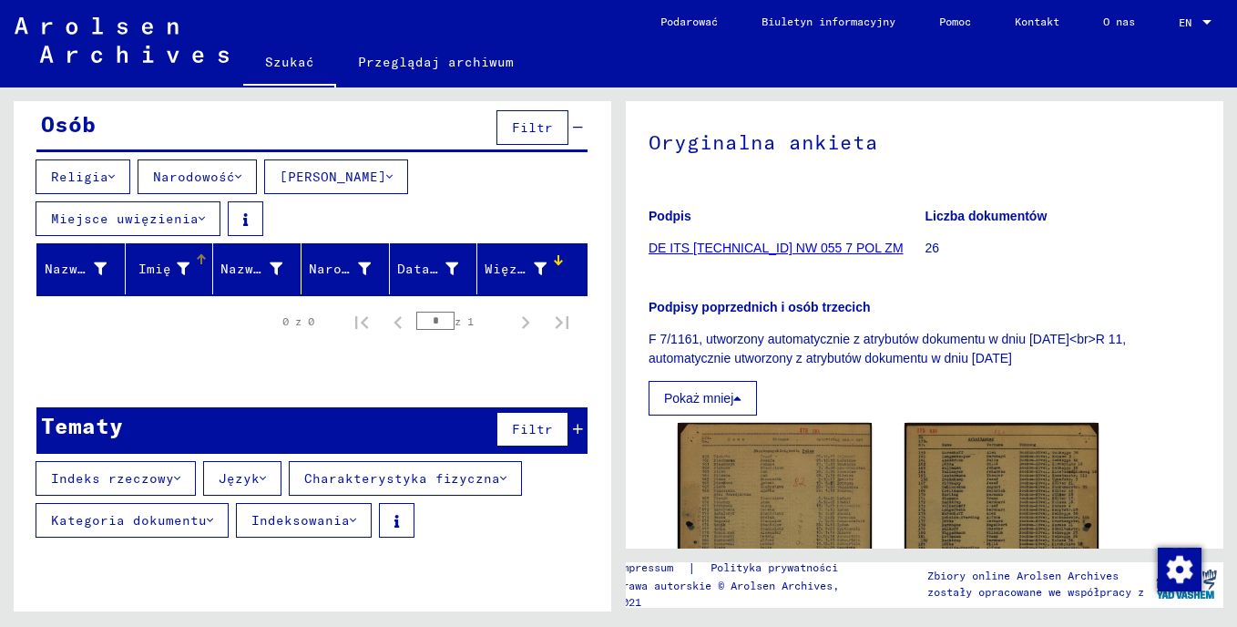
scroll to position [189, 0]
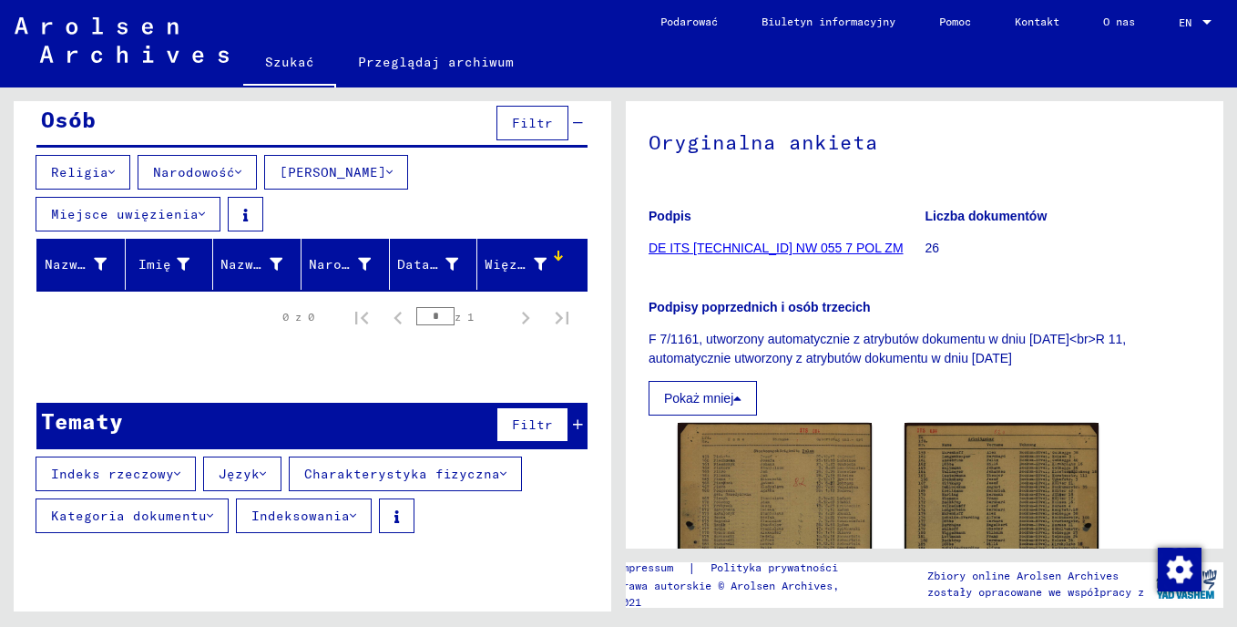
click at [531, 118] on span "Filtr" at bounding box center [532, 123] width 41 height 16
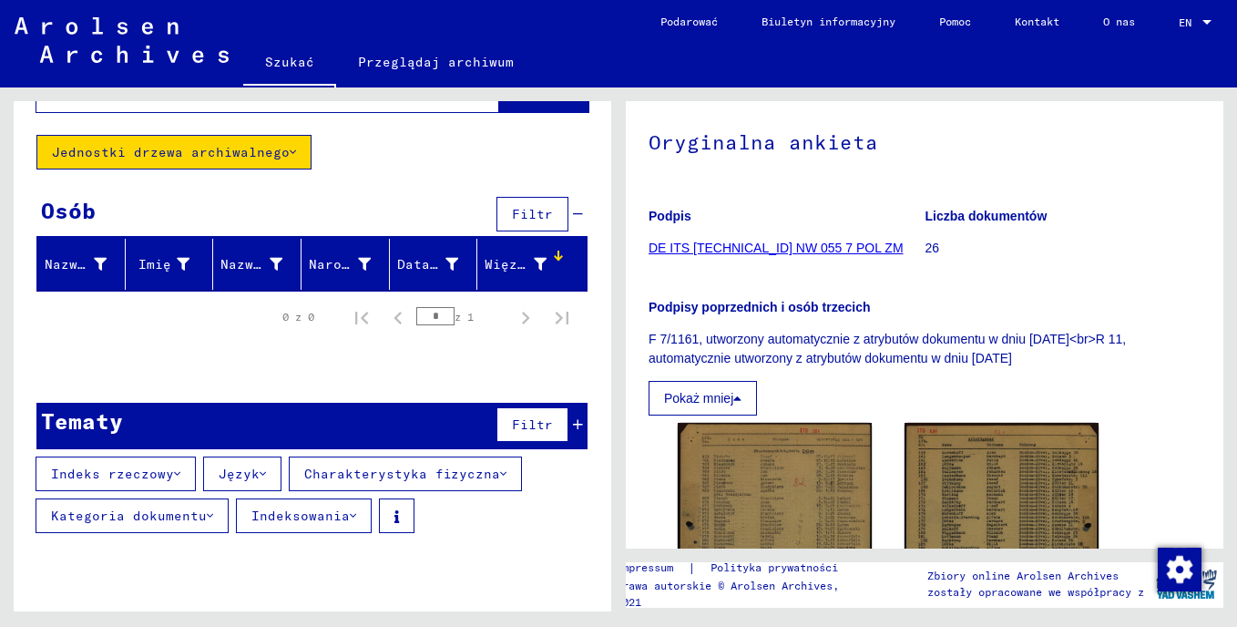
click at [210, 147] on font "Jednostki drzewa archiwalnego" at bounding box center [171, 152] width 238 height 16
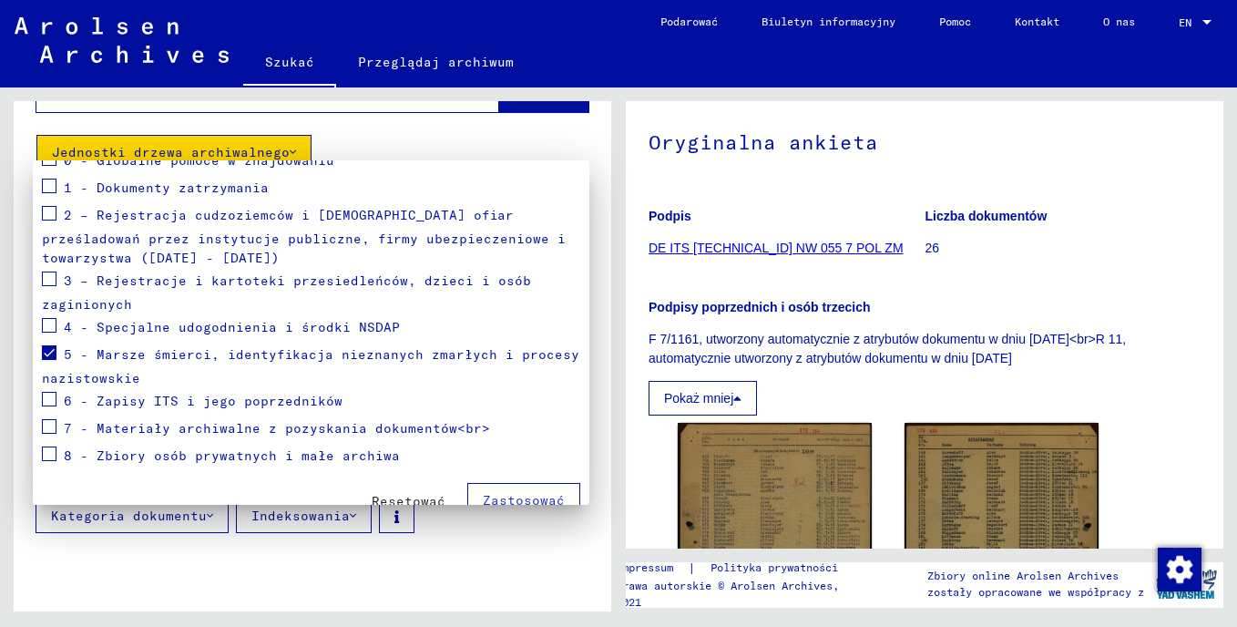
scroll to position [262, 0]
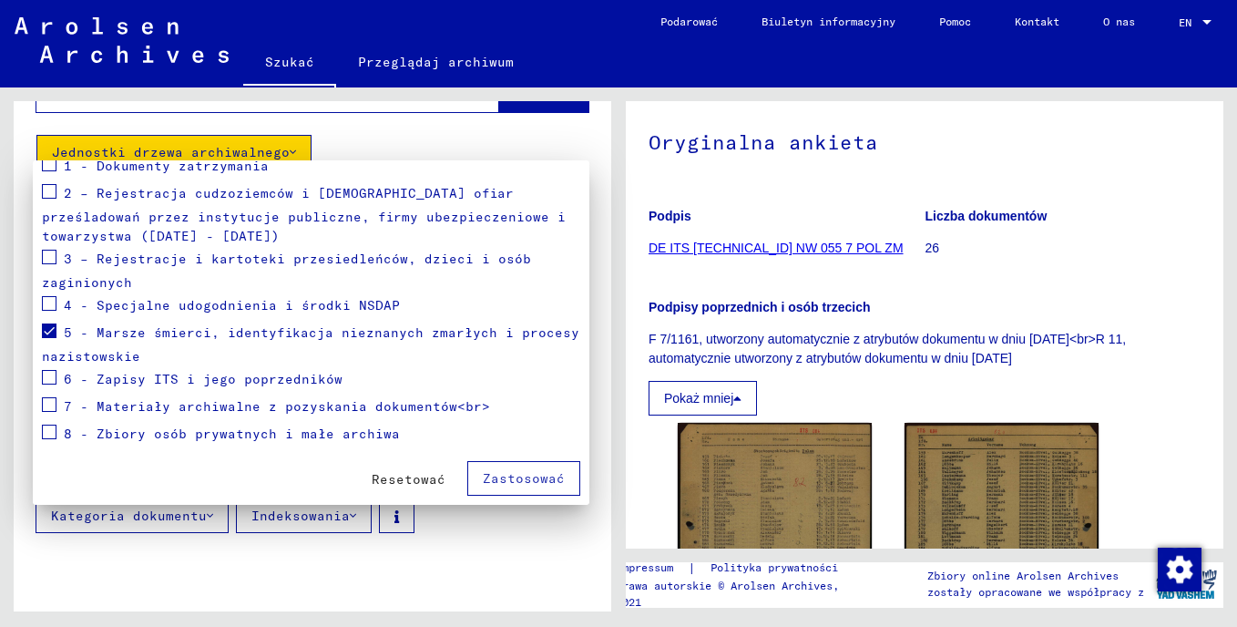
click at [54, 332] on span at bounding box center [49, 330] width 15 height 15
click at [484, 483] on span "Zastosować" at bounding box center [524, 478] width 82 height 16
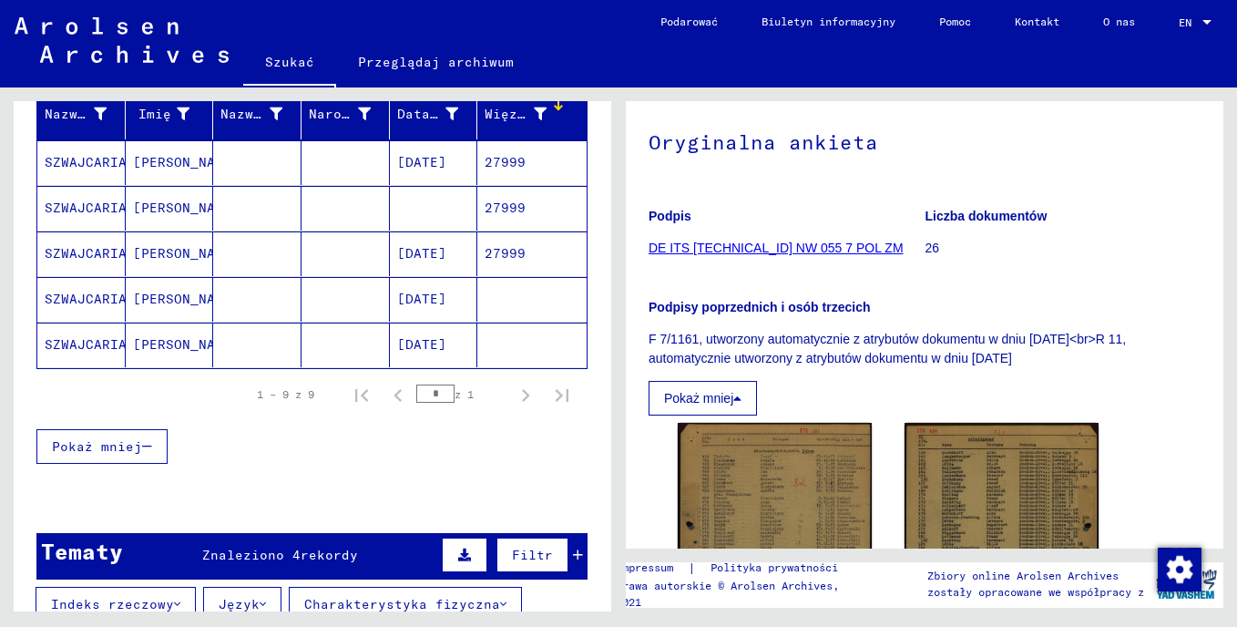
scroll to position [250, 0]
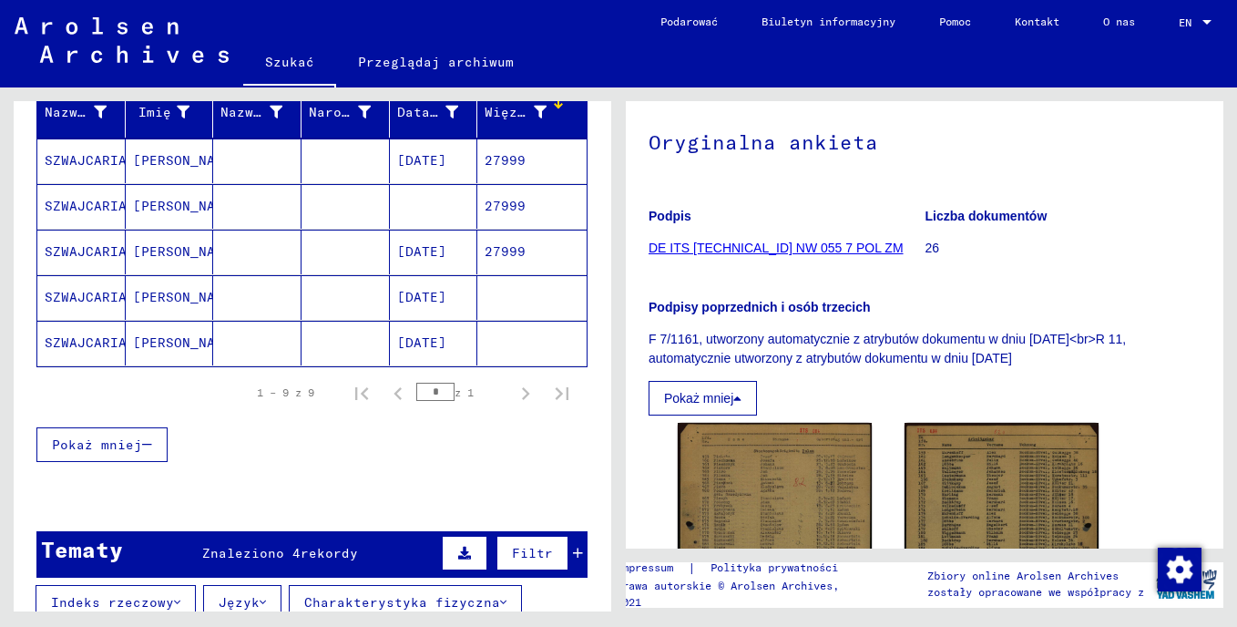
drag, startPoint x: 103, startPoint y: 444, endPoint x: 318, endPoint y: 474, distance: 217.1
click at [317, 475] on div "Nazwisko Imię Nazwisko panieńskie Narodziny Data urodzenia Więzień # SZWAJCARIA…" at bounding box center [313, 286] width 598 height 399
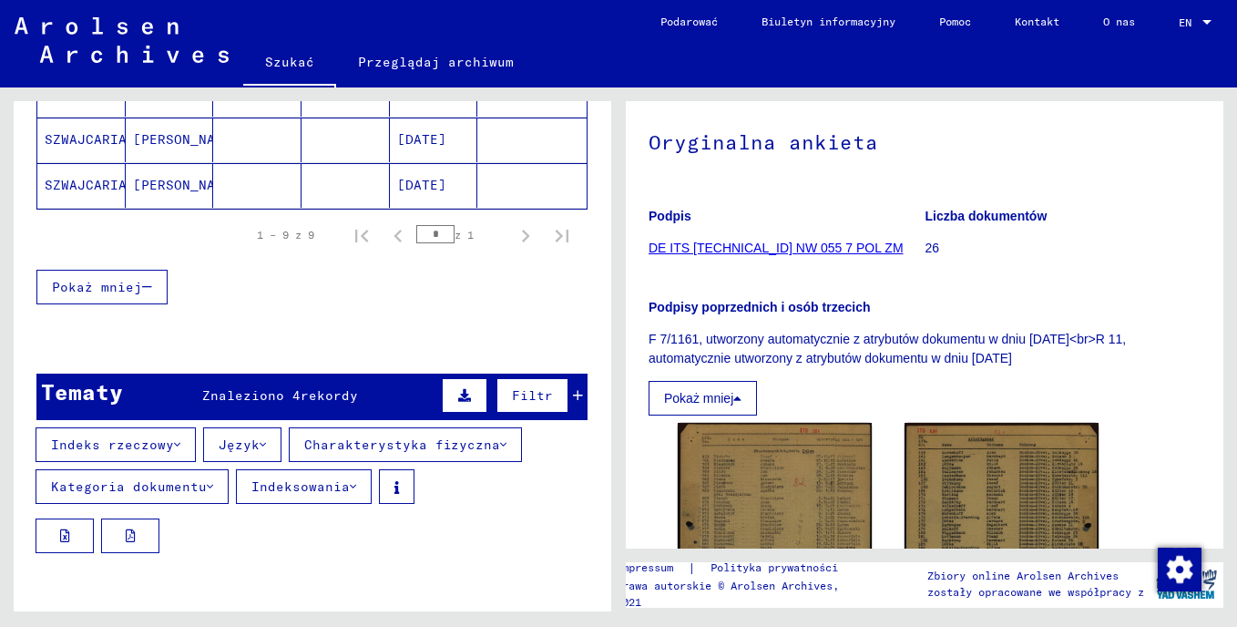
scroll to position [432, 0]
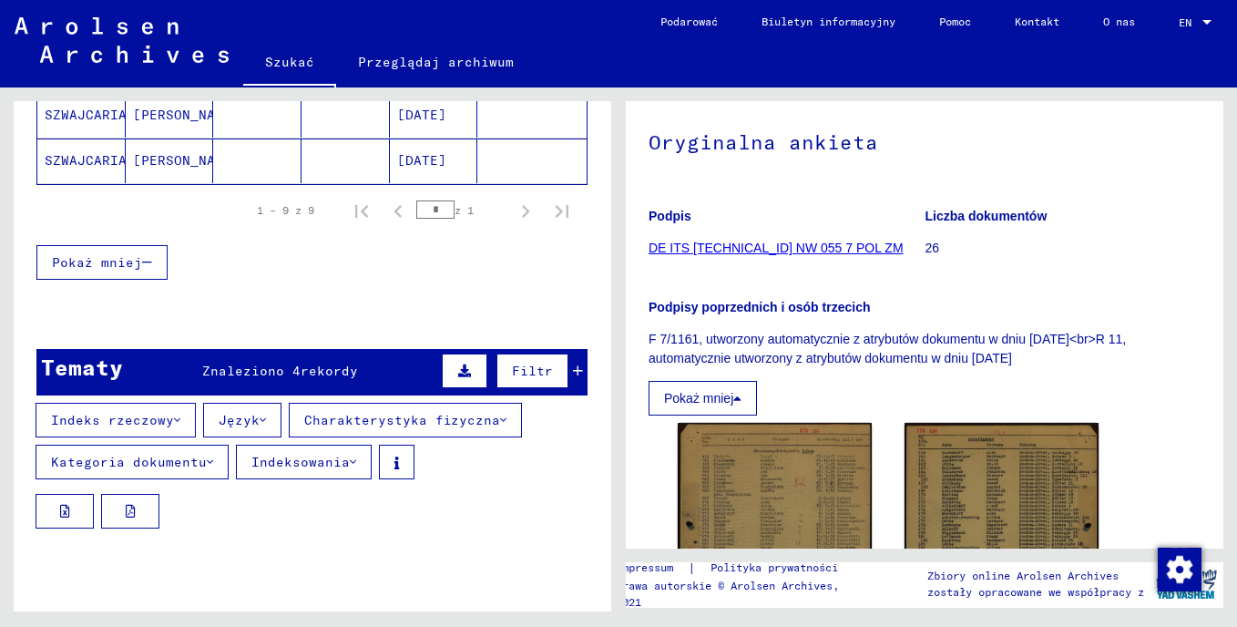
click at [110, 260] on span "Pokaż mniej" at bounding box center [97, 262] width 90 height 16
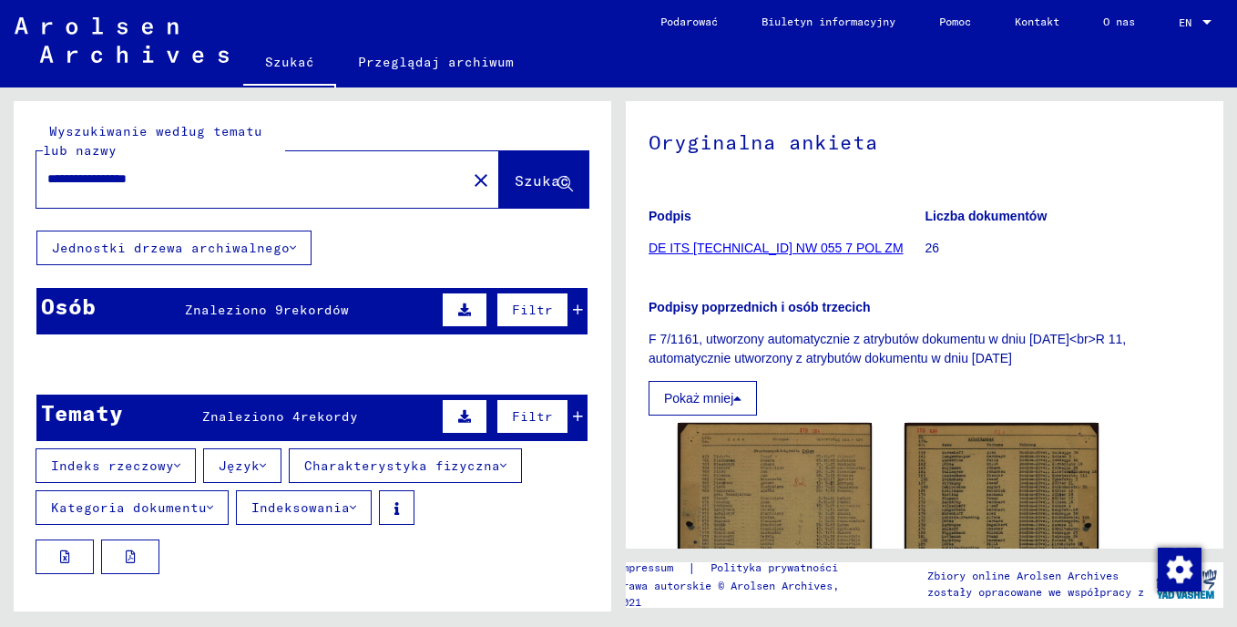
scroll to position [0, 0]
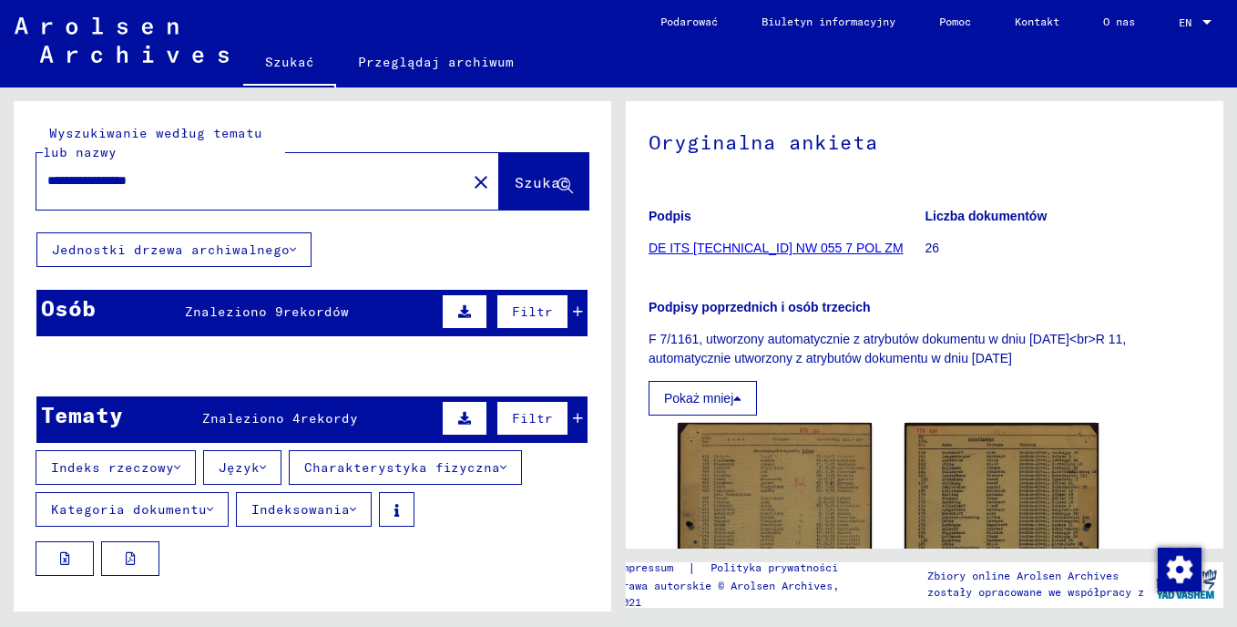
click at [93, 313] on div "Osób" at bounding box center [68, 307] width 55 height 33
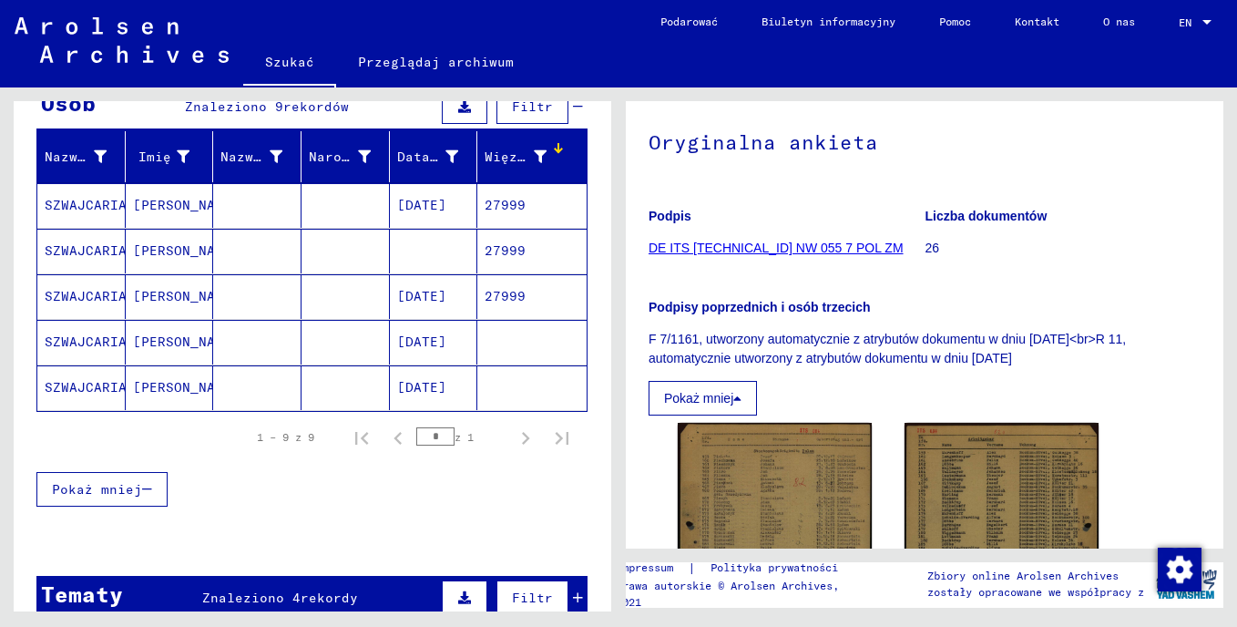
scroll to position [212, 0]
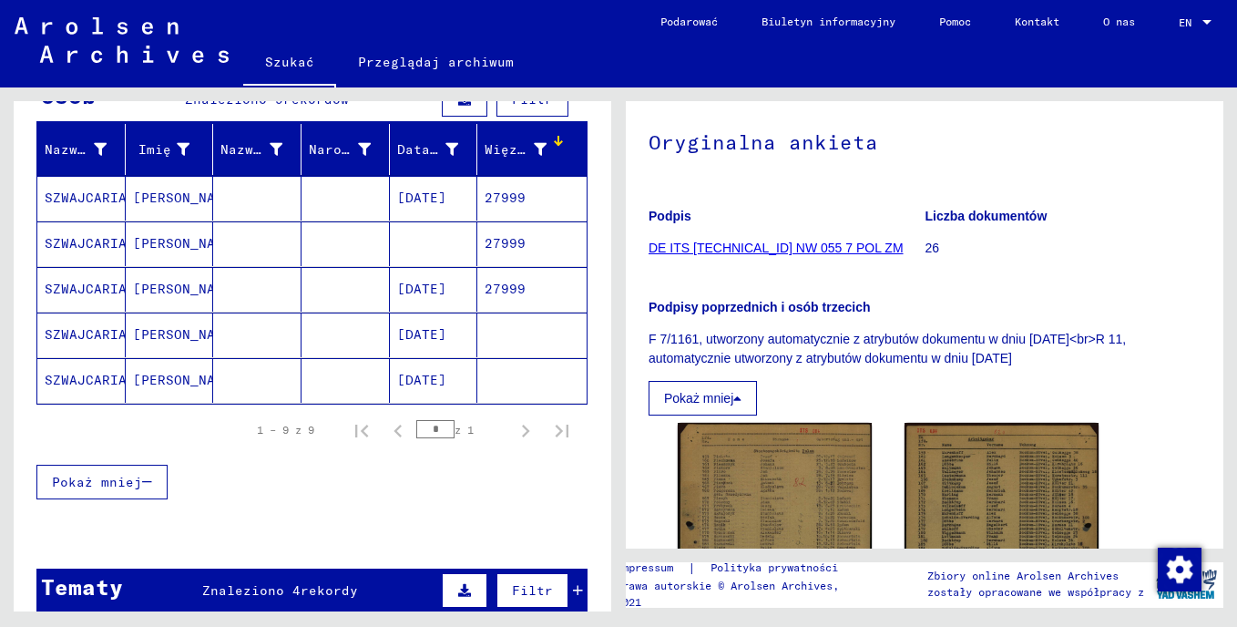
click at [271, 432] on div "1 – 9 z 9" at bounding box center [285, 430] width 57 height 16
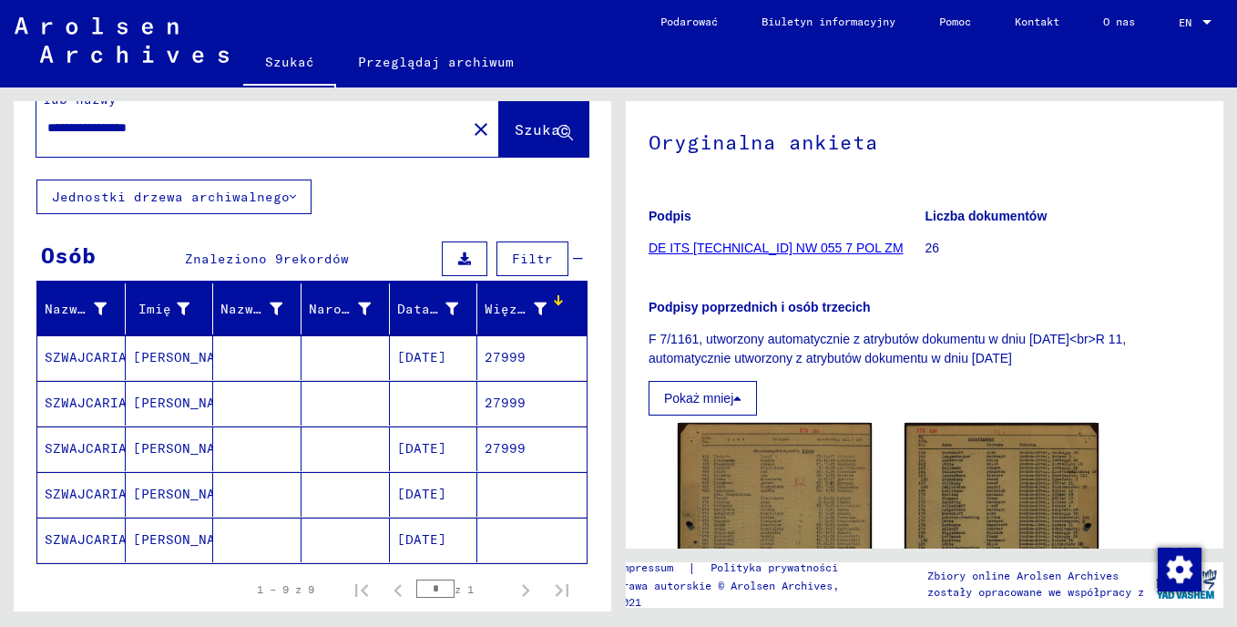
scroll to position [0, 0]
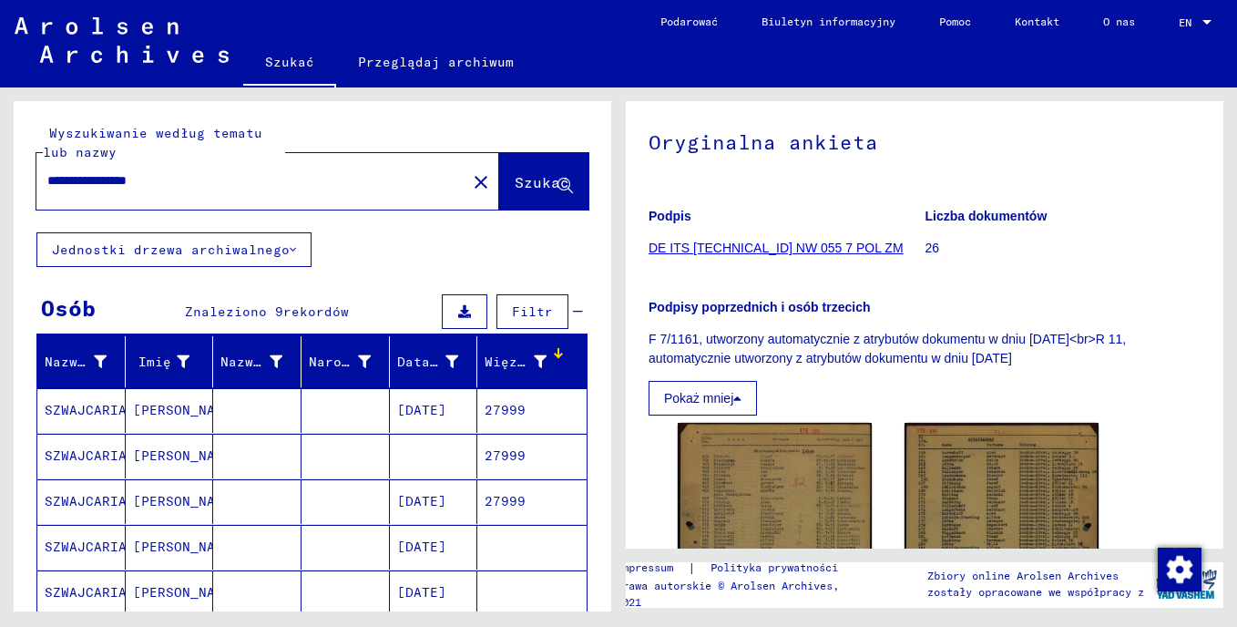
click at [458, 305] on icon at bounding box center [464, 311] width 13 height 13
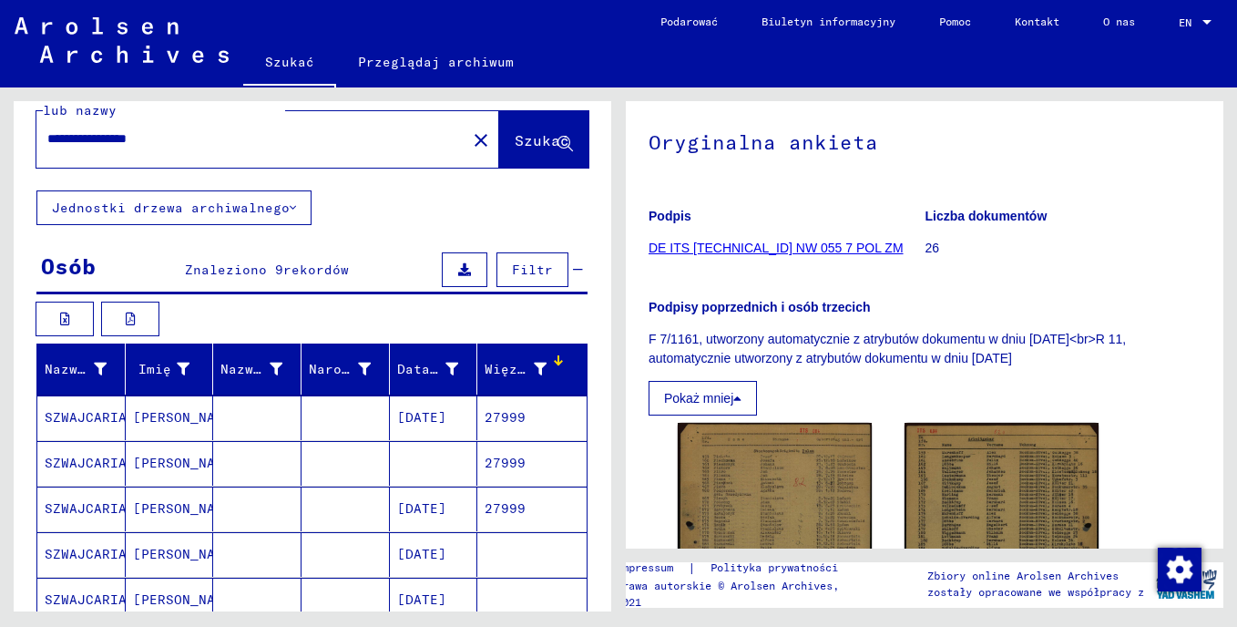
scroll to position [30, 0]
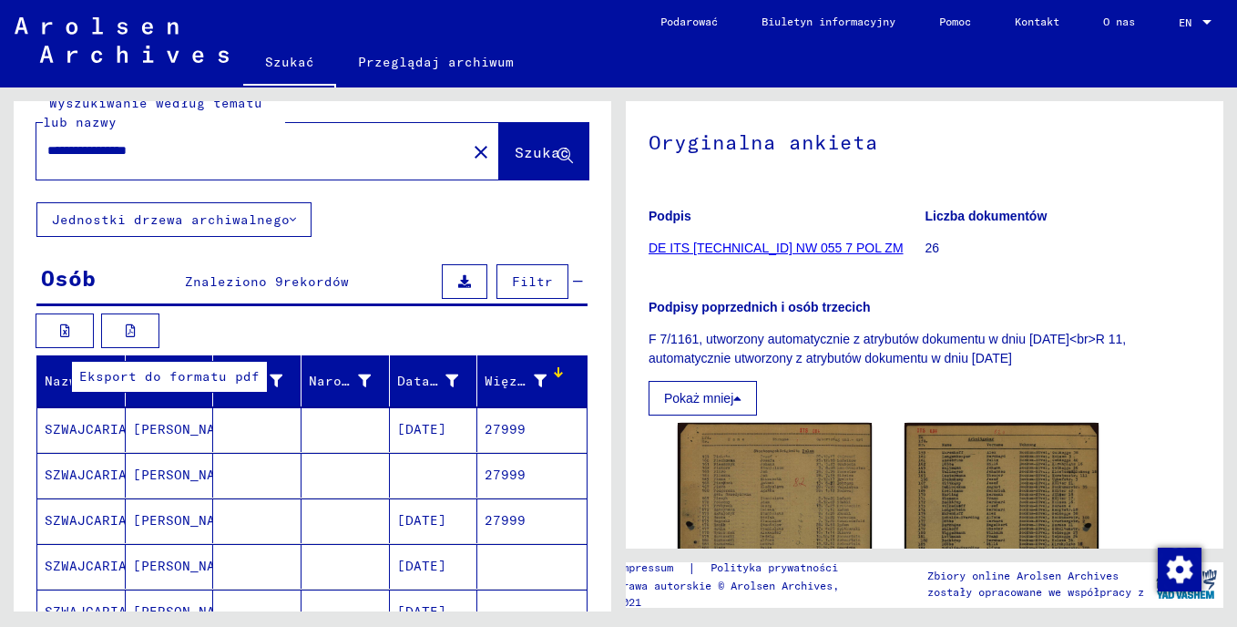
click at [121, 321] on button at bounding box center [130, 330] width 58 height 35
